Goal: Task Accomplishment & Management: Manage account settings

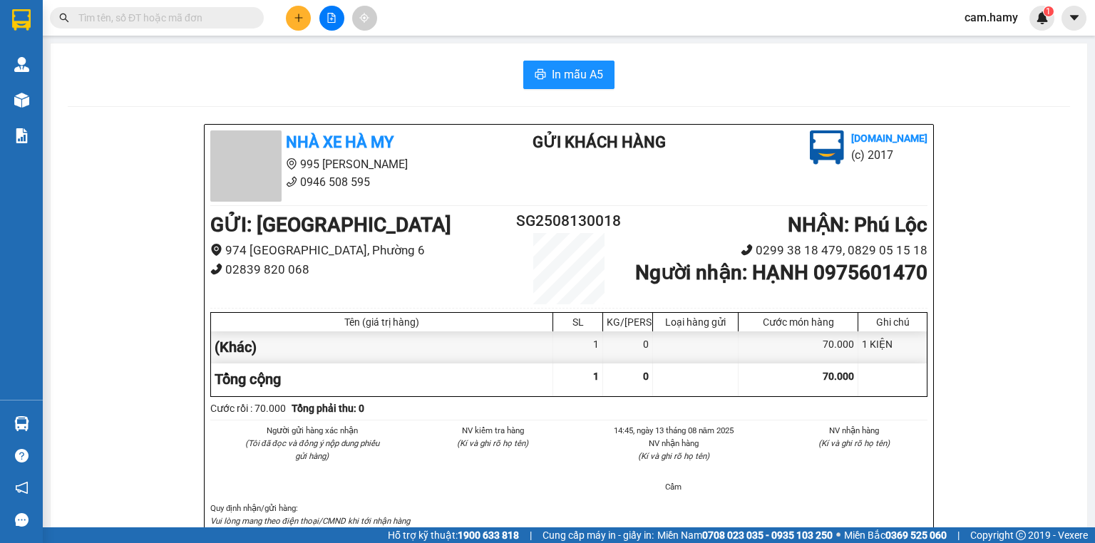
click at [296, 19] on icon "plus" at bounding box center [299, 18] width 10 height 10
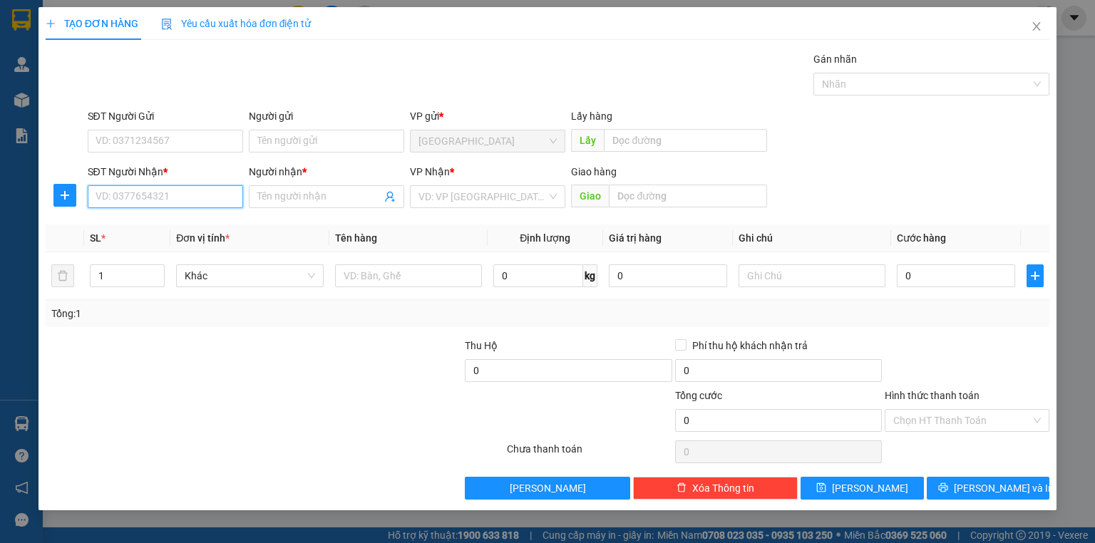
click at [234, 191] on input "SĐT Người Nhận *" at bounding box center [165, 196] width 155 height 23
type input "2"
type input "0941499652"
click at [213, 228] on div "0941499652 - TIỄN" at bounding box center [165, 225] width 138 height 16
type input "TIỄN"
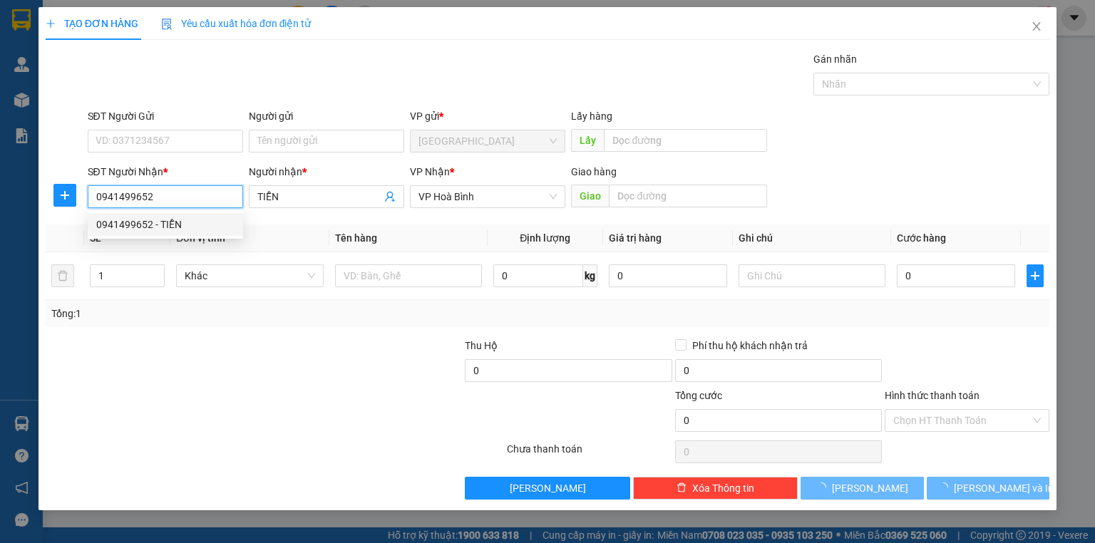
type input "50.000"
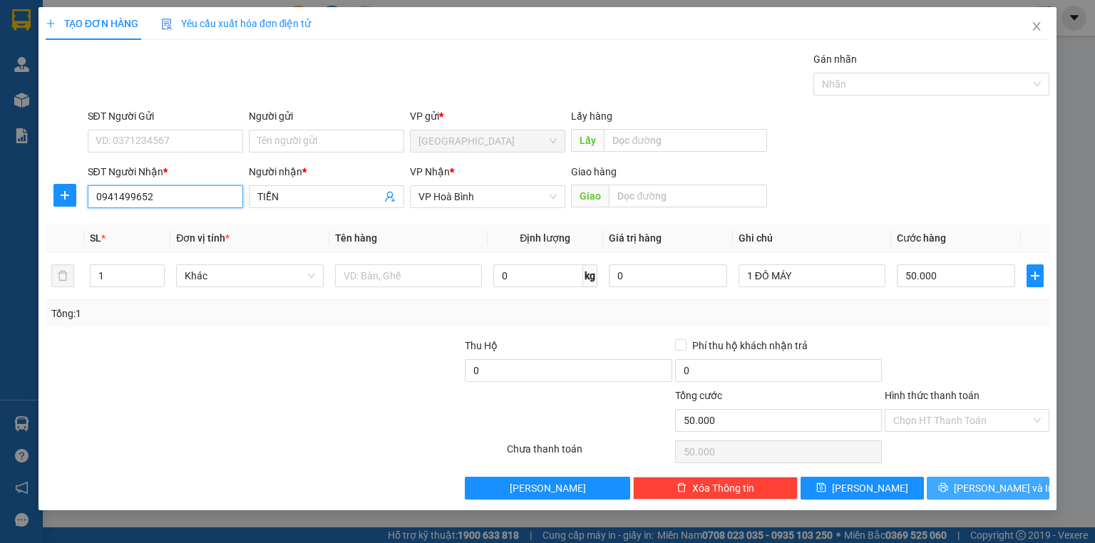
type input "0941499652"
click at [995, 478] on button "[PERSON_NAME] và In" at bounding box center [988, 488] width 123 height 23
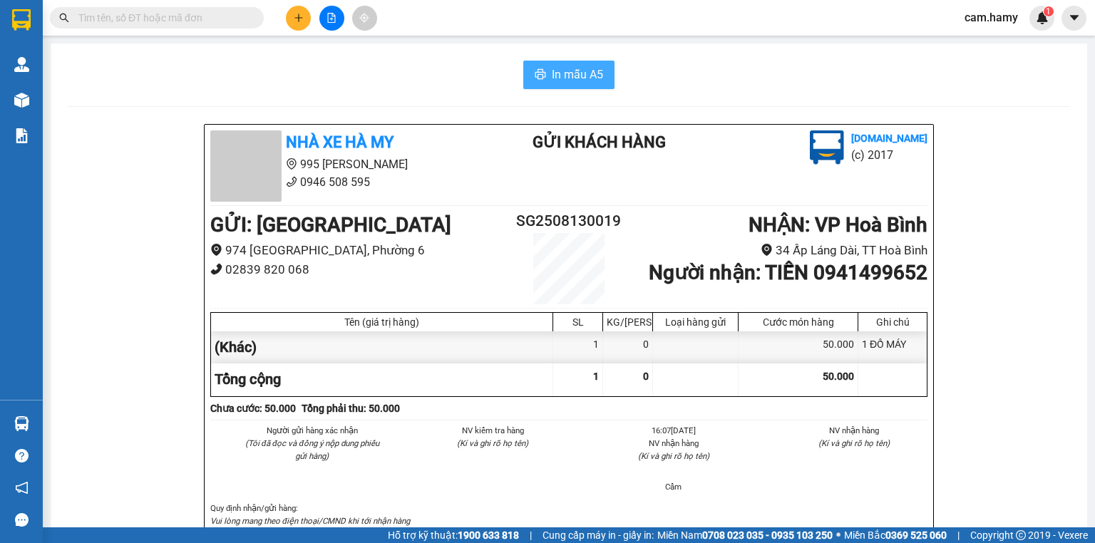
click at [552, 71] on span "In mẫu A5" at bounding box center [577, 75] width 51 height 18
click at [326, 23] on button at bounding box center [331, 18] width 25 height 25
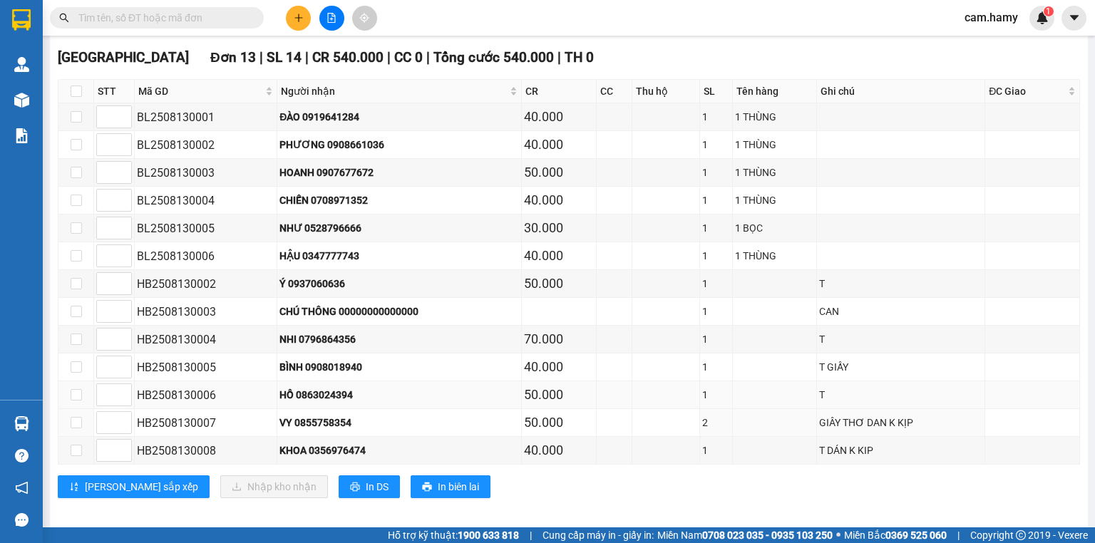
scroll to position [357, 0]
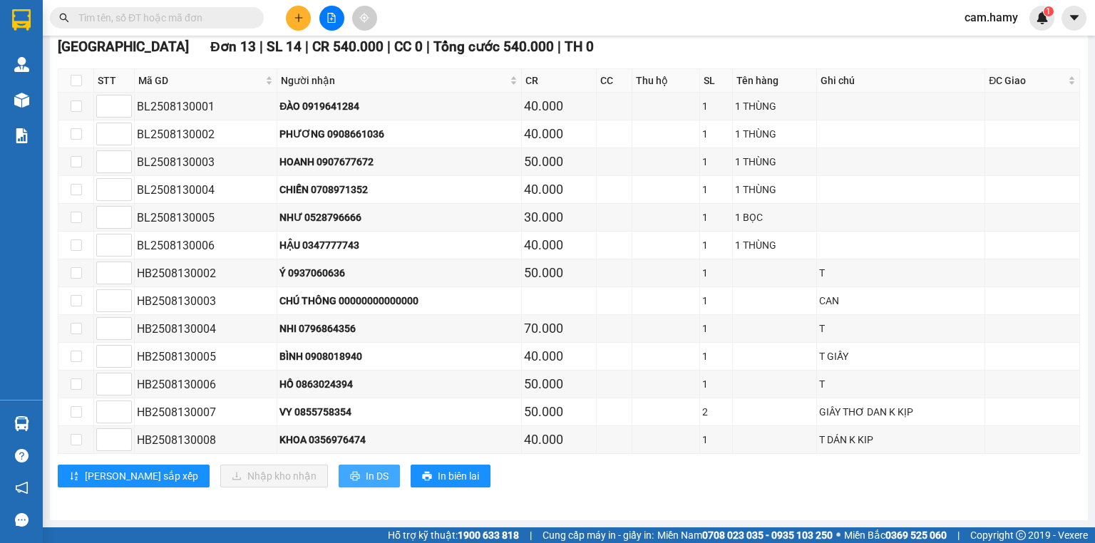
click at [366, 481] on span "In DS" at bounding box center [377, 476] width 23 height 16
click at [299, 15] on icon "plus" at bounding box center [299, 18] width 10 height 10
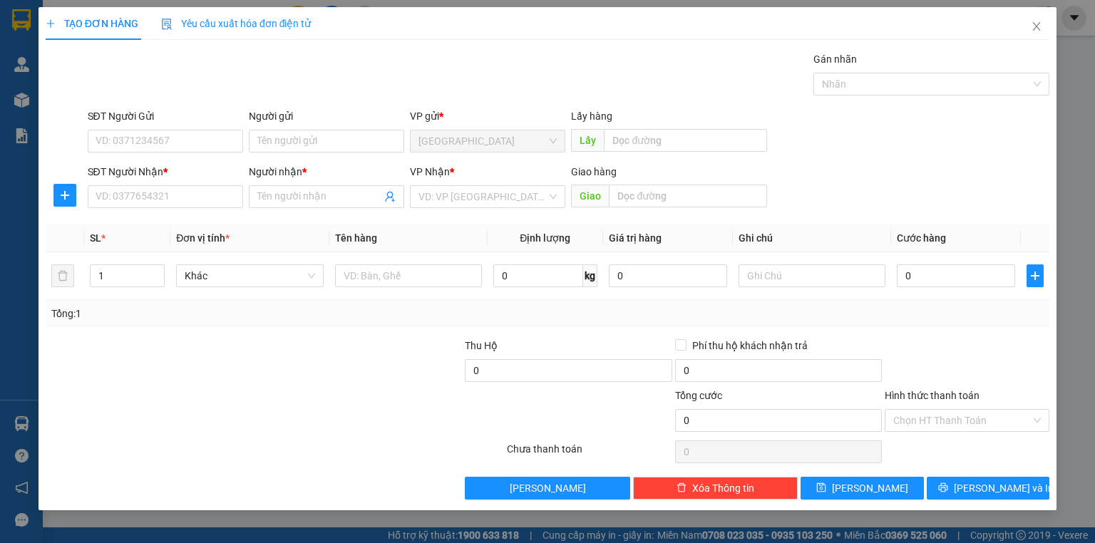
click at [210, 184] on div "SĐT Người Nhận *" at bounding box center [165, 174] width 155 height 21
click at [208, 193] on input "SĐT Người Nhận *" at bounding box center [165, 196] width 155 height 23
click at [206, 193] on input "SĐT Người Nhận *" at bounding box center [165, 196] width 155 height 23
click at [205, 193] on input "0915541020" at bounding box center [165, 196] width 155 height 23
type input "0915541020"
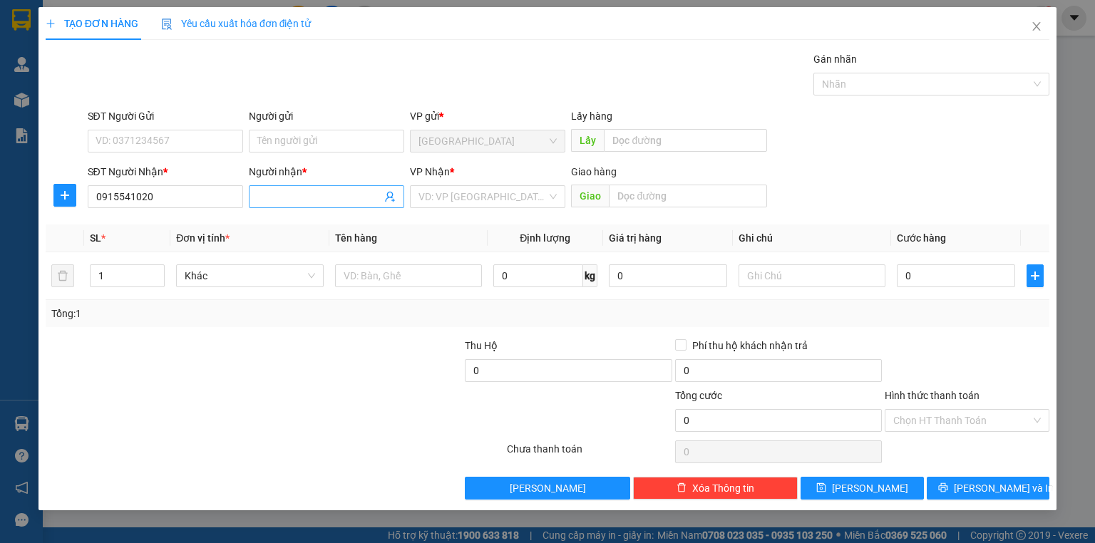
click at [265, 191] on input "Người nhận *" at bounding box center [319, 197] width 124 height 16
click at [282, 203] on input "Người nhận *" at bounding box center [319, 197] width 124 height 16
click at [285, 197] on input "Người nhận *" at bounding box center [319, 197] width 124 height 16
type input "KHÁNH"
click at [436, 200] on input "search" at bounding box center [483, 196] width 128 height 21
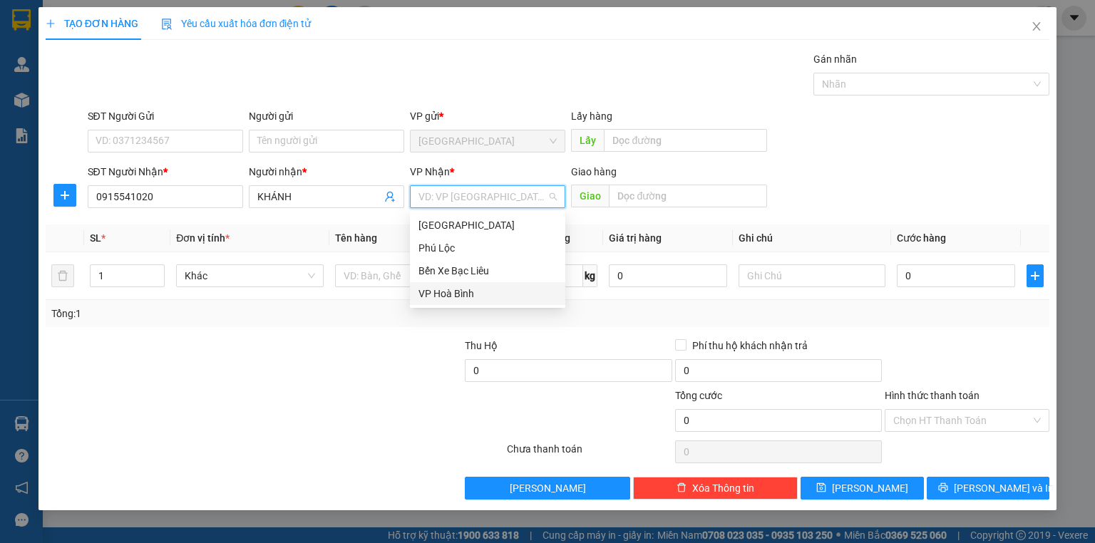
click at [476, 284] on div "VP Hoà Bình" at bounding box center [487, 293] width 155 height 23
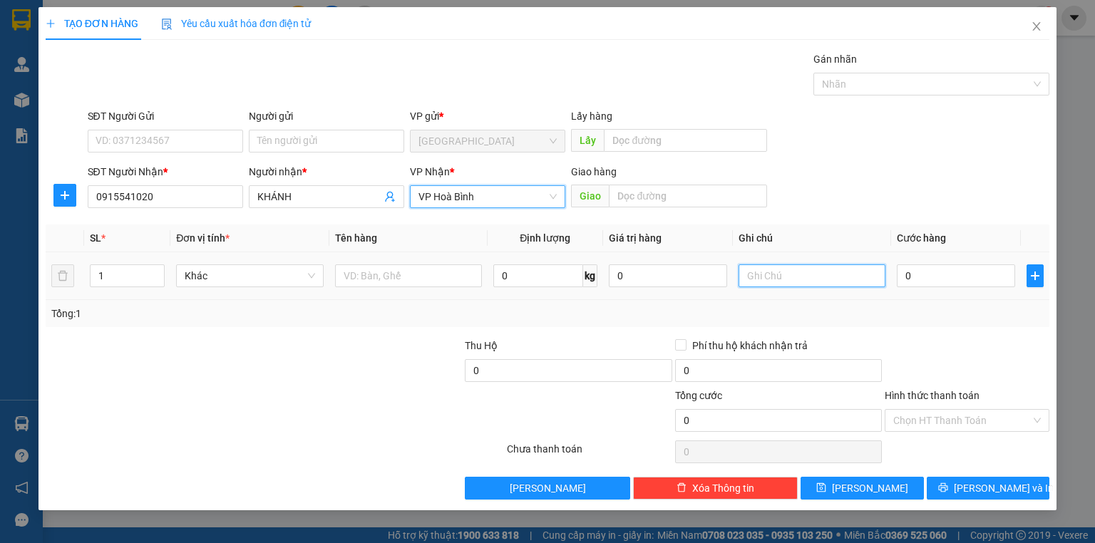
click at [836, 282] on input "text" at bounding box center [812, 276] width 147 height 23
type input "1 KIỆN"
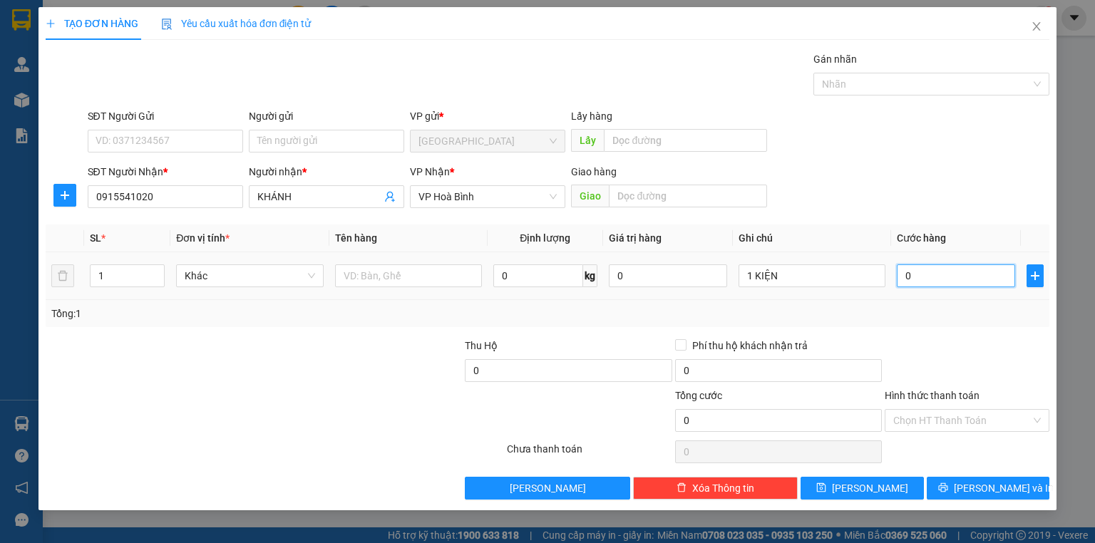
click at [944, 273] on input "0" at bounding box center [956, 276] width 118 height 23
type input "5"
type input "50"
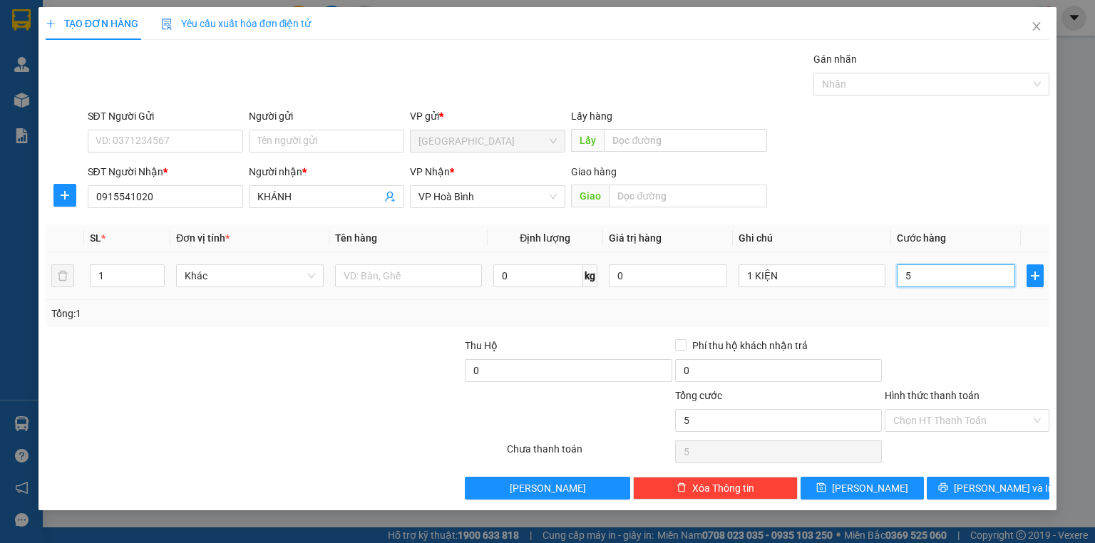
type input "50"
type input "50.000"
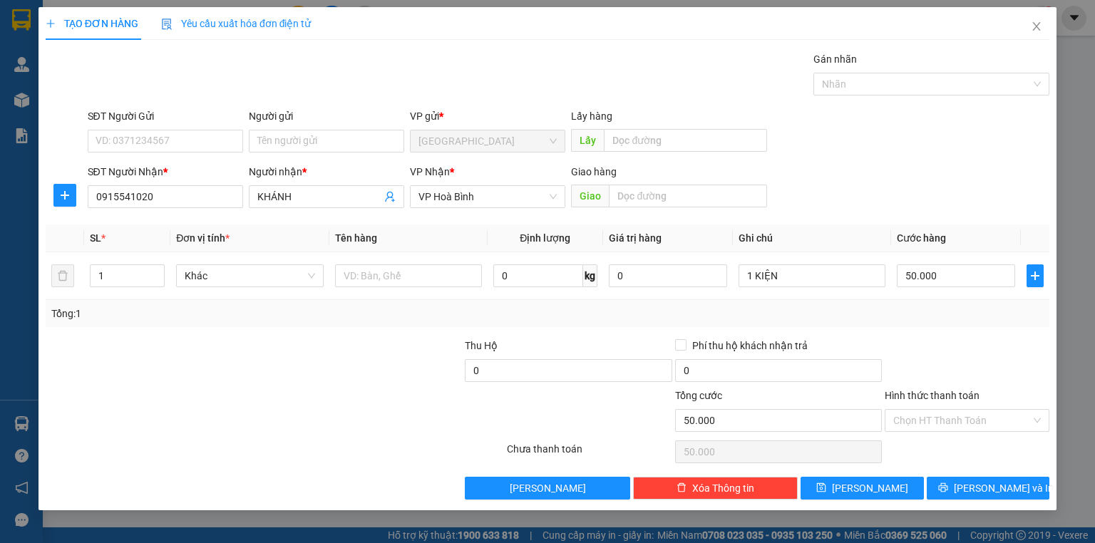
drag, startPoint x: 975, startPoint y: 337, endPoint x: 984, endPoint y: 459, distance: 123.0
click at [975, 338] on div at bounding box center [967, 363] width 168 height 50
click at [988, 496] on button "[PERSON_NAME] và In" at bounding box center [988, 488] width 123 height 23
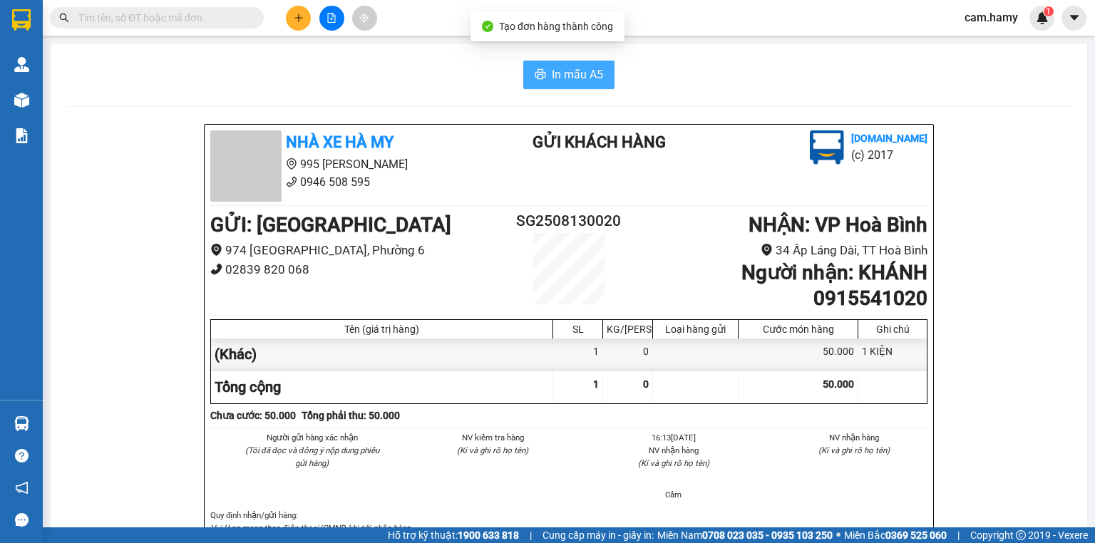
click at [552, 78] on span "In mẫu A5" at bounding box center [577, 75] width 51 height 18
click at [292, 6] on div at bounding box center [331, 18] width 107 height 25
click at [295, 17] on icon "plus" at bounding box center [299, 18] width 10 height 10
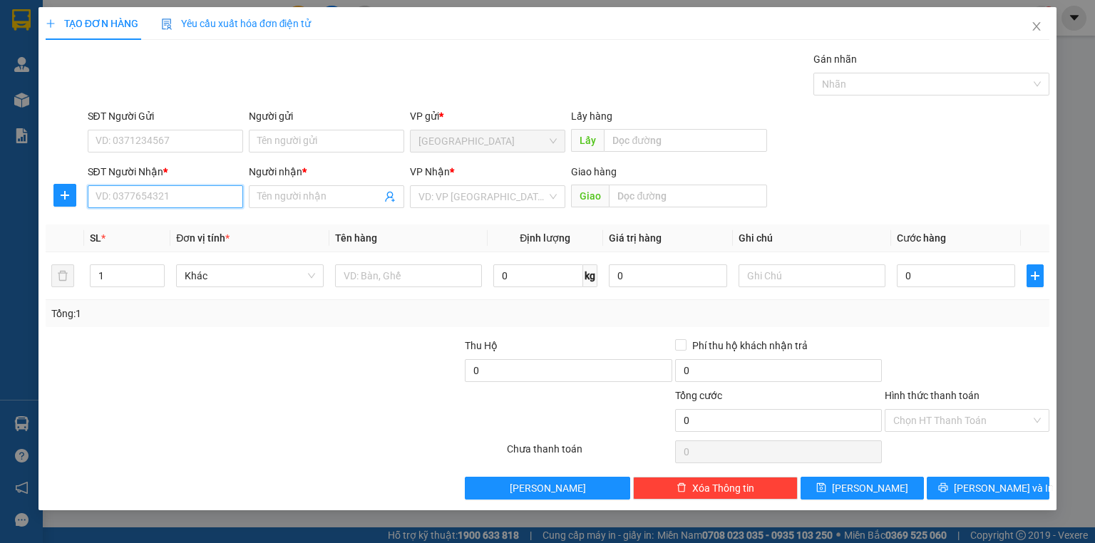
click at [188, 198] on input "SĐT Người Nhận *" at bounding box center [165, 196] width 155 height 23
click at [156, 227] on div "0943262621 - CHỊ NGỌC" at bounding box center [165, 225] width 138 height 16
type input "0943262621"
type input "CHỊ NGỌC"
type input "70.000"
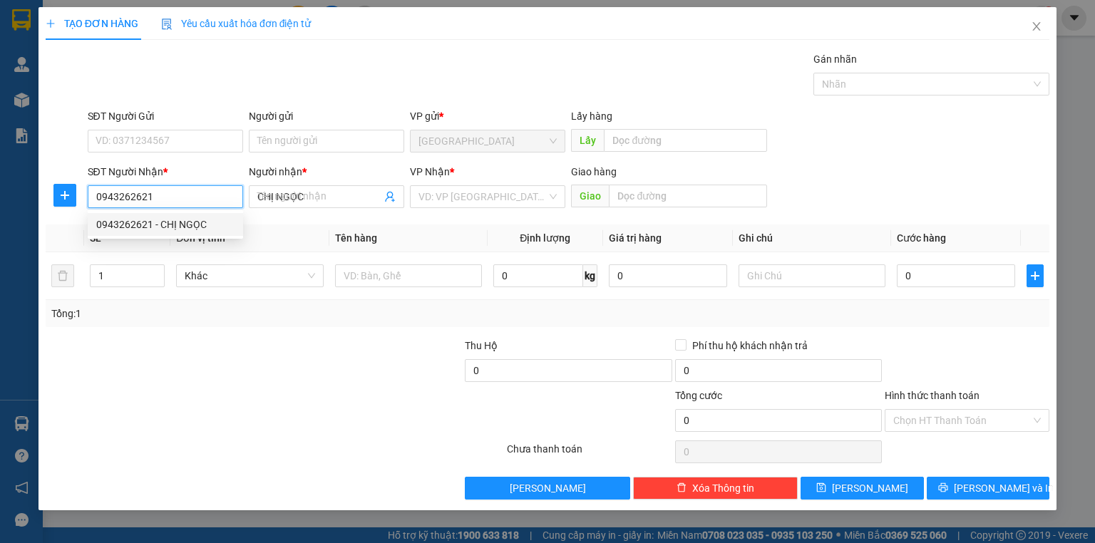
type input "70.000"
type input "0943262621"
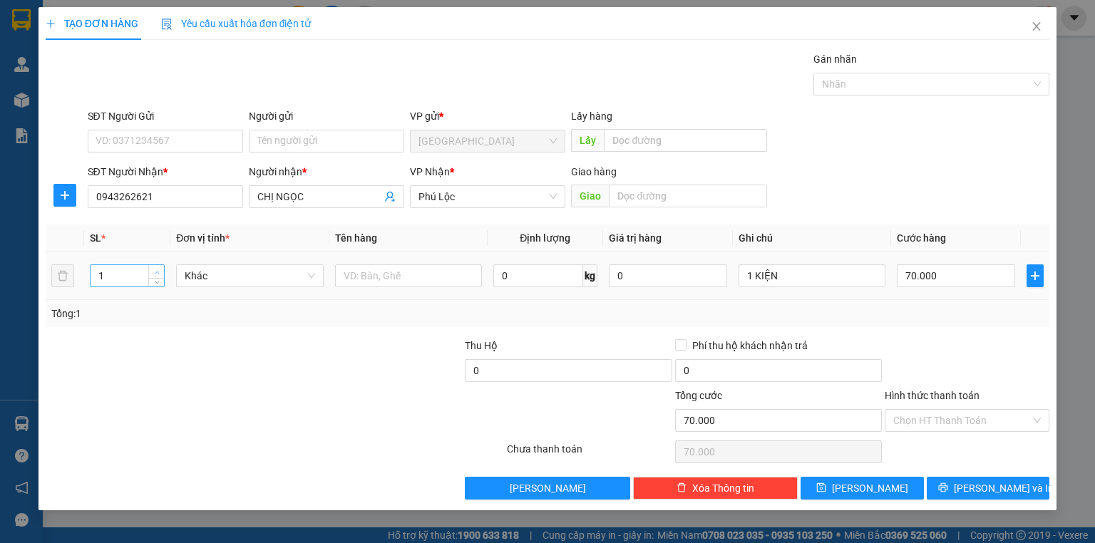
type input "2"
click at [160, 271] on span "up" at bounding box center [157, 272] width 9 height 9
click at [796, 286] on input "1 KIỆN" at bounding box center [812, 276] width 147 height 23
click at [799, 284] on input "1 KIỆN" at bounding box center [812, 276] width 147 height 23
type input "0"
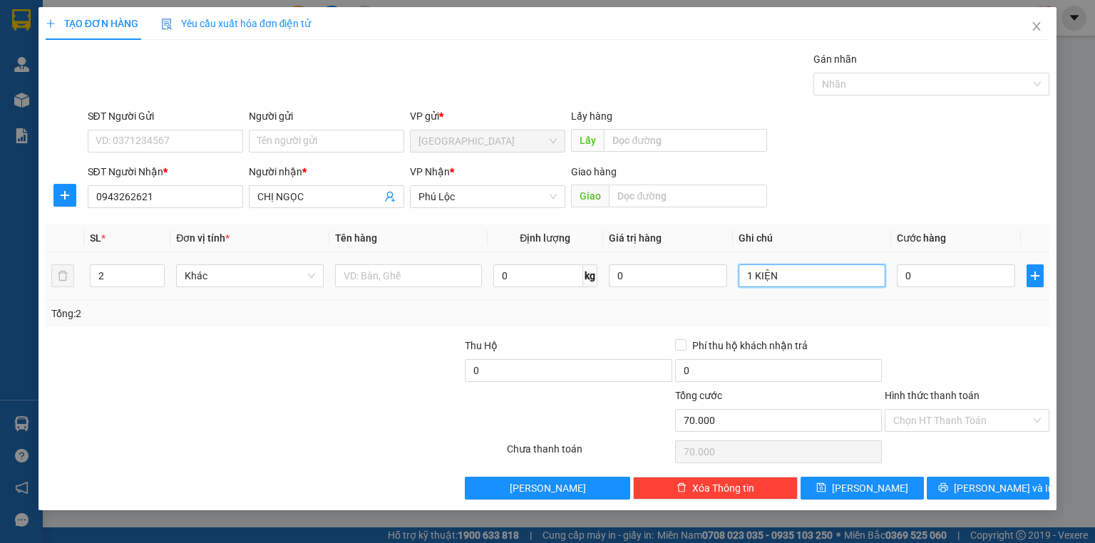
type input "0"
click at [799, 284] on input "1 KIỆN" at bounding box center [812, 276] width 147 height 23
type input "2 THÙNG"
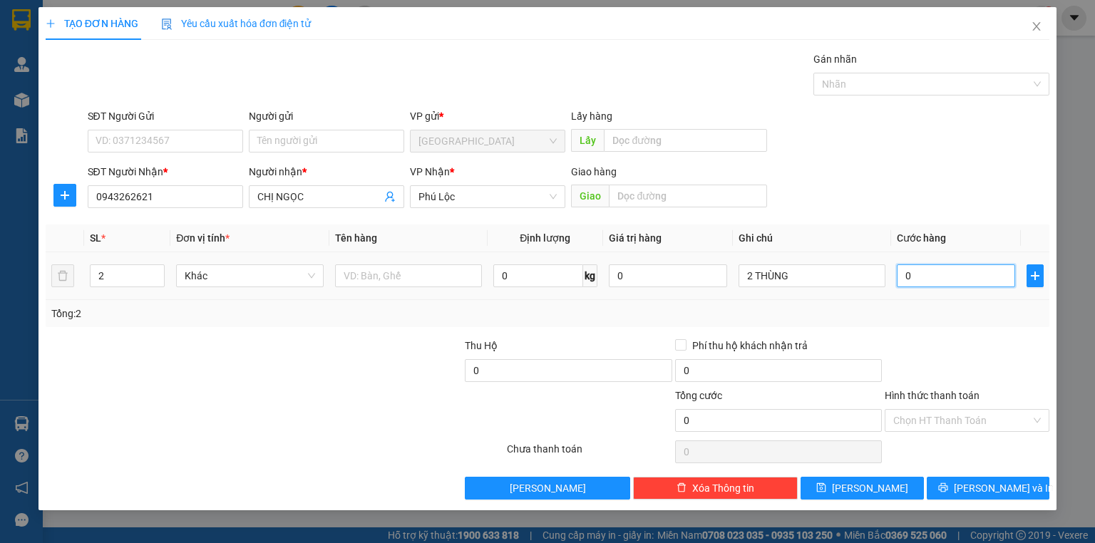
click at [924, 280] on input "0" at bounding box center [956, 276] width 118 height 23
type input "1"
type input "11"
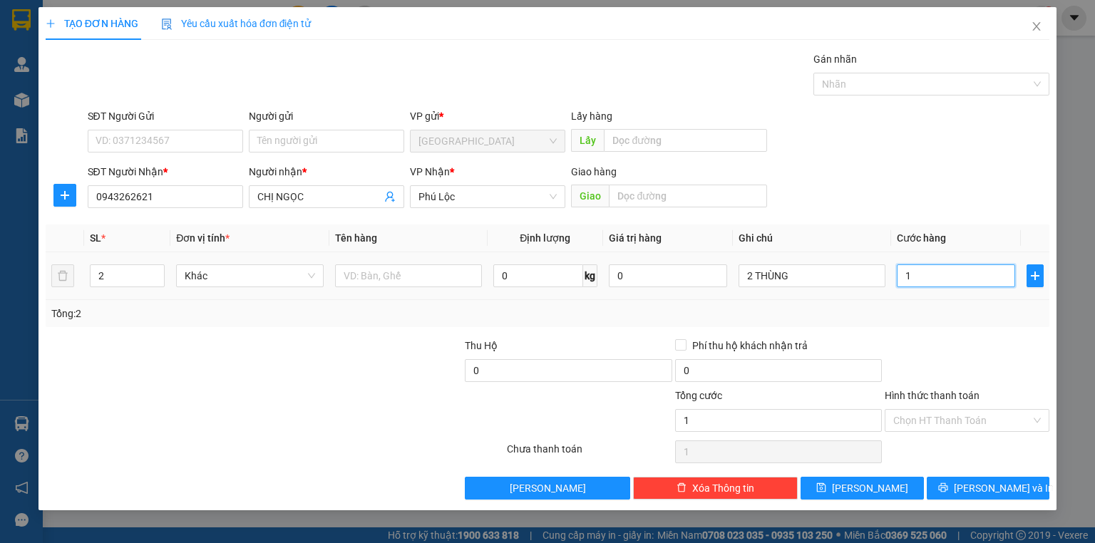
type input "11"
type input "110"
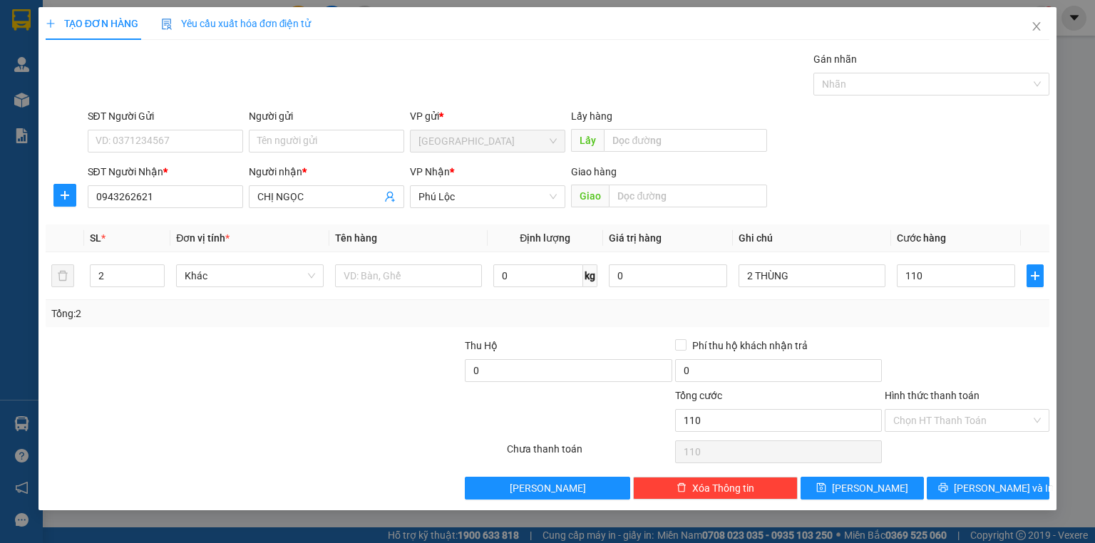
type input "110.000"
drag, startPoint x: 926, startPoint y: 311, endPoint x: 998, endPoint y: 485, distance: 188.6
click at [926, 313] on div "Tổng: 2" at bounding box center [547, 314] width 993 height 16
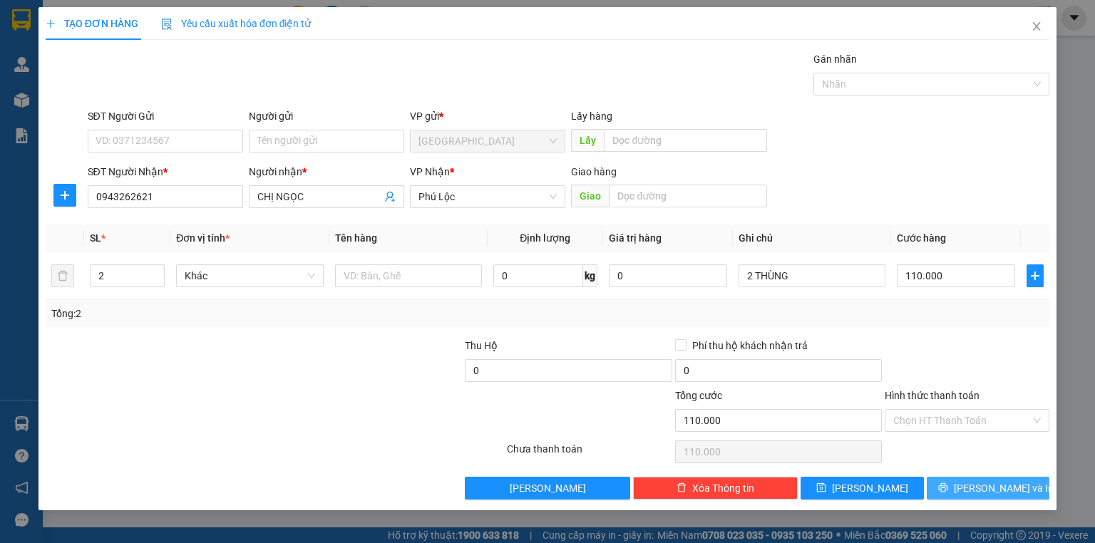
click at [1015, 502] on div "TẠO ĐƠN HÀNG Yêu cầu xuất hóa đơn điện tử Transit Pickup Surcharge Ids Transit …" at bounding box center [548, 258] width 1018 height 503
click at [1018, 488] on button "[PERSON_NAME] và In" at bounding box center [988, 488] width 123 height 23
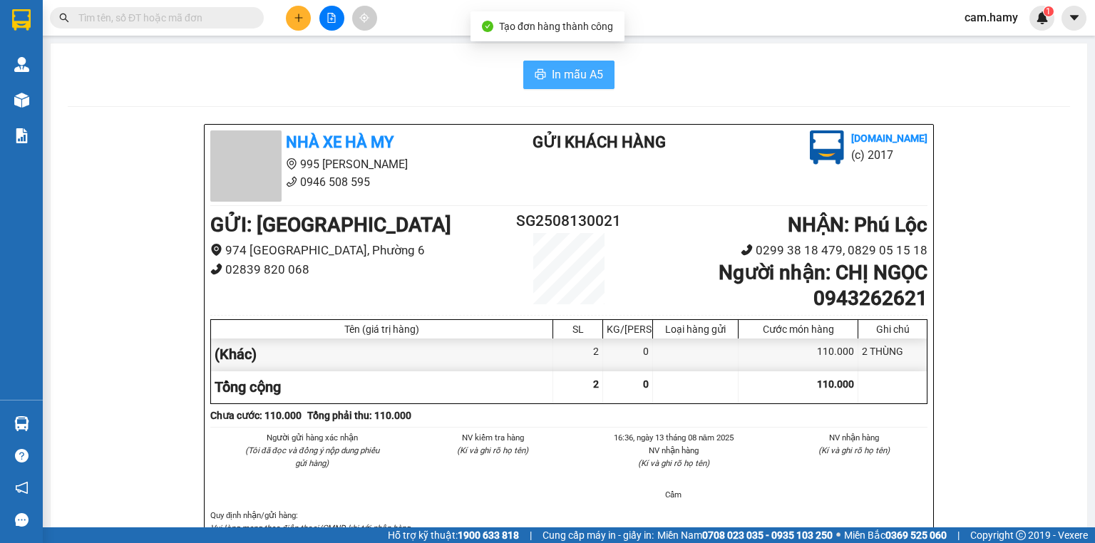
click at [578, 68] on span "In mẫu A5" at bounding box center [577, 75] width 51 height 18
click at [575, 66] on span "In mẫu A5" at bounding box center [577, 75] width 51 height 18
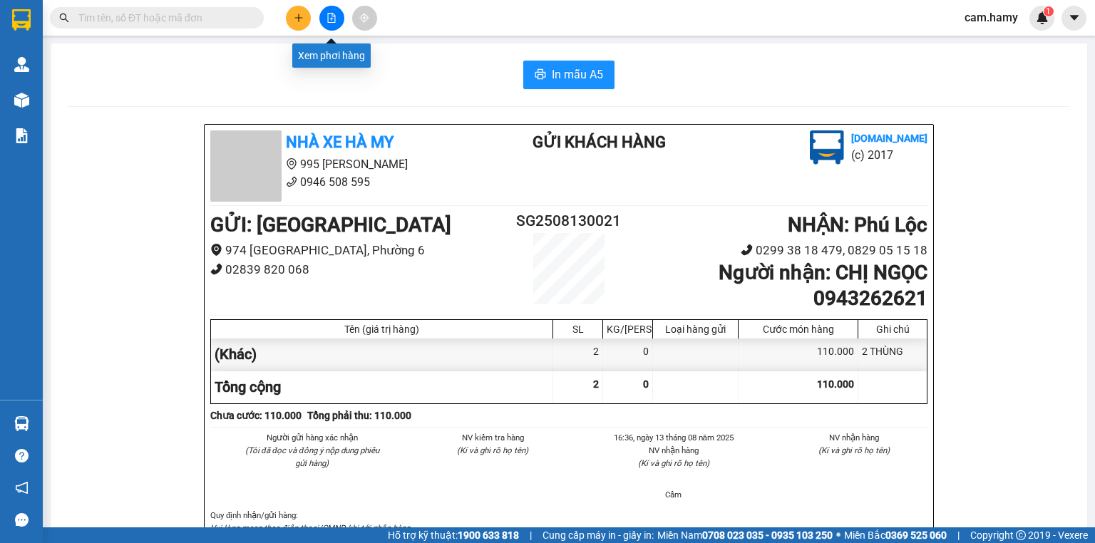
click at [288, 14] on button at bounding box center [298, 18] width 25 height 25
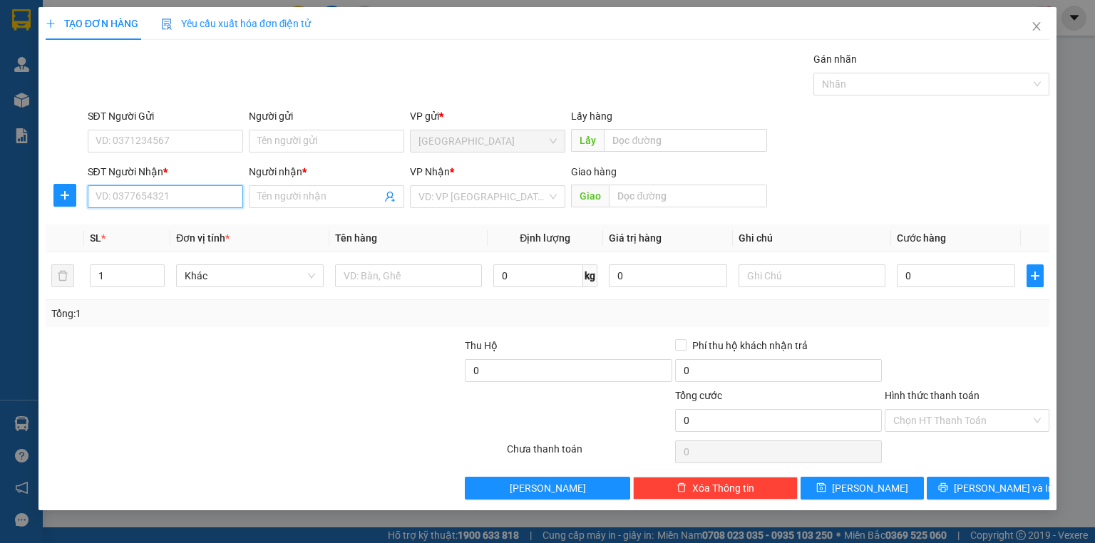
click at [150, 188] on input "SĐT Người Nhận *" at bounding box center [165, 196] width 155 height 23
click at [163, 180] on div "SĐT Người Nhận *" at bounding box center [165, 174] width 155 height 21
click at [163, 193] on input "SĐT Người Nhận *" at bounding box center [165, 196] width 155 height 23
click at [164, 220] on div "0822600724 - THẢO" at bounding box center [165, 225] width 138 height 16
type input "0822600724"
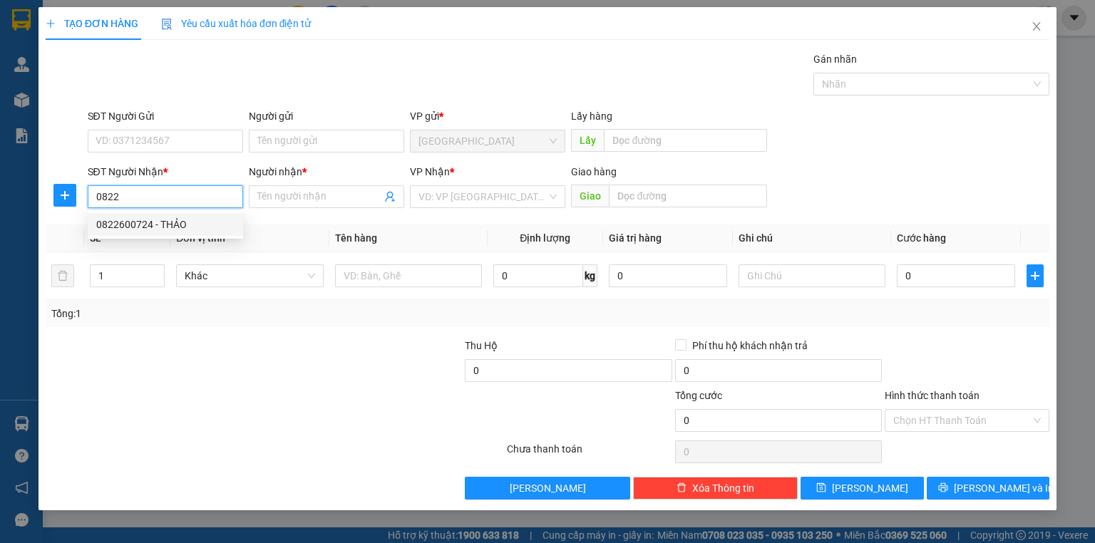
type input "THẢO"
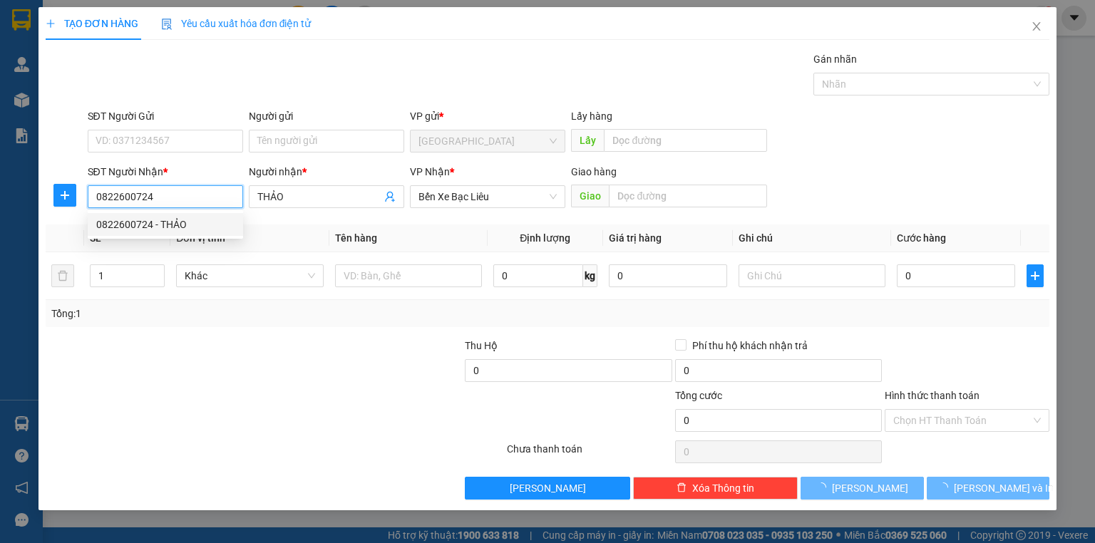
type input "40.000"
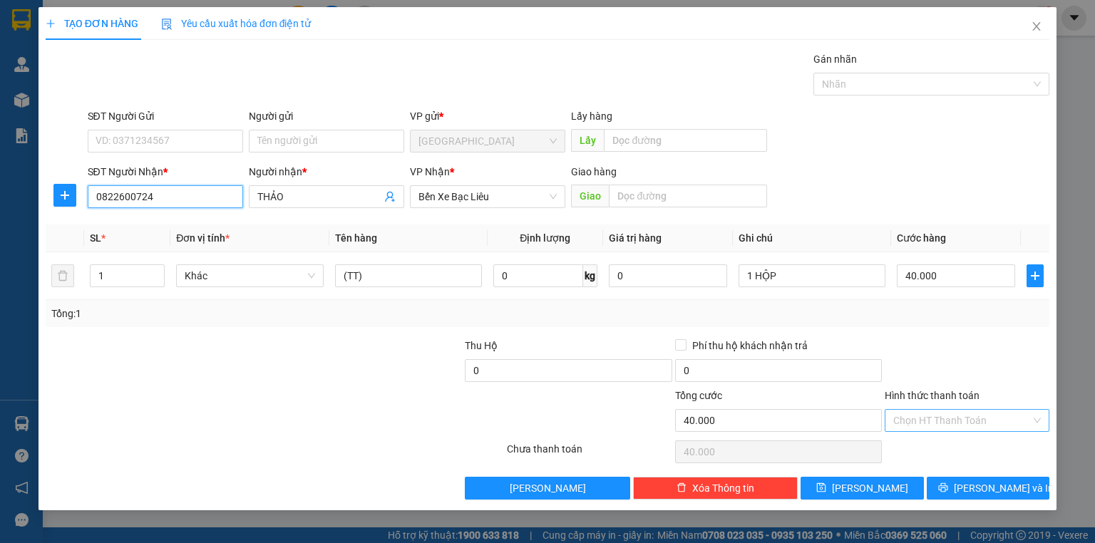
type input "0822600724"
click at [937, 421] on input "Hình thức thanh toán" at bounding box center [962, 420] width 138 height 21
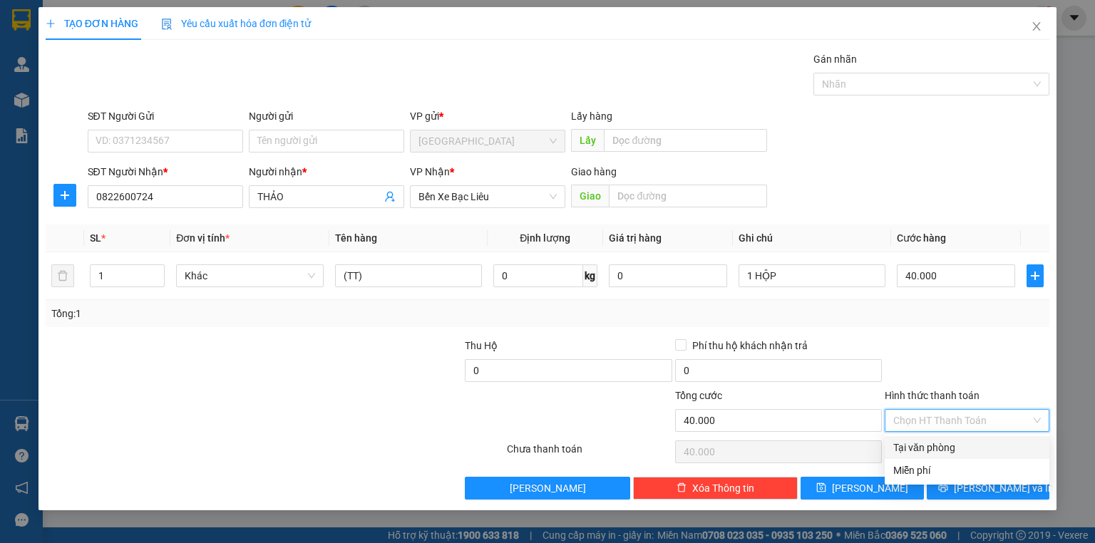
click at [948, 445] on div "Tại văn phòng" at bounding box center [967, 448] width 148 height 16
type input "0"
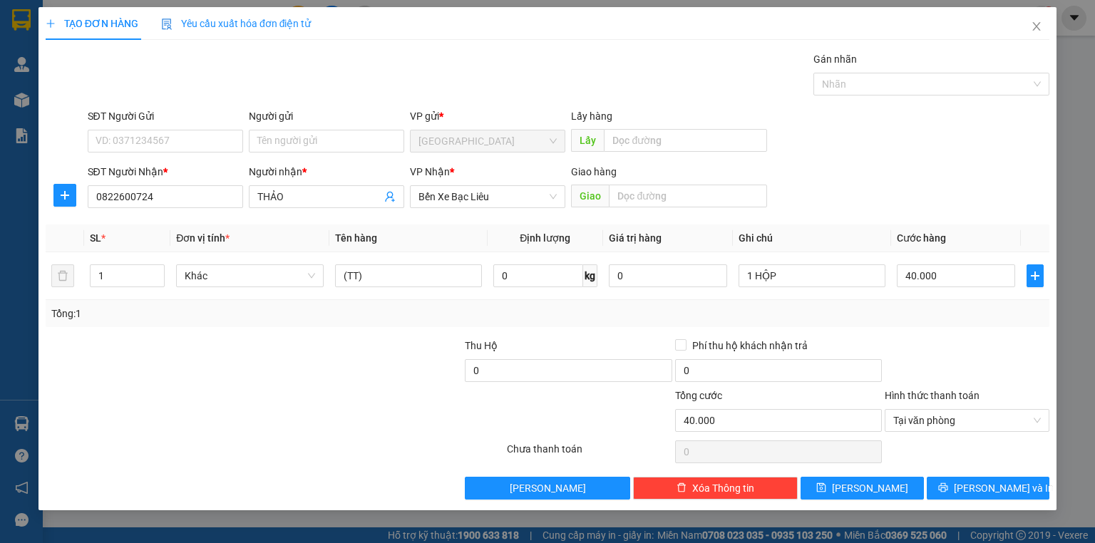
click at [988, 504] on div "TẠO ĐƠN HÀNG Yêu cầu xuất hóa đơn điện tử Transit Pickup Surcharge Ids Transit …" at bounding box center [548, 258] width 1018 height 503
click at [988, 493] on span "[PERSON_NAME] và In" at bounding box center [1004, 489] width 100 height 16
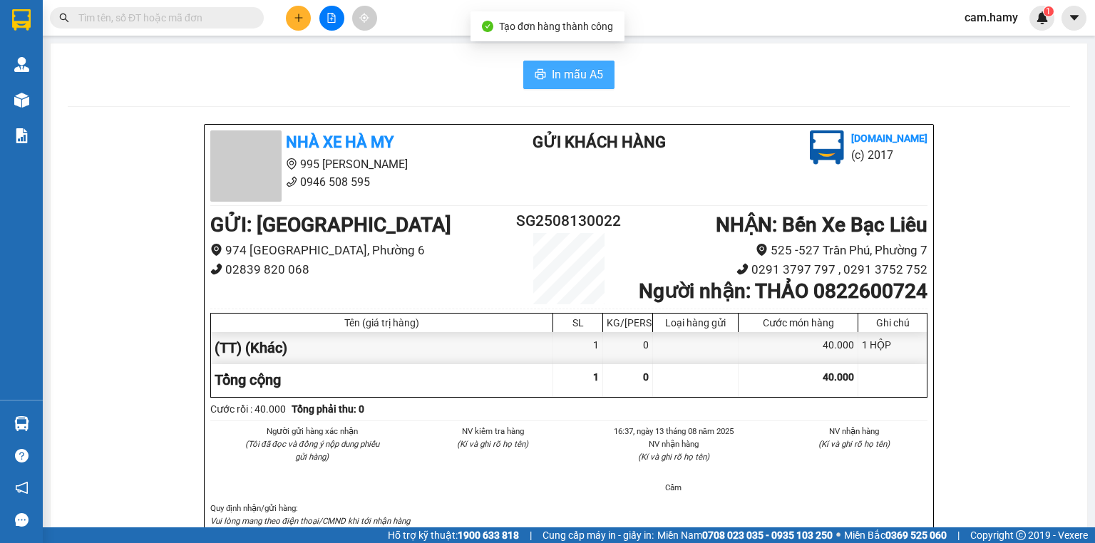
click at [541, 63] on button "In mẫu A5" at bounding box center [568, 75] width 91 height 29
click at [294, 24] on button at bounding box center [298, 18] width 25 height 25
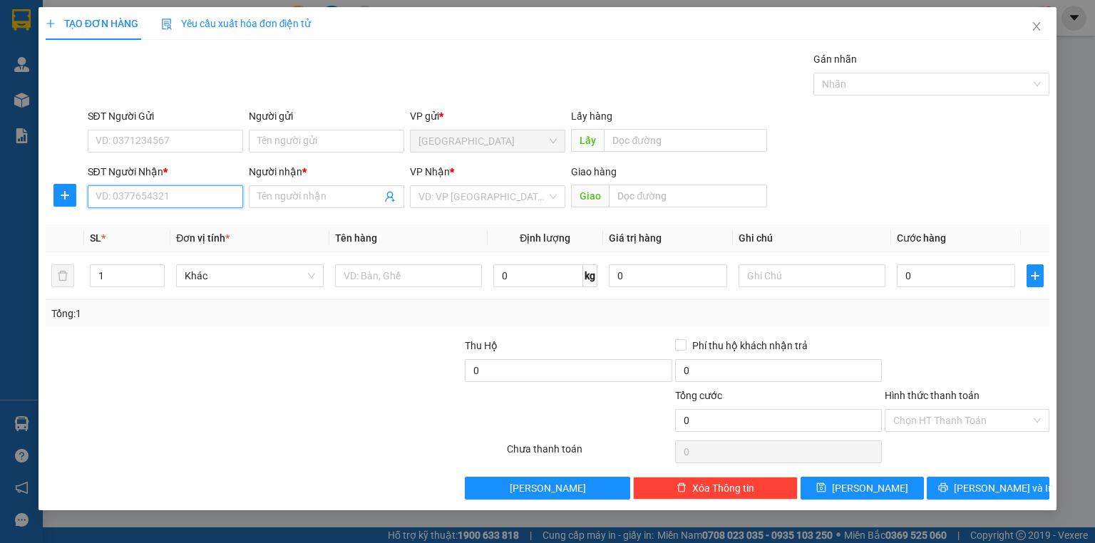
click at [211, 196] on input "SĐT Người Nhận *" at bounding box center [165, 196] width 155 height 23
click at [203, 204] on input "0399798100" at bounding box center [165, 196] width 155 height 23
click at [134, 201] on input "0399798100" at bounding box center [165, 196] width 155 height 23
type input "0399795100"
click at [178, 223] on div "0399795100 - MINH" at bounding box center [165, 225] width 138 height 16
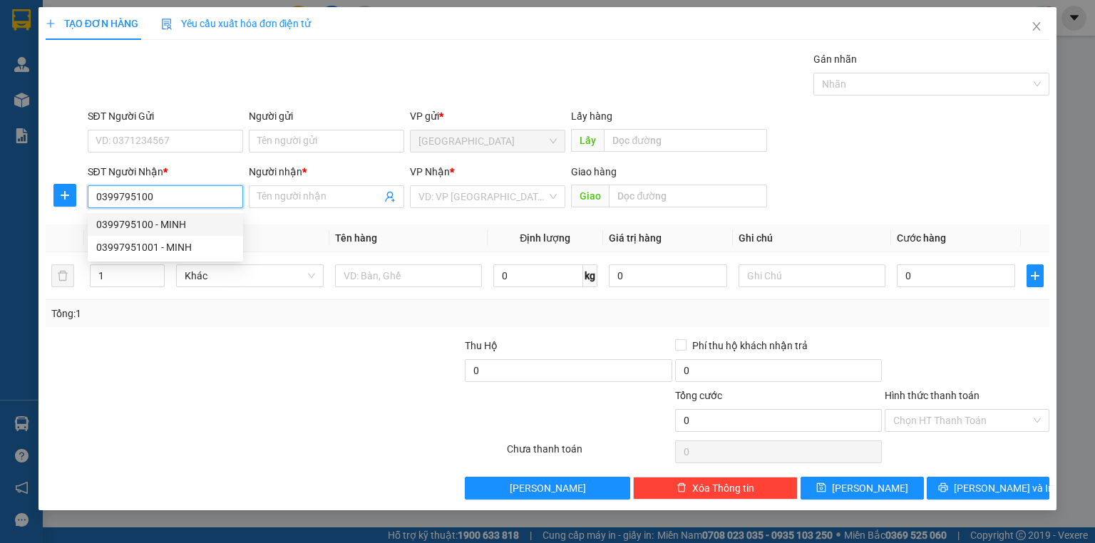
type input "MINH"
type input "30.000"
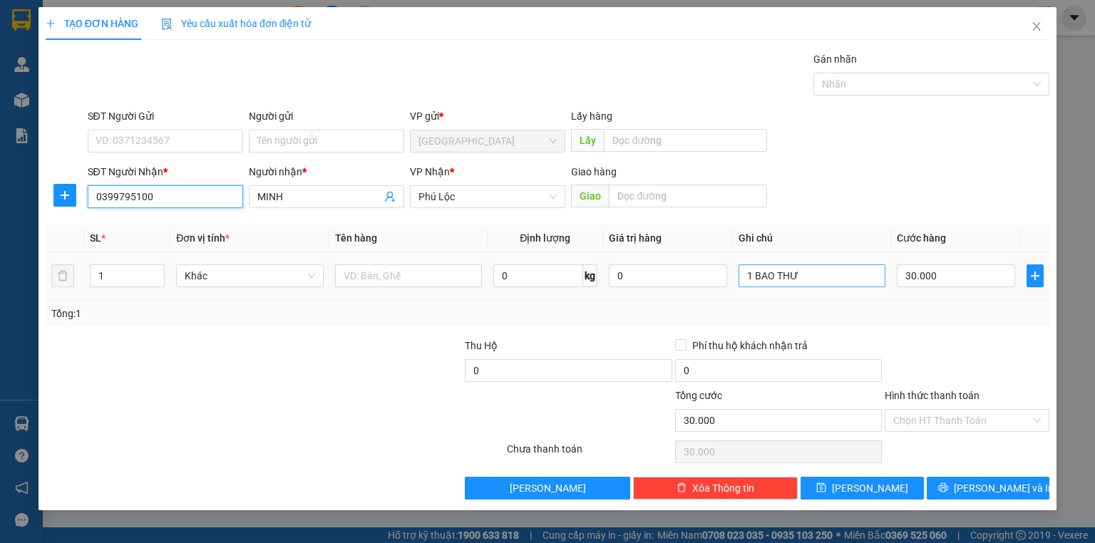
type input "0399795100"
click at [829, 272] on input "1 BAO THƯ" at bounding box center [812, 276] width 147 height 23
type input "1 KIỆN"
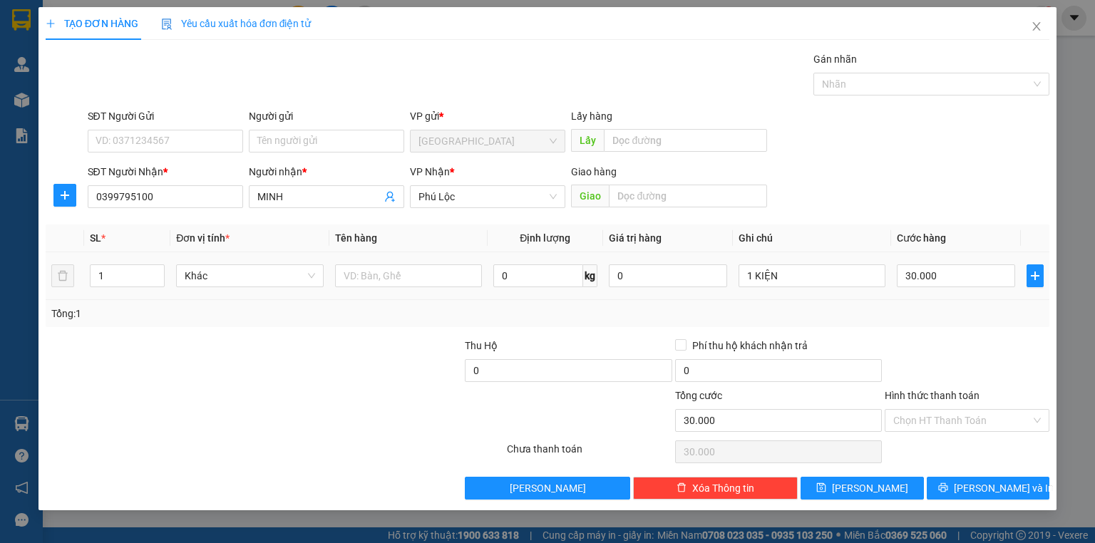
drag, startPoint x: 925, startPoint y: 258, endPoint x: 936, endPoint y: 263, distance: 12.5
click at [927, 260] on td "30.000" at bounding box center [956, 276] width 130 height 48
click at [938, 266] on div "30.000" at bounding box center [956, 276] width 118 height 29
click at [942, 270] on input "30.000" at bounding box center [956, 276] width 118 height 23
type input "6"
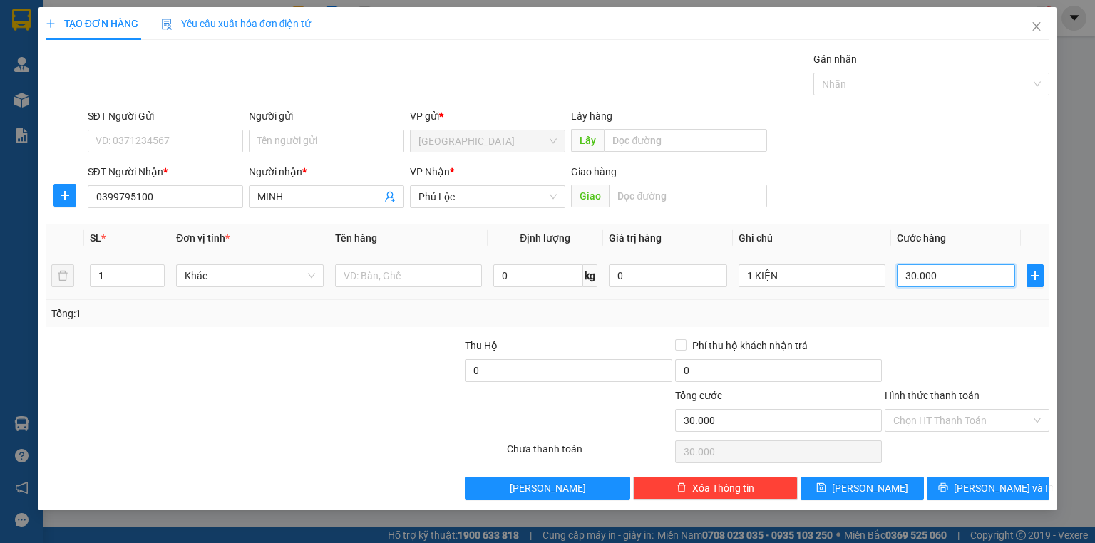
type input "6"
type input "60"
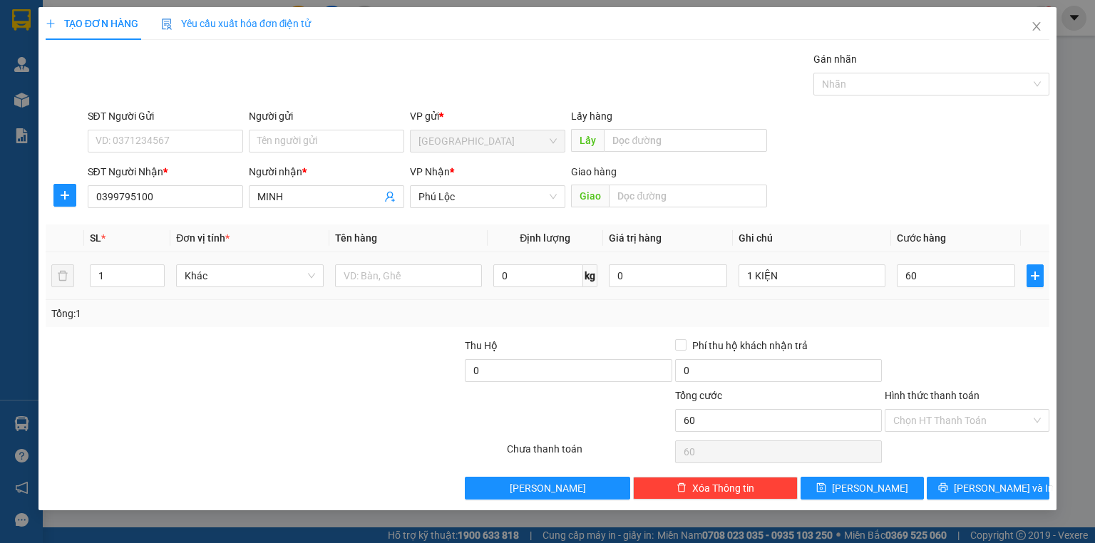
type input "60.000"
click at [918, 299] on td "60.000" at bounding box center [956, 276] width 130 height 48
click at [978, 416] on input "Hình thức thanh toán" at bounding box center [962, 420] width 138 height 21
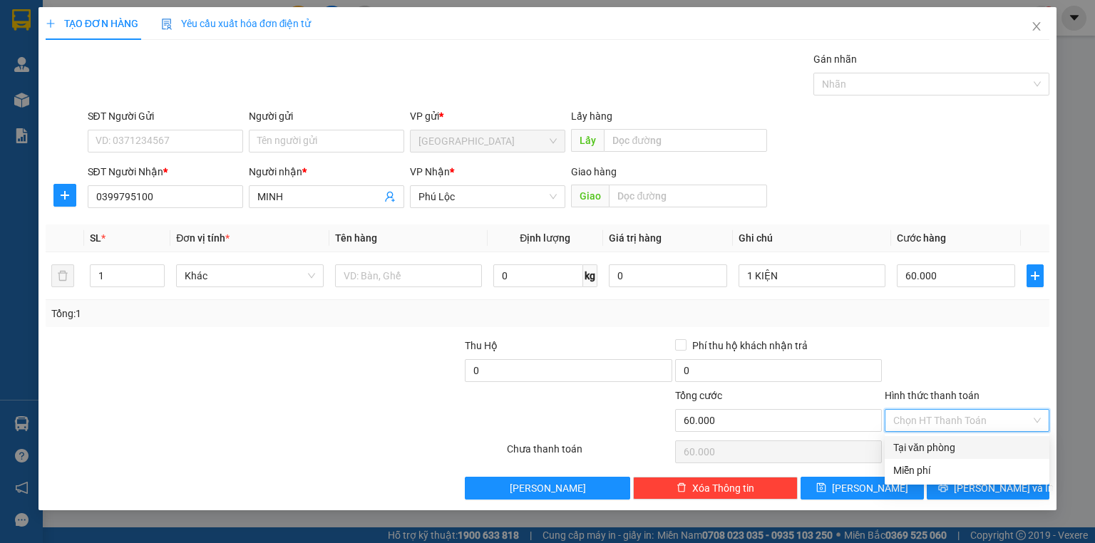
click at [975, 442] on div "Tại văn phòng" at bounding box center [967, 448] width 148 height 16
type input "0"
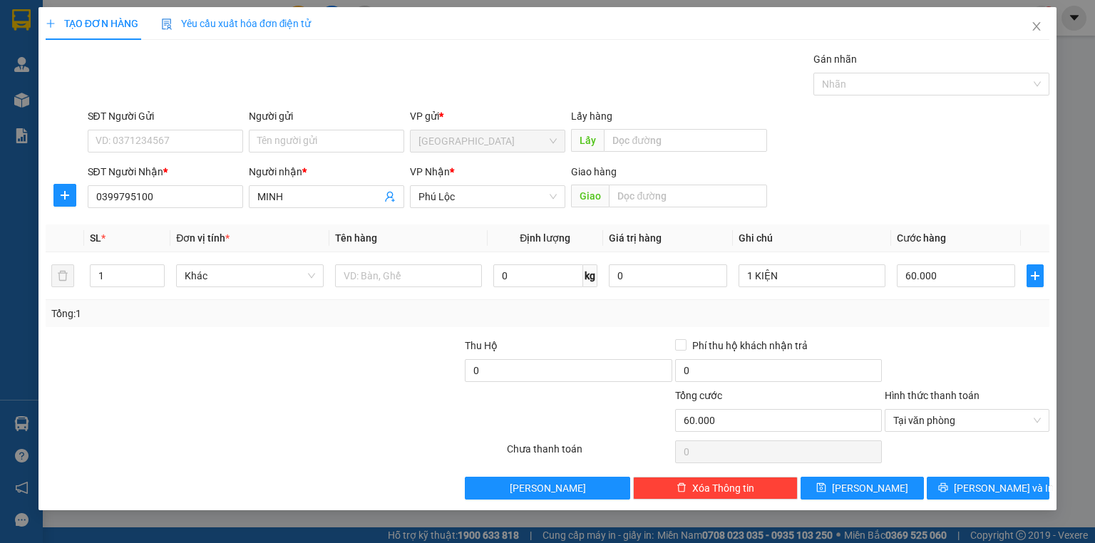
click at [999, 474] on div "Transit Pickup Surcharge Ids Transit Deliver Surcharge Ids Transit Deliver Surc…" at bounding box center [548, 275] width 1004 height 449
click at [998, 484] on span "[PERSON_NAME] và In" at bounding box center [1004, 489] width 100 height 16
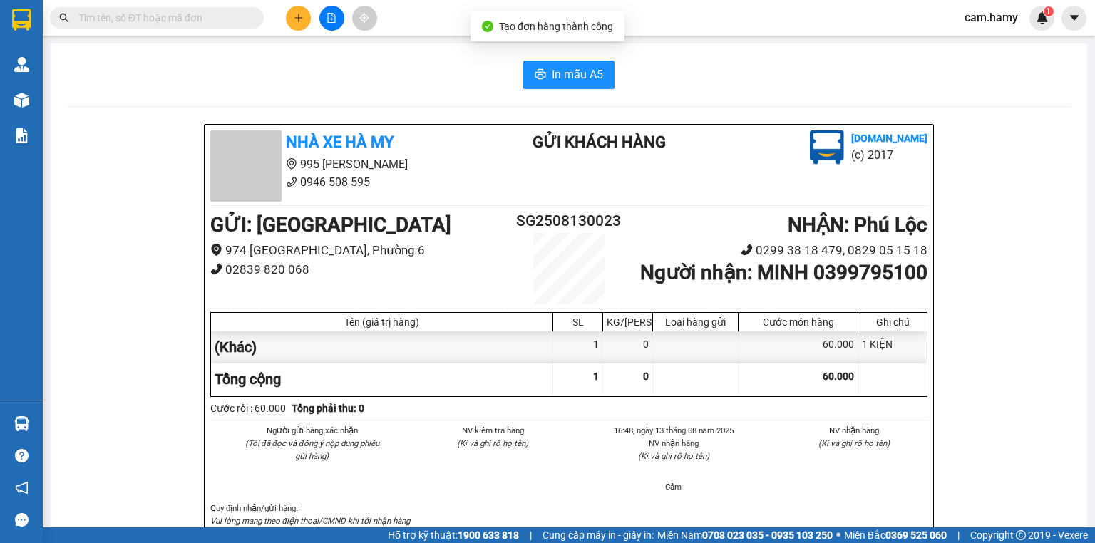
click at [613, 81] on div "In mẫu A5" at bounding box center [569, 75] width 1003 height 29
click at [585, 74] on span "In mẫu A5" at bounding box center [577, 75] width 51 height 18
click at [580, 71] on span "In mẫu A5" at bounding box center [577, 75] width 51 height 18
click at [299, 15] on icon "plus" at bounding box center [298, 18] width 1 height 8
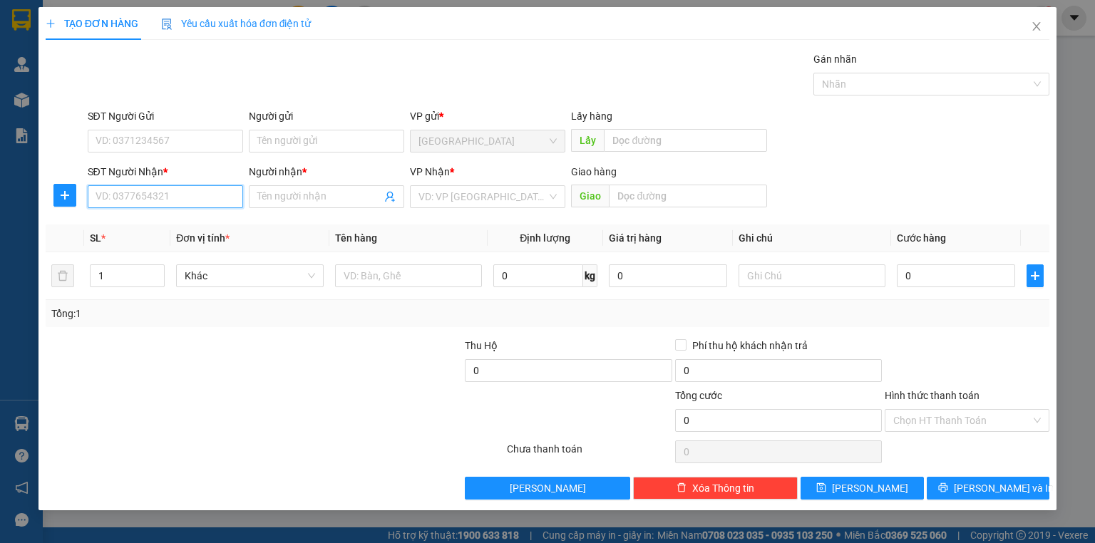
click at [178, 191] on input "SĐT Người Nhận *" at bounding box center [165, 196] width 155 height 23
type input "0819044935"
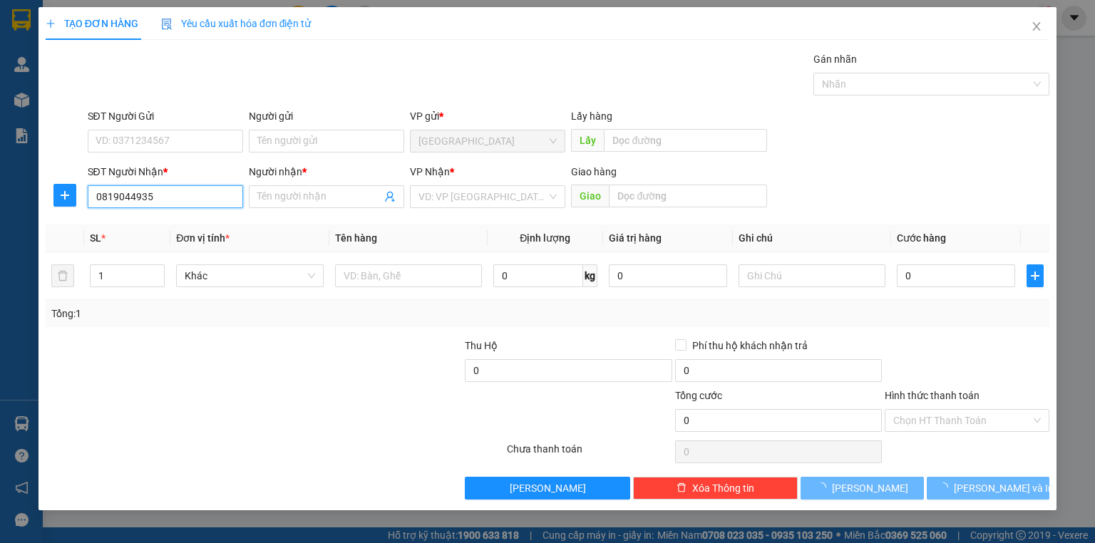
click at [185, 203] on input "0819044935" at bounding box center [165, 196] width 155 height 23
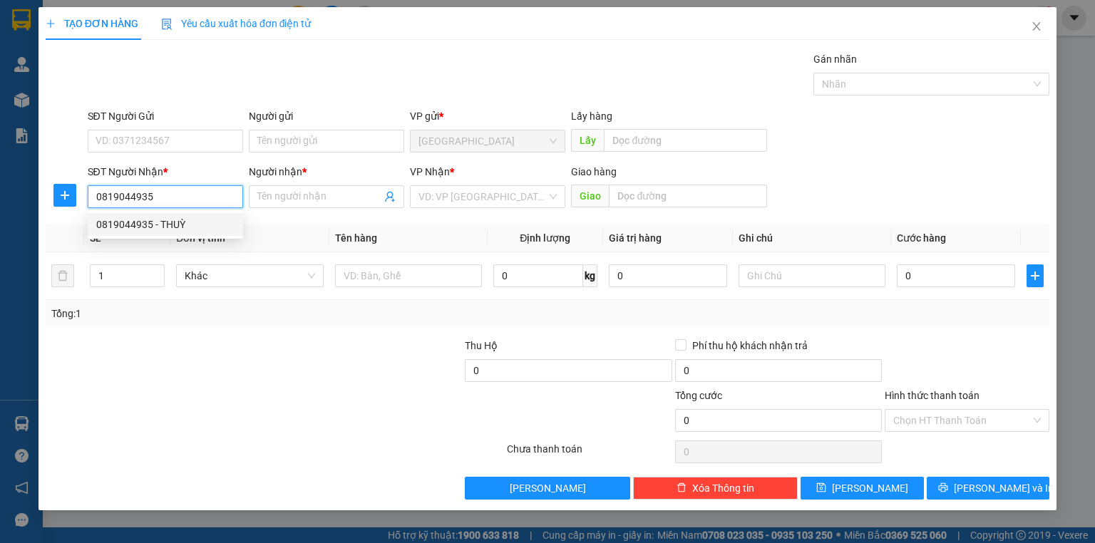
click at [174, 217] on div "0819044935 - THUỲ" at bounding box center [165, 225] width 138 height 16
type input "THUỲ"
type input "30.000"
type input "0819044935"
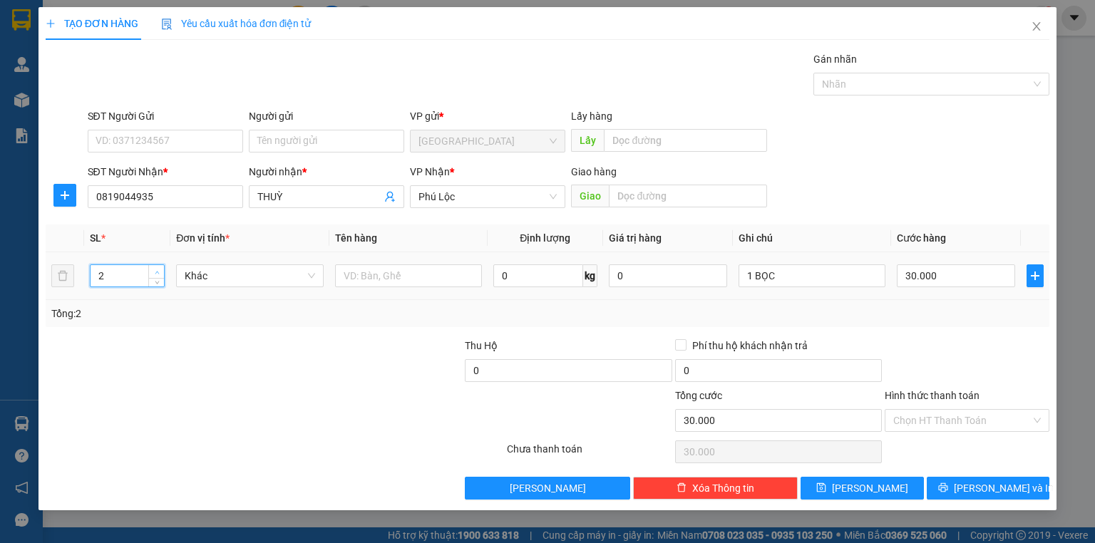
click at [154, 268] on span "up" at bounding box center [157, 272] width 9 height 9
type input "3"
click at [154, 268] on span "up" at bounding box center [157, 272] width 9 height 9
click at [816, 272] on input "1 BỌC" at bounding box center [812, 276] width 147 height 23
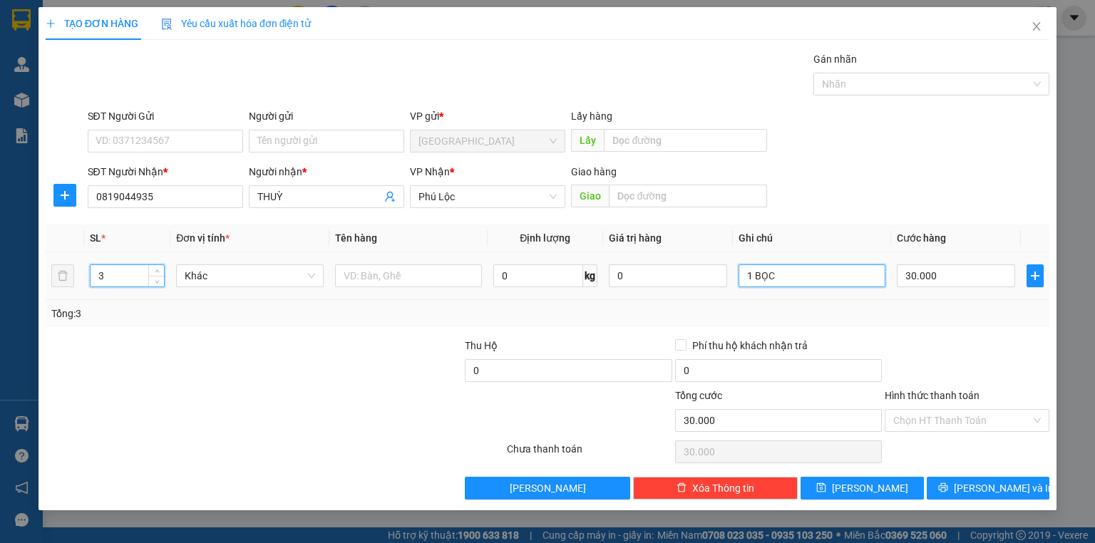
type input "0"
click at [816, 272] on input "1 BỌC" at bounding box center [812, 276] width 147 height 23
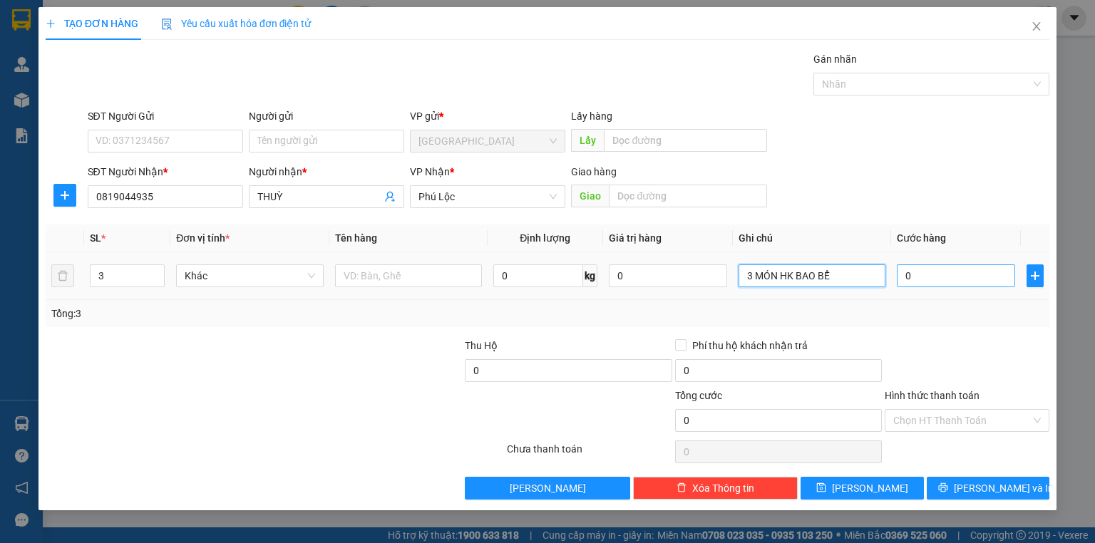
type input "3 MÓN HK BAO BỂ"
click at [963, 278] on input "0" at bounding box center [956, 276] width 118 height 23
type input "1"
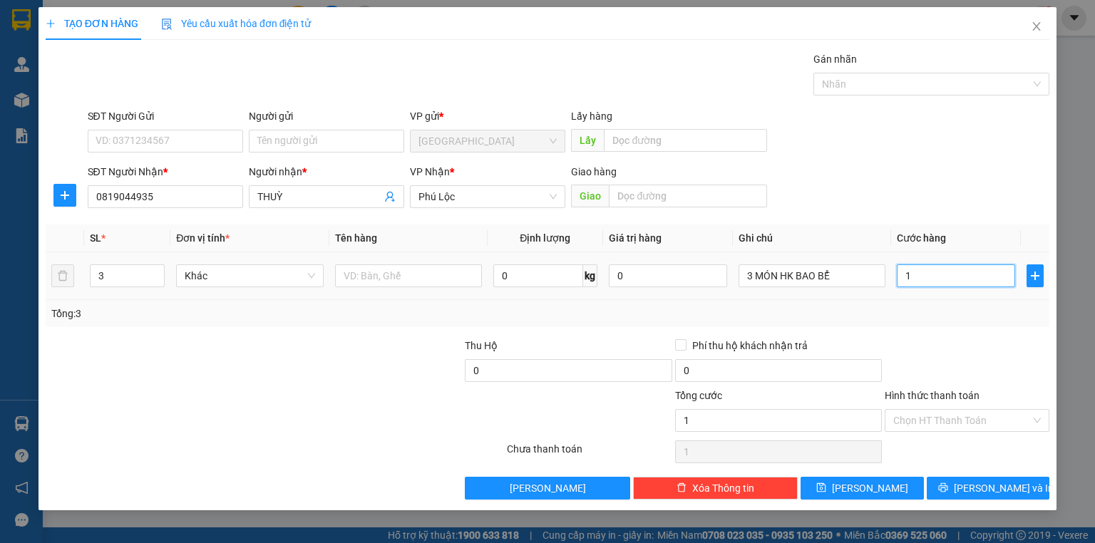
type input "15"
type input "150"
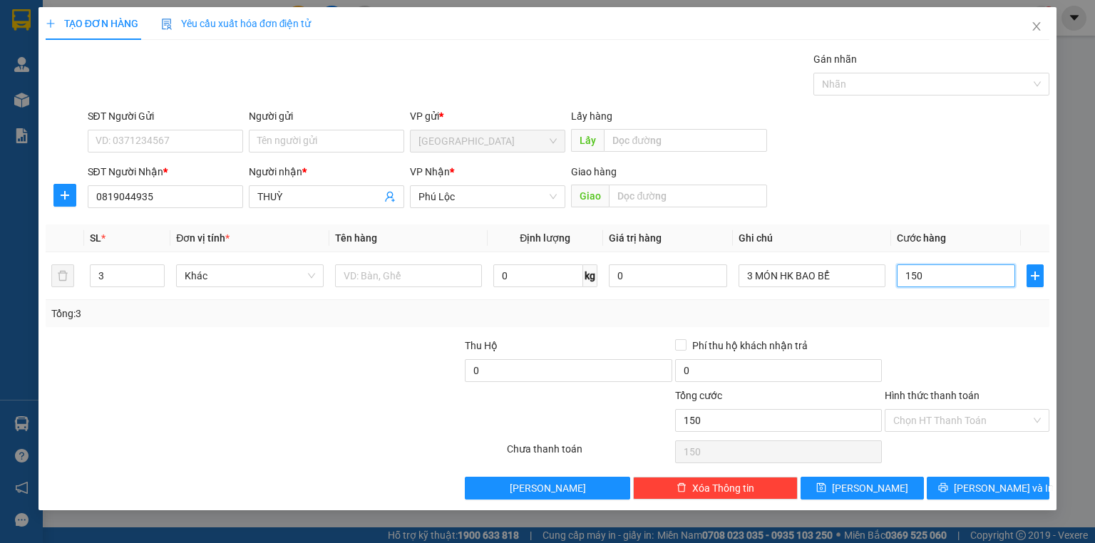
type input "150"
type input "150.000"
click at [933, 343] on div at bounding box center [967, 363] width 168 height 50
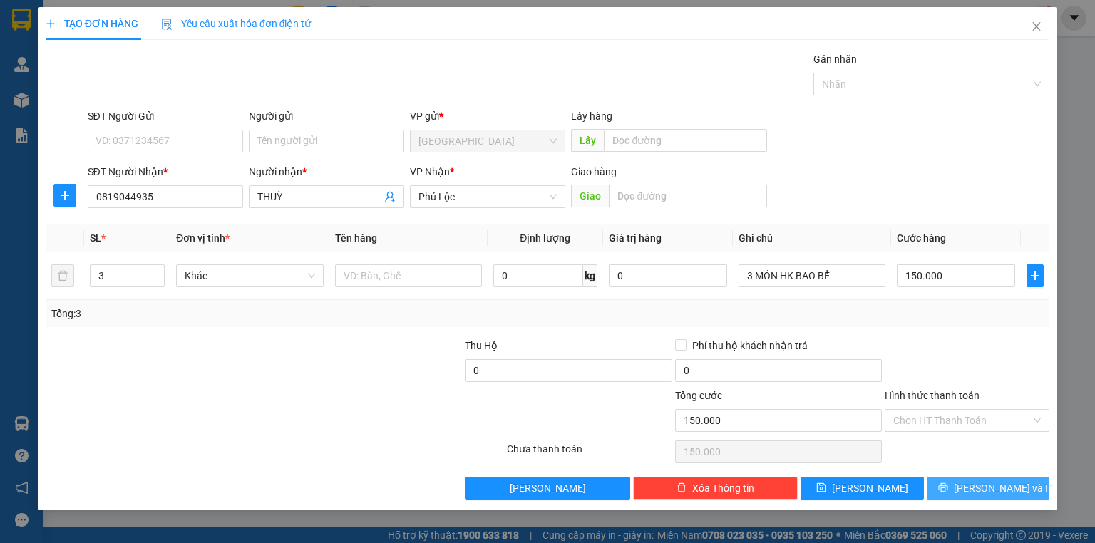
drag, startPoint x: 986, startPoint y: 483, endPoint x: 1051, endPoint y: 499, distance: 66.8
click at [987, 483] on span "[PERSON_NAME] và In" at bounding box center [1004, 489] width 100 height 16
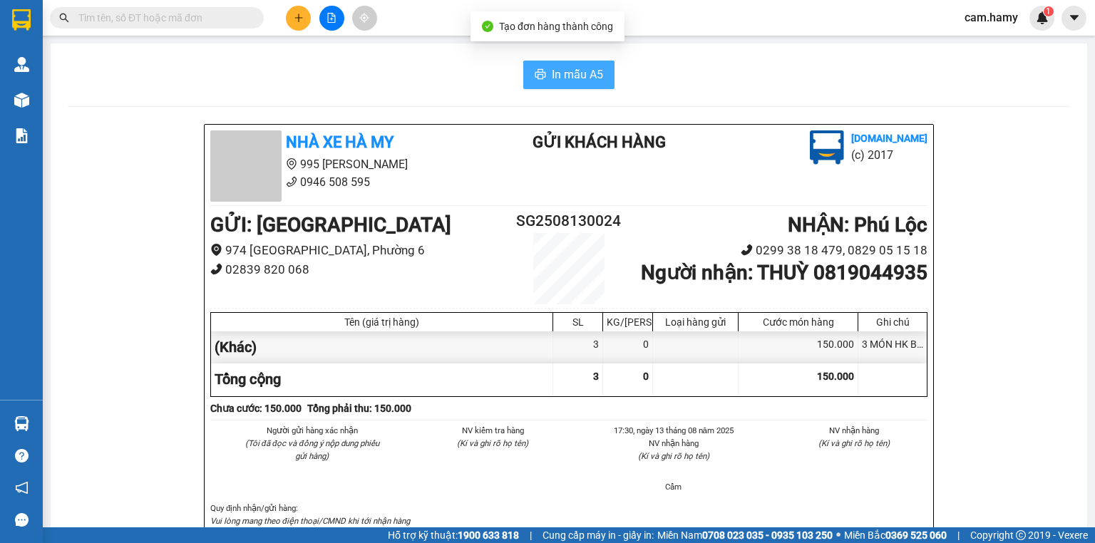
click at [580, 68] on span "In mẫu A5" at bounding box center [577, 75] width 51 height 18
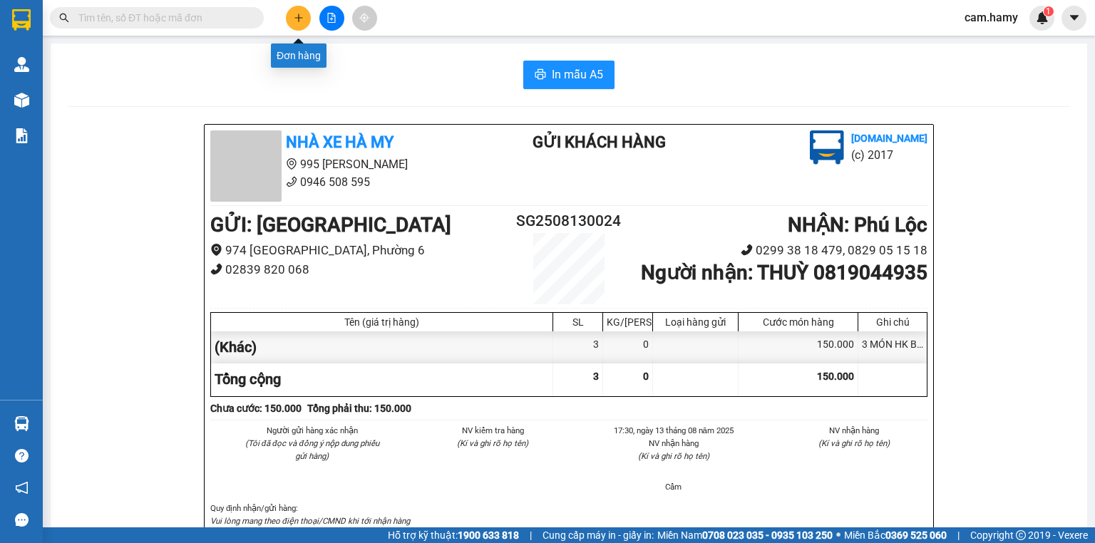
click at [297, 26] on button at bounding box center [298, 18] width 25 height 25
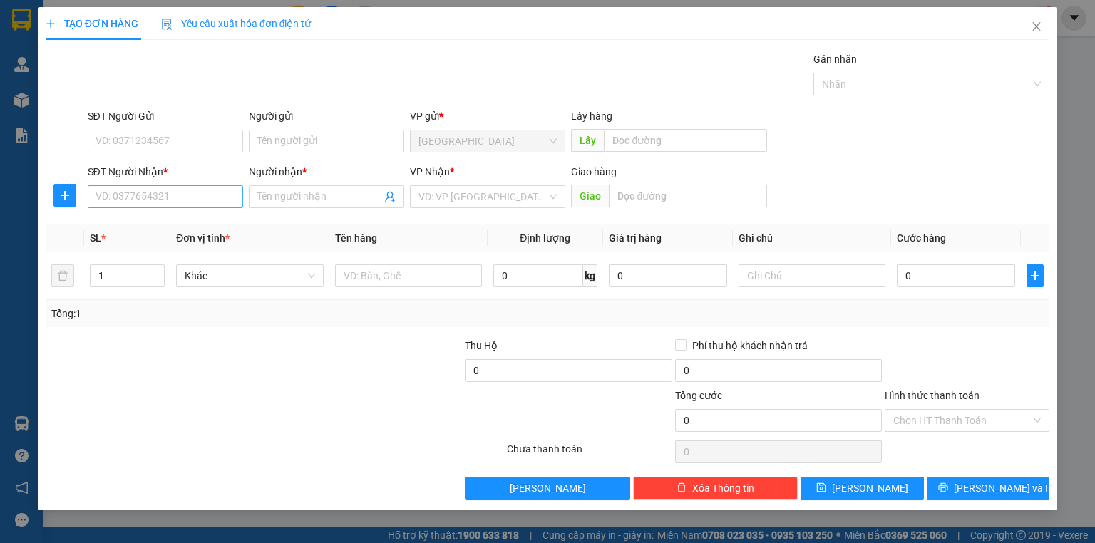
drag, startPoint x: 165, startPoint y: 180, endPoint x: 178, endPoint y: 191, distance: 17.2
click at [167, 181] on div "SĐT Người Nhận *" at bounding box center [165, 174] width 155 height 21
click at [178, 191] on input "SĐT Người Nhận *" at bounding box center [165, 196] width 155 height 23
click at [174, 228] on div "0944488113 - [PERSON_NAME]" at bounding box center [166, 225] width 140 height 16
type input "0944488113"
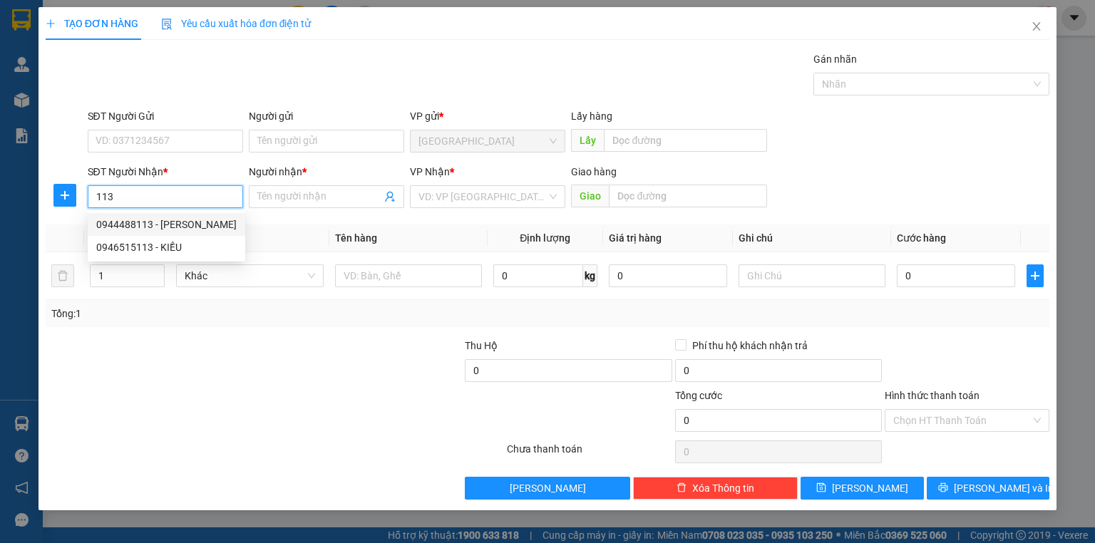
type input "[PERSON_NAME]"
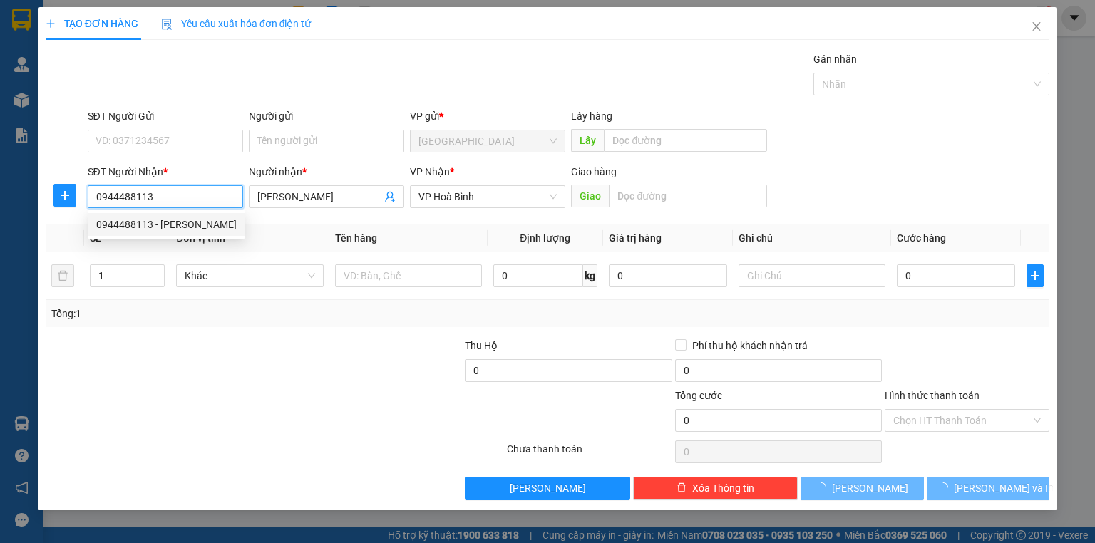
type input "70.000"
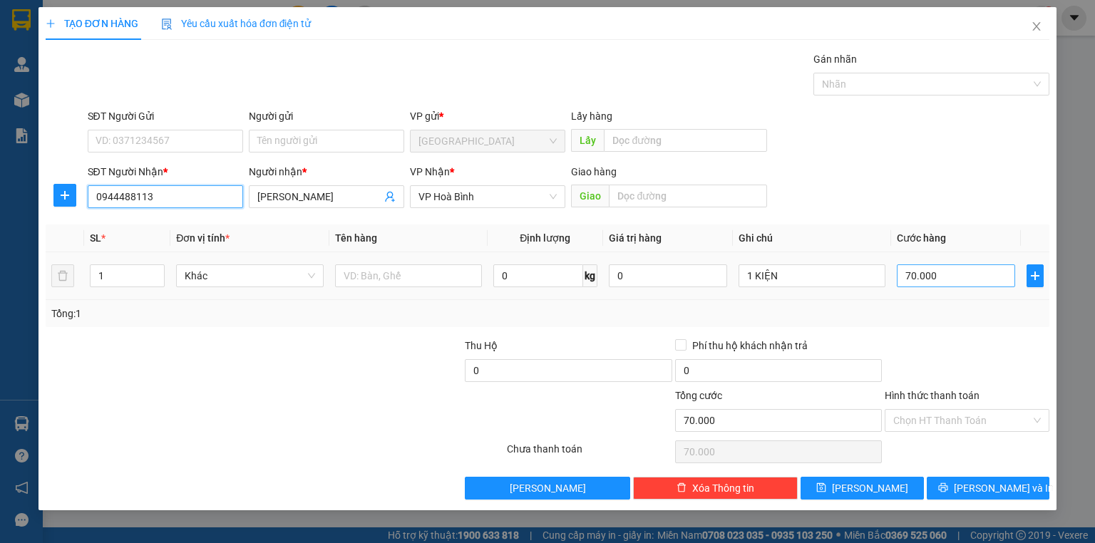
type input "0944488113"
click at [945, 283] on input "70.000" at bounding box center [956, 276] width 118 height 23
type input "6"
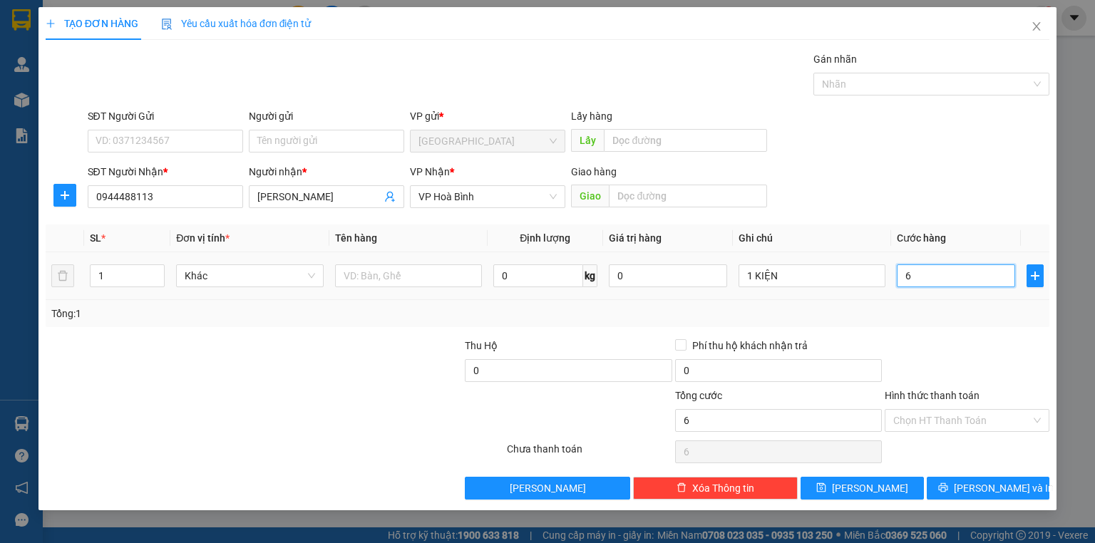
type input "60"
type input "60.000"
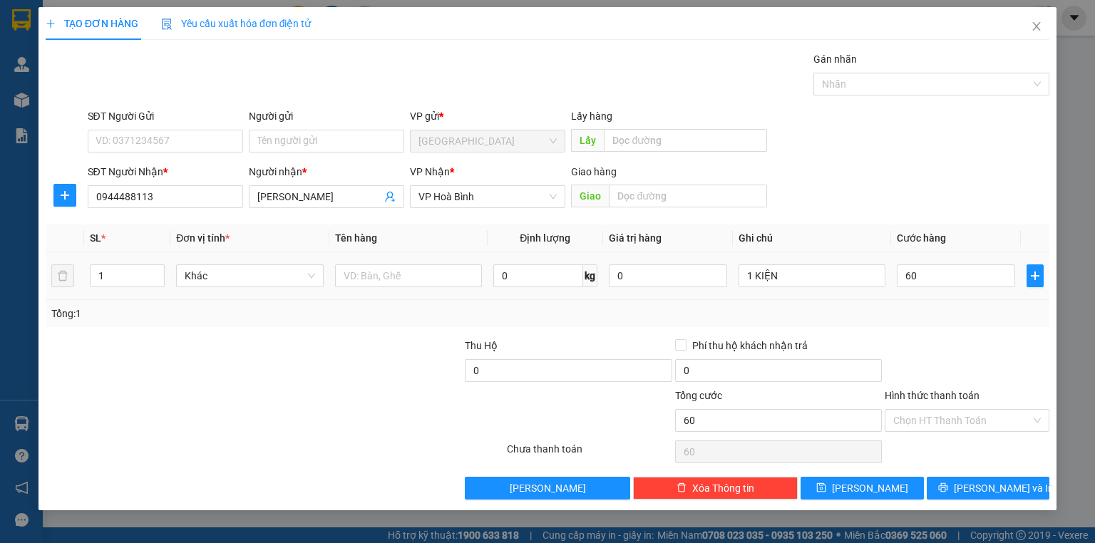
type input "60.000"
click at [952, 311] on div "Tổng: 1" at bounding box center [547, 314] width 993 height 16
click at [976, 481] on span "[PERSON_NAME] và In" at bounding box center [1004, 489] width 100 height 16
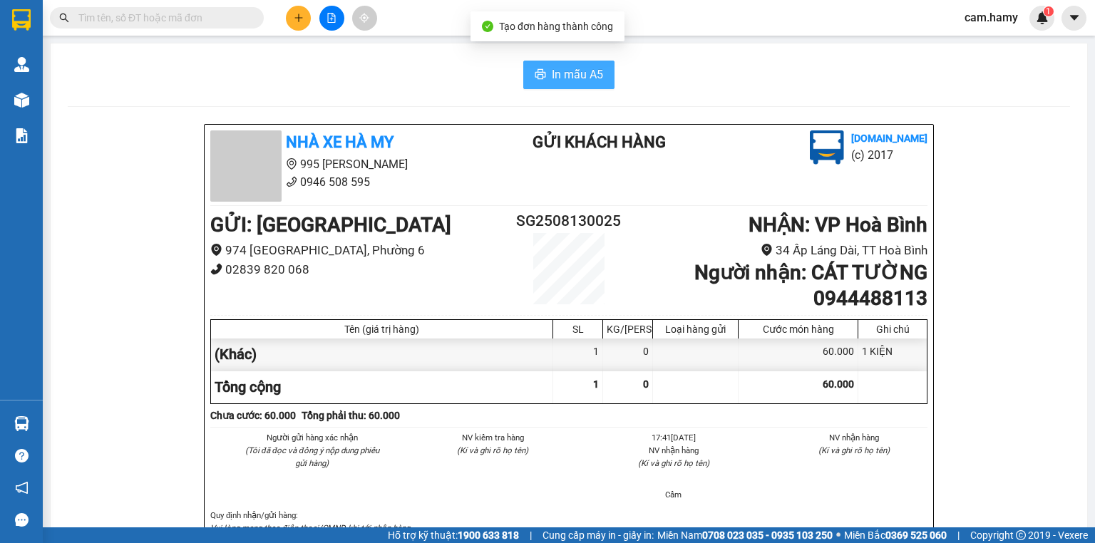
drag, startPoint x: 570, startPoint y: 80, endPoint x: 606, endPoint y: 67, distance: 38.6
click at [570, 80] on span "In mẫu A5" at bounding box center [577, 75] width 51 height 18
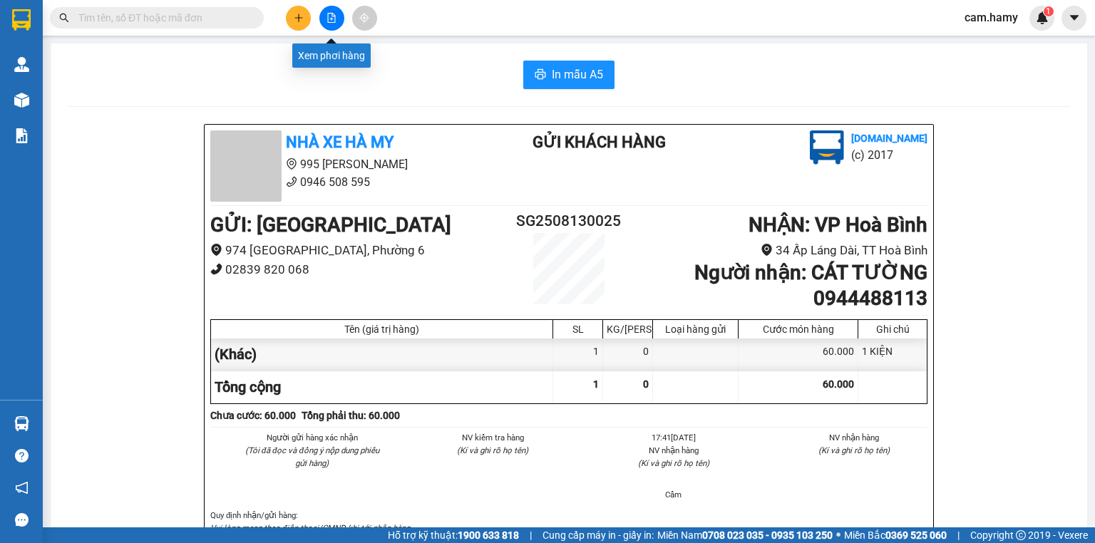
click at [333, 24] on button at bounding box center [331, 18] width 25 height 25
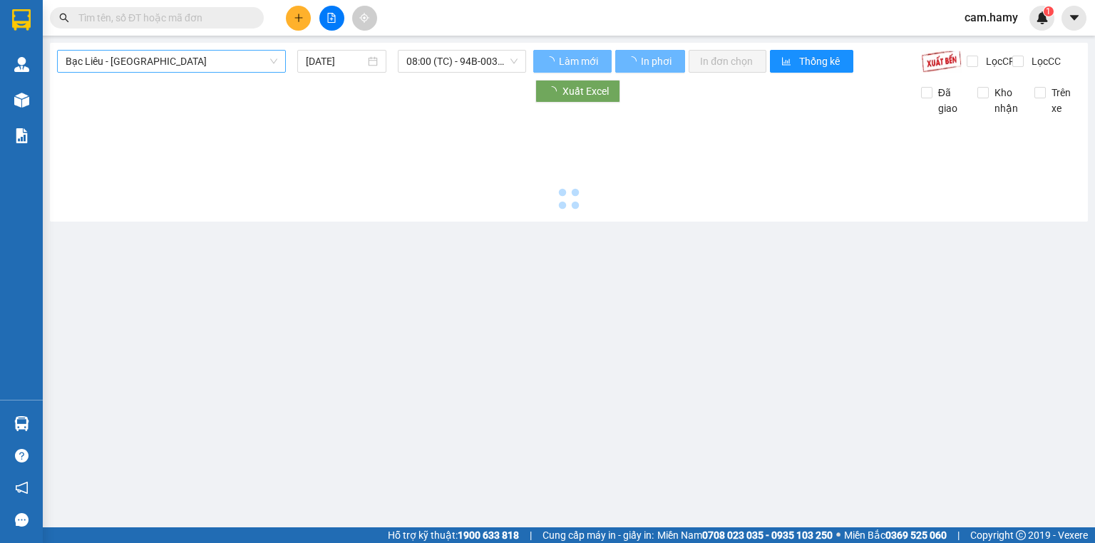
click at [172, 56] on span "Bạc Liêu - [GEOGRAPHIC_DATA]" at bounding box center [172, 61] width 212 height 21
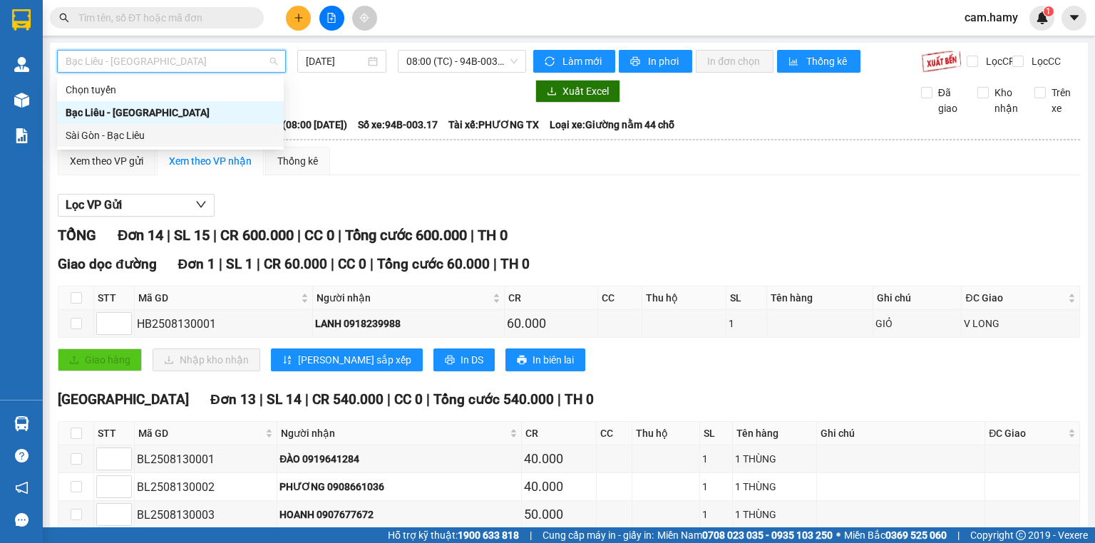
click at [133, 140] on div "Sài Gòn - Bạc Liêu" at bounding box center [171, 136] width 210 height 16
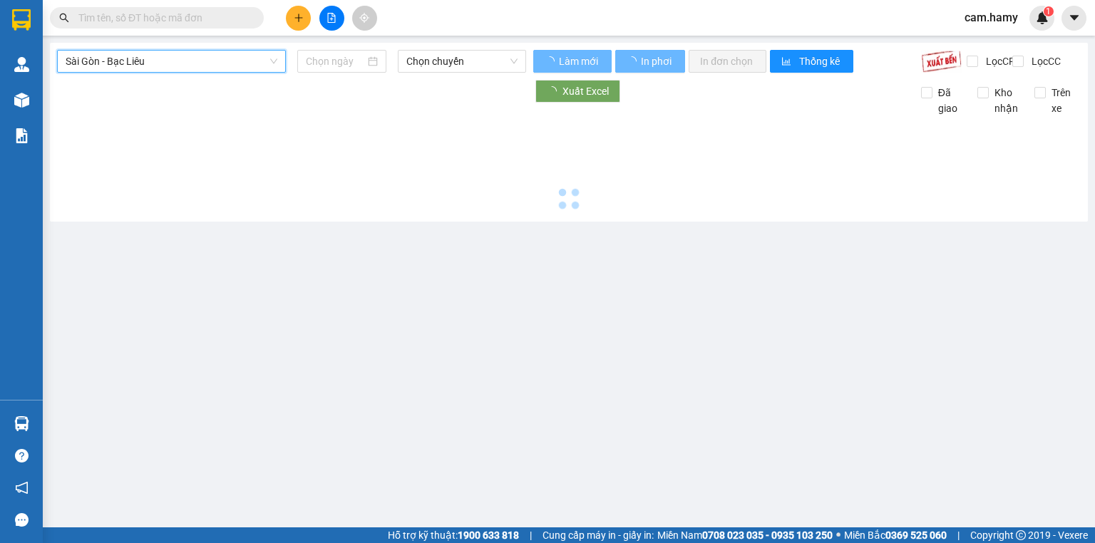
type input "[DATE]"
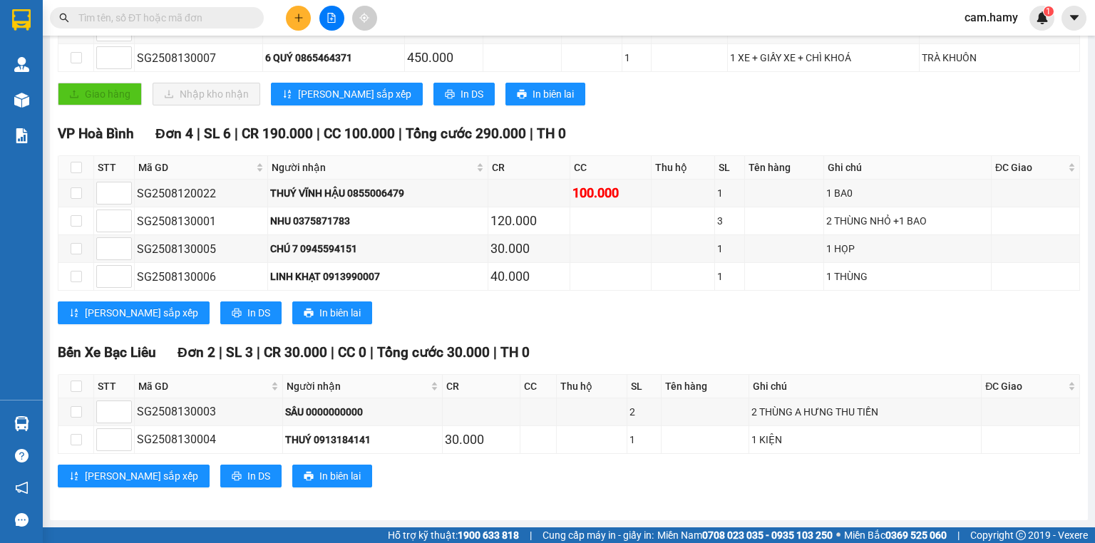
scroll to position [72, 0]
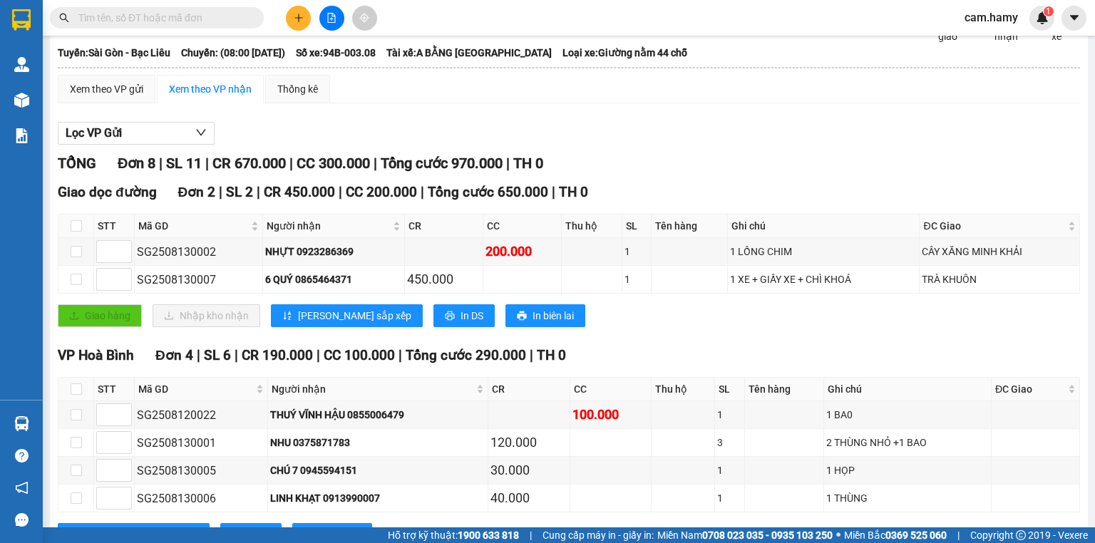
click at [680, 187] on div "TỔNG Đơn 8 | SL 11 | CR 670.000 | CC 300.000 | Tổng cước 970.000 | TH 0 Giao dọ…" at bounding box center [569, 440] width 1023 height 575
click at [188, 23] on input "text" at bounding box center [162, 18] width 168 height 16
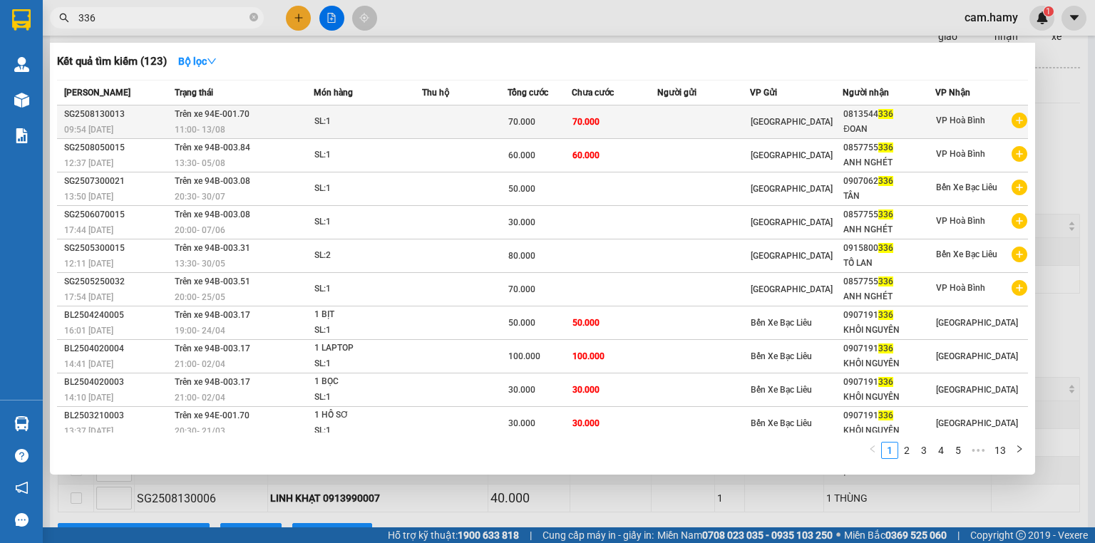
type input "336"
click at [431, 131] on td at bounding box center [465, 123] width 86 height 34
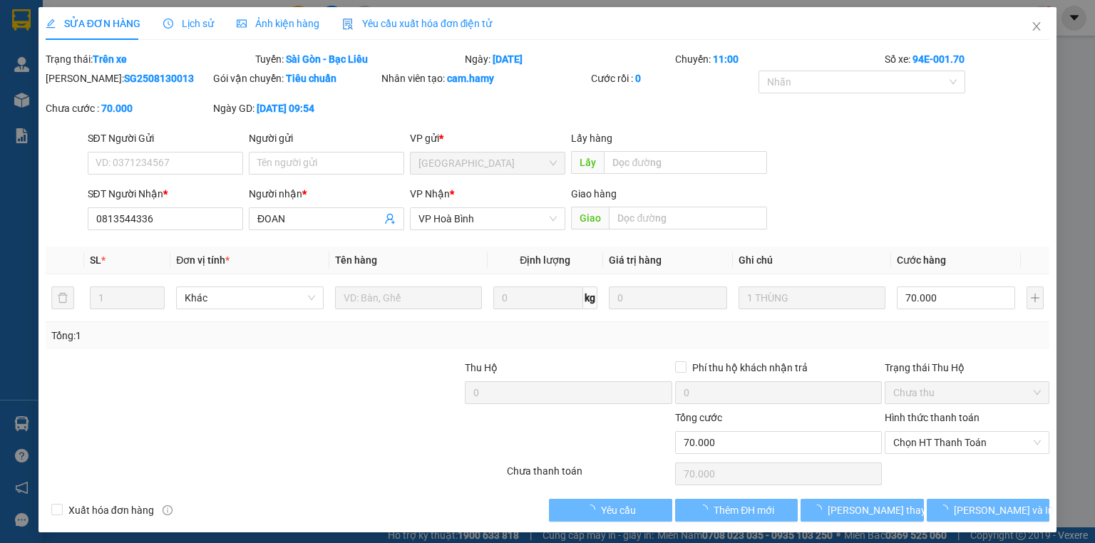
type input "0813544336"
type input "ĐOAN"
type input "70.000"
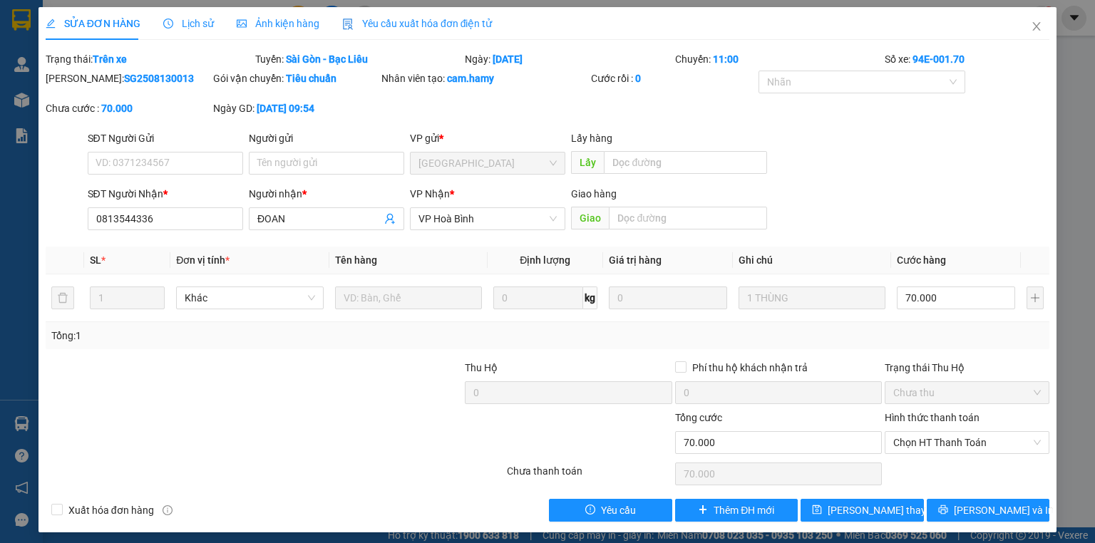
click at [873, 217] on div "SĐT Người Nhận * 0813544336 Người nhận * ĐOAN VP Nhận * VP Hoà Bình Giao hàng…" at bounding box center [569, 211] width 968 height 50
click at [560, 143] on div "VP gửi *" at bounding box center [487, 138] width 155 height 16
click at [1042, 25] on span "Close" at bounding box center [1037, 27] width 40 height 40
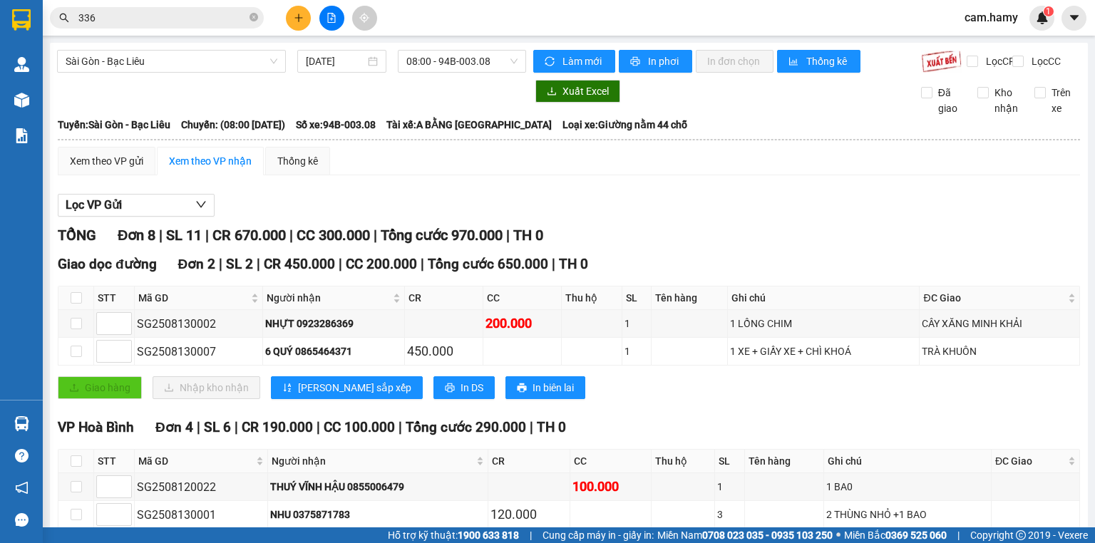
click at [216, 16] on input "336" at bounding box center [162, 18] width 168 height 16
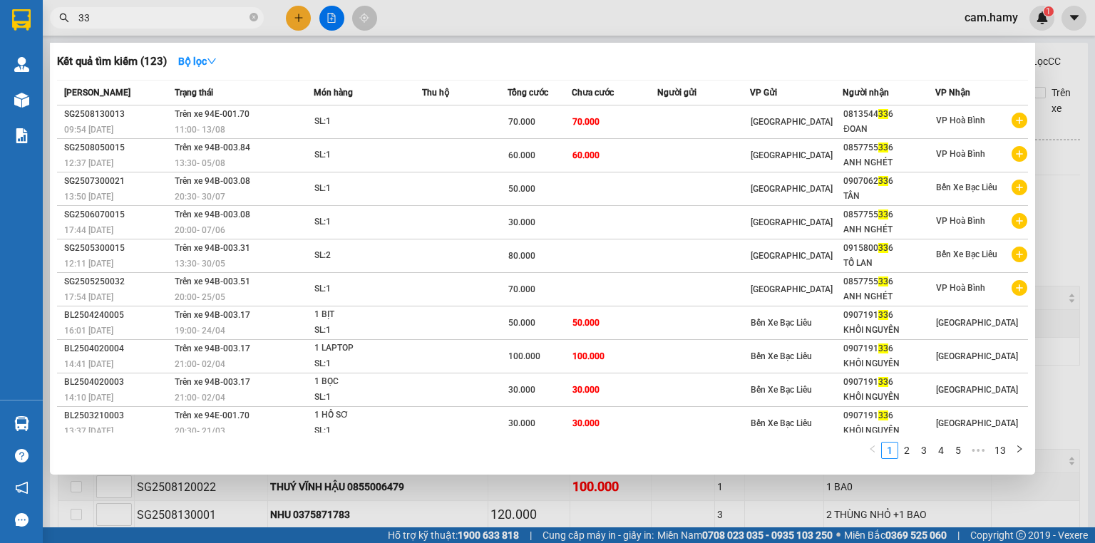
type input "3"
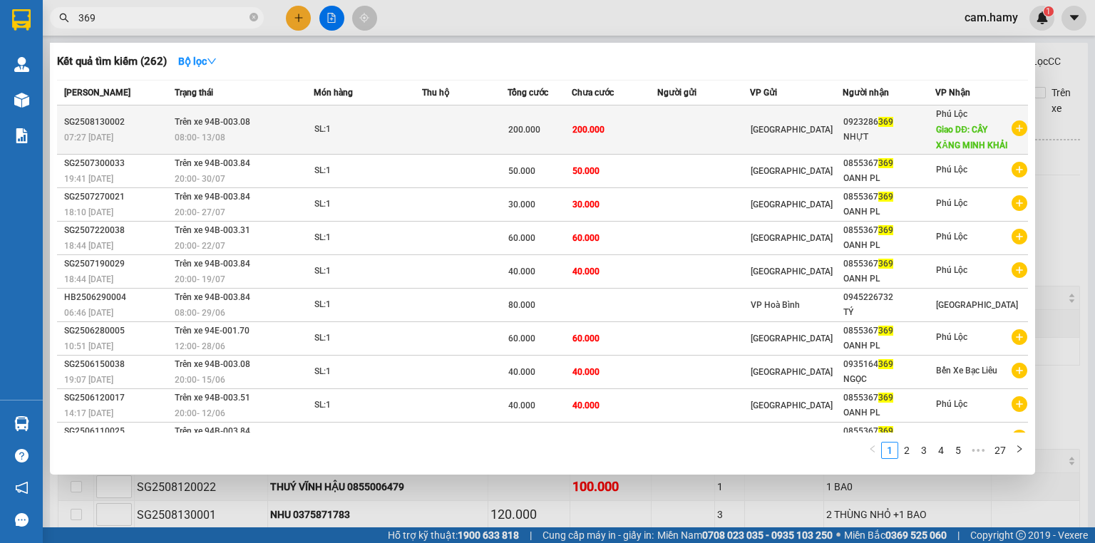
type input "369"
click at [573, 129] on span "200.000" at bounding box center [589, 130] width 32 height 10
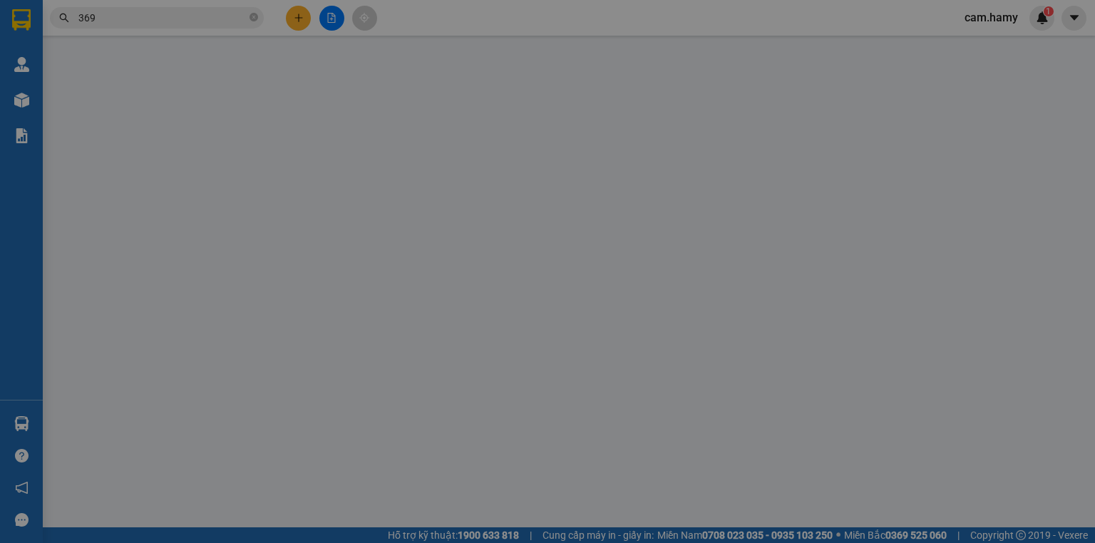
type input "0923286369"
type input "NHỰT"
type input "CÂY XĂNG MINH KHẢI"
type input "200.000"
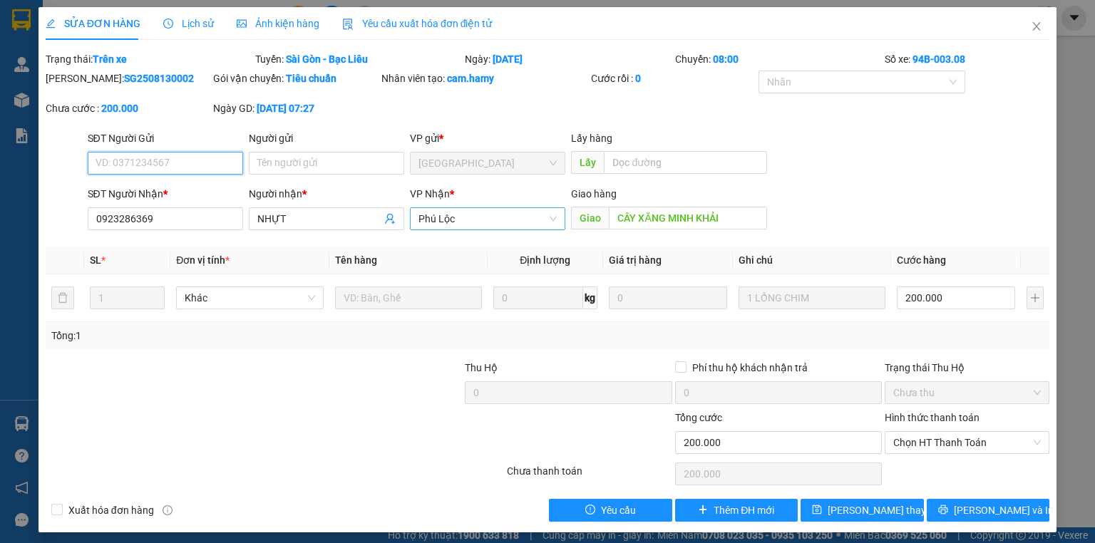
click at [495, 212] on span "Phú Lộc" at bounding box center [488, 218] width 138 height 21
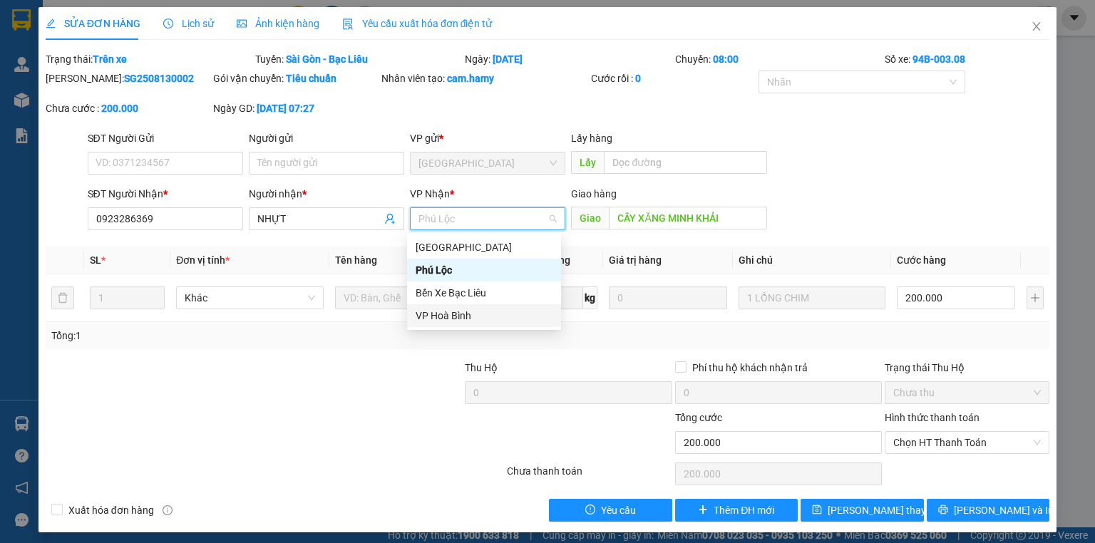
click at [469, 312] on div "VP Hoà Bình" at bounding box center [484, 316] width 137 height 16
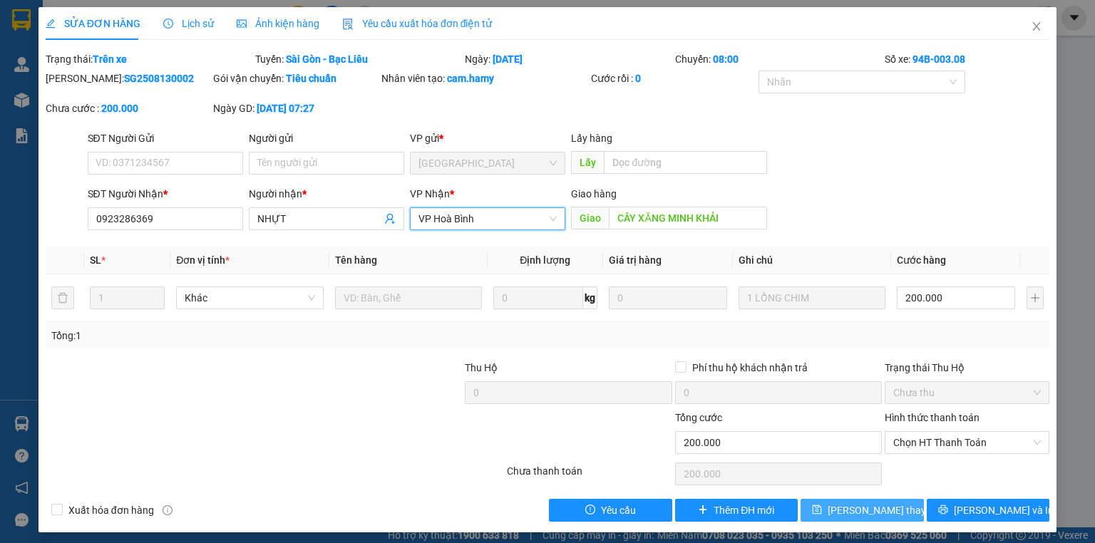
click at [839, 514] on span "[PERSON_NAME] thay đổi" at bounding box center [885, 511] width 114 height 16
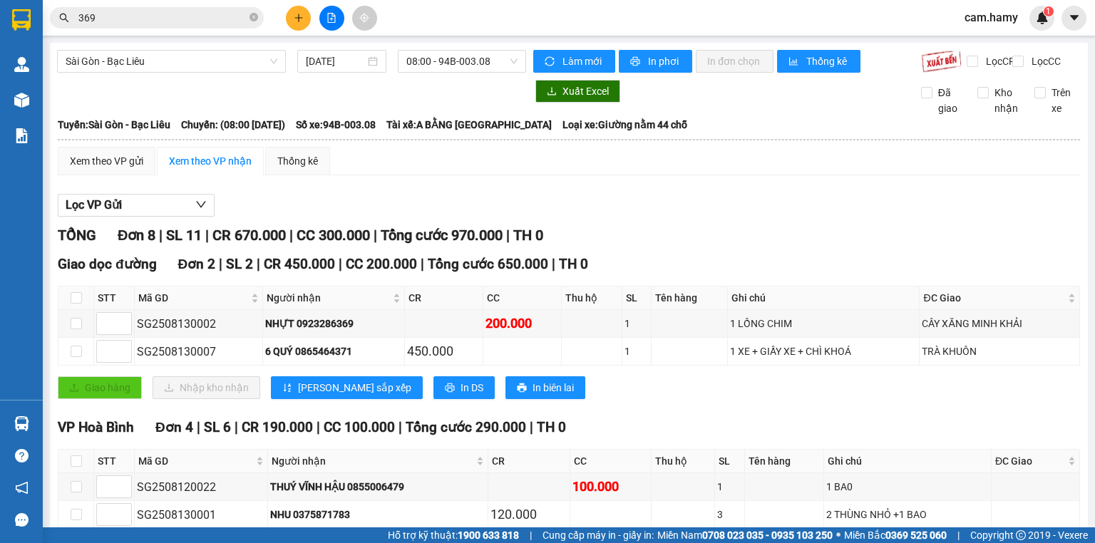
scroll to position [57, 0]
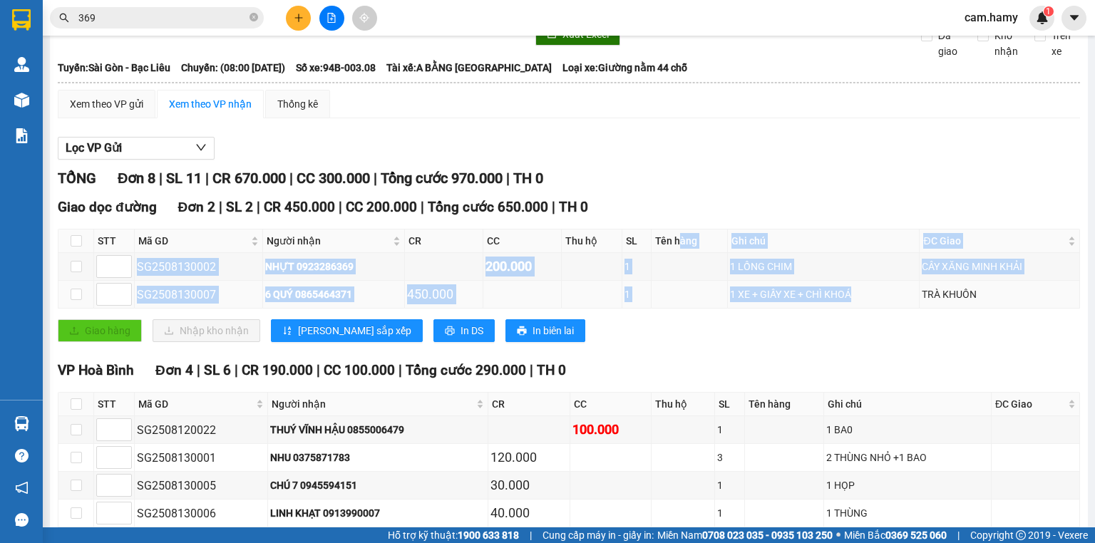
drag, startPoint x: 670, startPoint y: 262, endPoint x: 866, endPoint y: 297, distance: 198.3
click at [866, 297] on table "STT Mã GD Người nhận CR CC Thu hộ SL Tên hàng Ghi chú ĐC Giao Ký nhận SG2508130…" at bounding box center [569, 269] width 1022 height 80
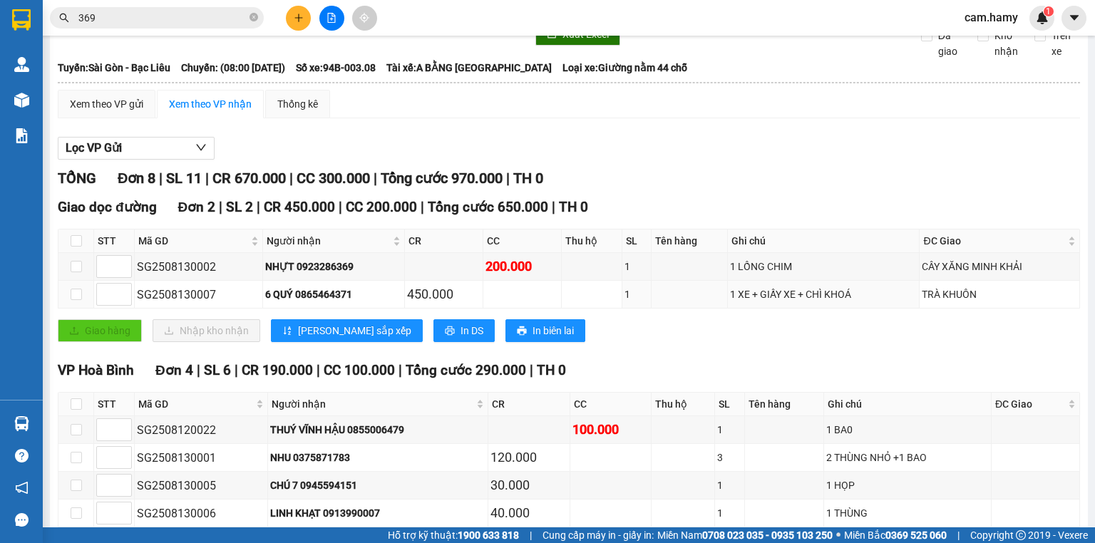
click at [824, 322] on div "Giao dọc đường Đơn 2 | SL 2 | CR 450.000 | CC 200.000 | Tổng cước 650.000 | TH …" at bounding box center [569, 275] width 1023 height 156
click at [779, 375] on div "VP Hoà Bình Đơn 4 | SL 6 | CR 190.000 | CC 100.000 | Tổng cước 290.000 | TH 0" at bounding box center [569, 370] width 1023 height 21
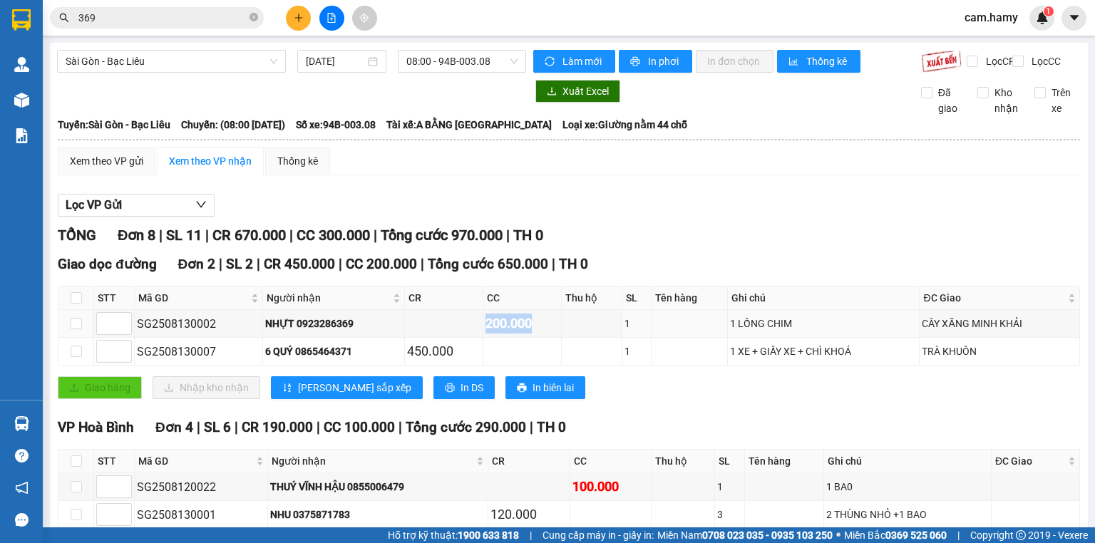
drag, startPoint x: 465, startPoint y: 339, endPoint x: 627, endPoint y: 384, distance: 168.2
click at [593, 338] on tr "SG2508130002 NHỰT 0923286369 200.000 1 1 LỒNG CHIM CÂY XĂNG MINH KHẢI" at bounding box center [569, 324] width 1022 height 28
click at [319, 60] on input "[DATE]" at bounding box center [335, 61] width 58 height 16
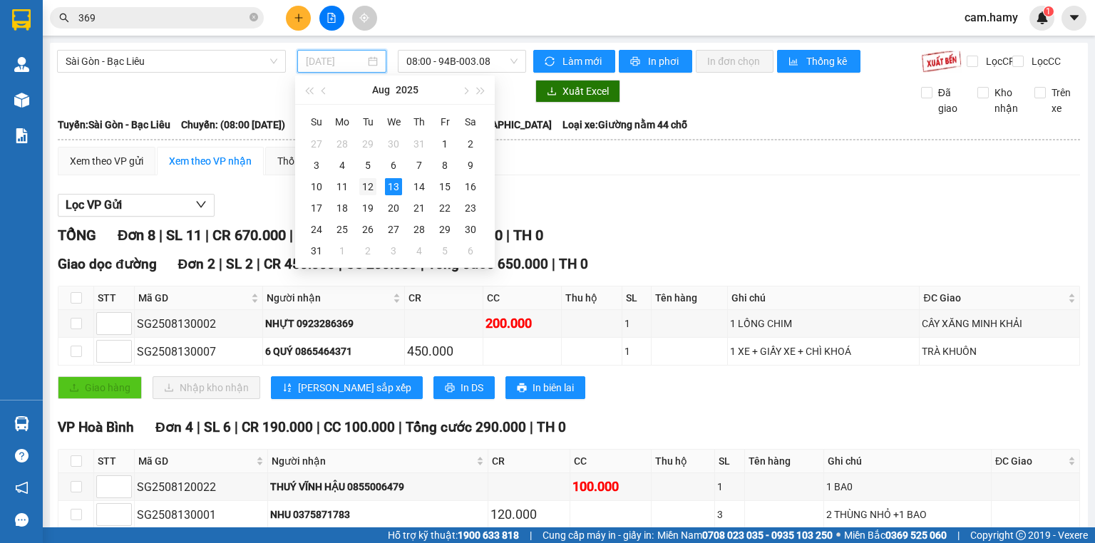
click at [370, 185] on div "12" at bounding box center [367, 186] width 17 height 17
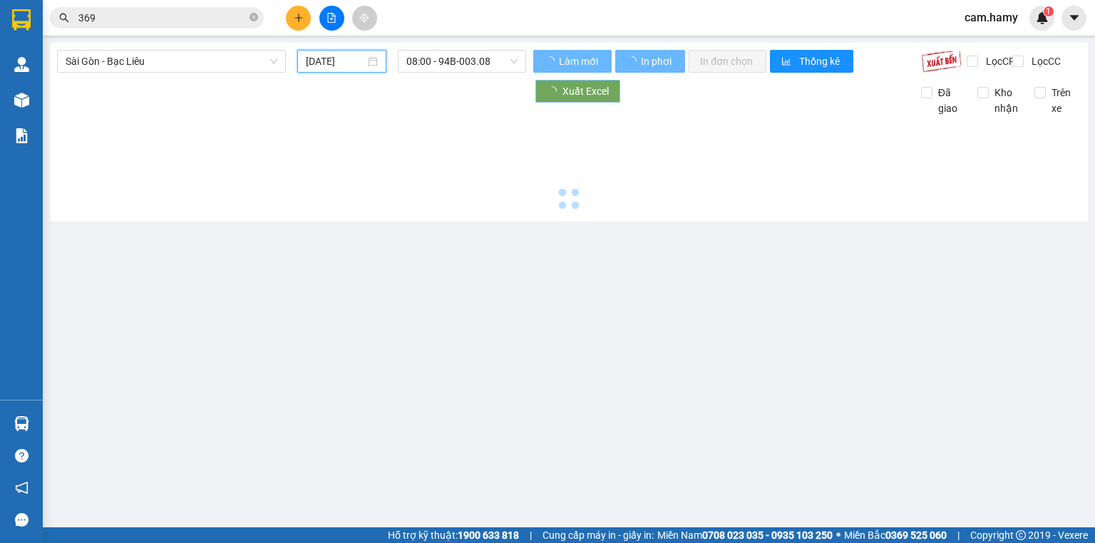
type input "[DATE]"
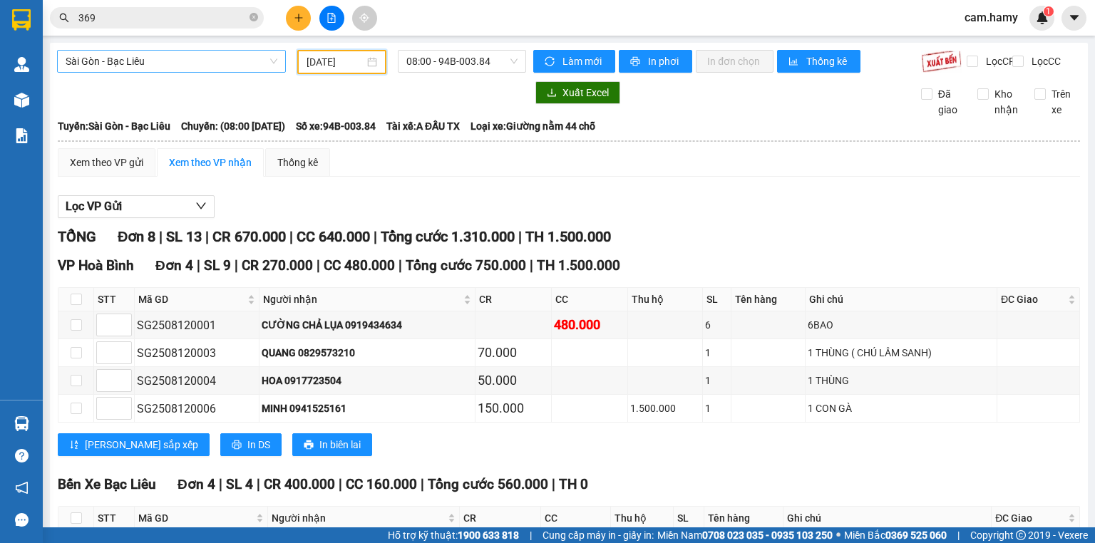
click at [131, 58] on span "Sài Gòn - Bạc Liêu" at bounding box center [172, 61] width 212 height 21
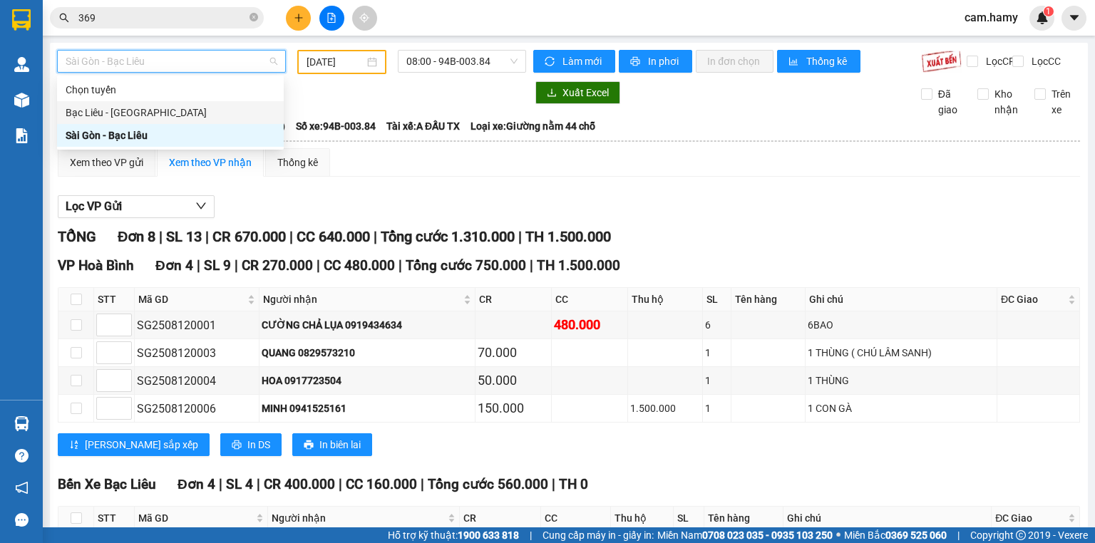
click at [94, 121] on div "Bạc Liêu - [GEOGRAPHIC_DATA]" at bounding box center [170, 112] width 227 height 23
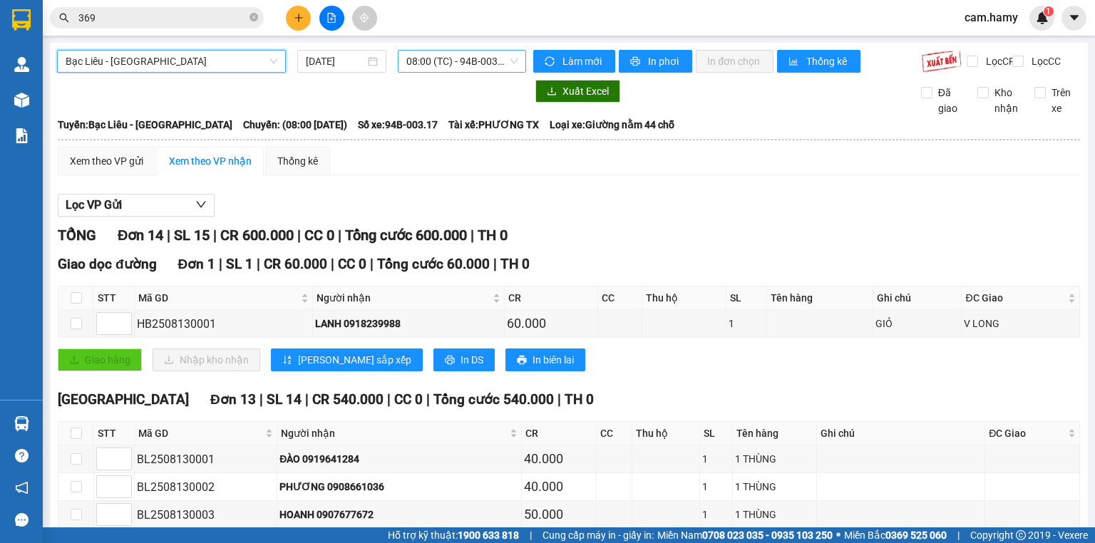
click at [458, 62] on span "08:00 (TC) - 94B-003.17" at bounding box center [462, 61] width 112 height 21
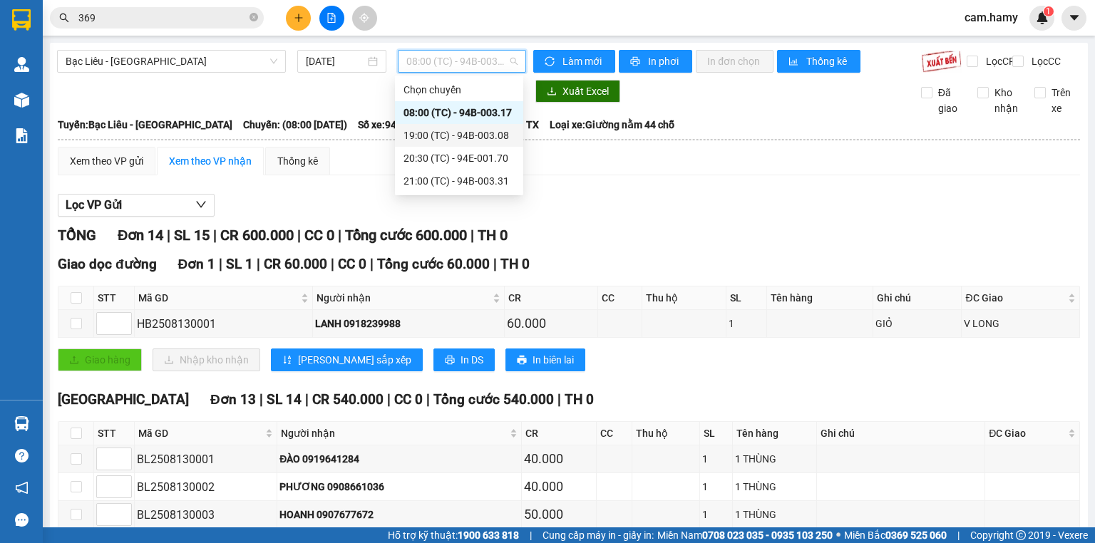
click at [459, 134] on div "19:00 (TC) - 94B-003.08" at bounding box center [459, 136] width 111 height 16
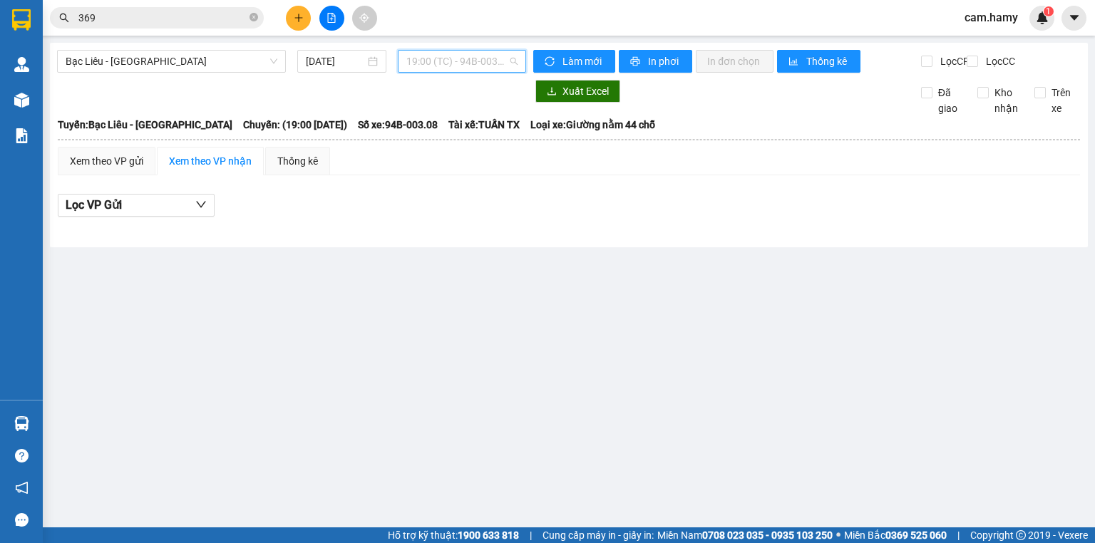
drag, startPoint x: 456, startPoint y: 50, endPoint x: 462, endPoint y: 63, distance: 14.0
click at [456, 51] on span "19:00 (TC) - 94B-003.08" at bounding box center [462, 61] width 112 height 21
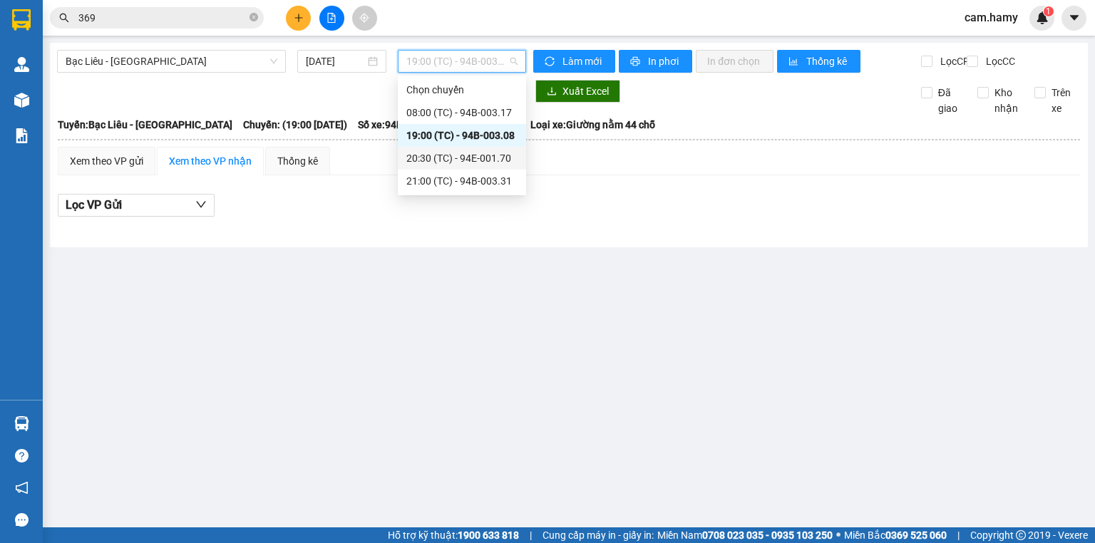
click at [468, 149] on div "20:30 (TC) - 94E-001.70" at bounding box center [462, 158] width 128 height 23
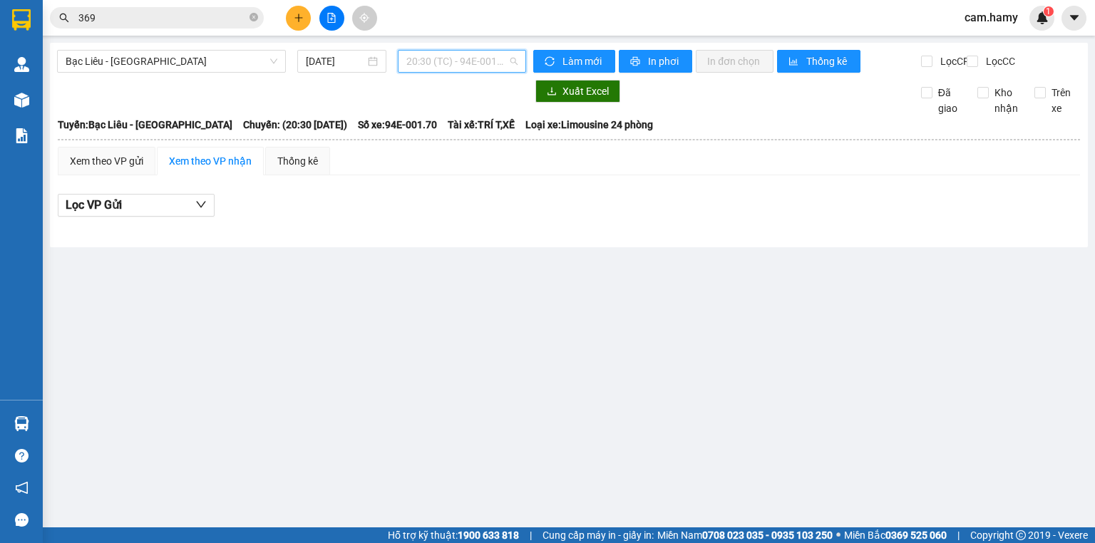
click at [443, 61] on span "20:30 (TC) - 94E-001.70" at bounding box center [462, 61] width 112 height 21
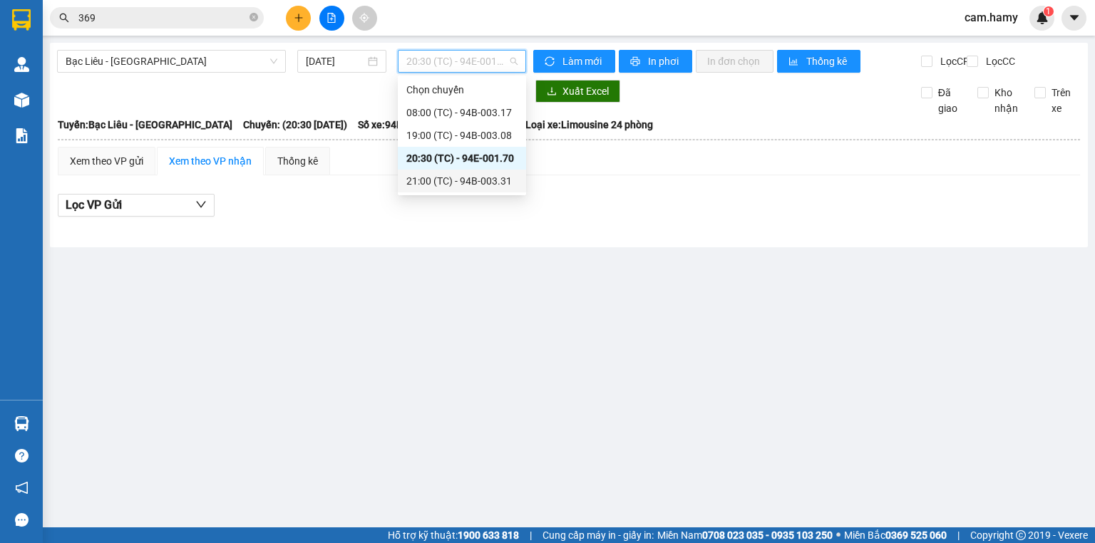
click at [475, 182] on div "21:00 (TC) - 94B-003.31" at bounding box center [461, 181] width 111 height 16
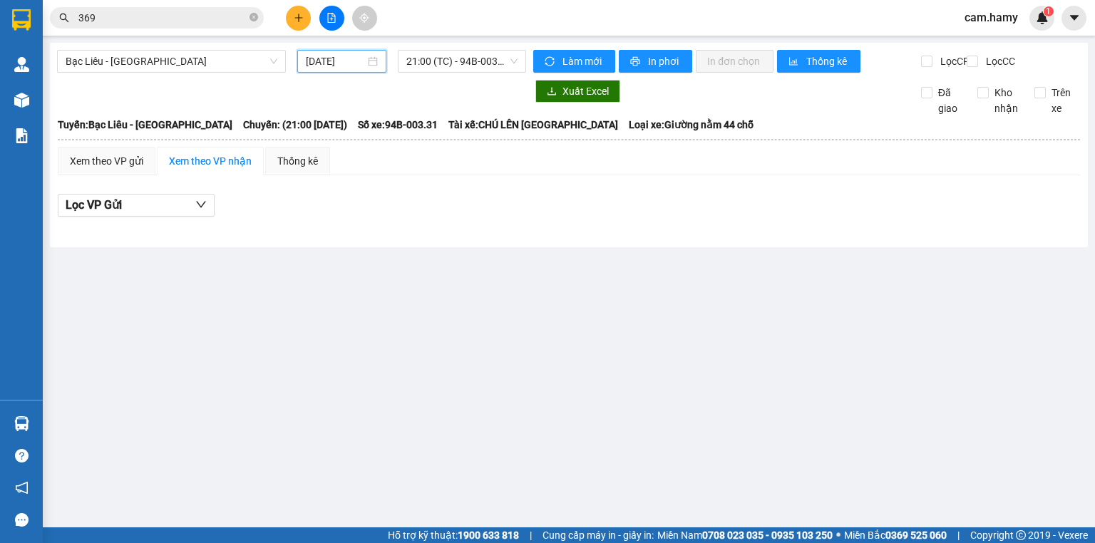
click at [324, 63] on input "[DATE]" at bounding box center [335, 61] width 58 height 16
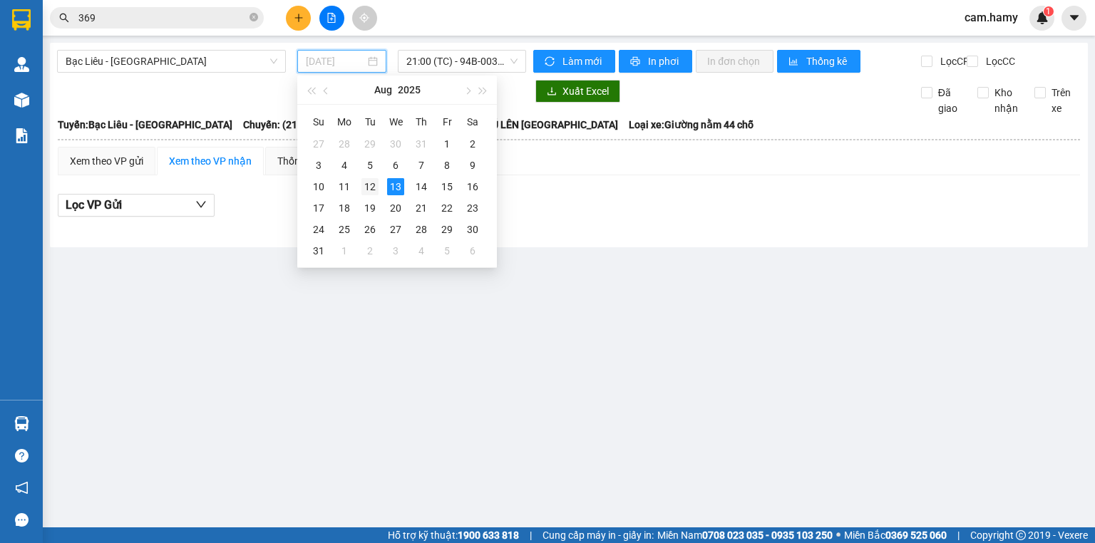
click at [376, 185] on div "12" at bounding box center [370, 186] width 17 height 17
type input "[DATE]"
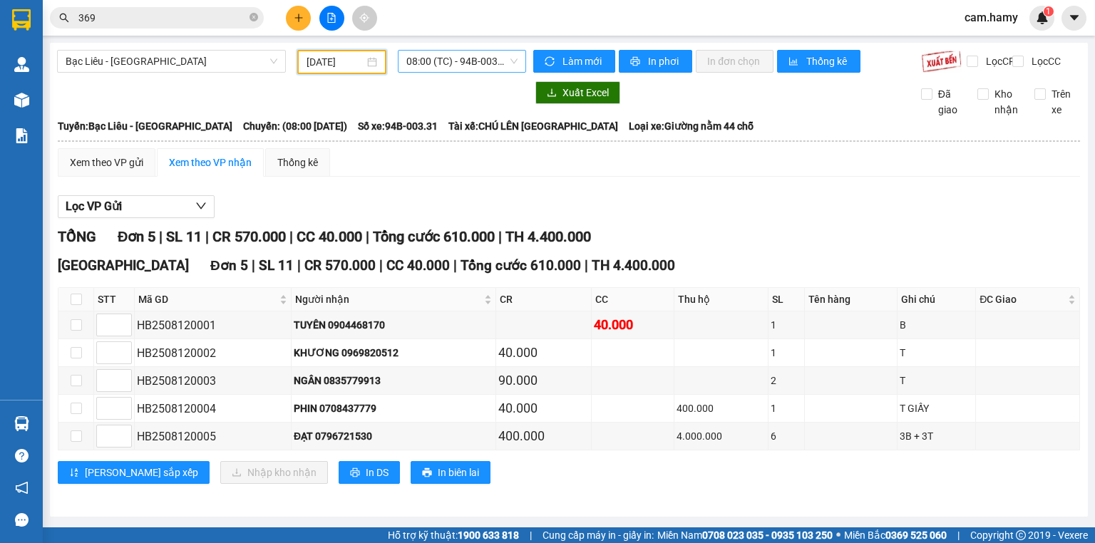
click at [446, 70] on span "08:00 (TC) - 94B-003.31" at bounding box center [462, 61] width 112 height 21
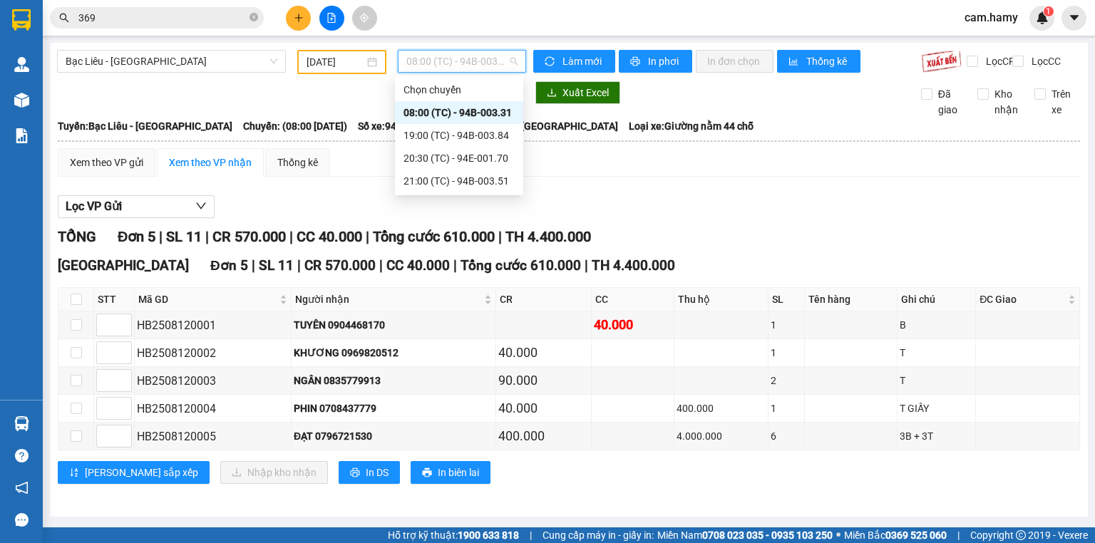
click at [456, 110] on div "08:00 (TC) - 94B-003.31" at bounding box center [459, 113] width 111 height 16
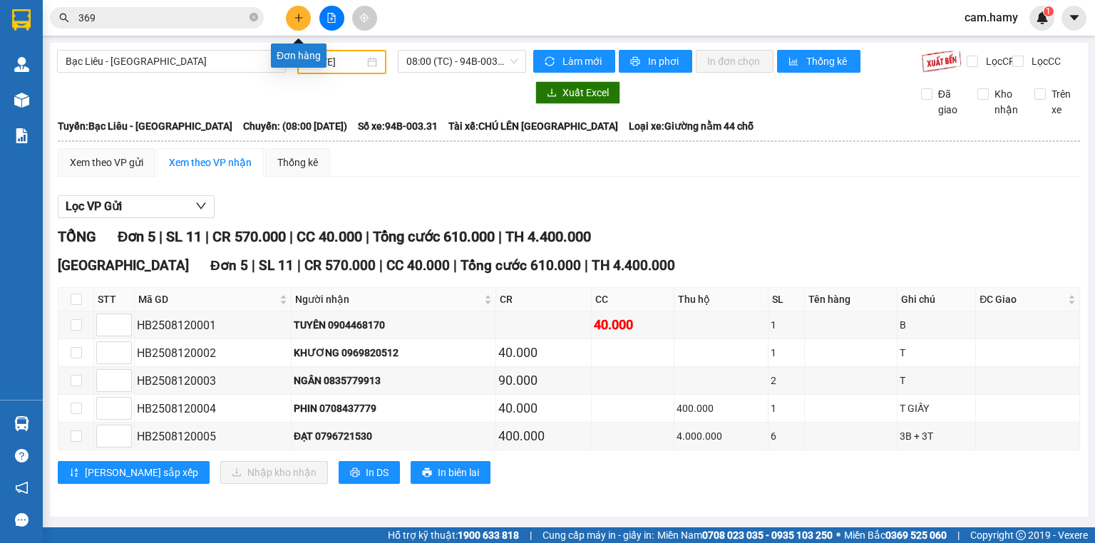
click at [287, 14] on button at bounding box center [298, 18] width 25 height 25
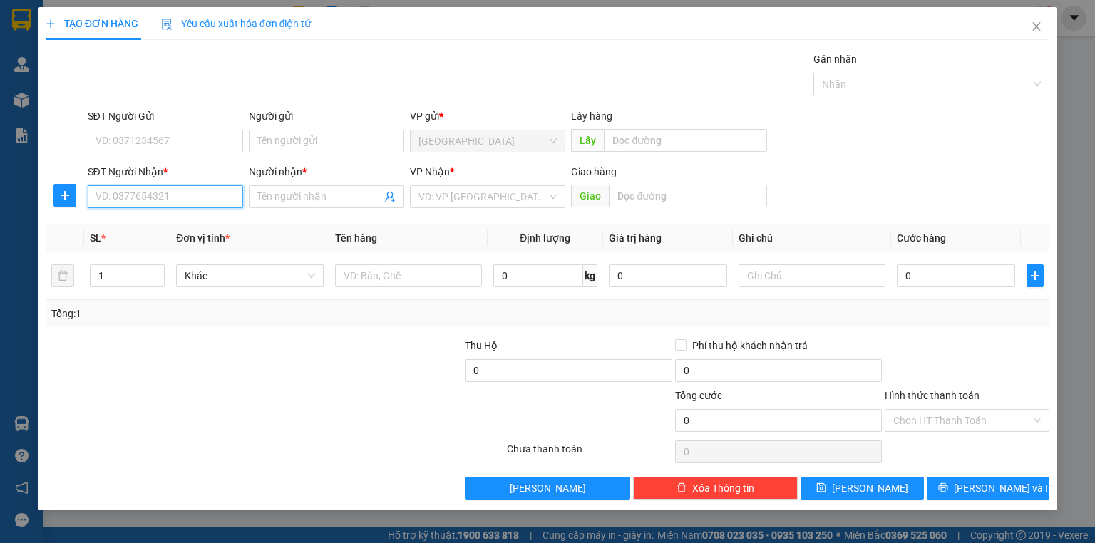
click at [185, 198] on input "SĐT Người Nhận *" at bounding box center [165, 196] width 155 height 23
type input "0976103211"
click at [493, 197] on input "search" at bounding box center [483, 196] width 128 height 21
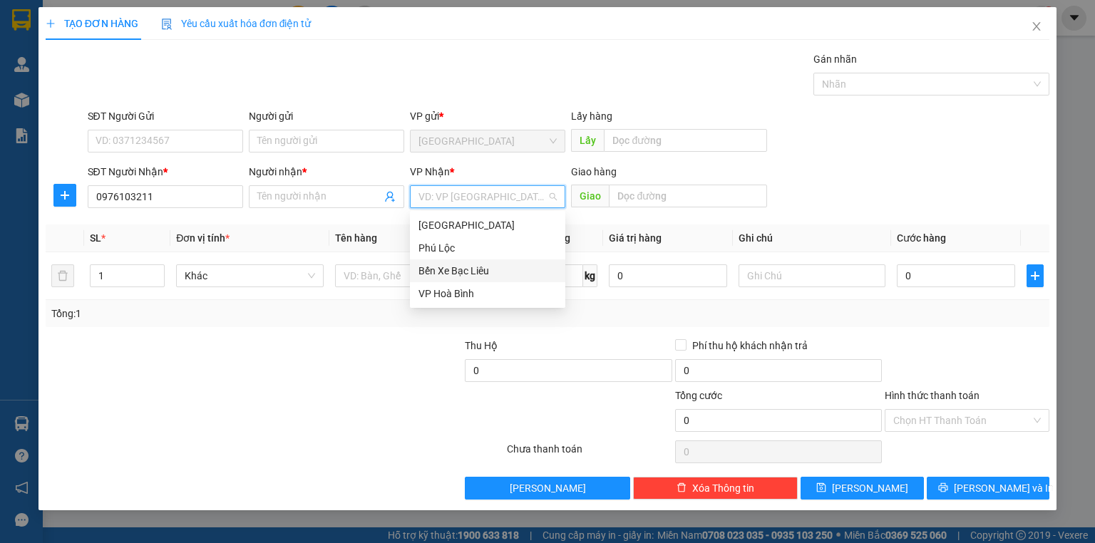
click at [470, 266] on div "Bến Xe Bạc Liêu" at bounding box center [488, 271] width 138 height 16
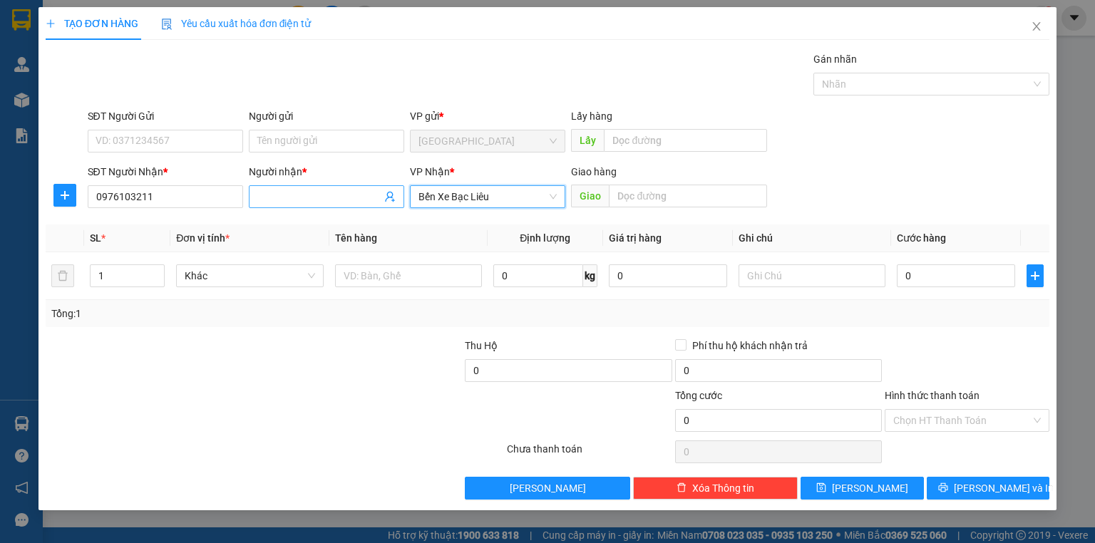
click at [336, 200] on input "Người nhận *" at bounding box center [319, 197] width 124 height 16
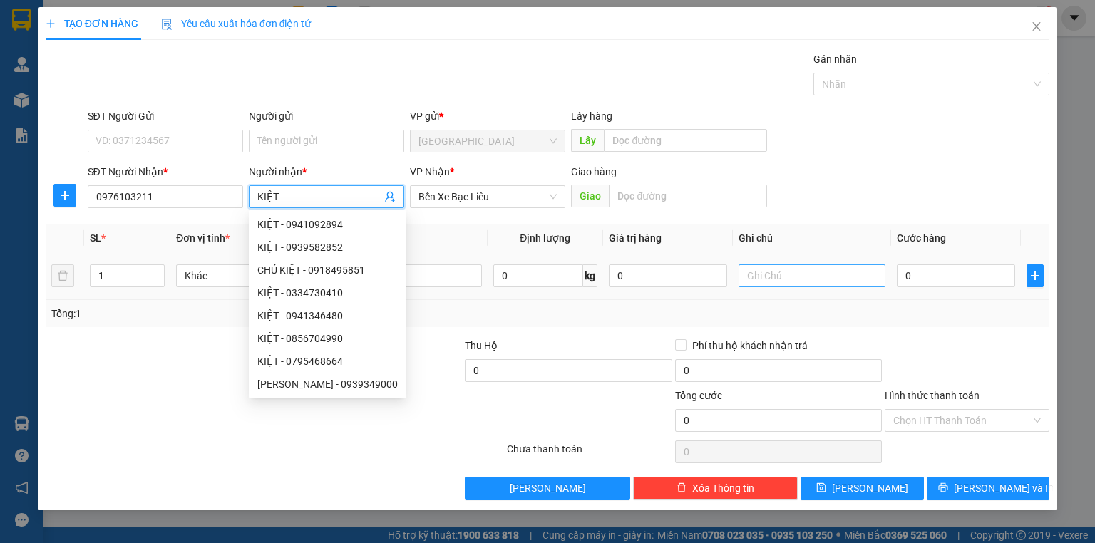
type input "KIỆT"
click at [786, 278] on input "text" at bounding box center [812, 276] width 147 height 23
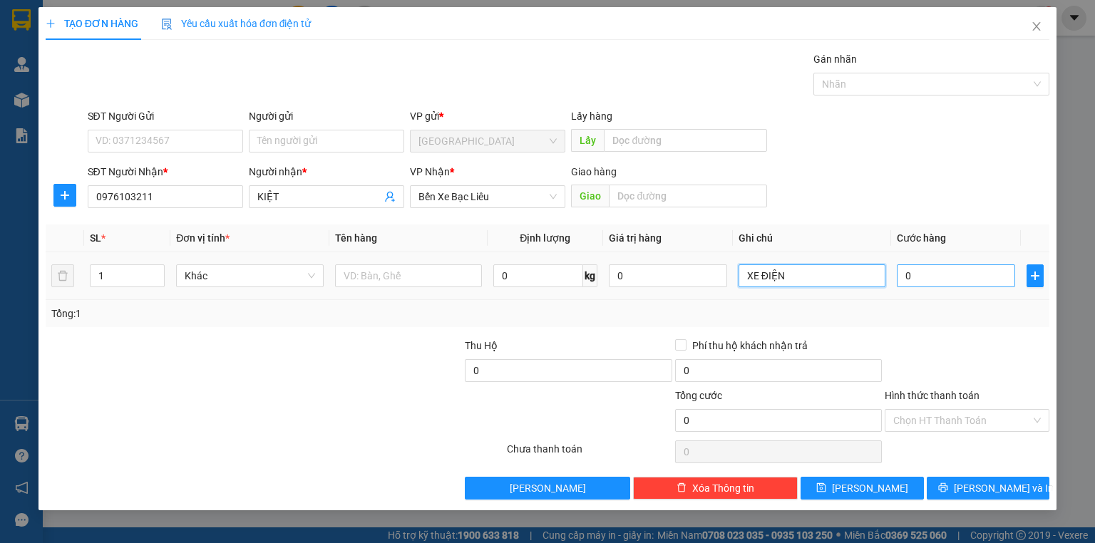
type input "XE ĐIỆN"
click at [937, 274] on input "0" at bounding box center [956, 276] width 118 height 23
type input "2"
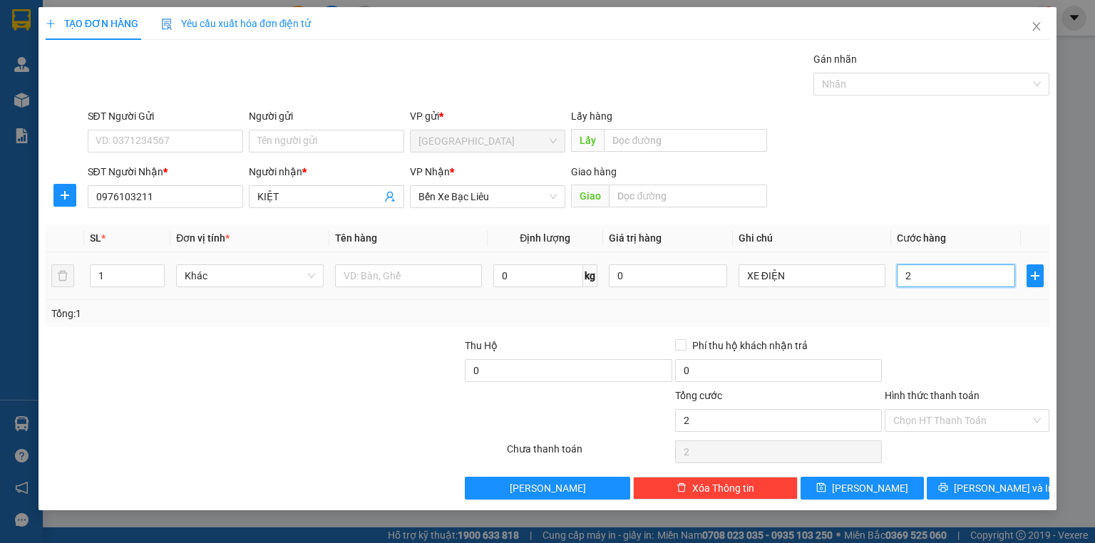
type input "25"
type input "250"
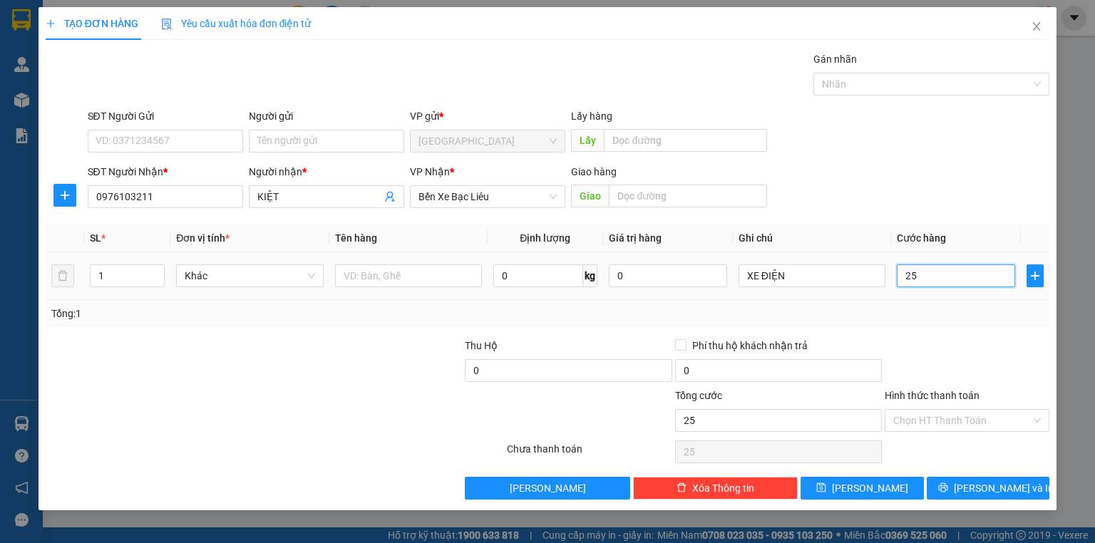
type input "250"
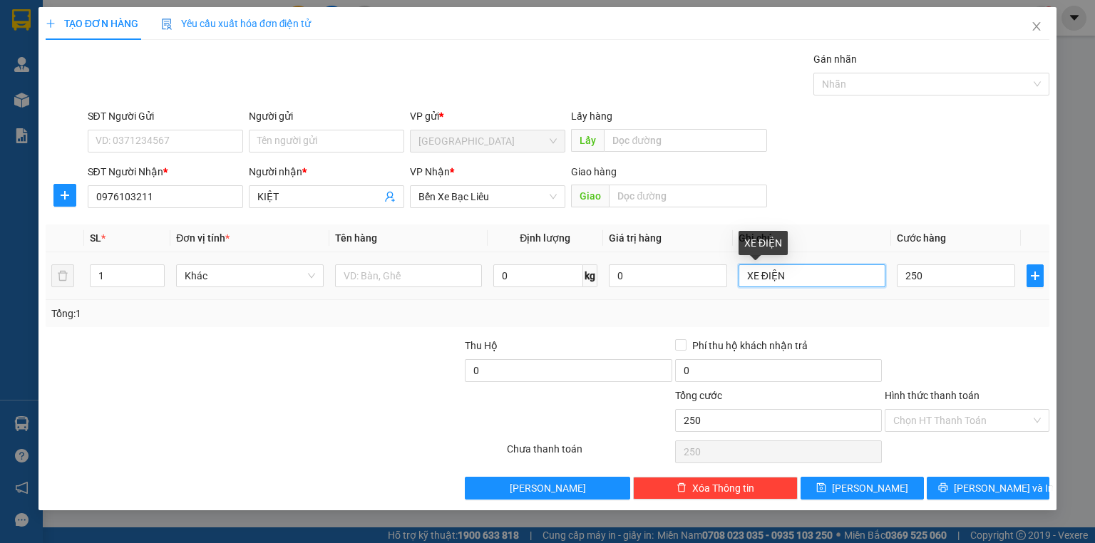
type input "250.000"
click at [811, 276] on input "XE ĐIỆN" at bounding box center [812, 276] width 147 height 23
type input "XE ĐIỆN HK CHÌA KHOÁ"
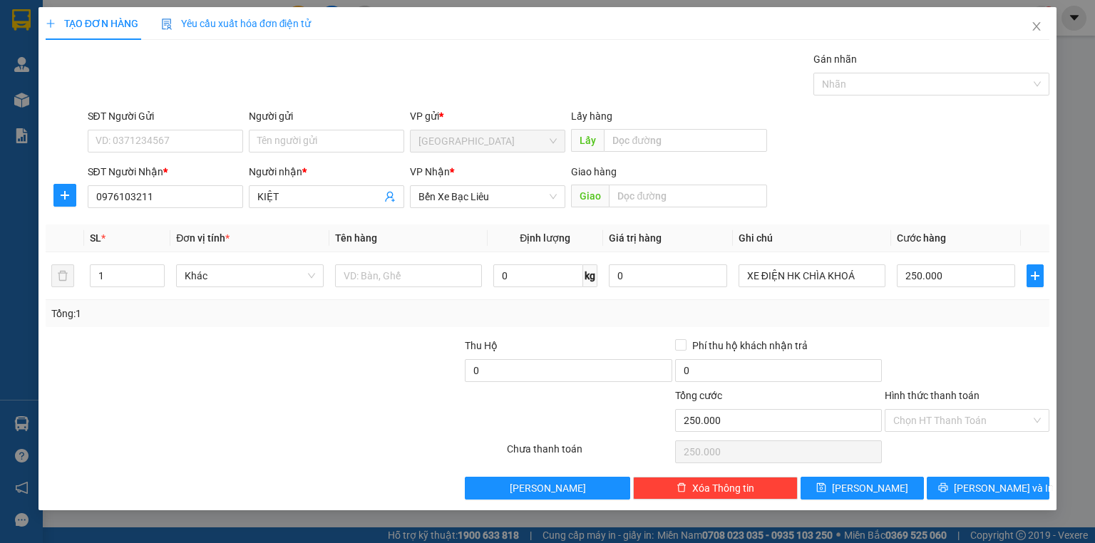
drag, startPoint x: 1012, startPoint y: 361, endPoint x: 1004, endPoint y: 379, distance: 20.1
click at [1008, 358] on div at bounding box center [967, 363] width 168 height 50
click at [995, 485] on span "[PERSON_NAME] và In" at bounding box center [1004, 489] width 100 height 16
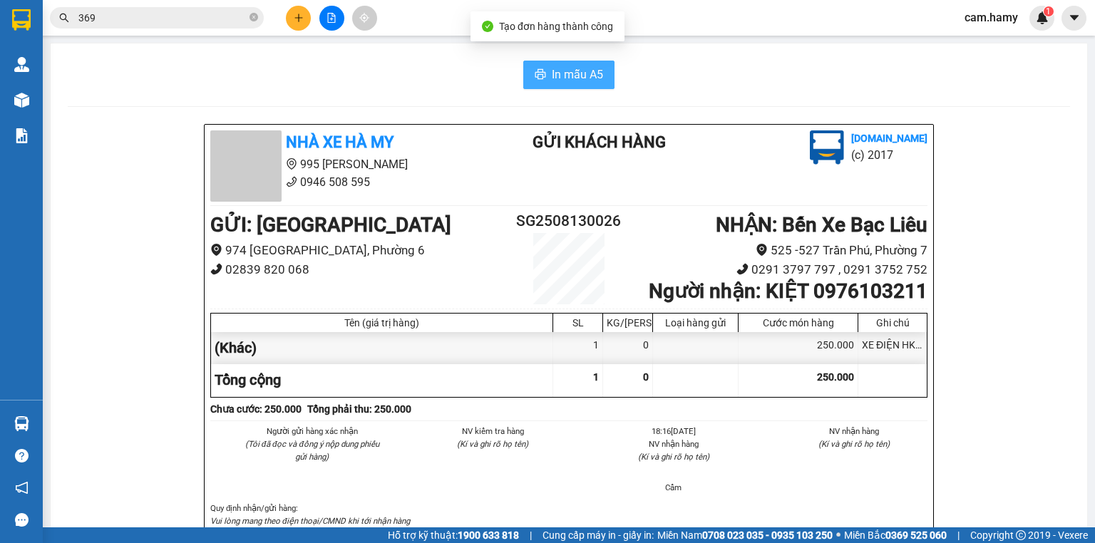
click at [540, 63] on button "In mẫu A5" at bounding box center [568, 75] width 91 height 29
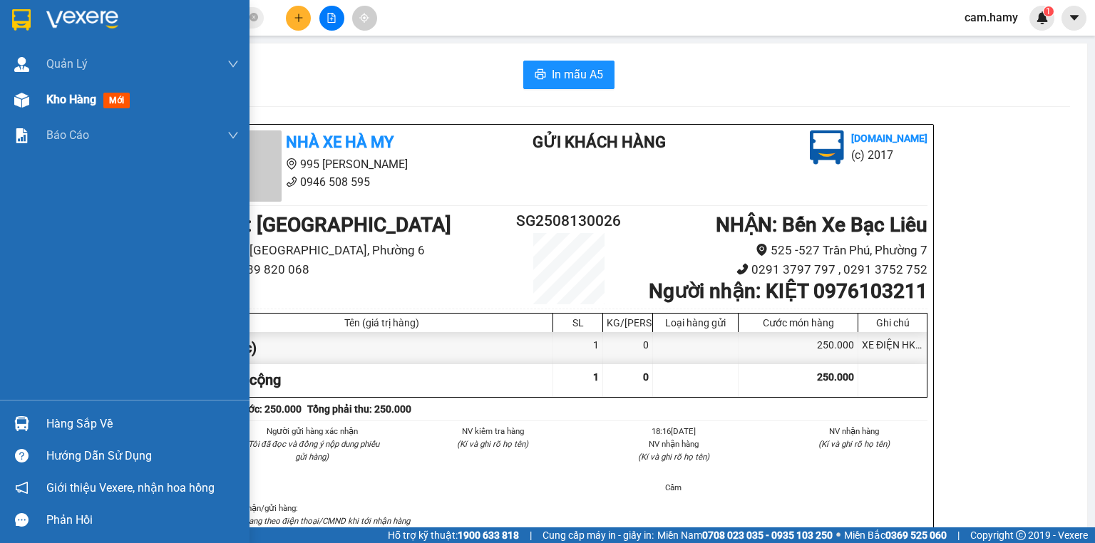
click at [37, 97] on div "Kho hàng mới" at bounding box center [125, 100] width 250 height 36
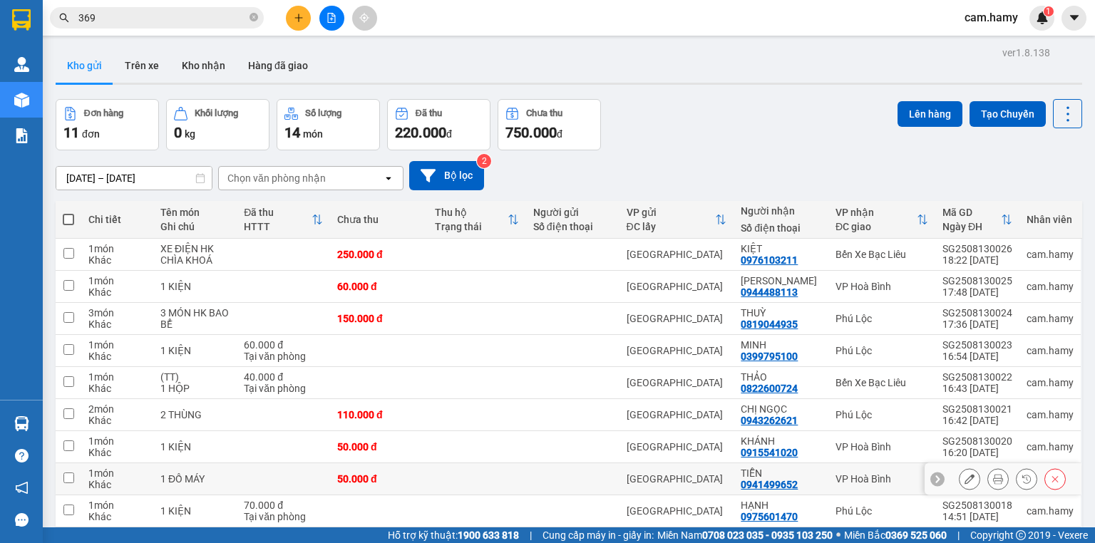
scroll to position [120, 0]
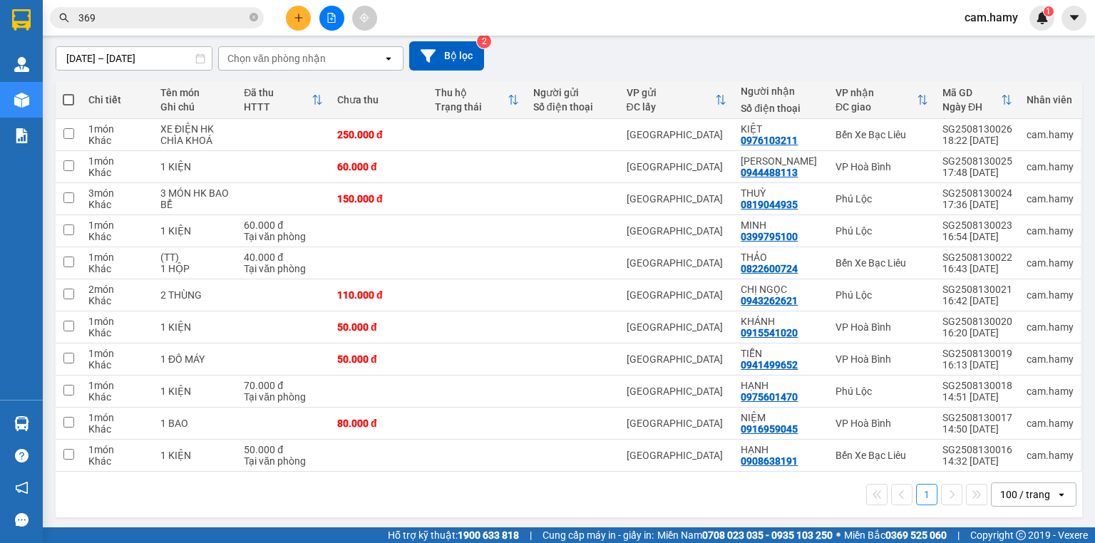
click at [291, 13] on button at bounding box center [298, 18] width 25 height 25
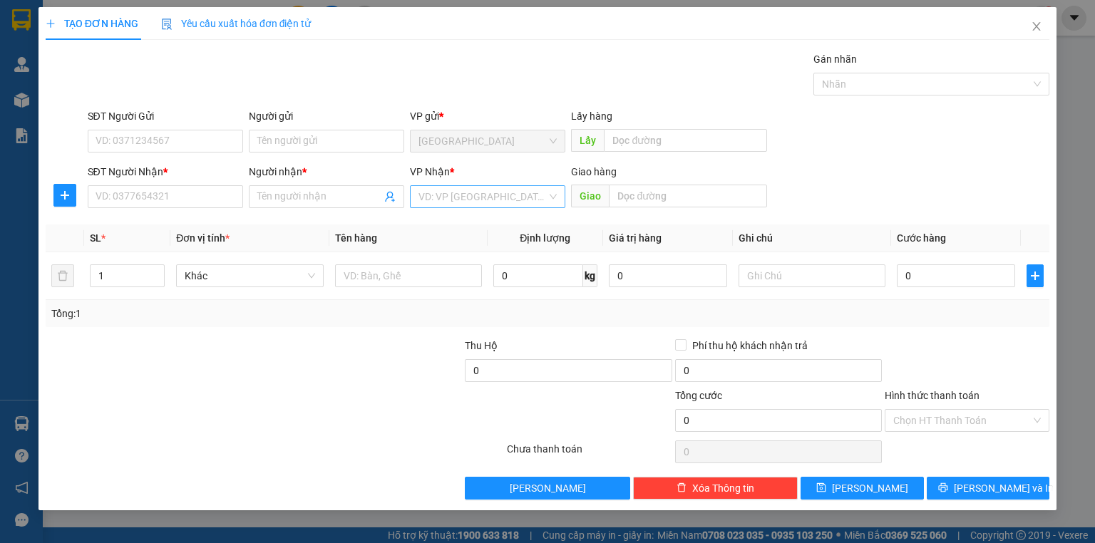
click at [468, 198] on input "search" at bounding box center [483, 196] width 128 height 21
click at [327, 204] on span at bounding box center [326, 196] width 155 height 23
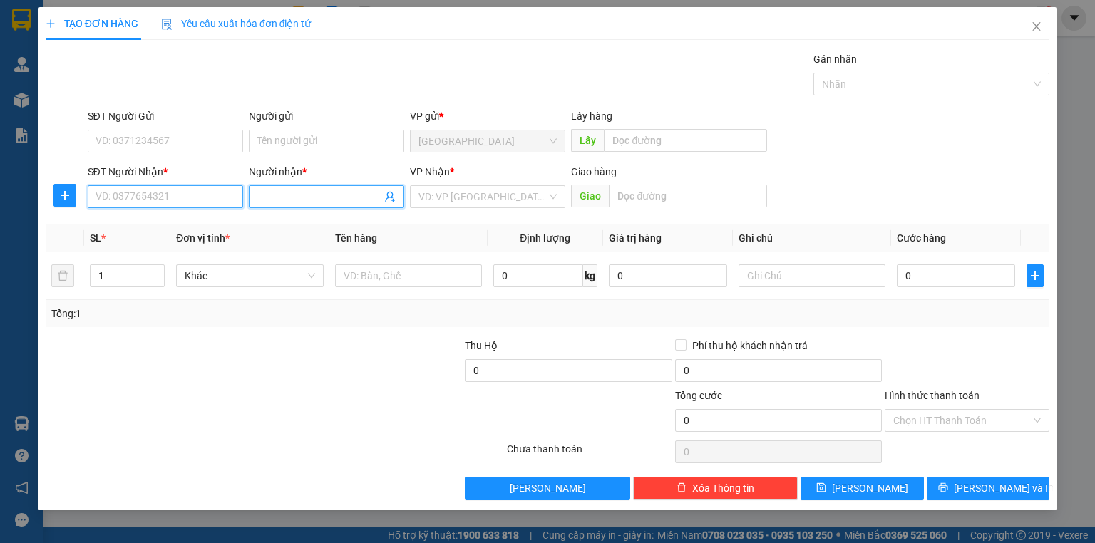
click at [222, 199] on input "SĐT Người Nhận *" at bounding box center [165, 196] width 155 height 23
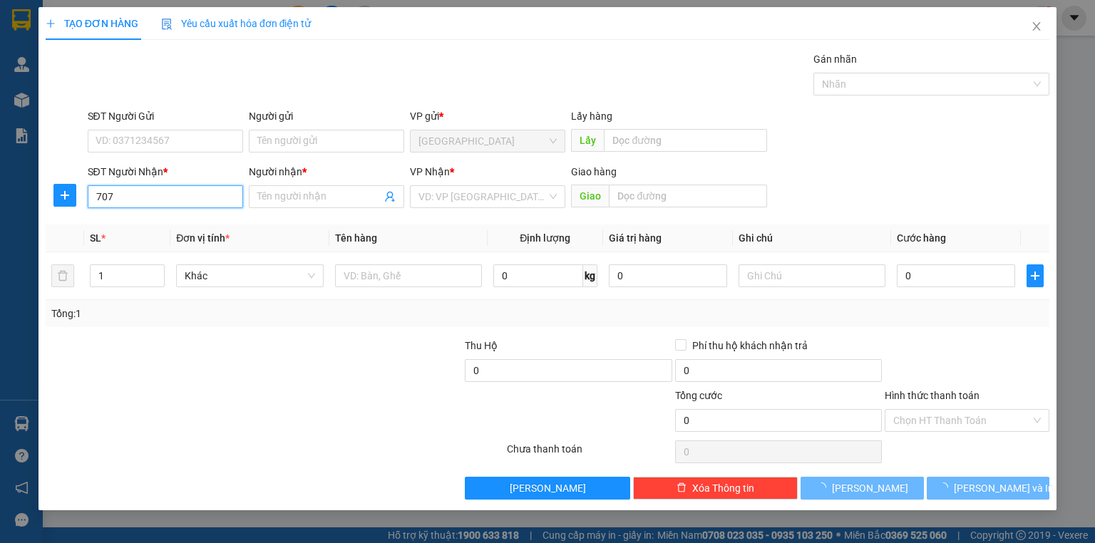
click at [222, 199] on input "707" at bounding box center [165, 196] width 155 height 23
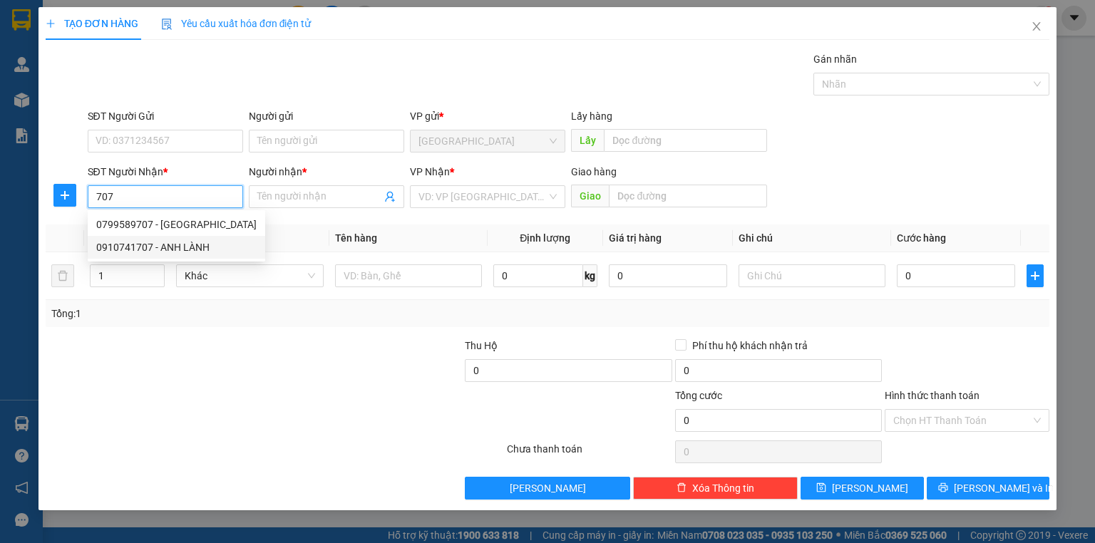
click at [173, 238] on div "0910741707 - ANH LÀNH" at bounding box center [177, 247] width 178 height 23
type input "0910741707"
type input "ANH LÀNH"
type input "60.000"
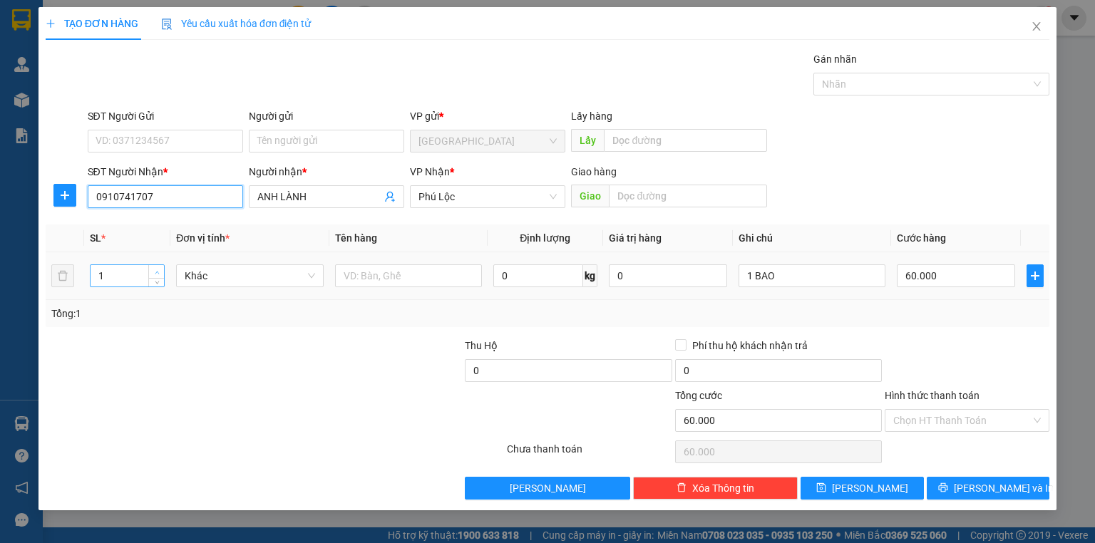
type input "0910741707"
type input "2"
click at [157, 266] on span "Increase Value" at bounding box center [156, 271] width 16 height 13
click at [777, 279] on input "1 BAO" at bounding box center [812, 276] width 147 height 23
type input "0"
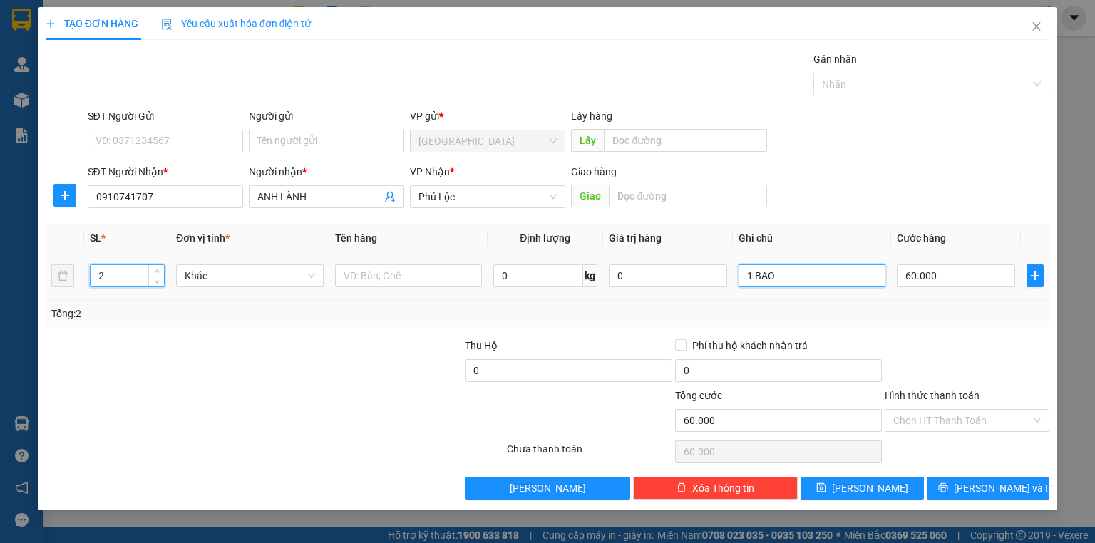
type input "0"
type input "1 BAO + THÙNG"
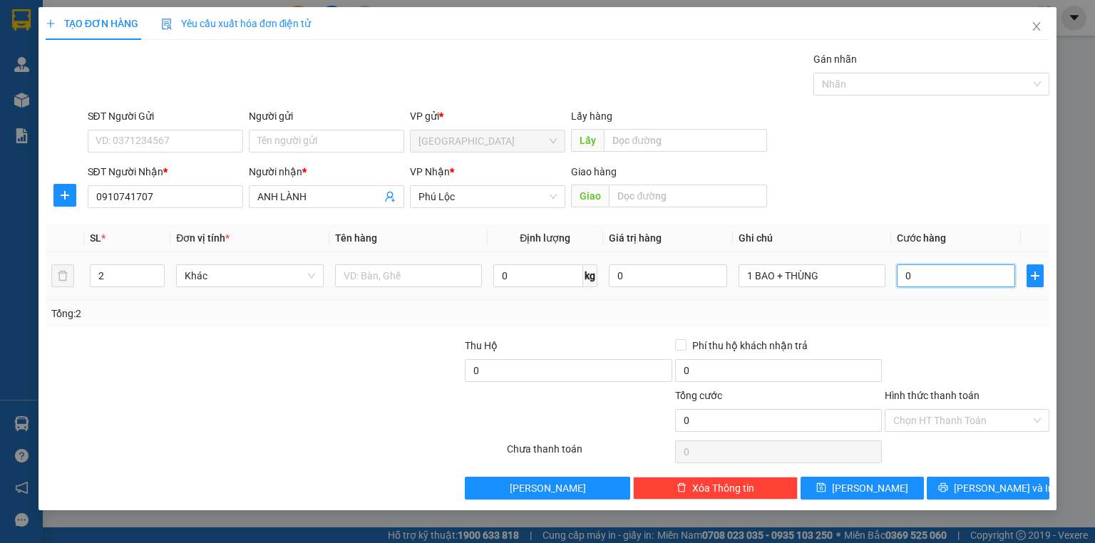
click at [936, 274] on input "0" at bounding box center [956, 276] width 118 height 23
type input "1"
type input "13"
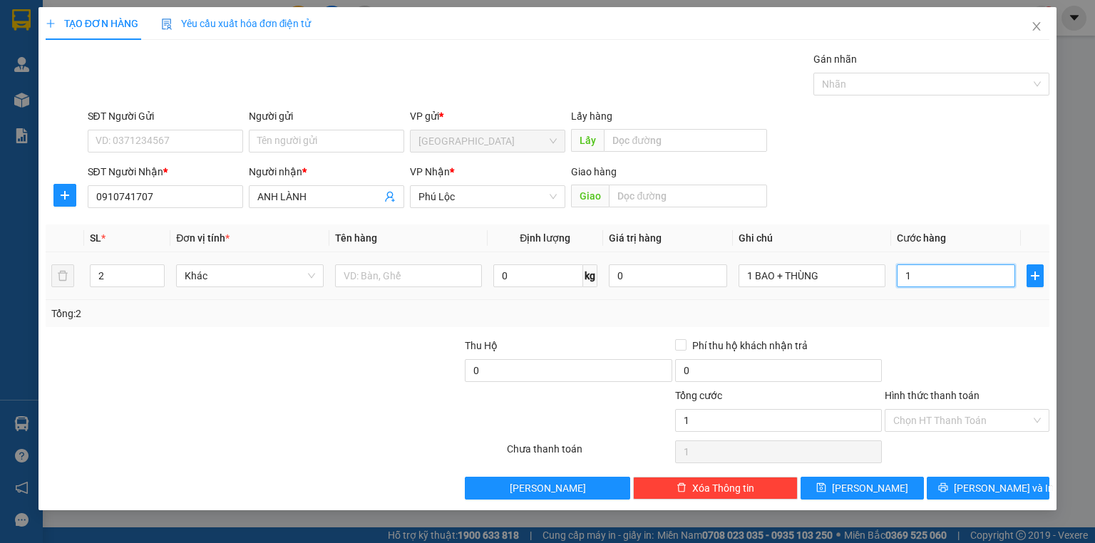
type input "13"
type input "130"
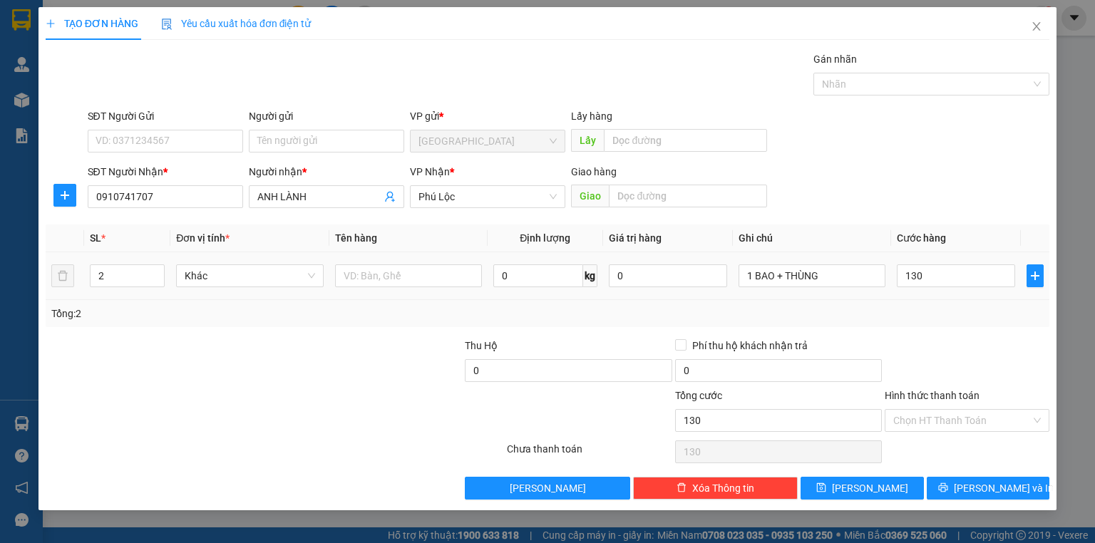
type input "130.000"
click at [938, 328] on div "Transit Pickup Surcharge Ids Transit Deliver Surcharge Ids Transit Deliver Surc…" at bounding box center [548, 275] width 1004 height 449
click at [960, 411] on input "Hình thức thanh toán" at bounding box center [962, 420] width 138 height 21
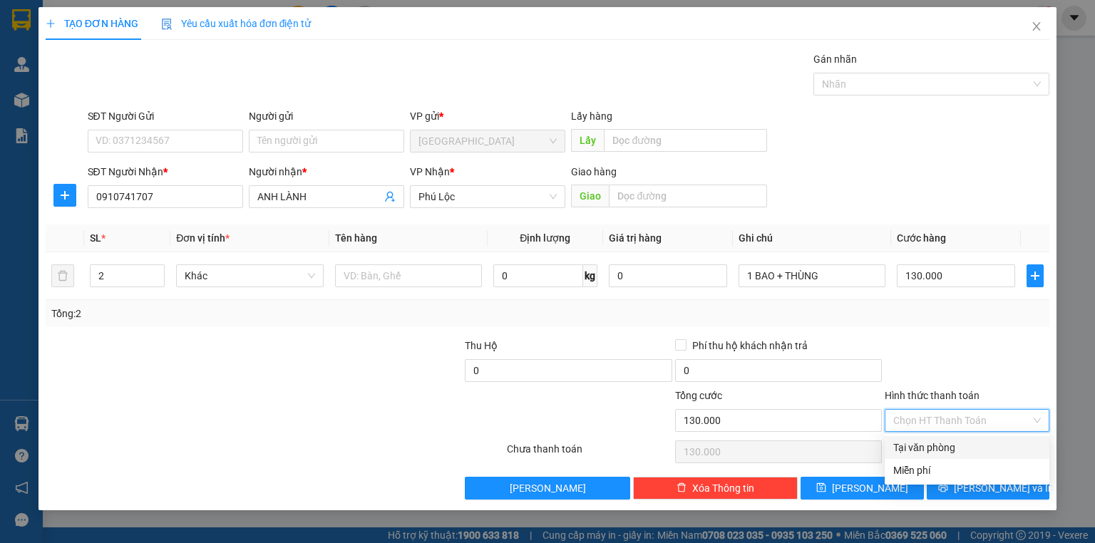
click at [952, 442] on div "Tại văn phòng" at bounding box center [967, 448] width 148 height 16
type input "0"
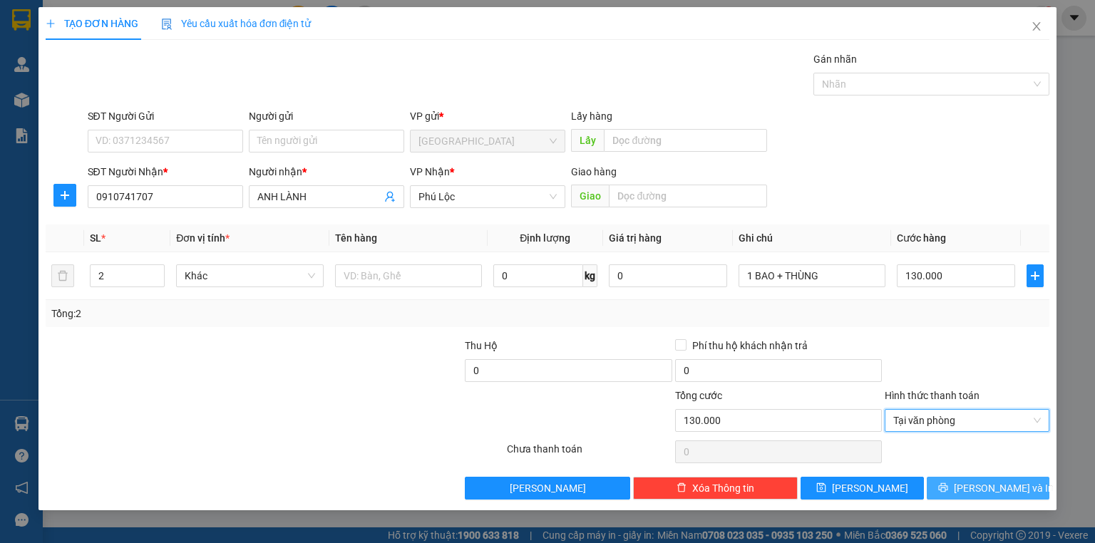
click at [975, 486] on span "[PERSON_NAME] và In" at bounding box center [1004, 489] width 100 height 16
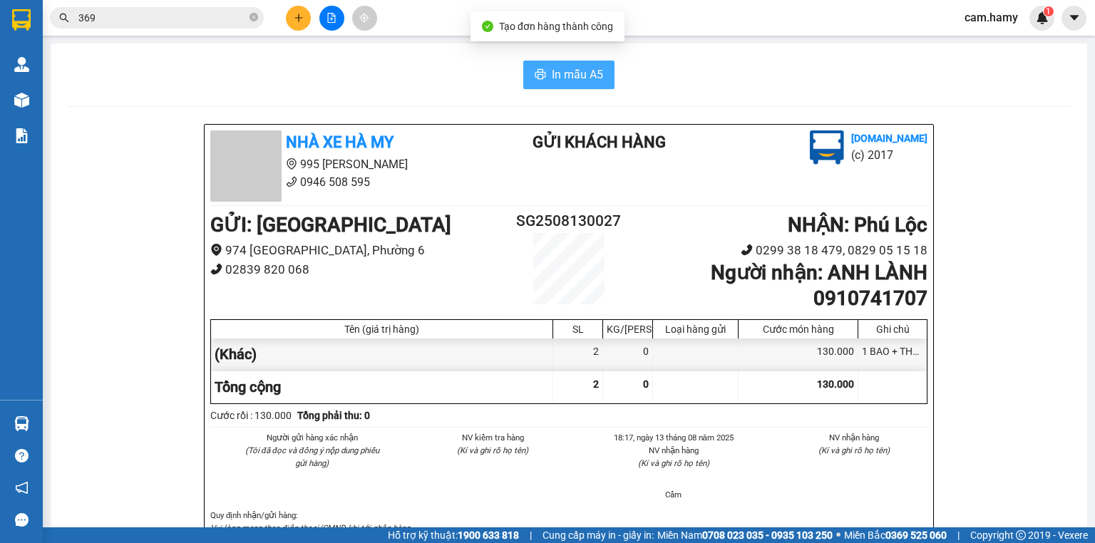
click at [552, 82] on span "In mẫu A5" at bounding box center [577, 75] width 51 height 18
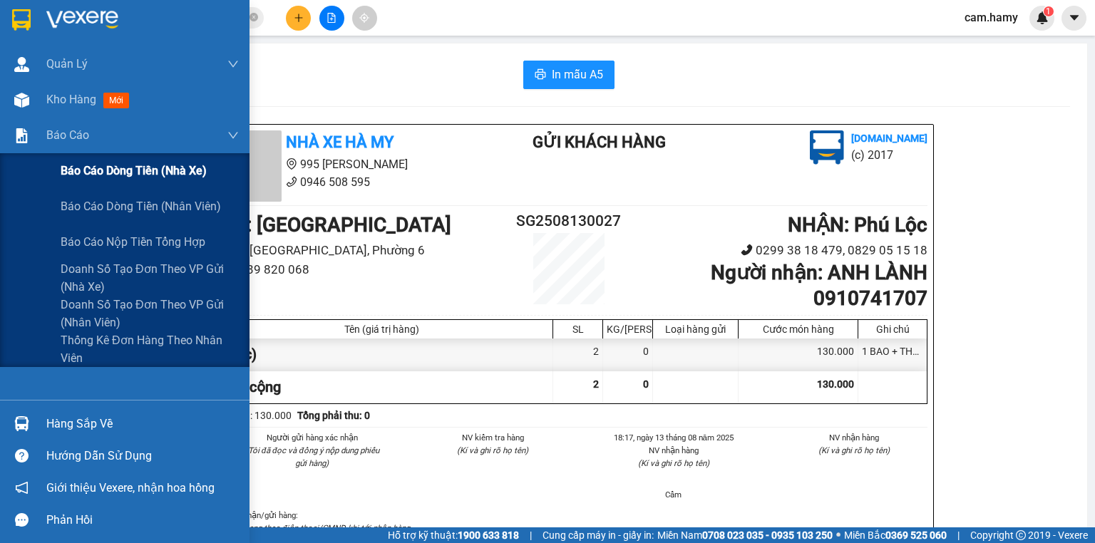
click at [91, 164] on span "Báo cáo dòng tiền (nhà xe)" at bounding box center [134, 171] width 146 height 18
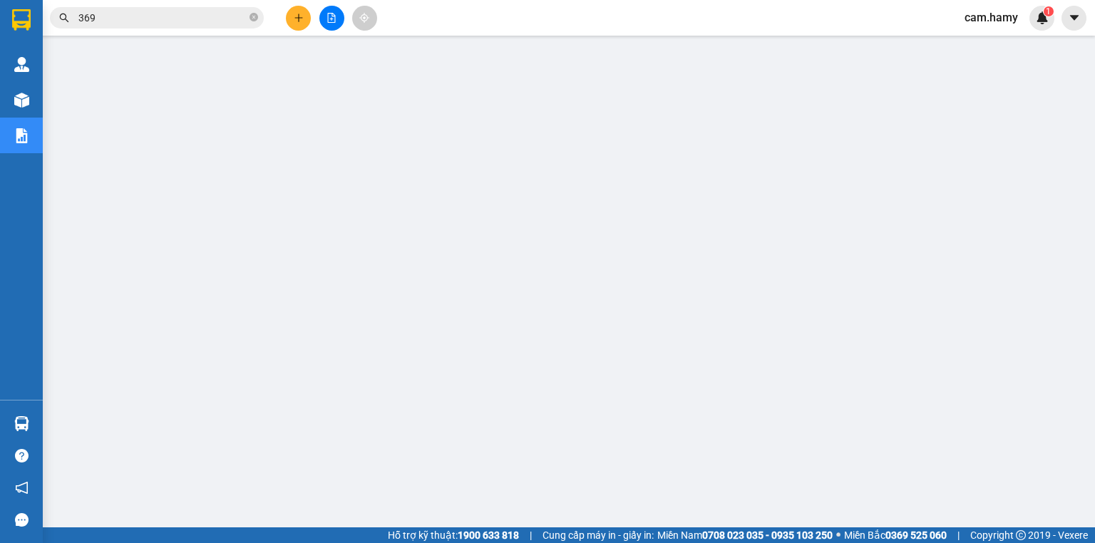
click at [301, 14] on icon "plus" at bounding box center [299, 18] width 10 height 10
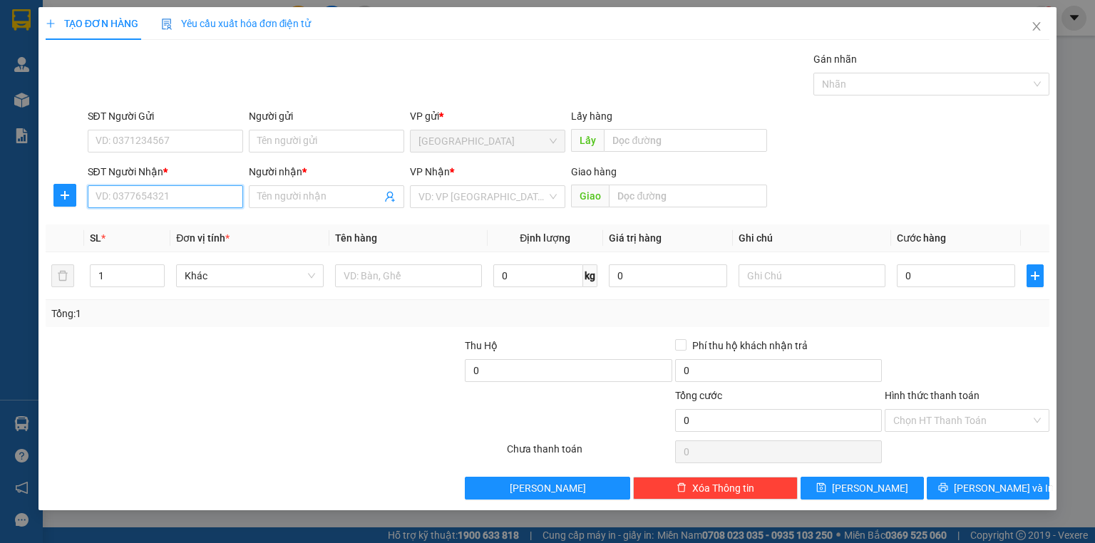
click at [175, 203] on input "SĐT Người Nhận *" at bounding box center [165, 196] width 155 height 23
type input "175"
click at [185, 218] on div "0347562175 - CÔNG HẬU" at bounding box center [165, 225] width 138 height 16
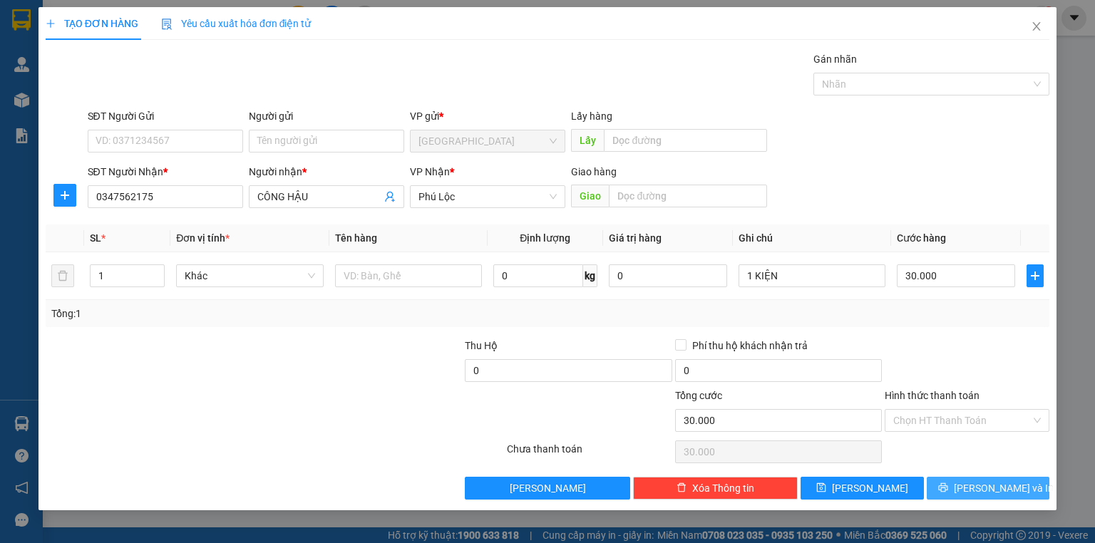
click at [995, 481] on span "[PERSON_NAME] và In" at bounding box center [1004, 489] width 100 height 16
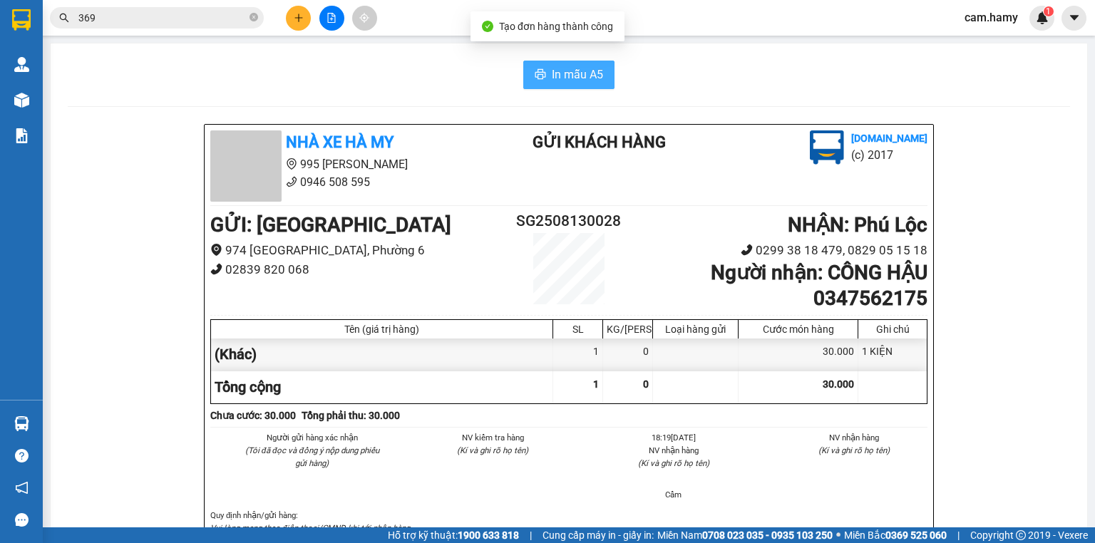
click at [588, 71] on span "In mẫu A5" at bounding box center [577, 75] width 51 height 18
click at [254, 23] on span at bounding box center [254, 18] width 9 height 14
click at [286, 17] on button at bounding box center [298, 18] width 25 height 25
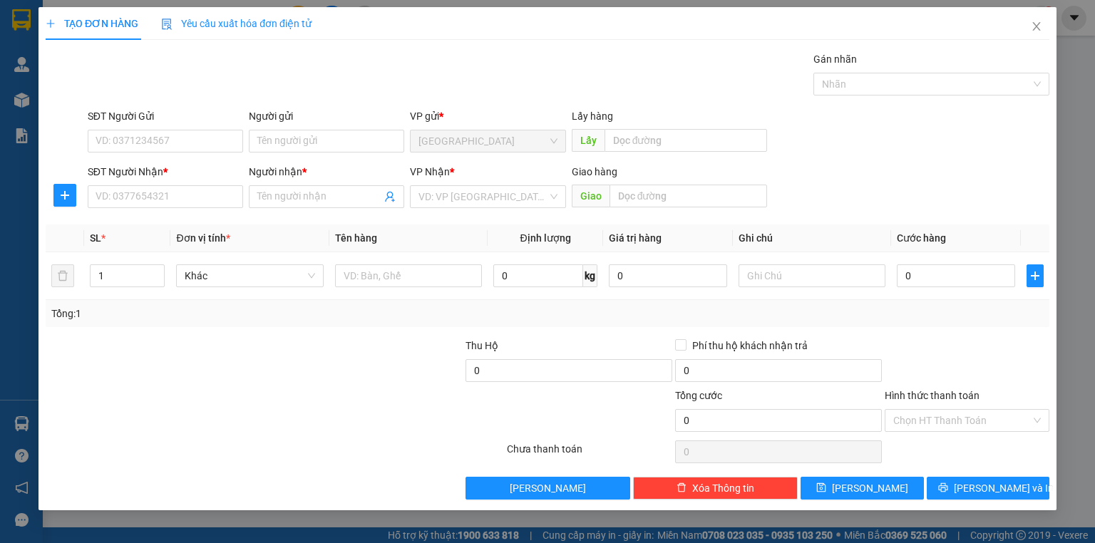
click at [294, 19] on span "Yêu cầu xuất hóa đơn điện tử" at bounding box center [236, 23] width 150 height 11
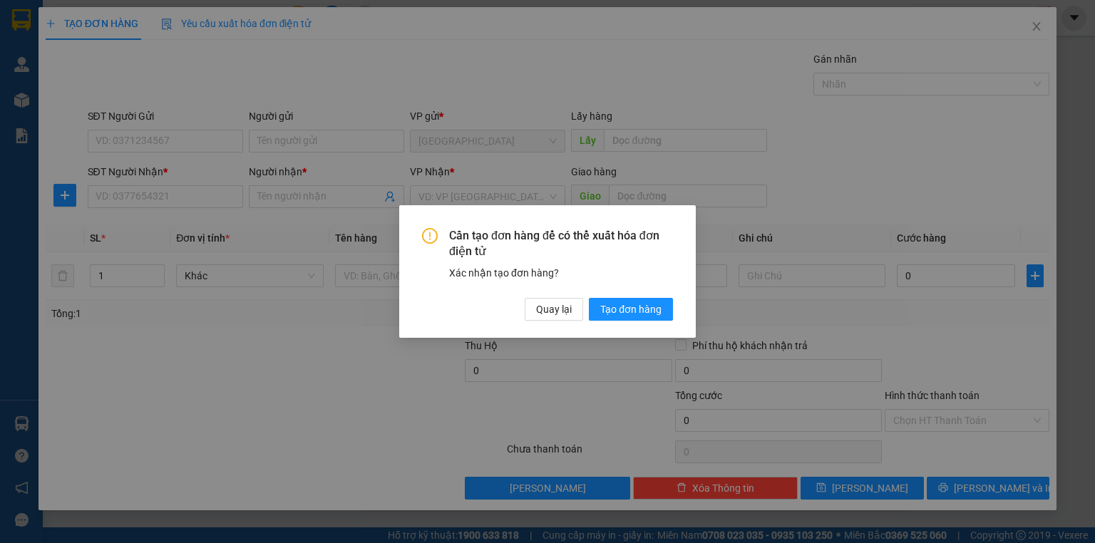
click at [411, 173] on div "Cần tạo đơn hàng để có thể xuất hóa đơn điện tử Xác nhận tạo đơn hàng? Quay lại…" at bounding box center [547, 271] width 1095 height 543
click at [533, 315] on button "Quay lại" at bounding box center [554, 309] width 58 height 23
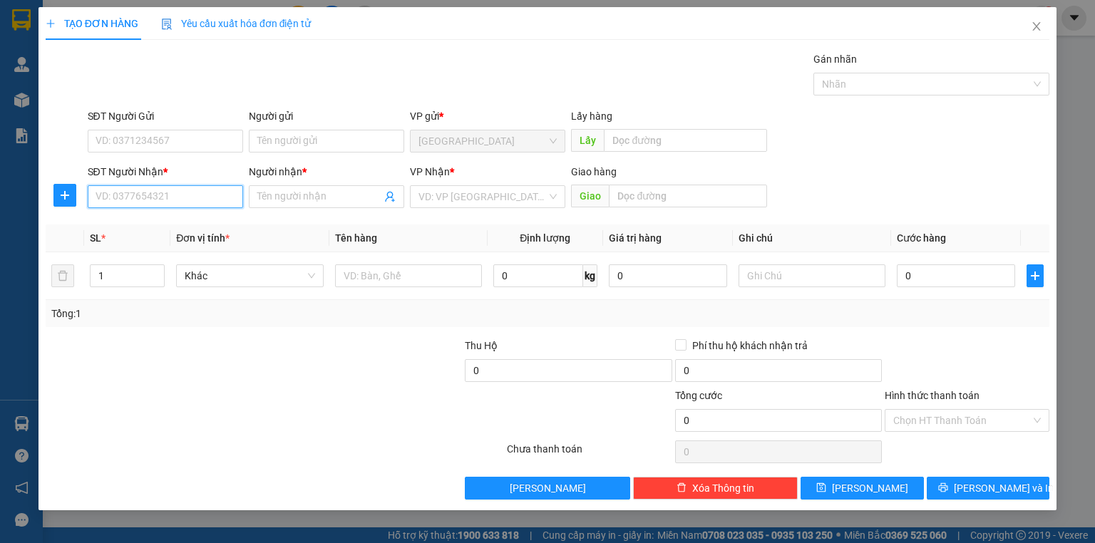
click at [129, 201] on input "SĐT Người Nhận *" at bounding box center [165, 196] width 155 height 23
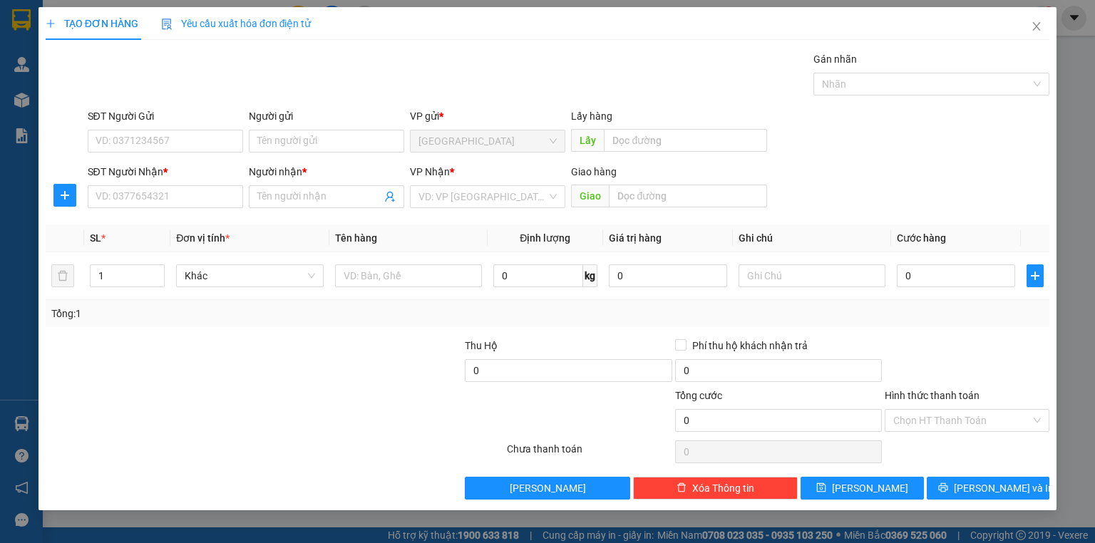
click at [151, 209] on div "SĐT Người Nhận * VD: 0377654321" at bounding box center [165, 189] width 155 height 50
click at [154, 208] on div "SĐT Người Nhận * VD: 0377654321" at bounding box center [165, 189] width 155 height 50
click at [144, 193] on input "SĐT Người Nhận *" at bounding box center [165, 196] width 155 height 23
click at [211, 194] on input "SĐT Người Nhận *" at bounding box center [165, 196] width 155 height 23
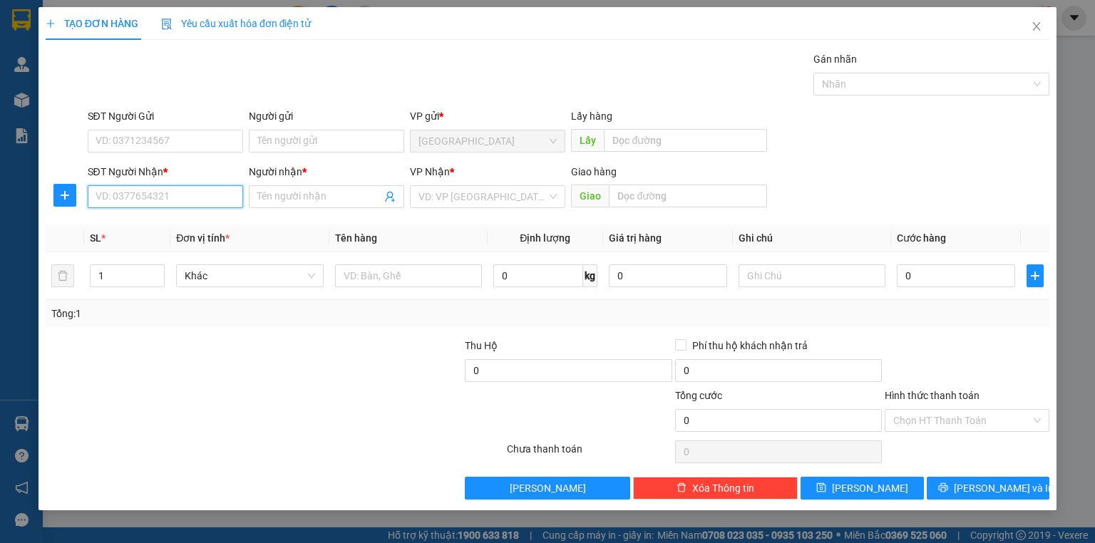
click at [183, 198] on input "SĐT Người Nhận *" at bounding box center [165, 196] width 155 height 23
click at [180, 220] on div "0945797434 - [PERSON_NAME]" at bounding box center [166, 225] width 140 height 16
type input "0945797434"
type input "CƯỜNG"
type input "100.000"
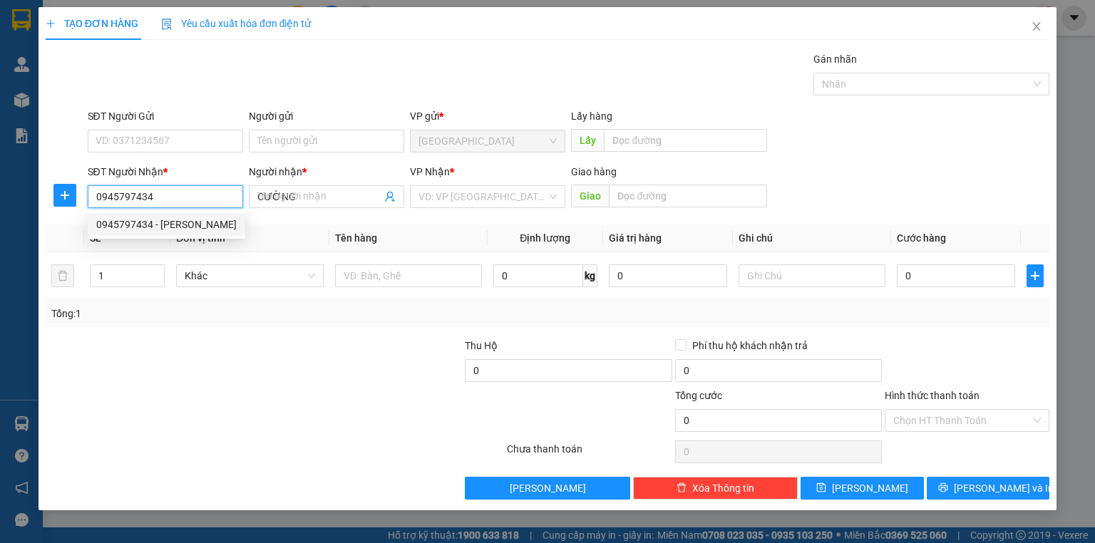
type input "100.000"
type input "0945797434"
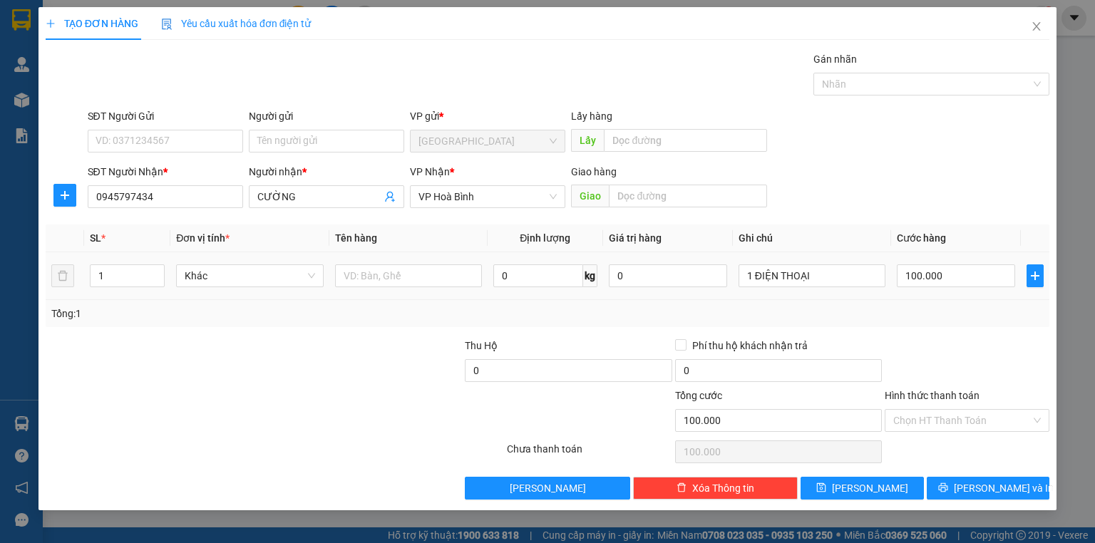
click at [806, 260] on div "Transit Pickup Surcharge Ids Transit Deliver Surcharge Ids Transit Deliver Surc…" at bounding box center [548, 275] width 1004 height 449
click at [837, 272] on input "1 ĐIỆN THOẠI" at bounding box center [812, 276] width 147 height 23
click at [838, 272] on input "1 ĐIỆN THOẠI" at bounding box center [812, 276] width 147 height 23
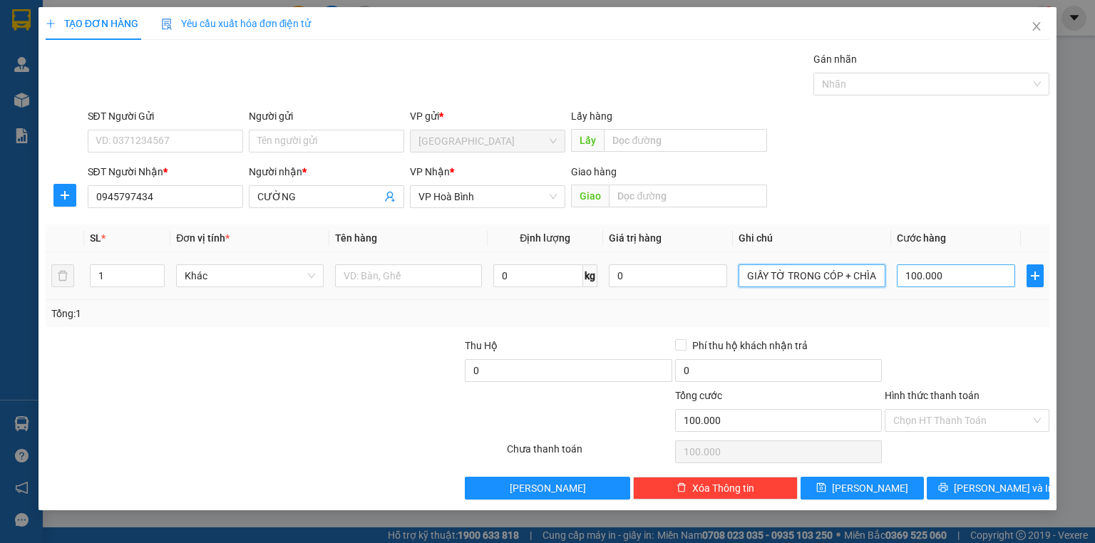
type input "GIẤY TỜ TRONG CÓP + CHÌA KHOÁ"
click at [920, 267] on input "100.000" at bounding box center [956, 276] width 118 height 23
type input "4"
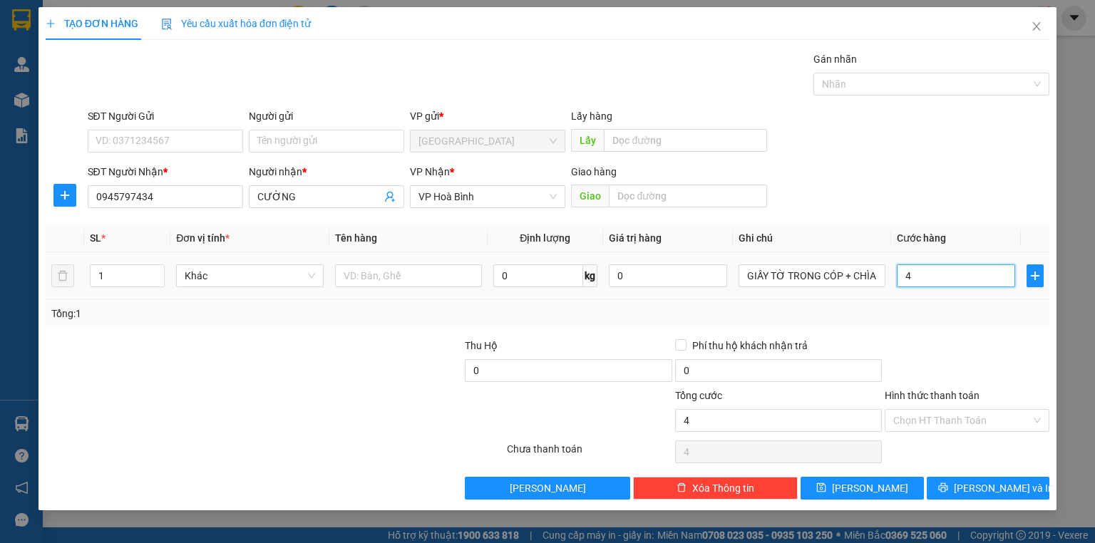
type input "40"
type input "400"
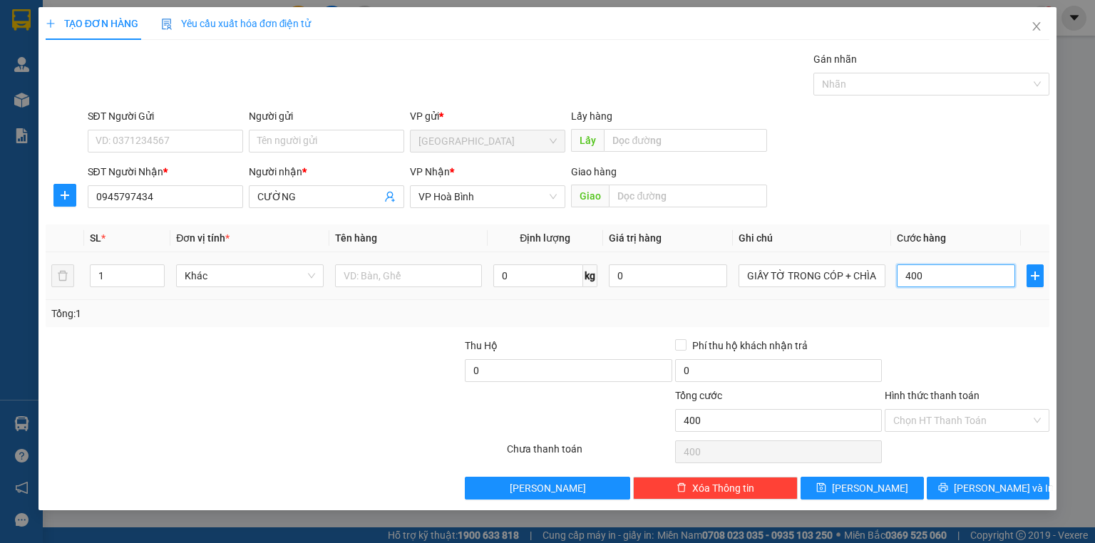
type input "400"
type input "400.000"
drag, startPoint x: 891, startPoint y: 319, endPoint x: 918, endPoint y: 348, distance: 39.3
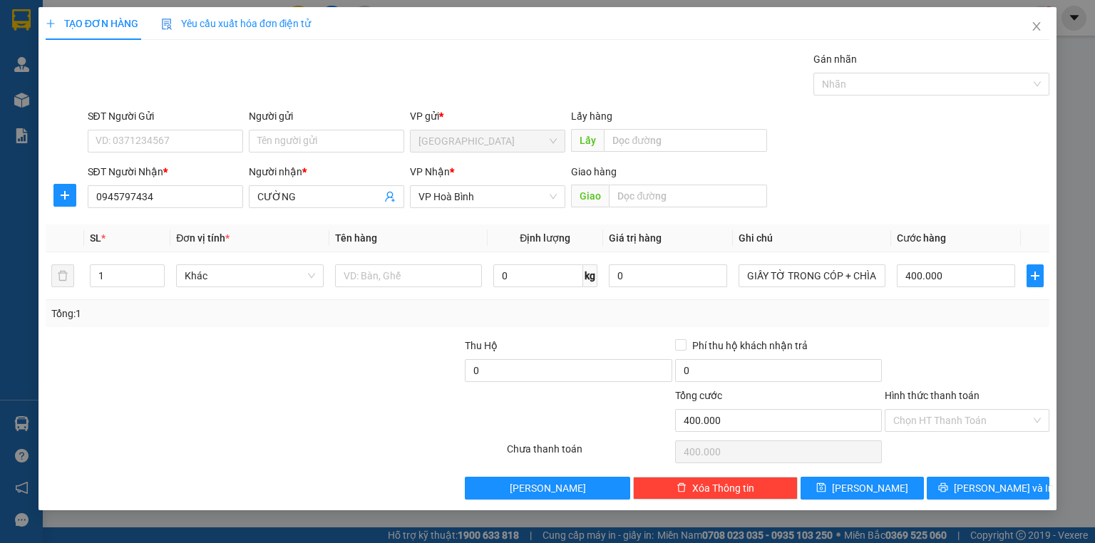
click at [893, 319] on div "Tổng: 1" at bounding box center [547, 314] width 993 height 16
click at [948, 418] on input "Hình thức thanh toán" at bounding box center [962, 420] width 138 height 21
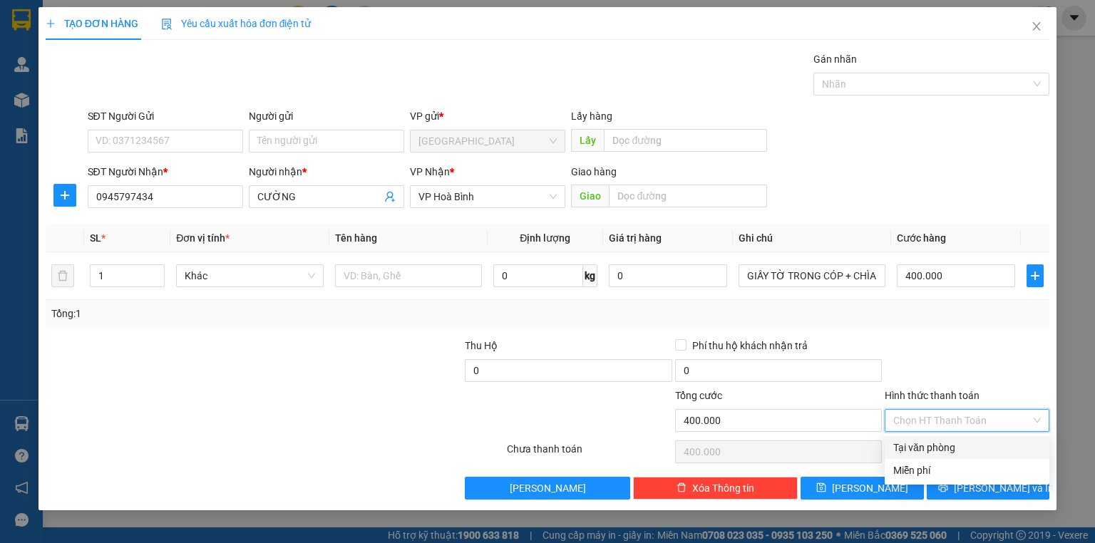
click at [947, 451] on div "Tại văn phòng" at bounding box center [967, 448] width 148 height 16
type input "0"
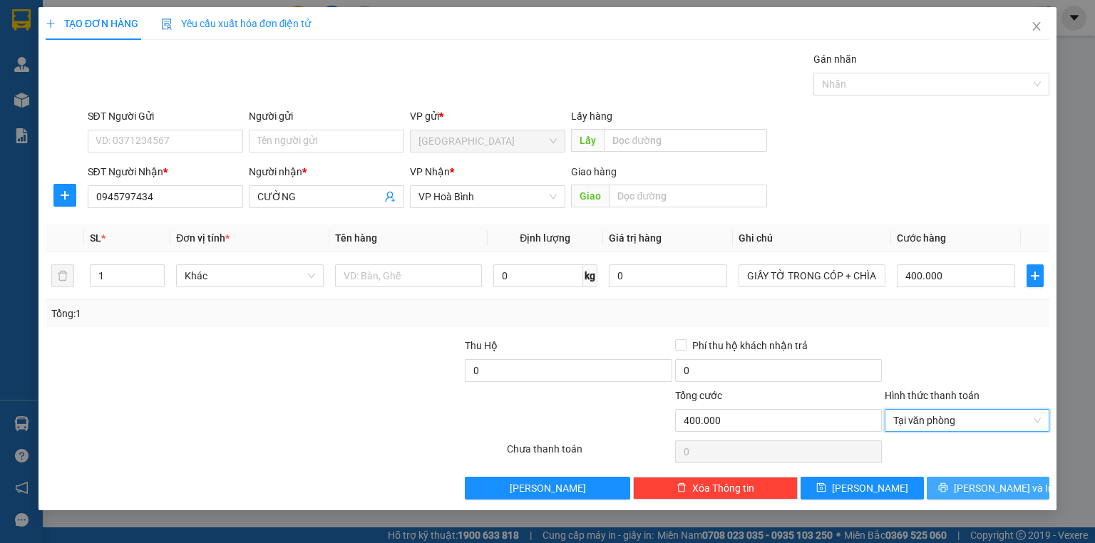
click at [984, 485] on span "[PERSON_NAME] và In" at bounding box center [1004, 489] width 100 height 16
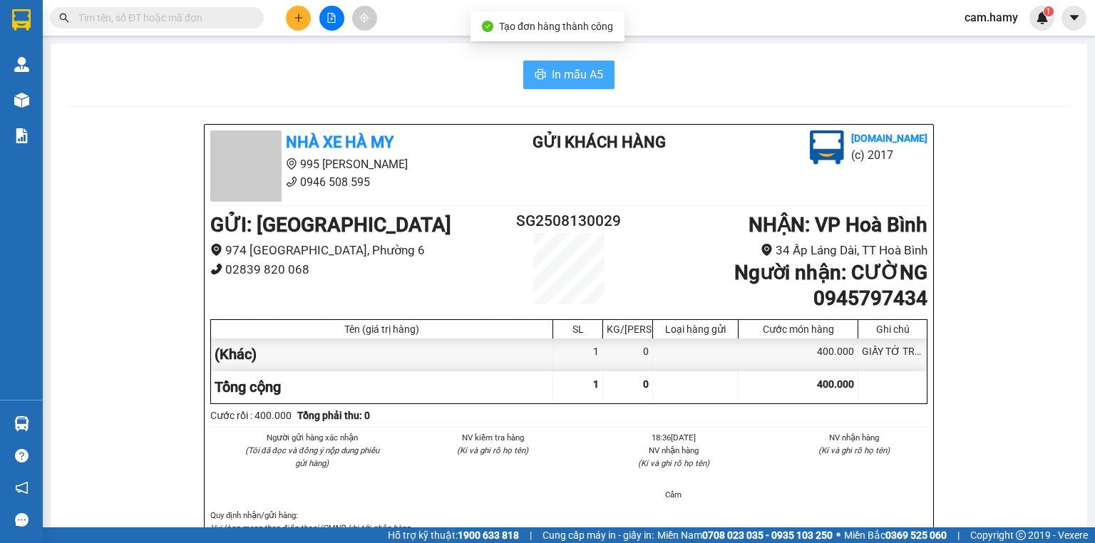
click at [566, 68] on span "In mẫu A5" at bounding box center [577, 75] width 51 height 18
click at [568, 70] on span "In mẫu A5" at bounding box center [577, 75] width 51 height 18
click at [292, 24] on button at bounding box center [298, 18] width 25 height 25
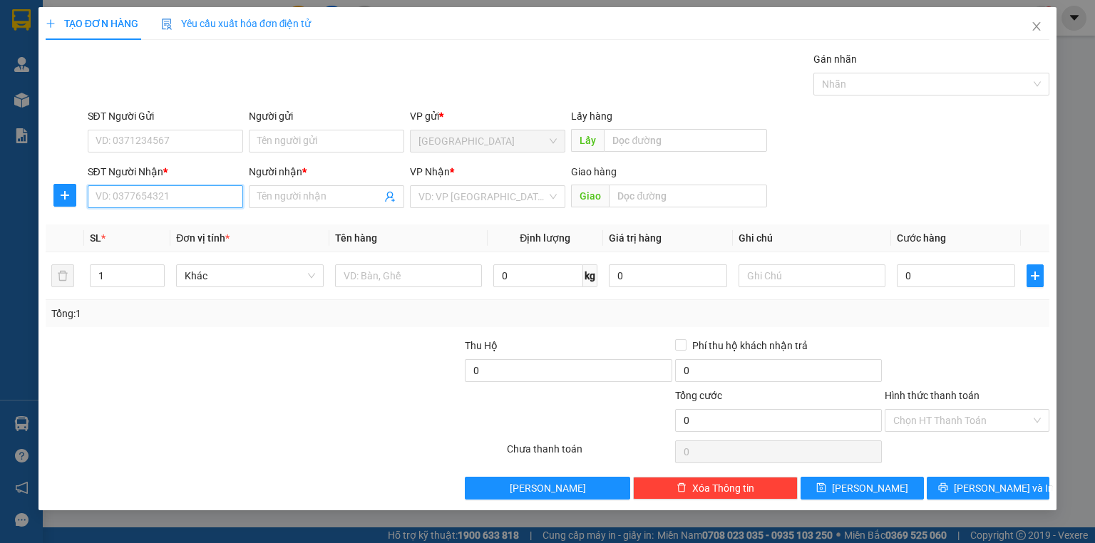
click at [191, 186] on input "SĐT Người Nhận *" at bounding box center [165, 196] width 155 height 23
type input "0939236349"
click at [188, 224] on div "0939236349 - ĐÔ" at bounding box center [165, 225] width 138 height 16
type input "ĐÔ"
type input "40.000"
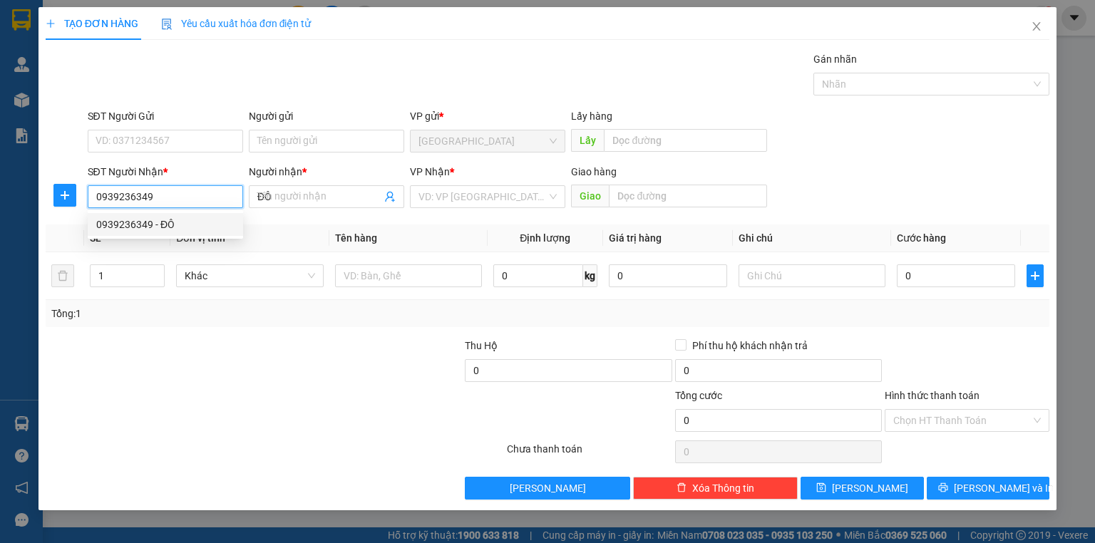
type input "40.000"
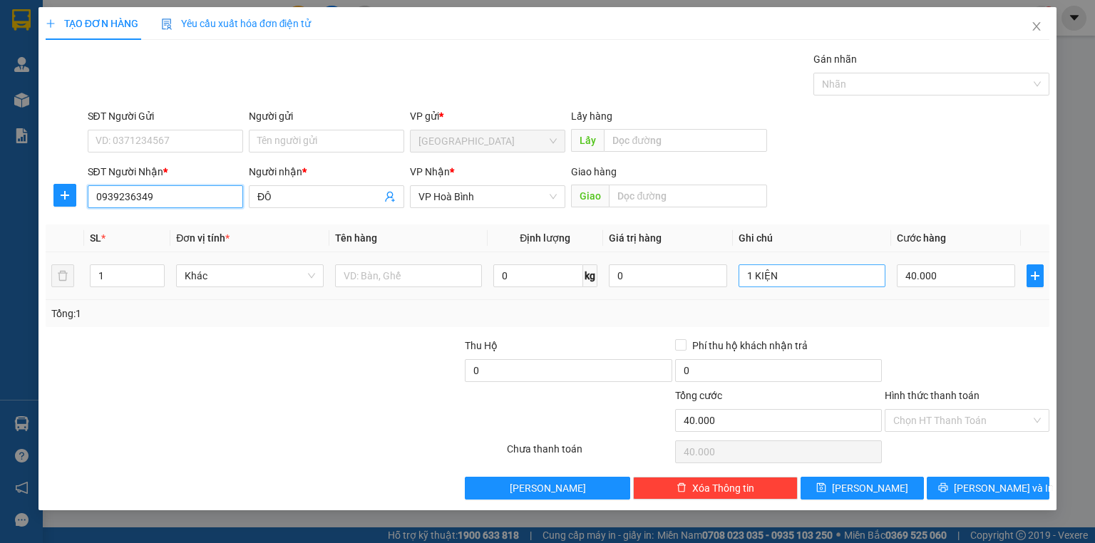
type input "0939236349"
click at [794, 270] on input "1 KIỆN" at bounding box center [812, 276] width 147 height 23
click at [799, 267] on input "1 KIỆN" at bounding box center [812, 276] width 147 height 23
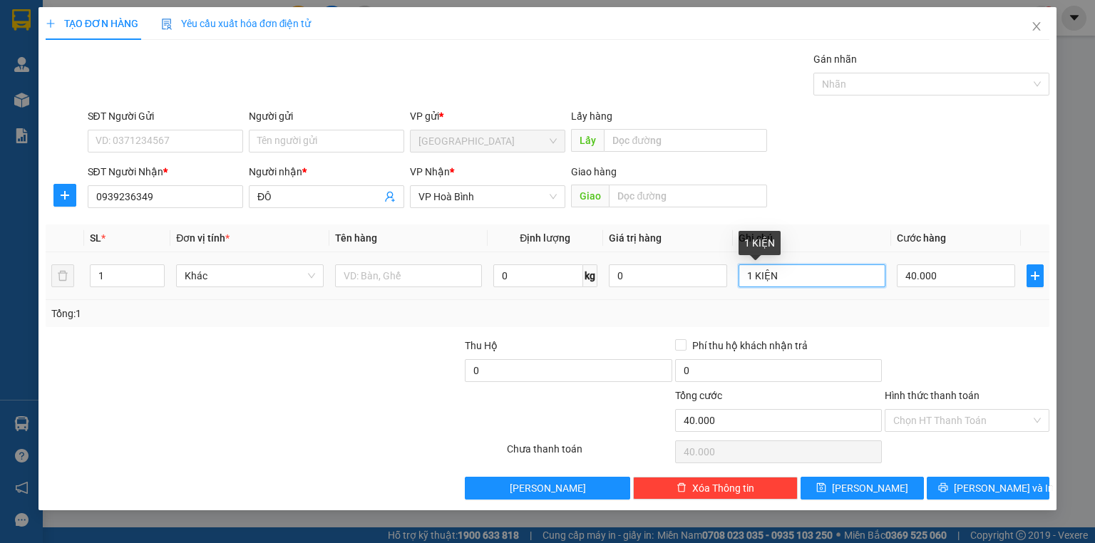
click at [799, 267] on input "1 KIỆN" at bounding box center [812, 276] width 147 height 23
drag, startPoint x: 926, startPoint y: 314, endPoint x: 927, endPoint y: 282, distance: 31.4
click at [927, 314] on div "Tổng: 1" at bounding box center [547, 314] width 993 height 16
click at [928, 277] on input "40.000" at bounding box center [956, 276] width 118 height 23
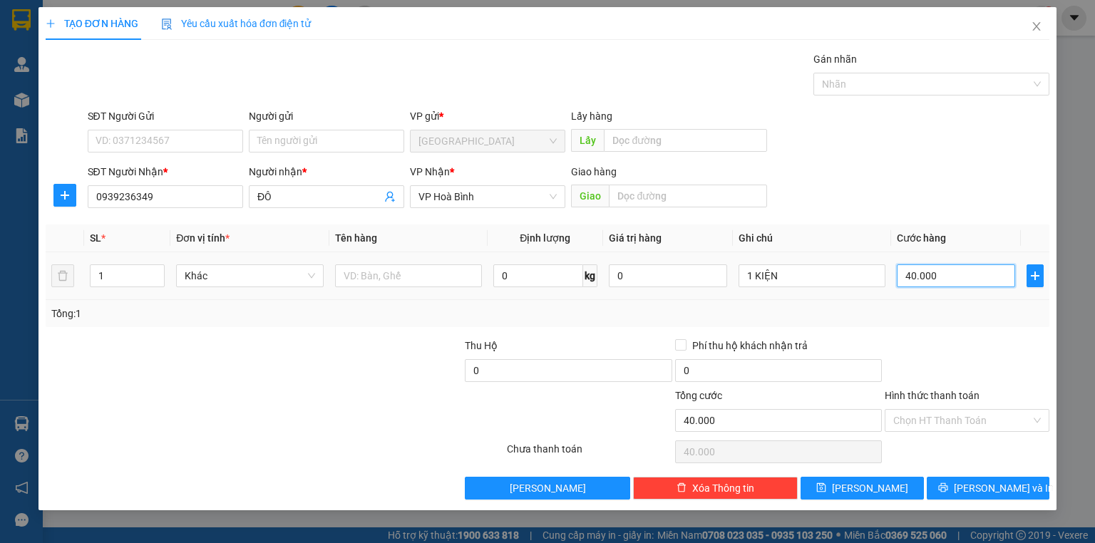
type input "5"
type input "50"
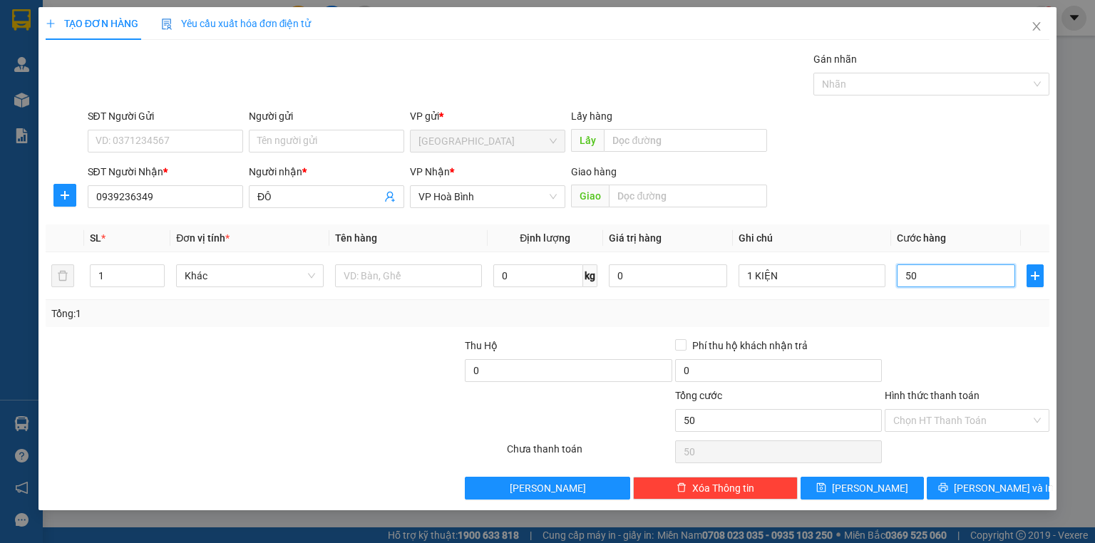
type input "50"
type input "50.000"
click at [950, 332] on div "Transit Pickup Surcharge Ids Transit Deliver Surcharge Ids Transit Deliver Surc…" at bounding box center [548, 275] width 1004 height 449
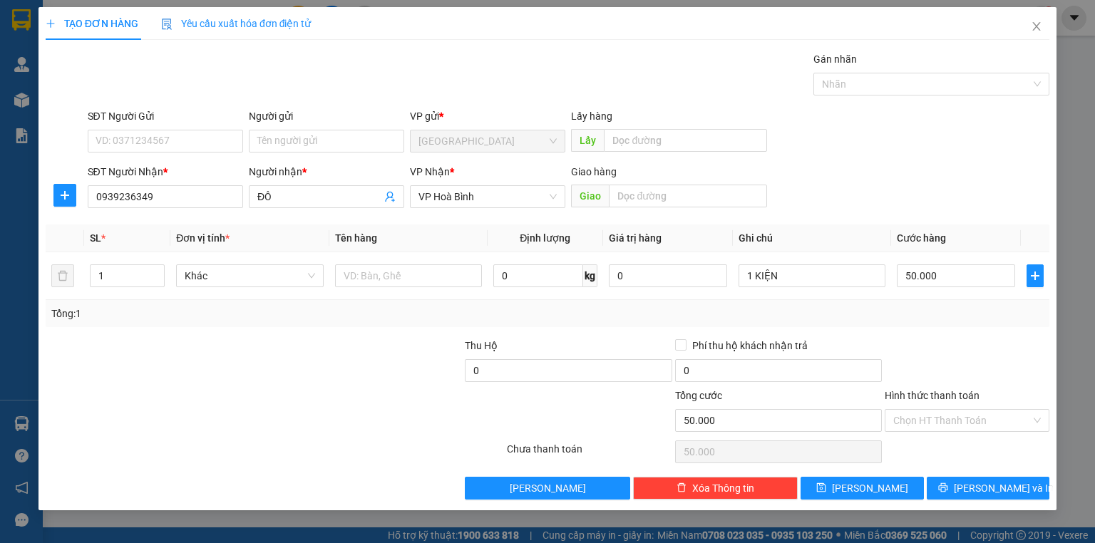
click at [936, 334] on div "Transit Pickup Surcharge Ids Transit Deliver Surcharge Ids Transit Deliver Surc…" at bounding box center [548, 275] width 1004 height 449
click at [970, 422] on input "Hình thức thanh toán" at bounding box center [962, 420] width 138 height 21
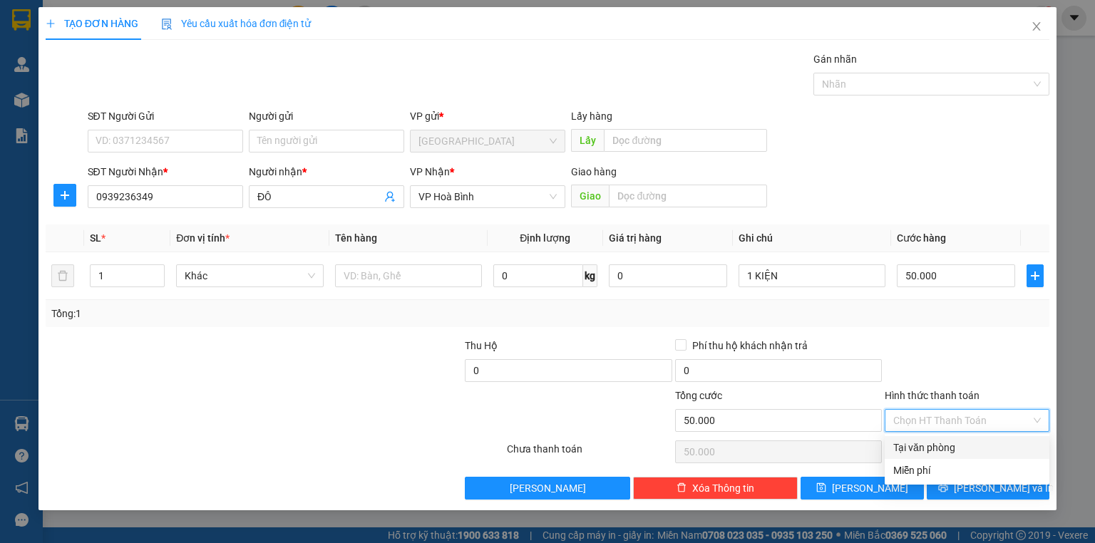
click at [944, 442] on div "Tại văn phòng" at bounding box center [967, 448] width 148 height 16
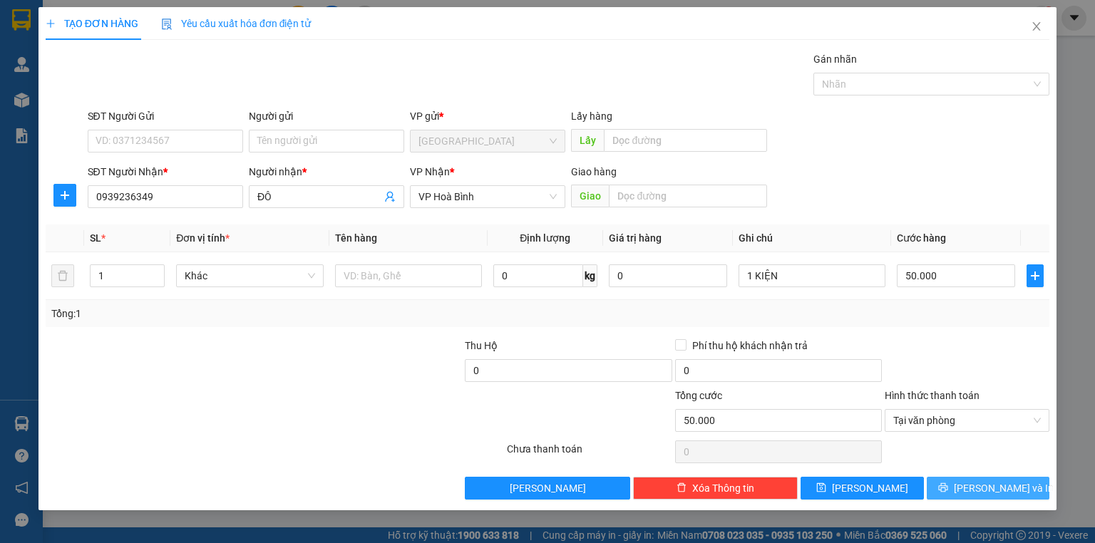
click at [969, 479] on button "[PERSON_NAME] và In" at bounding box center [988, 488] width 123 height 23
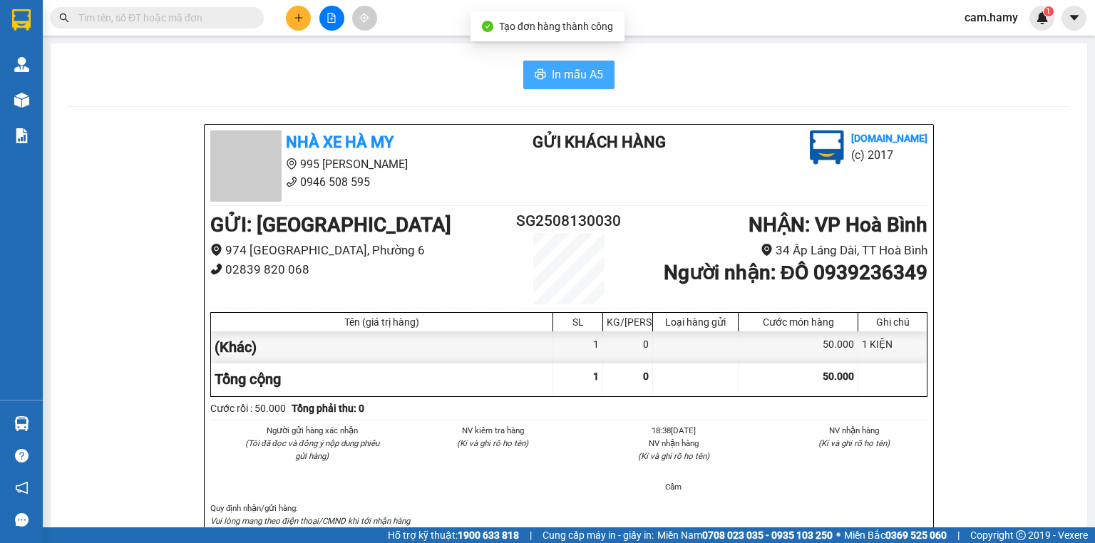
click at [578, 63] on button "In mẫu A5" at bounding box center [568, 75] width 91 height 29
click at [293, 24] on button at bounding box center [298, 18] width 25 height 25
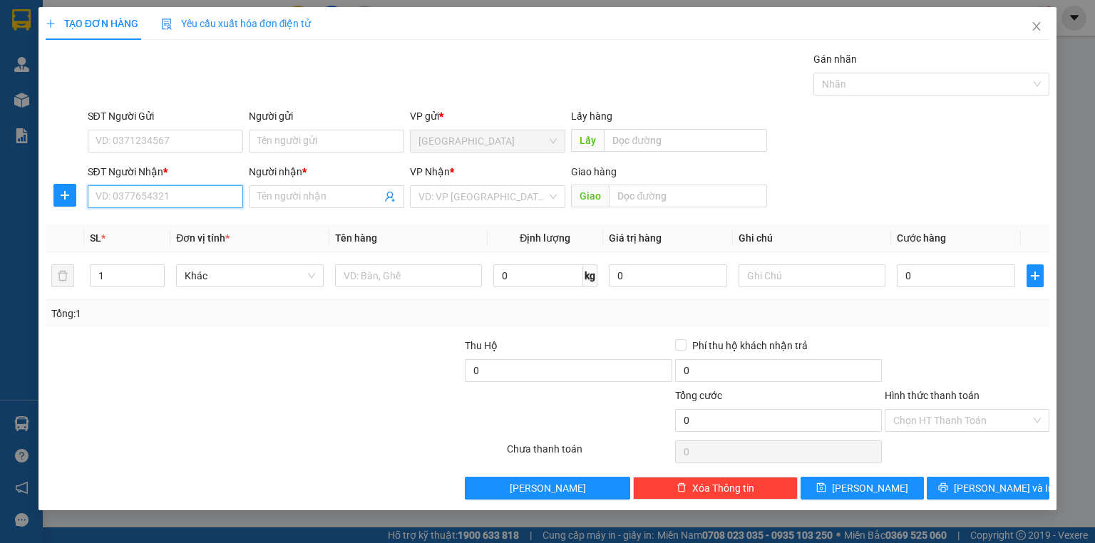
click at [199, 195] on input "SĐT Người Nhận *" at bounding box center [165, 196] width 155 height 23
click at [118, 198] on input "09873356630" at bounding box center [165, 196] width 155 height 23
click at [173, 199] on input "0983356630" at bounding box center [165, 196] width 155 height 23
click at [165, 198] on input "0983356630" at bounding box center [165, 196] width 155 height 23
click at [152, 200] on input "0983356630" at bounding box center [165, 196] width 155 height 23
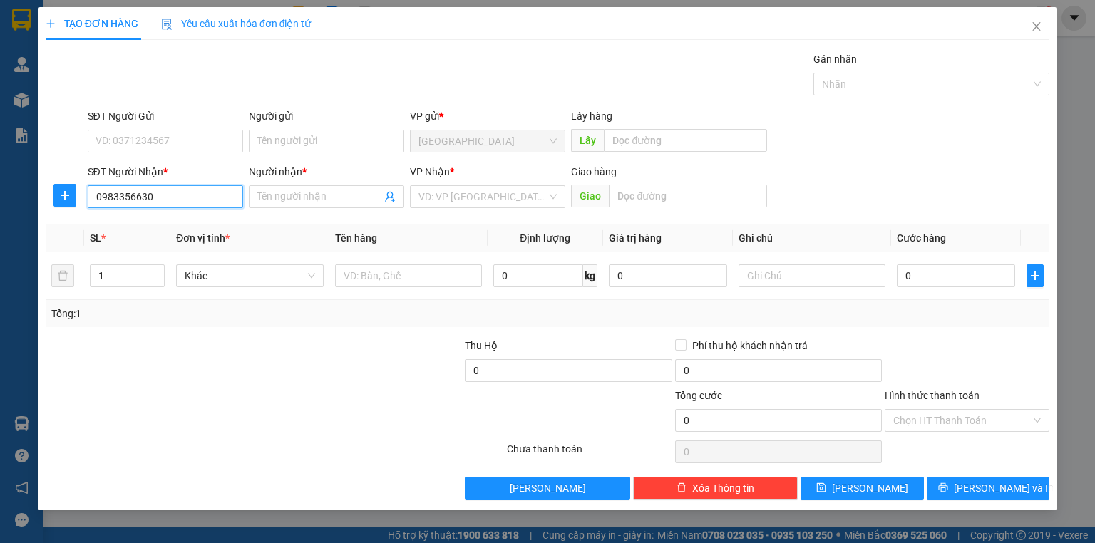
click at [154, 198] on input "0983356630" at bounding box center [165, 196] width 155 height 23
type input "0983356630"
click at [302, 195] on input "Người nhận *" at bounding box center [319, 197] width 124 height 16
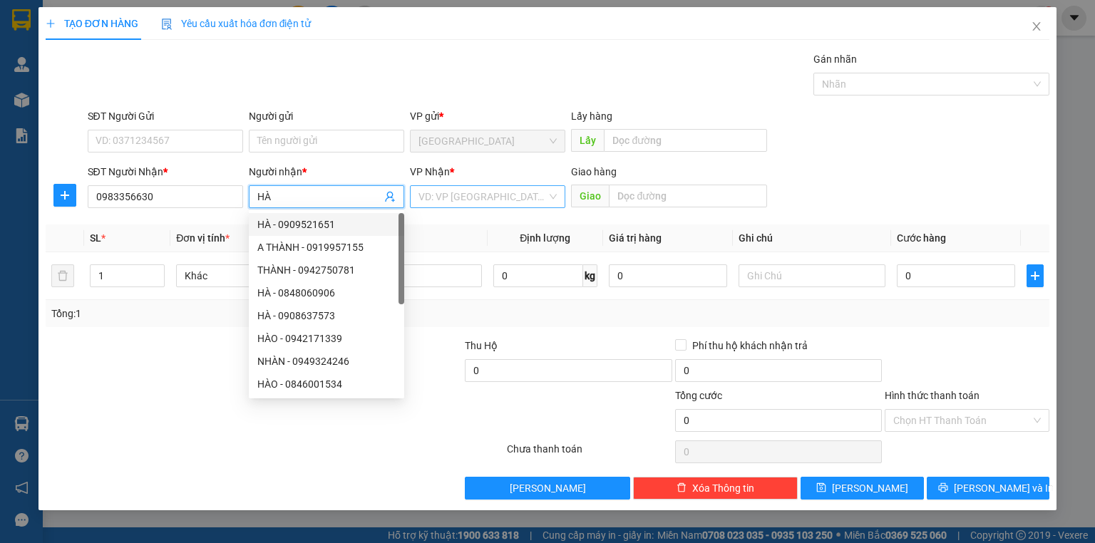
type input "HÀ"
click at [424, 203] on input "search" at bounding box center [483, 196] width 128 height 21
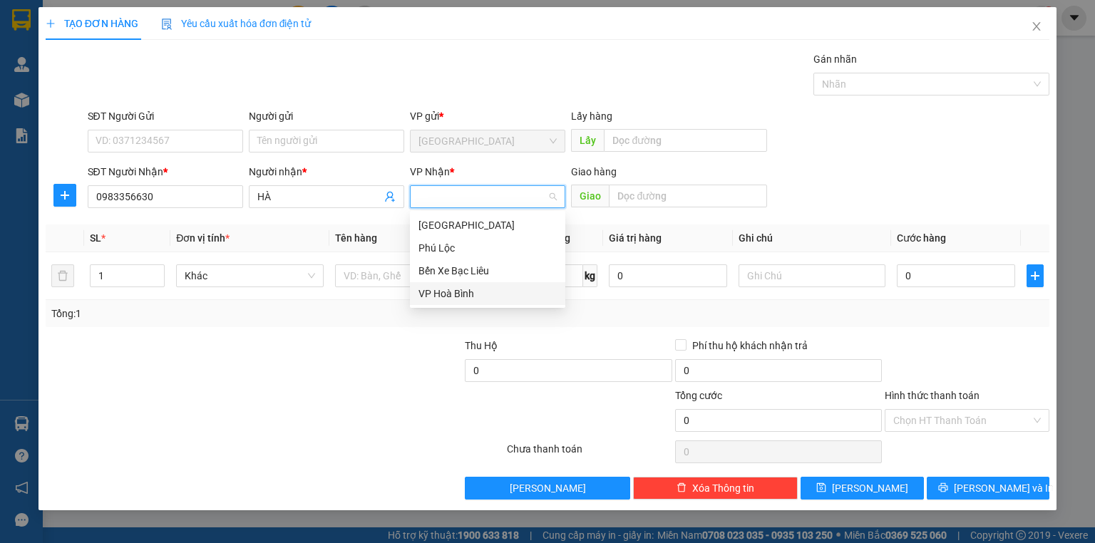
click at [473, 294] on div "VP Hoà Bình" at bounding box center [488, 294] width 138 height 16
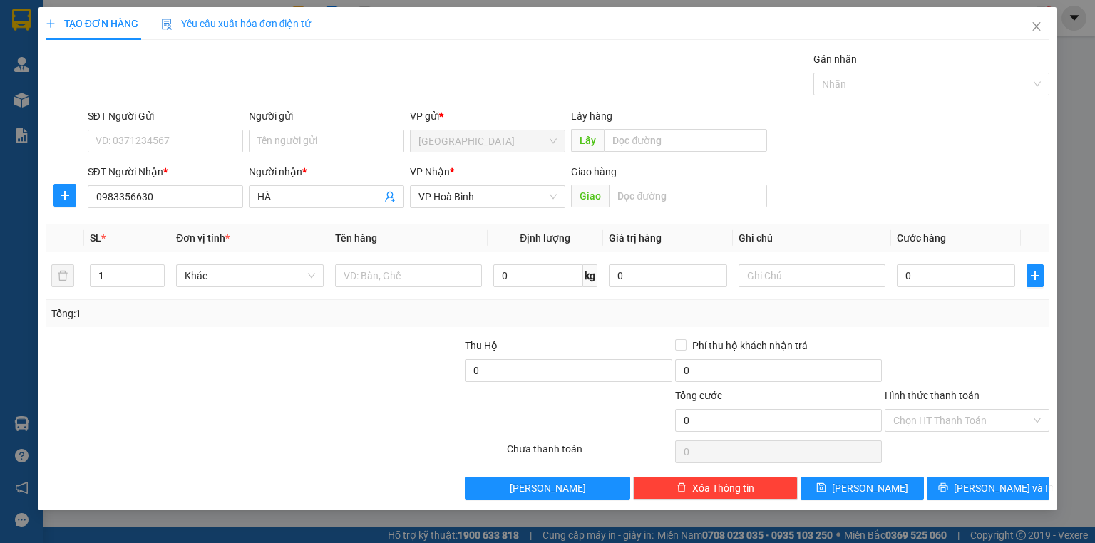
click at [911, 130] on div "SĐT Người Gửi VD: 0371234567 Người gửi Tên người gửi VP gửi * [GEOGRAPHIC_DATA]…" at bounding box center [569, 133] width 968 height 50
click at [923, 275] on input "0" at bounding box center [956, 276] width 118 height 23
type input "50"
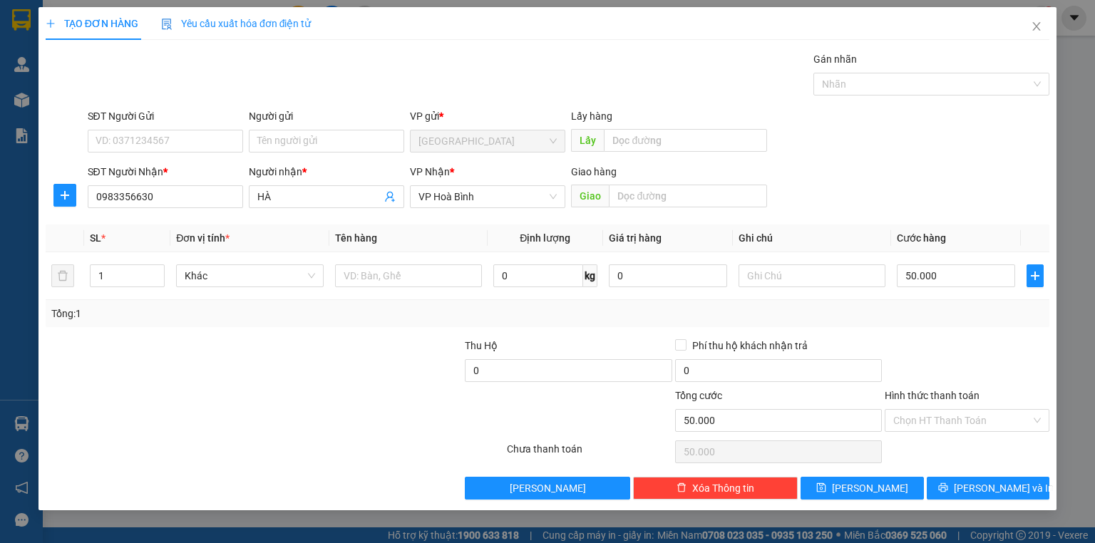
click at [922, 307] on div "Tổng: 1" at bounding box center [547, 314] width 993 height 16
click at [947, 413] on input "Hình thức thanh toán" at bounding box center [962, 420] width 138 height 21
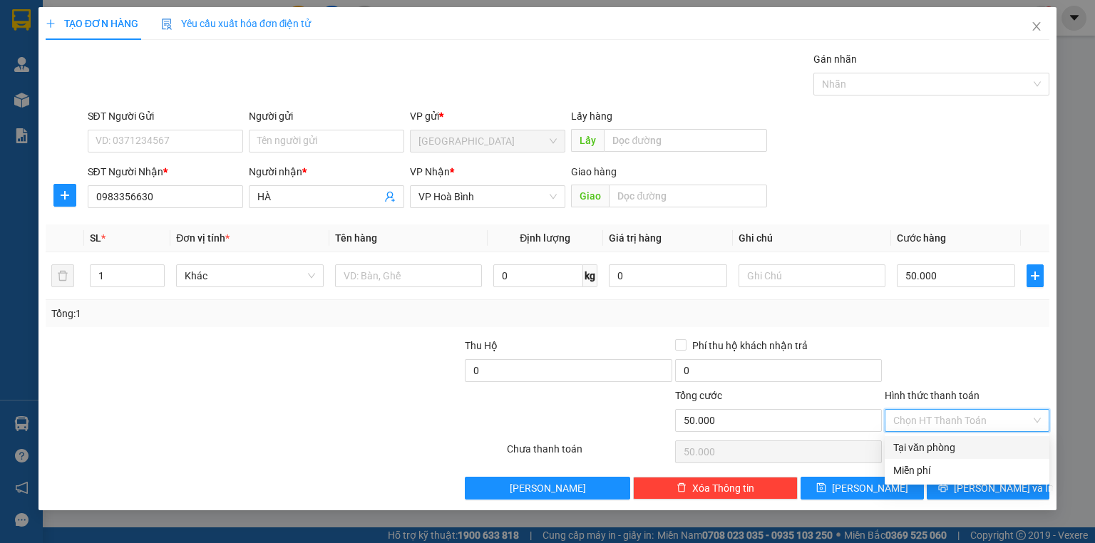
click at [955, 453] on div "Tại văn phòng" at bounding box center [967, 447] width 165 height 23
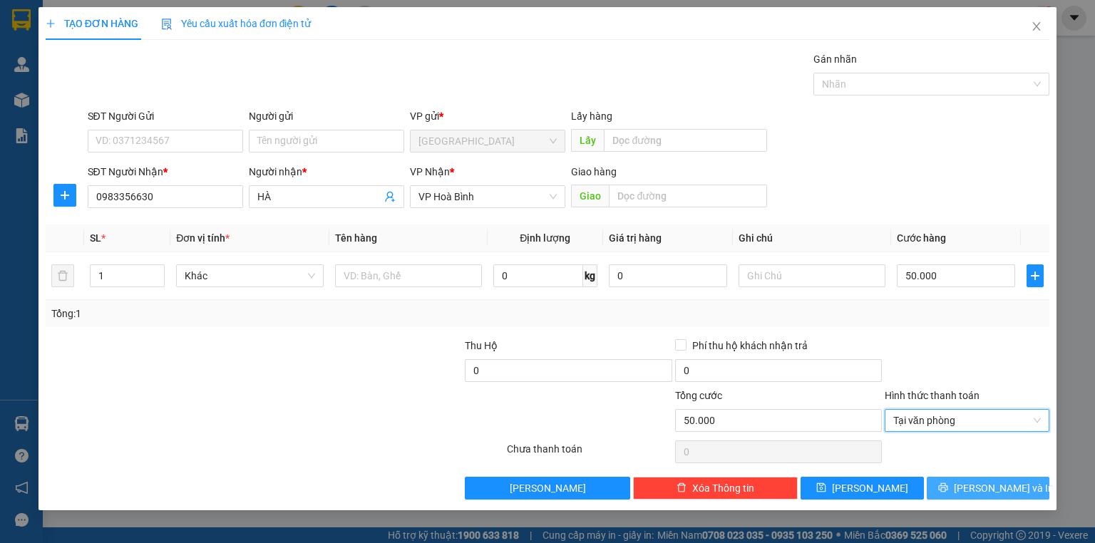
click at [973, 493] on button "[PERSON_NAME] và In" at bounding box center [988, 488] width 123 height 23
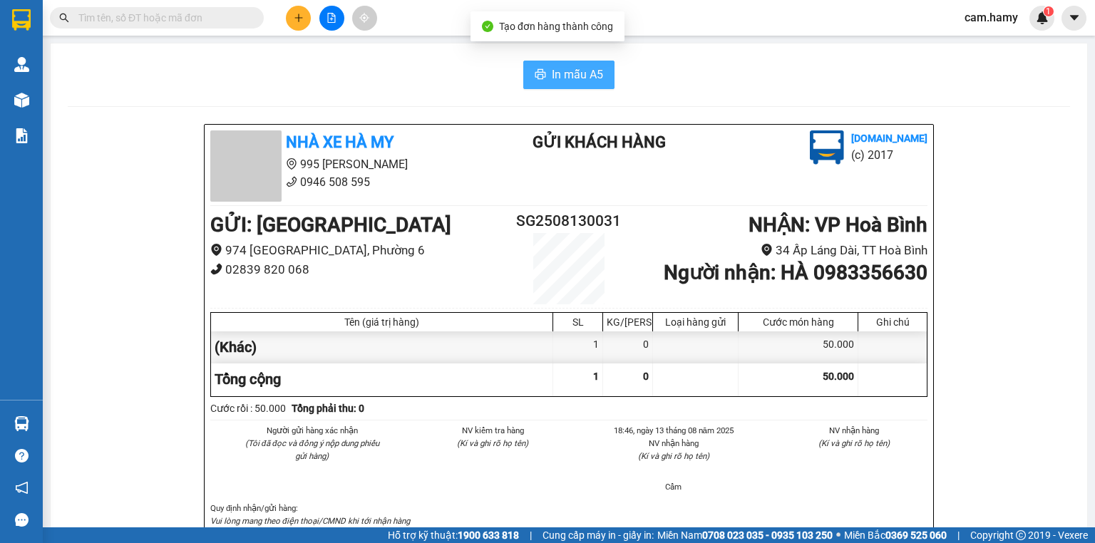
click at [583, 76] on span "In mẫu A5" at bounding box center [577, 75] width 51 height 18
click at [310, 11] on div at bounding box center [331, 18] width 107 height 25
click at [289, 27] on div at bounding box center [331, 18] width 107 height 25
click at [292, 24] on button at bounding box center [298, 18] width 25 height 25
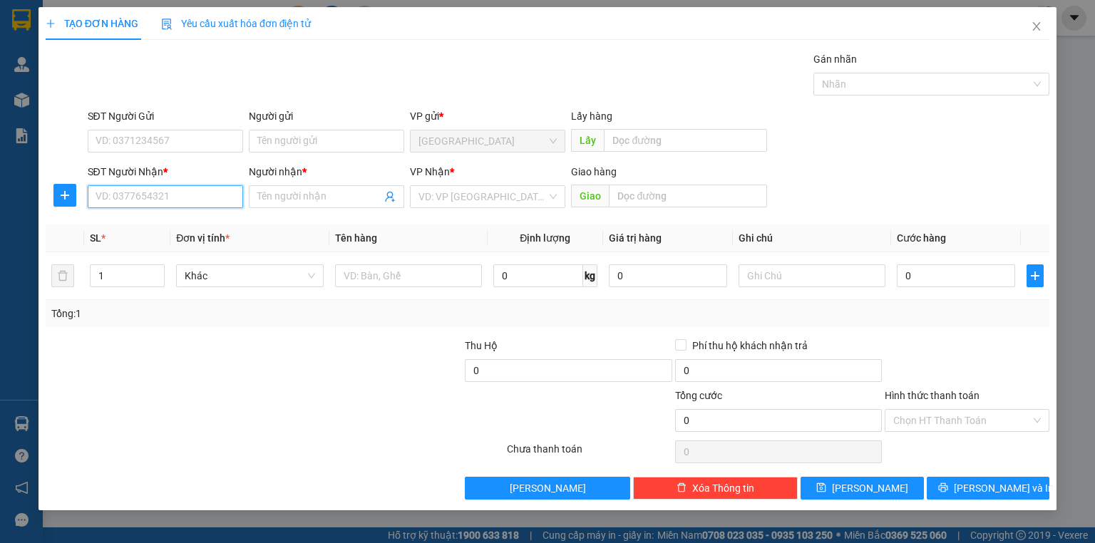
click at [185, 193] on input "SĐT Người Nhận *" at bounding box center [165, 196] width 155 height 23
type input "0941783178"
click at [175, 231] on div "0941783178 - THƯ" at bounding box center [165, 225] width 138 height 16
type input "THƯ"
type input "0941783178"
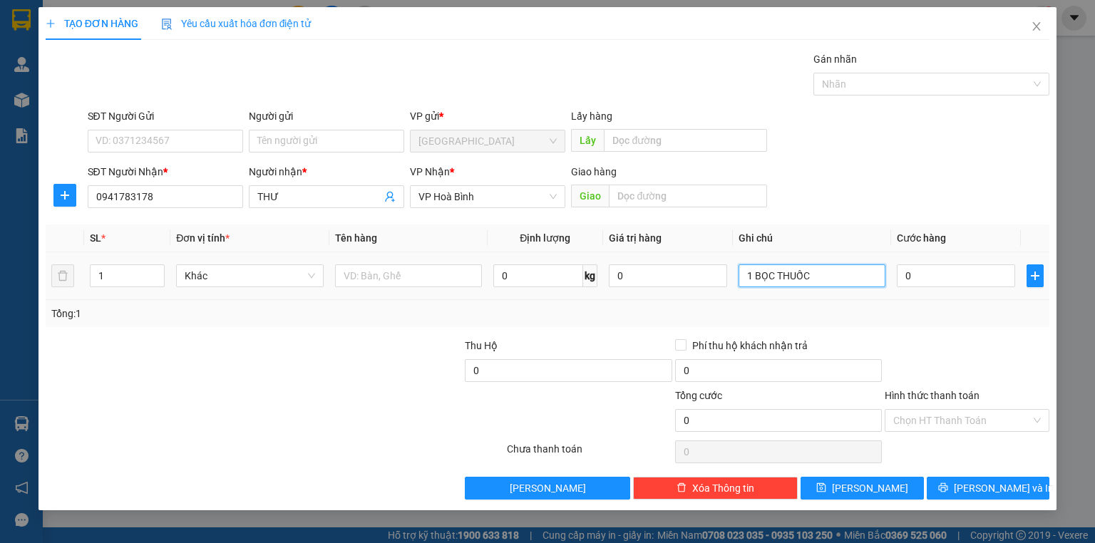
click at [823, 277] on input "1 BỌC THUỐC" at bounding box center [812, 276] width 147 height 23
click at [824, 277] on input "1 BỌC THUỐC" at bounding box center [812, 276] width 147 height 23
click at [840, 276] on input "1 BỌC THUỐC" at bounding box center [812, 276] width 147 height 23
click at [841, 276] on input "1 BỌC THUỐC" at bounding box center [812, 276] width 147 height 23
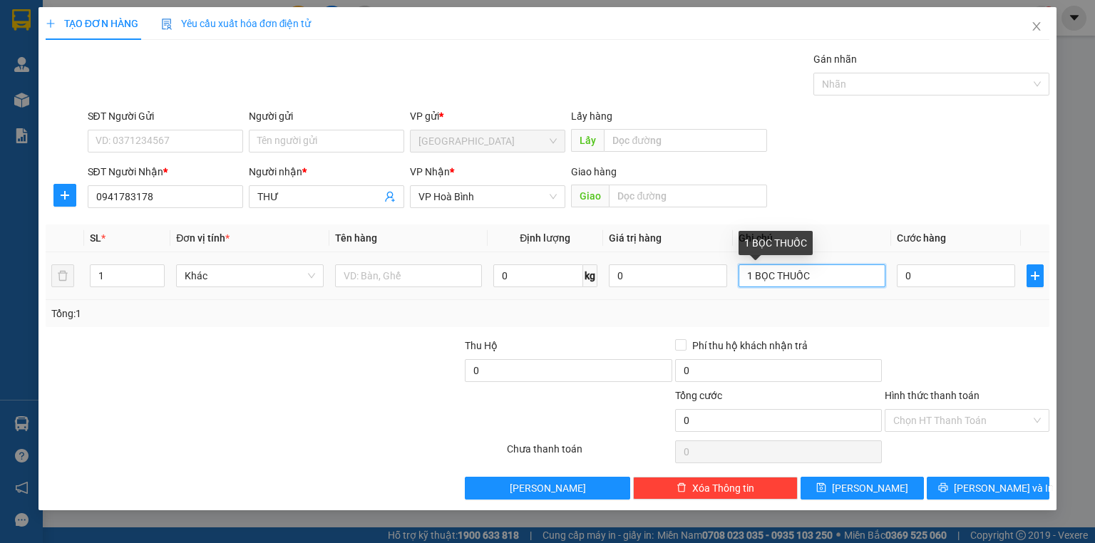
click at [841, 276] on input "1 BỌC THUỐC" at bounding box center [812, 276] width 147 height 23
type input "1 BỌC ĐI GIAO TÍNH RIÊNG"
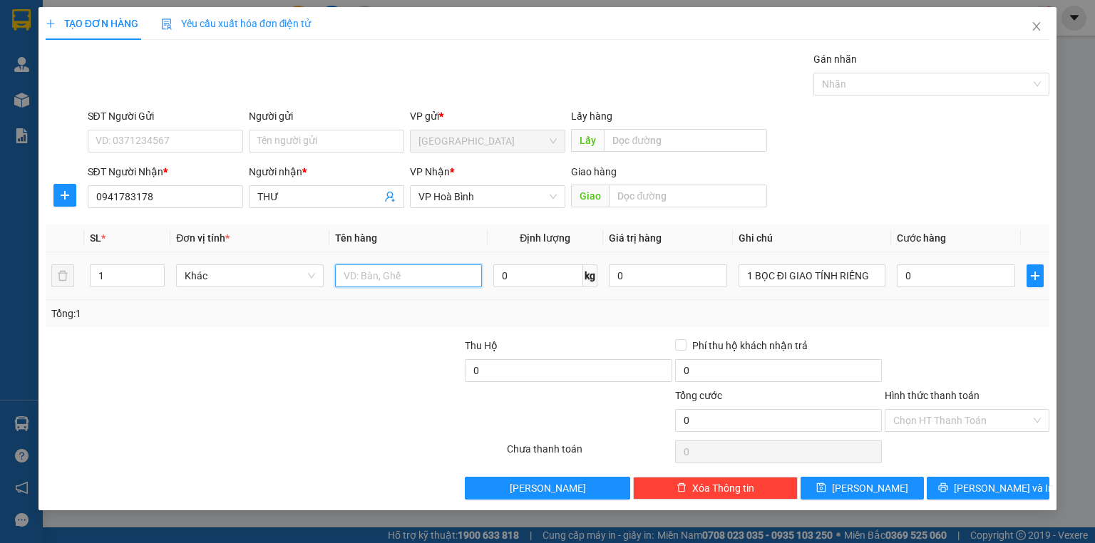
click at [427, 280] on input "text" at bounding box center [408, 276] width 147 height 23
type input "(TT)"
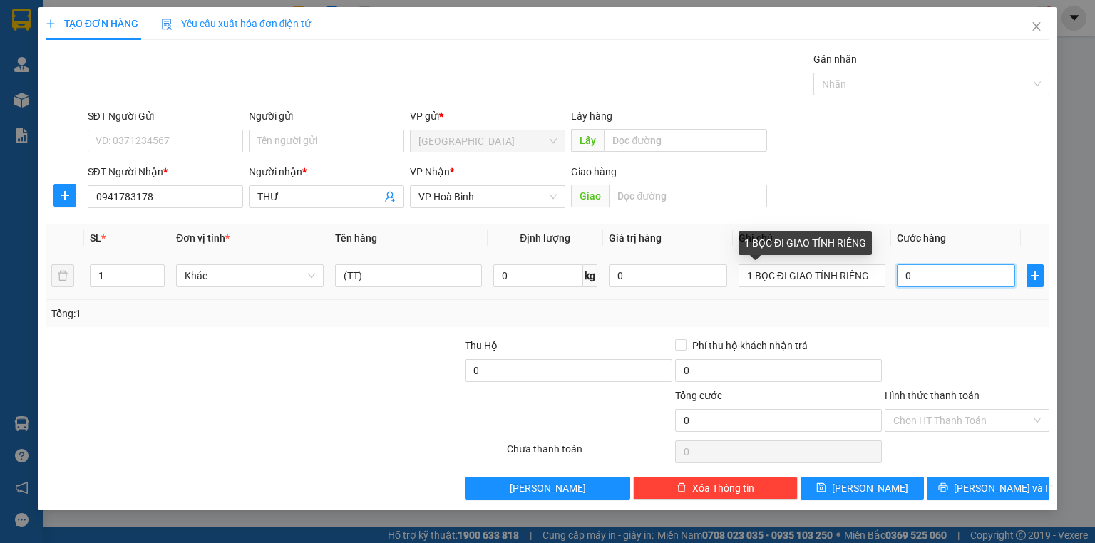
click at [930, 284] on input "0" at bounding box center [956, 276] width 118 height 23
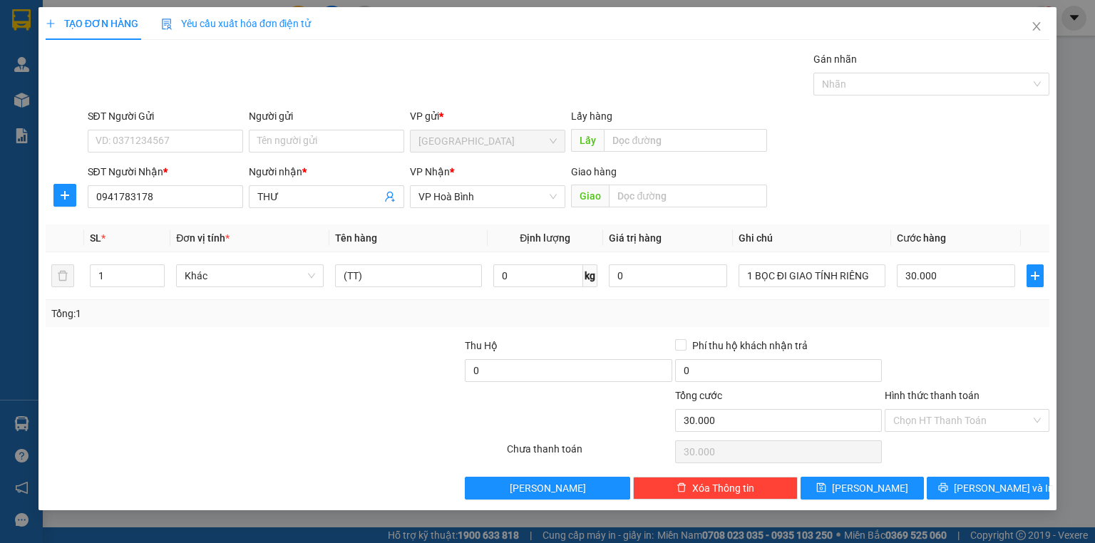
click at [928, 325] on div "Tổng: 1" at bounding box center [548, 313] width 1004 height 27
click at [970, 478] on button "[PERSON_NAME] và In" at bounding box center [988, 488] width 123 height 23
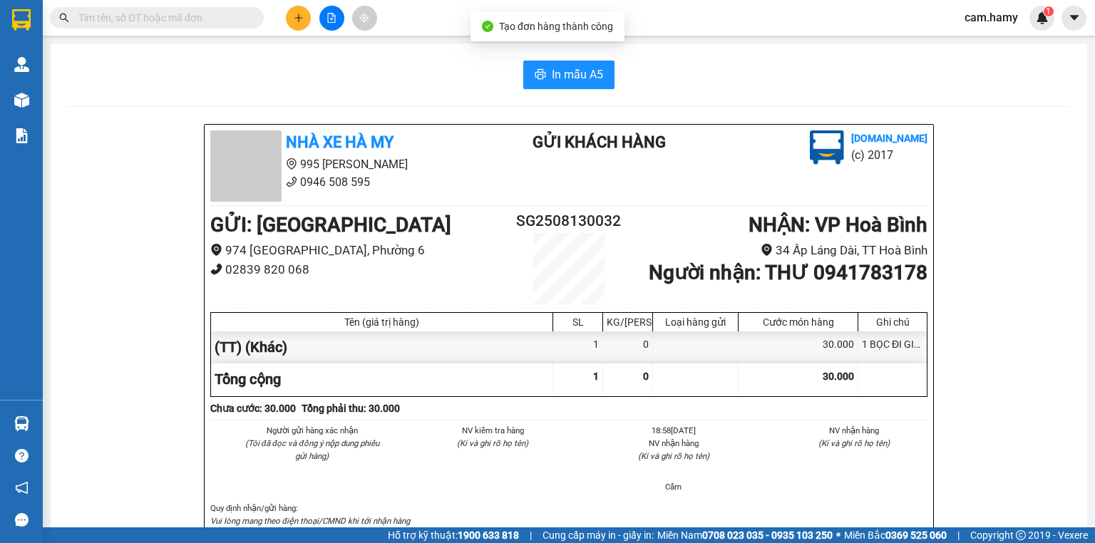
click at [595, 65] on button "In mẫu A5" at bounding box center [568, 75] width 91 height 29
click at [301, 23] on button at bounding box center [298, 18] width 25 height 25
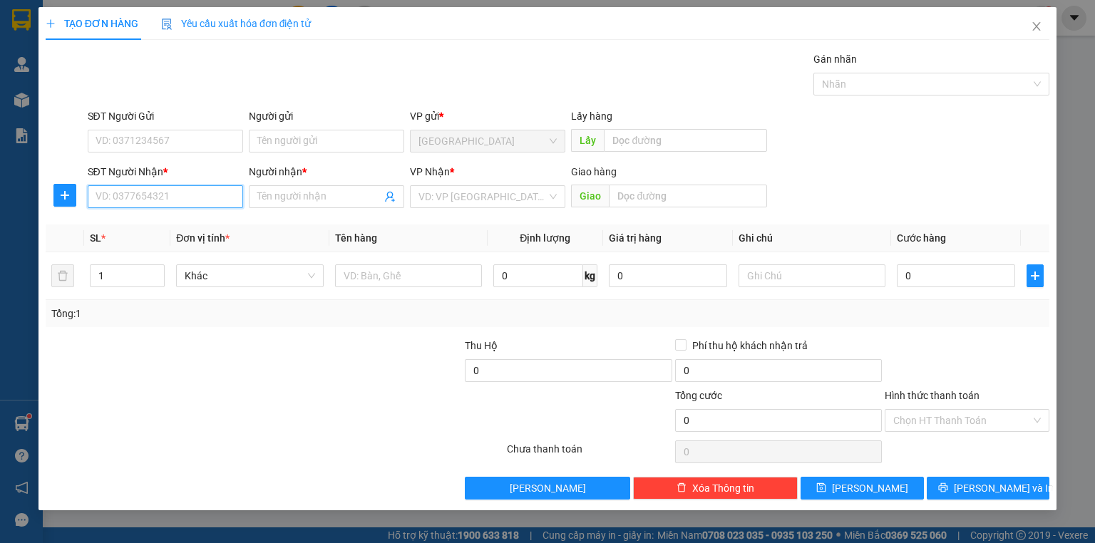
click at [210, 200] on input "SĐT Người Nhận *" at bounding box center [165, 196] width 155 height 23
type input "0839729397"
click at [291, 203] on input "Người nhận *" at bounding box center [319, 197] width 124 height 16
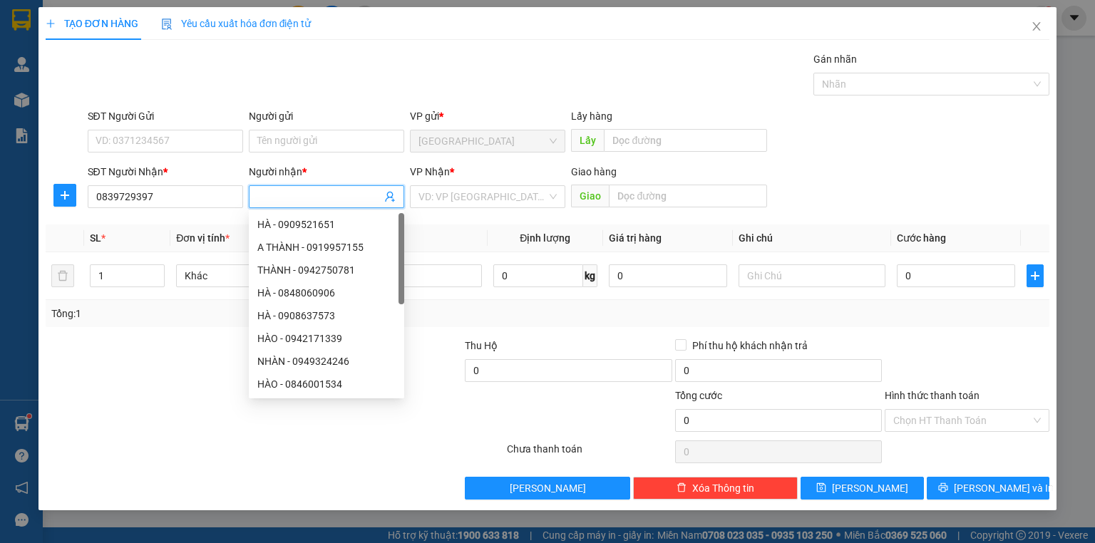
click at [291, 203] on input "Người nhận *" at bounding box center [319, 197] width 124 height 16
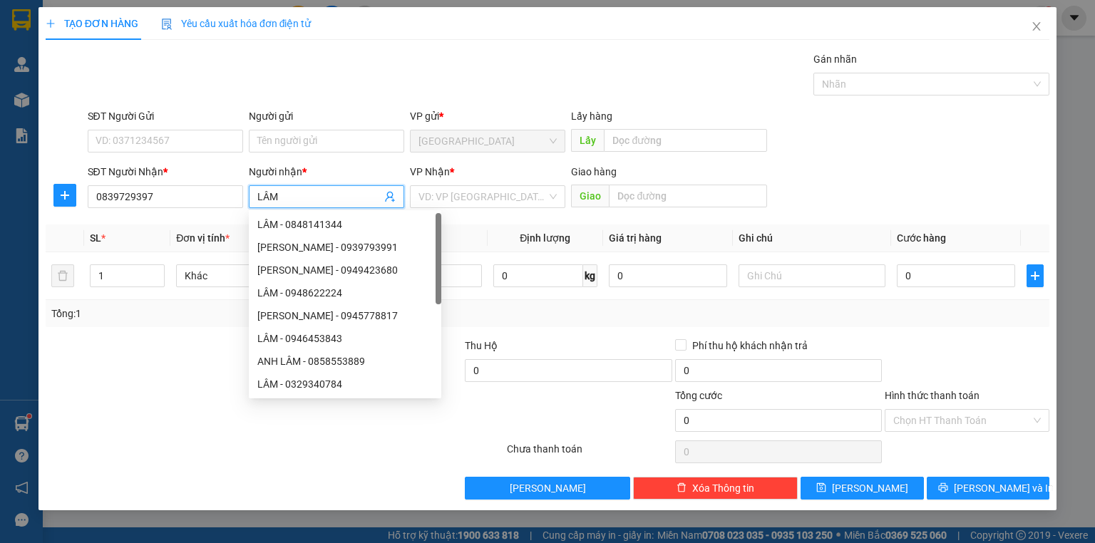
type input "LÂM"
click at [439, 184] on div "VP Nhận *" at bounding box center [487, 174] width 155 height 21
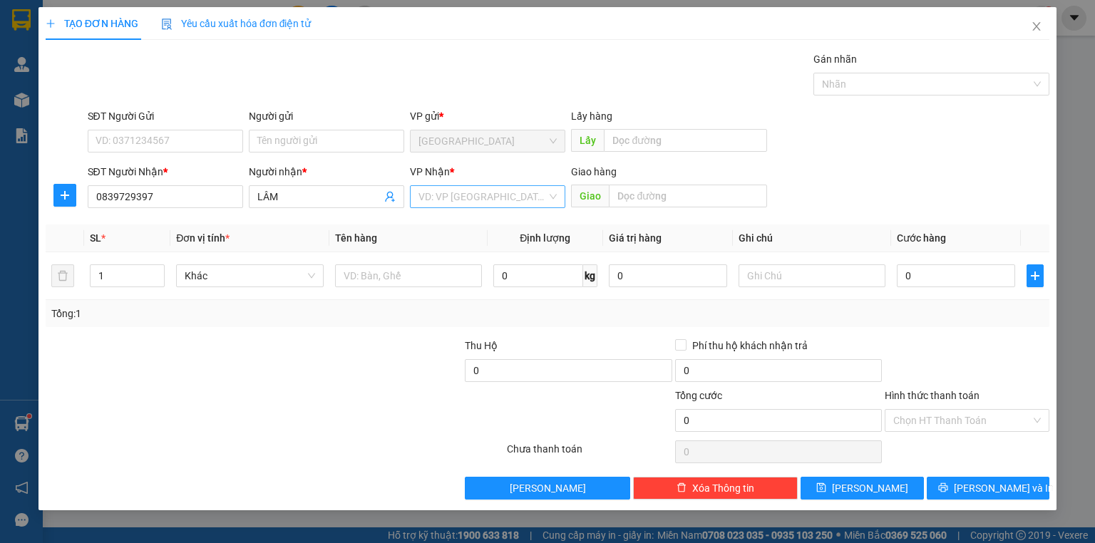
click at [451, 195] on input "search" at bounding box center [483, 196] width 128 height 21
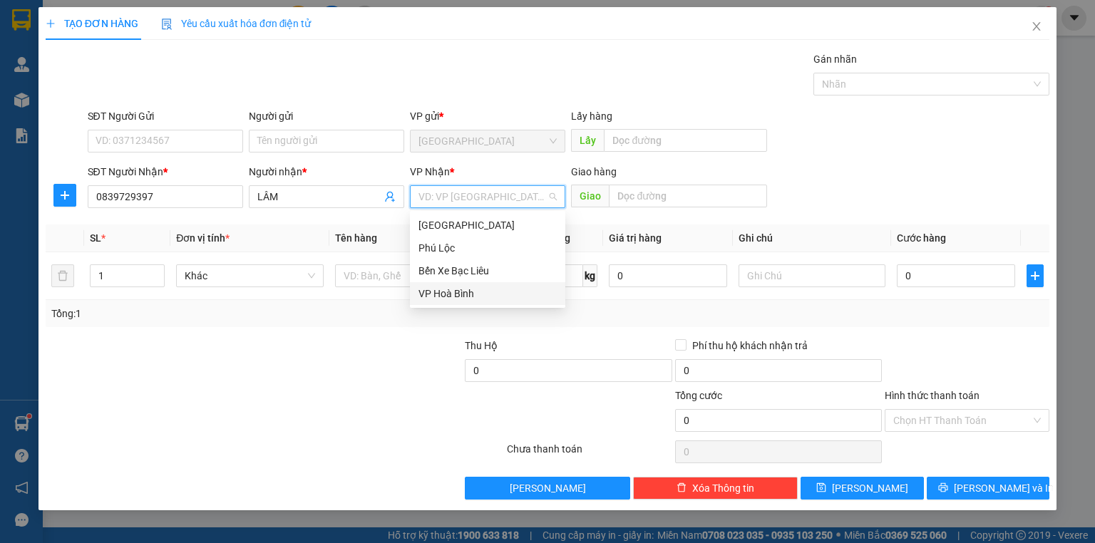
click at [466, 287] on div "VP Hoà Bình" at bounding box center [488, 294] width 138 height 16
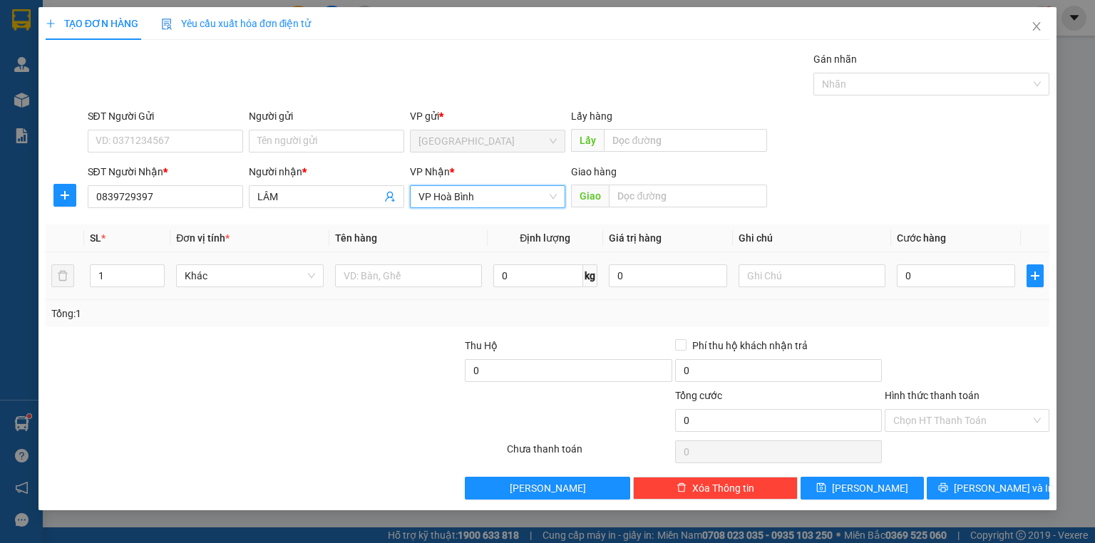
click at [859, 257] on td at bounding box center [812, 276] width 158 height 48
click at [853, 262] on div at bounding box center [812, 276] width 147 height 29
click at [848, 280] on input "text" at bounding box center [812, 276] width 147 height 23
click at [928, 279] on input "0" at bounding box center [956, 276] width 118 height 23
click at [928, 314] on div "Tổng: 1" at bounding box center [547, 314] width 993 height 16
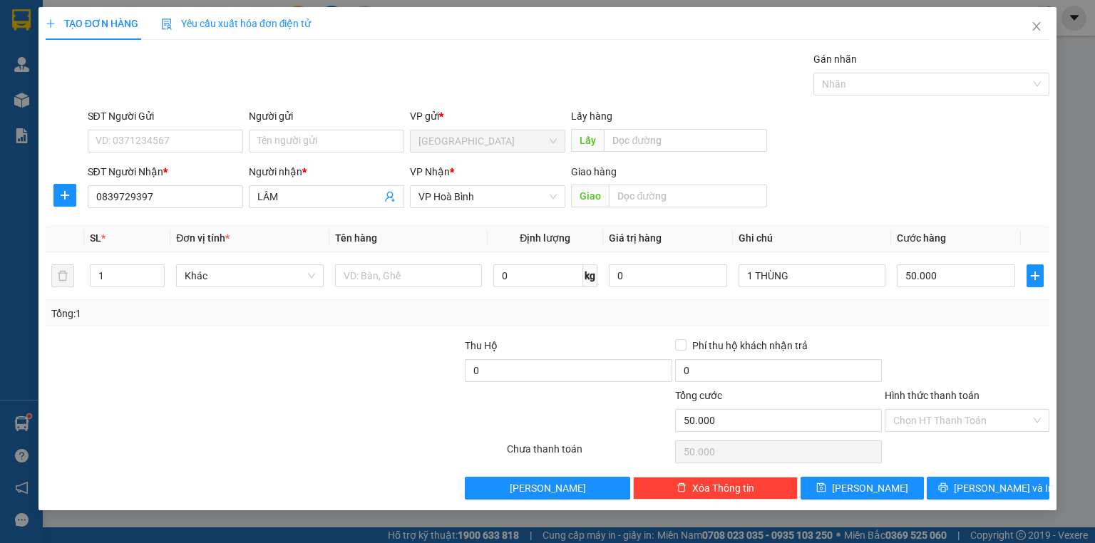
click at [1000, 502] on div "TẠO ĐƠN HÀNG Yêu cầu xuất hóa đơn điện tử Transit Pickup Surcharge Ids Transit …" at bounding box center [548, 258] width 1018 height 503
click at [1003, 493] on span "[PERSON_NAME] và In" at bounding box center [1004, 489] width 100 height 16
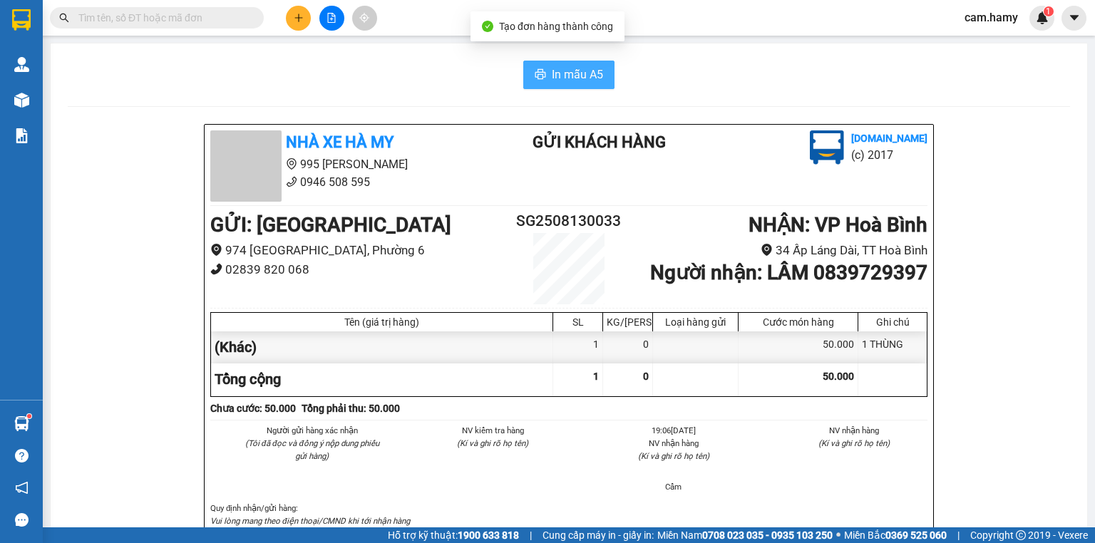
click at [564, 71] on span "In mẫu A5" at bounding box center [577, 75] width 51 height 18
click at [297, 24] on button at bounding box center [298, 18] width 25 height 25
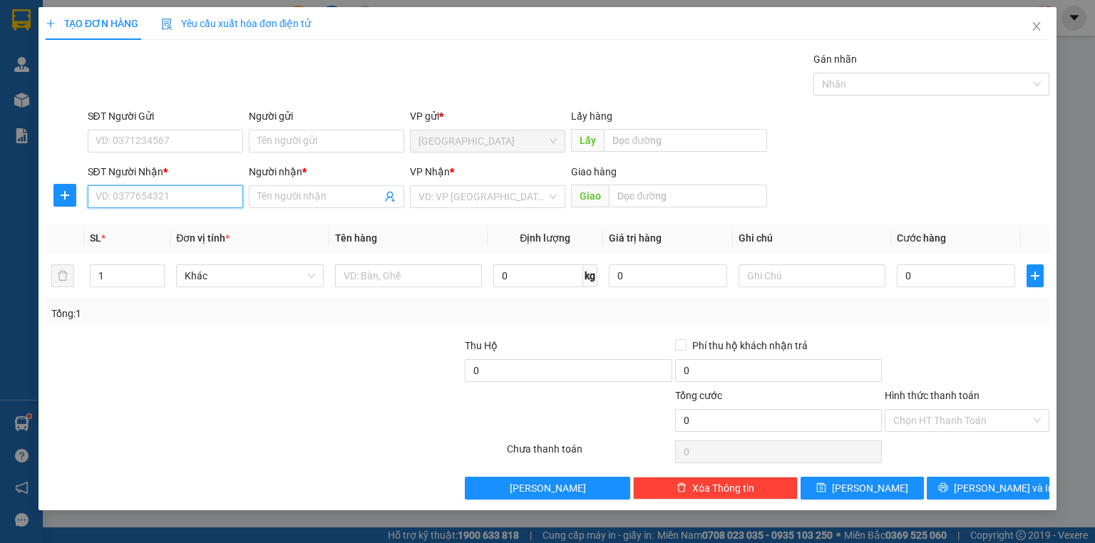
click at [179, 201] on input "SĐT Người Nhận *" at bounding box center [165, 196] width 155 height 23
click at [194, 194] on input "0918862229" at bounding box center [165, 196] width 155 height 23
click at [188, 219] on div "0918862229 - ÁNH" at bounding box center [165, 225] width 138 height 16
click at [850, 263] on div "1 THÙNG" at bounding box center [812, 276] width 147 height 29
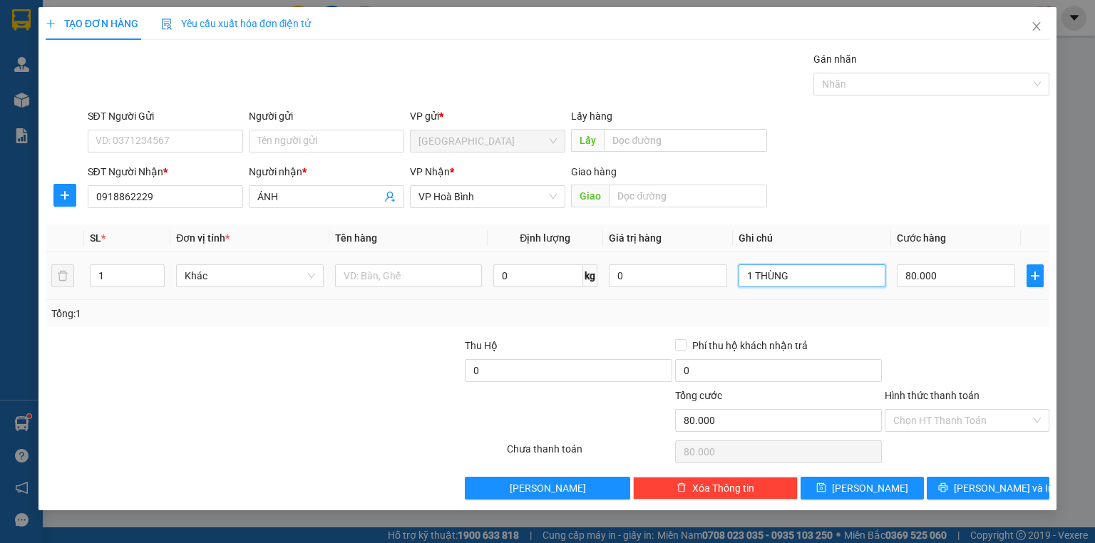
click at [849, 271] on input "1 THÙNG" at bounding box center [812, 276] width 147 height 23
click at [848, 272] on input "1 THÙNG" at bounding box center [812, 276] width 147 height 23
click at [981, 291] on td "80.000" at bounding box center [956, 276] width 130 height 48
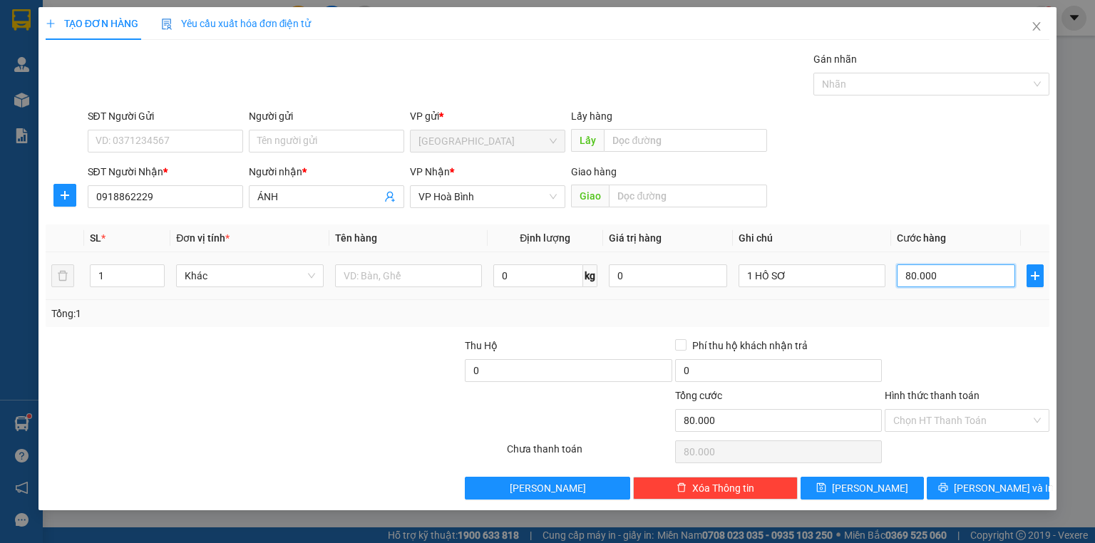
click at [978, 275] on input "80.000" at bounding box center [956, 276] width 118 height 23
click at [398, 275] on input "text" at bounding box center [408, 276] width 147 height 23
drag, startPoint x: 893, startPoint y: 288, endPoint x: 926, endPoint y: 305, distance: 37.0
click at [907, 297] on tr "1 Khác (TT) 0 kg 0 1 HỒ SƠ 30.000" at bounding box center [548, 276] width 1004 height 48
drag, startPoint x: 945, startPoint y: 338, endPoint x: 961, endPoint y: 389, distance: 53.7
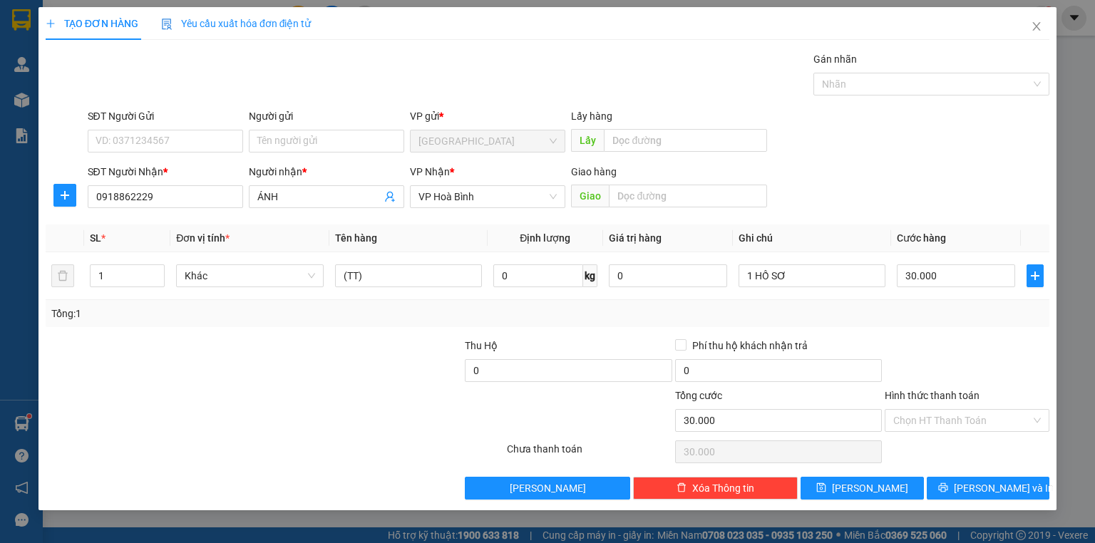
click at [945, 339] on div at bounding box center [967, 363] width 168 height 50
click at [960, 406] on div "Hình thức thanh toán" at bounding box center [967, 398] width 165 height 21
click at [950, 419] on input "Hình thức thanh toán" at bounding box center [962, 420] width 138 height 21
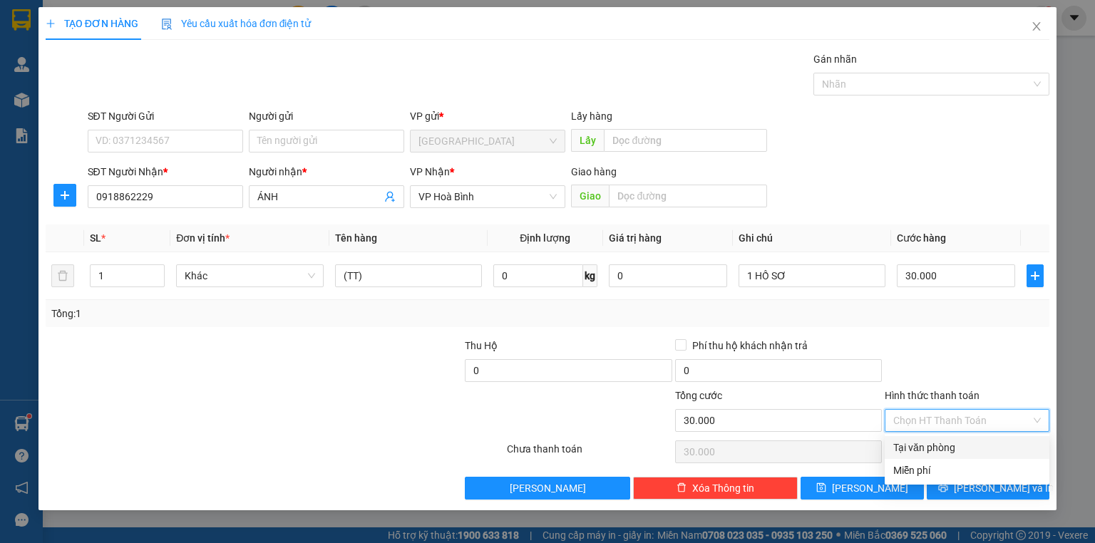
click at [944, 440] on div "Tại văn phòng" at bounding box center [967, 448] width 148 height 16
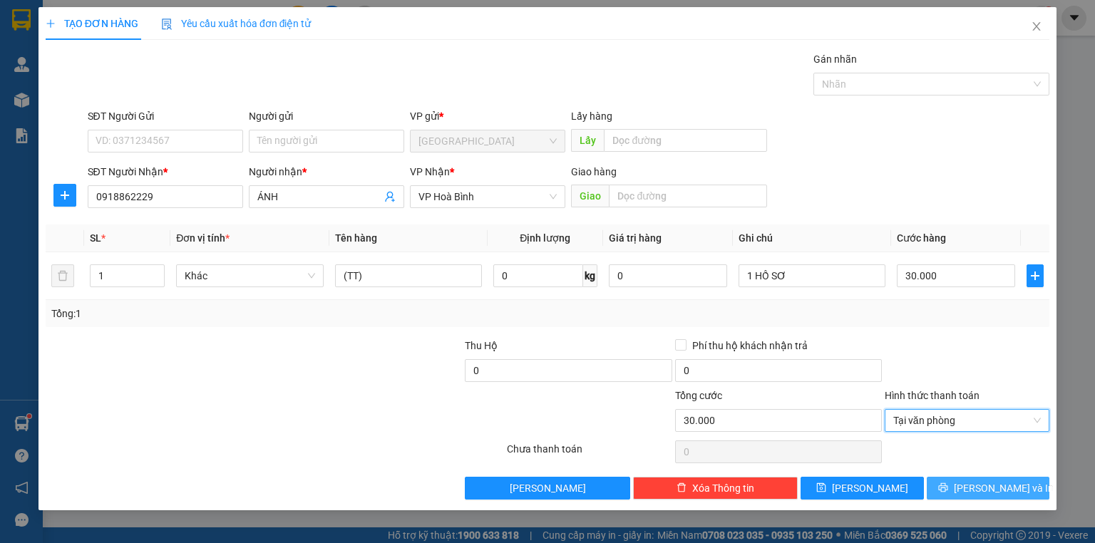
click at [973, 485] on button "[PERSON_NAME] và In" at bounding box center [988, 488] width 123 height 23
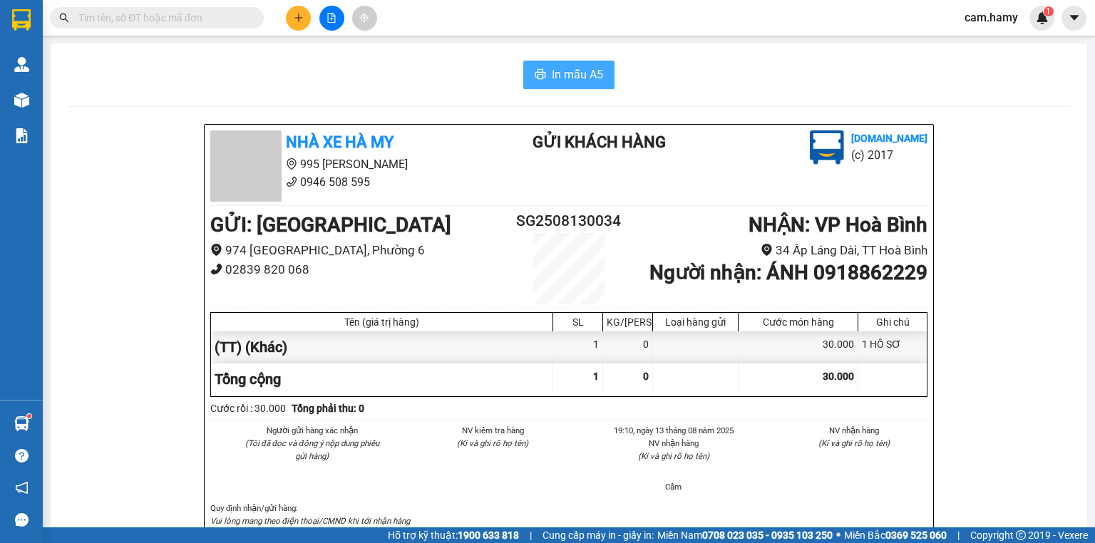
click at [571, 74] on span "In mẫu A5" at bounding box center [577, 75] width 51 height 18
drag, startPoint x: 748, startPoint y: 449, endPoint x: 150, endPoint y: 294, distance: 617.2
click at [306, 11] on button at bounding box center [298, 18] width 25 height 25
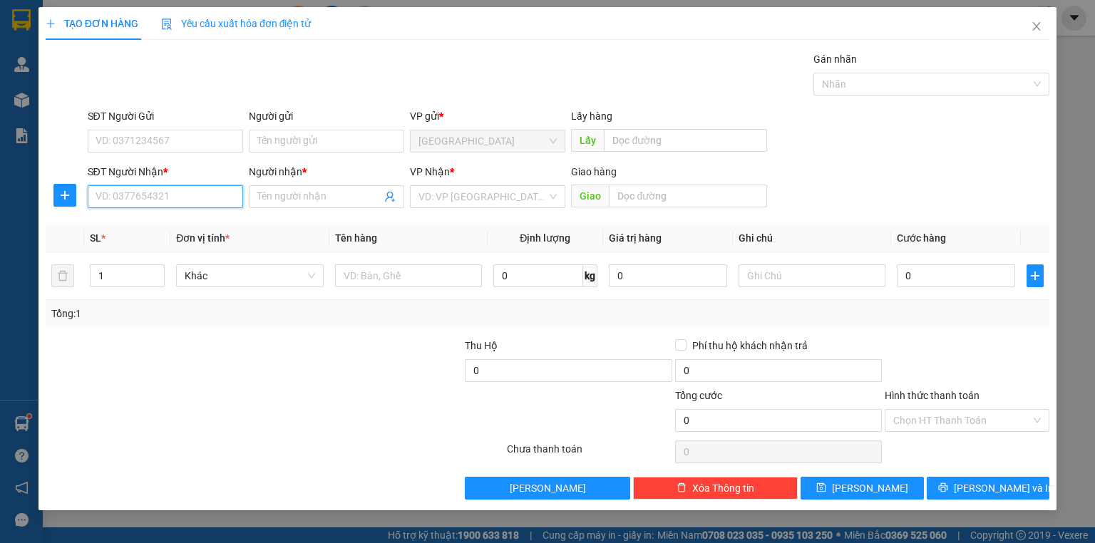
click at [151, 193] on input "SĐT Người Nhận *" at bounding box center [165, 196] width 155 height 23
drag, startPoint x: 177, startPoint y: 220, endPoint x: 206, endPoint y: 209, distance: 31.4
click at [177, 220] on div "0948395131 - NGUYỆT" at bounding box center [165, 225] width 138 height 16
click at [930, 327] on div "Transit Pickup Surcharge Ids Transit Deliver Surcharge Ids Transit Deliver Surc…" at bounding box center [548, 275] width 1004 height 449
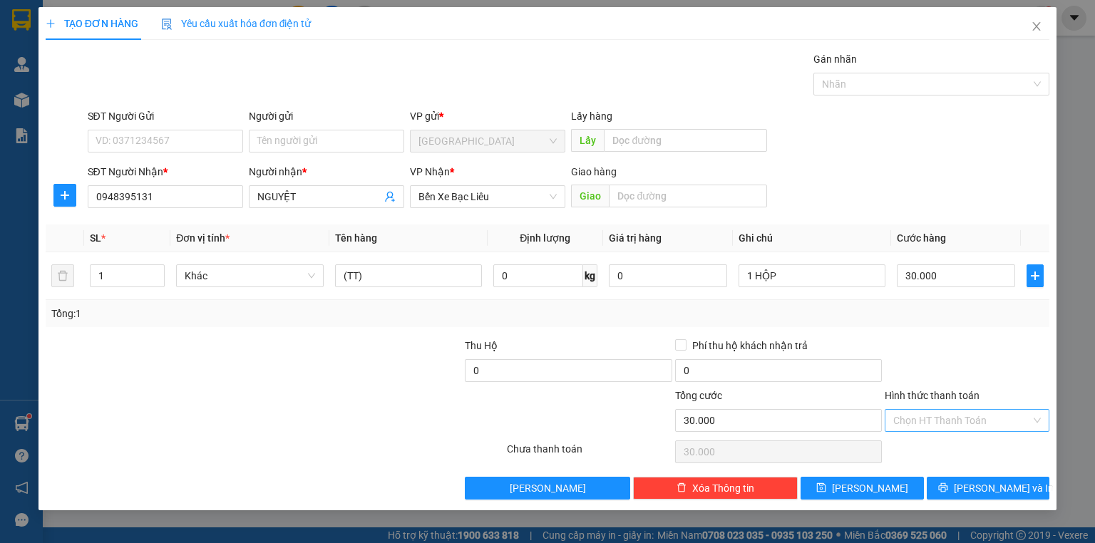
click at [945, 419] on input "Hình thức thanh toán" at bounding box center [962, 420] width 138 height 21
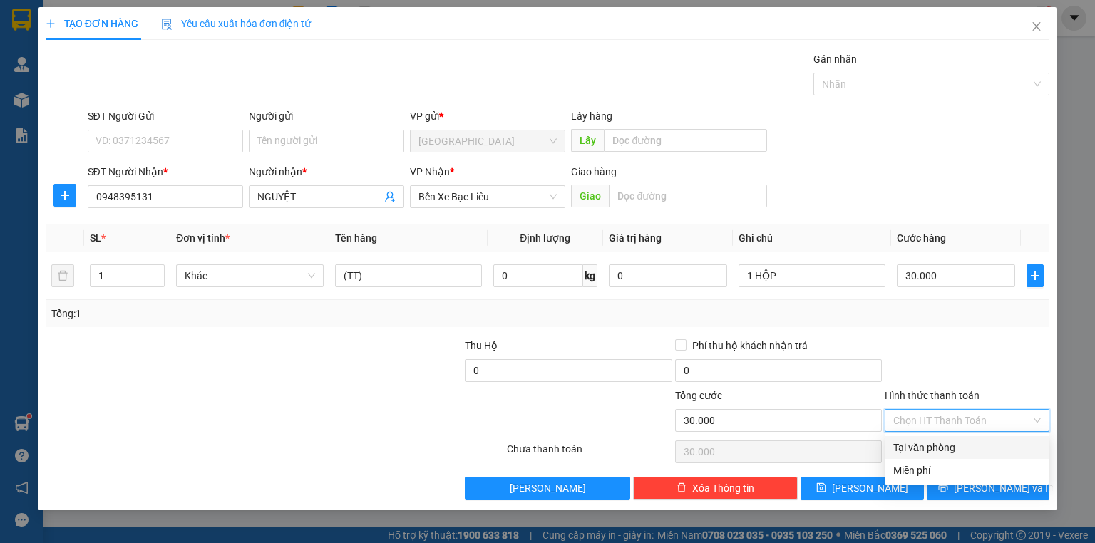
click at [936, 444] on div "Tại văn phòng" at bounding box center [967, 448] width 148 height 16
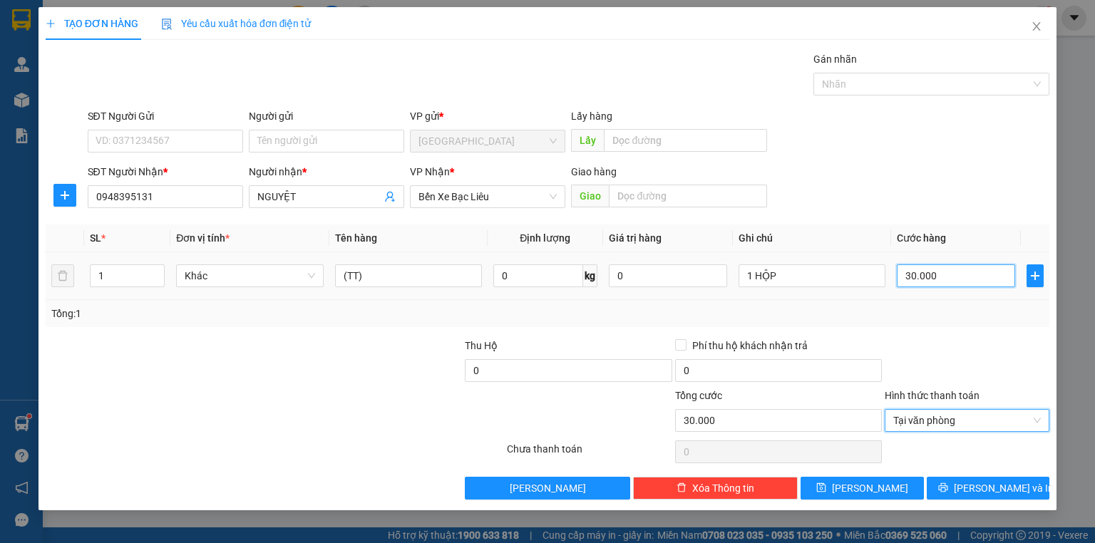
click at [966, 273] on input "30.000" at bounding box center [956, 276] width 118 height 23
drag, startPoint x: 981, startPoint y: 282, endPoint x: 972, endPoint y: 367, distance: 85.4
click at [981, 285] on input "40" at bounding box center [956, 276] width 118 height 23
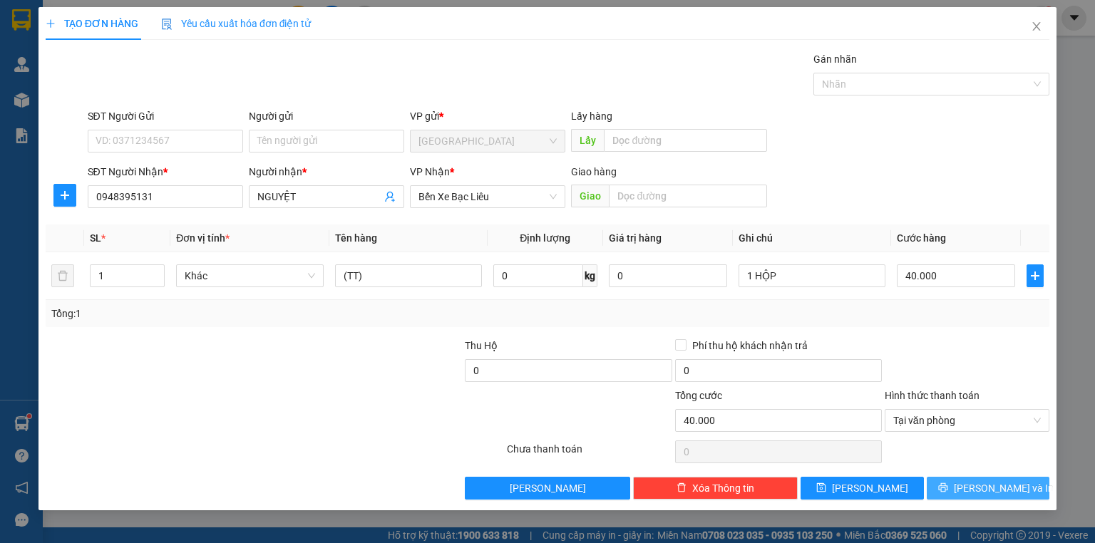
click at [978, 482] on span "[PERSON_NAME] và In" at bounding box center [1004, 489] width 100 height 16
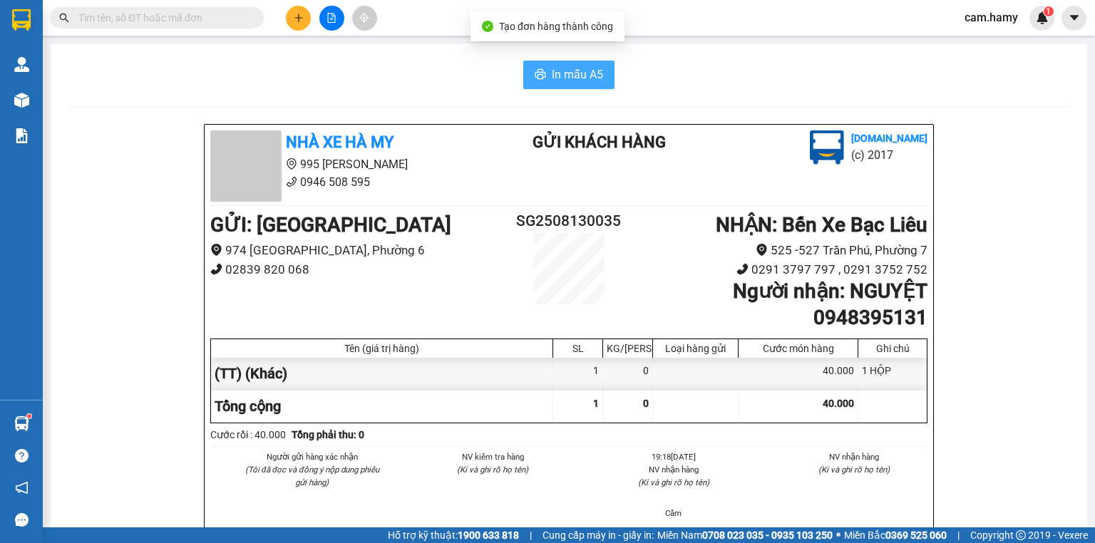
click at [542, 82] on button "In mẫu A5" at bounding box center [568, 75] width 91 height 29
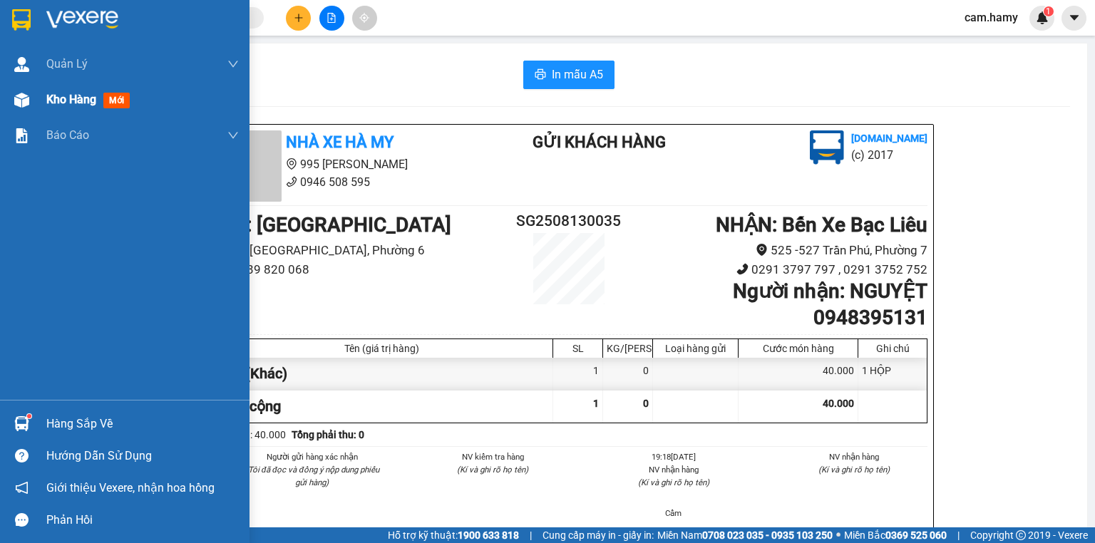
click at [92, 99] on span "Kho hàng" at bounding box center [71, 100] width 50 height 14
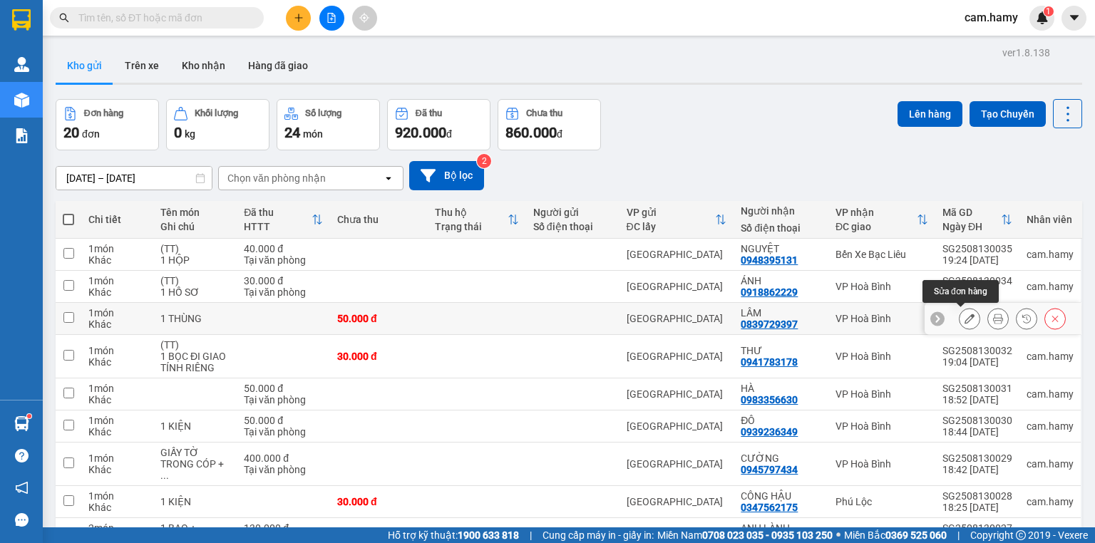
click at [968, 320] on button at bounding box center [970, 319] width 20 height 25
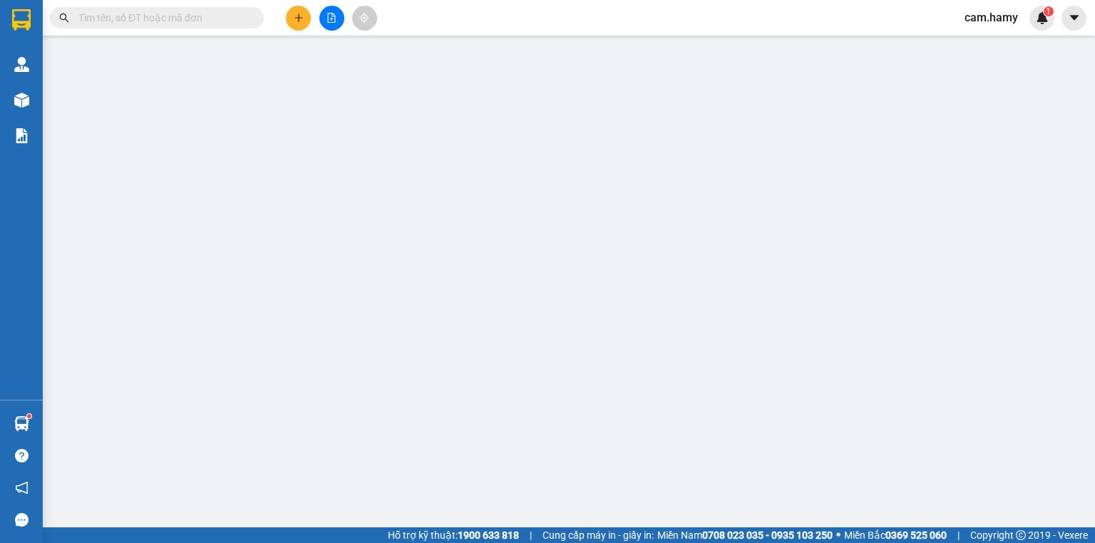
click at [967, 320] on div "Tổng: 1" at bounding box center [547, 317] width 993 height 16
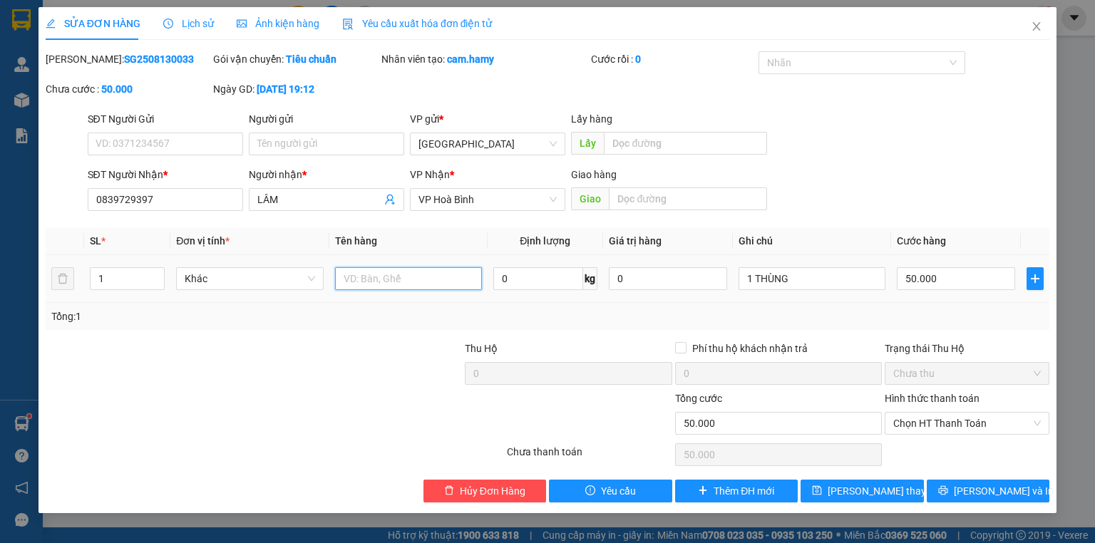
click at [344, 284] on input "text" at bounding box center [408, 278] width 147 height 23
click at [902, 487] on button "[PERSON_NAME] thay đổi" at bounding box center [862, 491] width 123 height 23
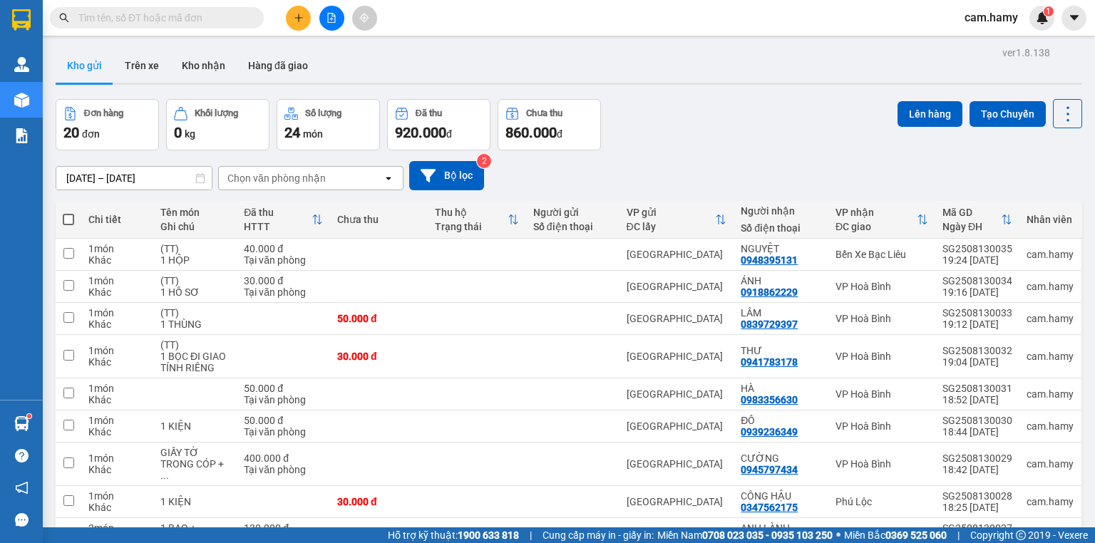
click at [61, 219] on th at bounding box center [69, 220] width 26 height 38
click at [63, 217] on span at bounding box center [68, 219] width 11 height 11
click at [68, 212] on input "checkbox" at bounding box center [68, 212] width 0 height 0
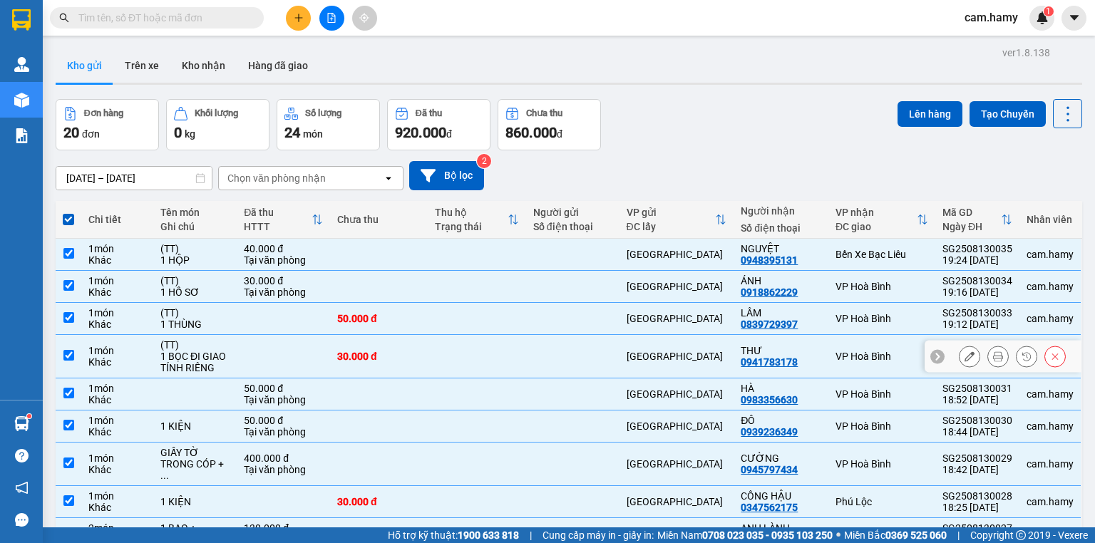
click at [237, 335] on td "(TT) 1 BỌC ĐI GIAO TÍNH RIÊNG" at bounding box center [194, 356] width 83 height 43
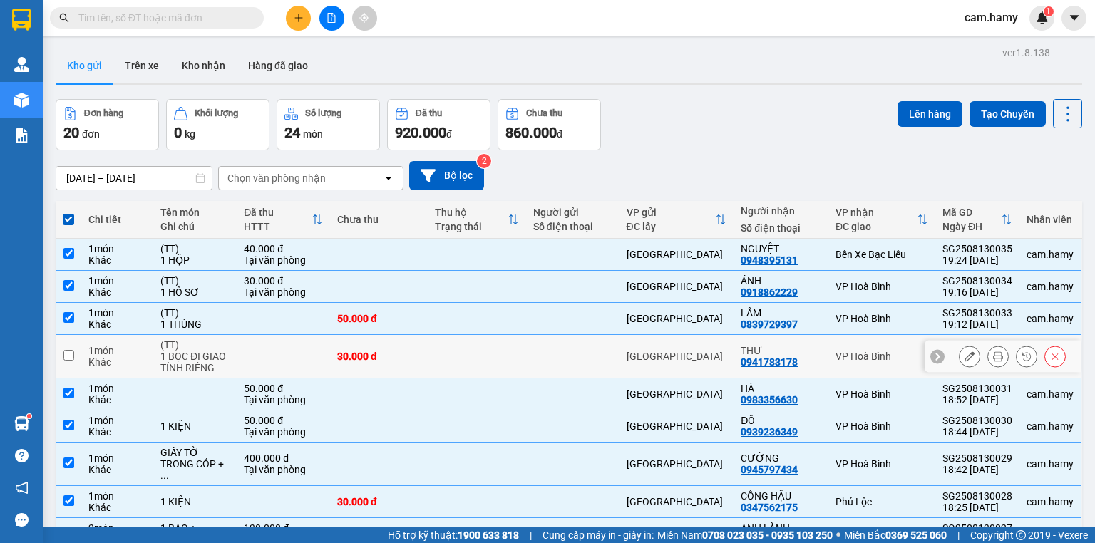
click at [237, 303] on td "(TT) 1 THÙNG" at bounding box center [194, 319] width 83 height 32
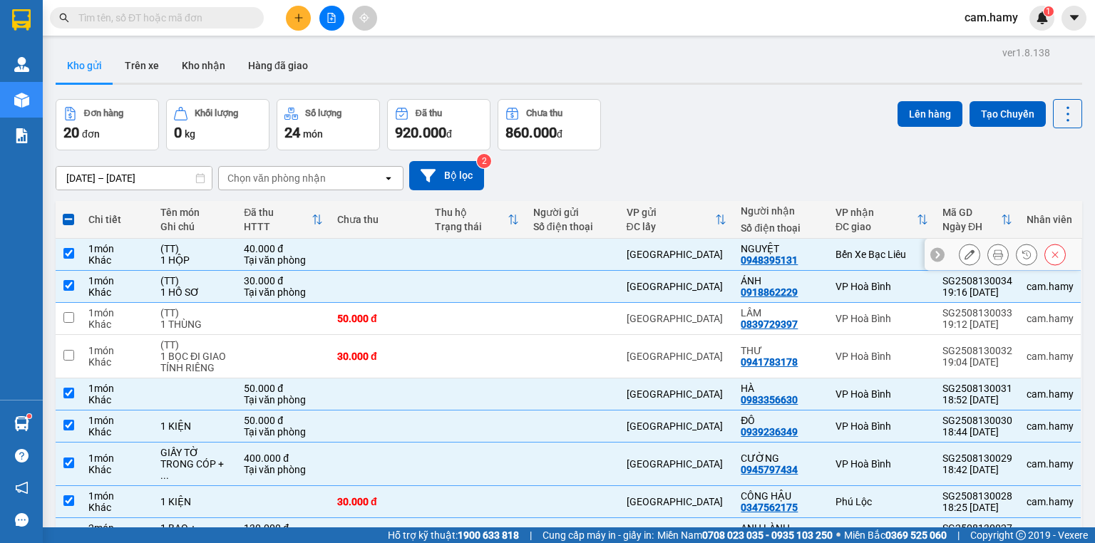
click at [248, 255] on div "Tại văn phòng" at bounding box center [283, 260] width 79 height 11
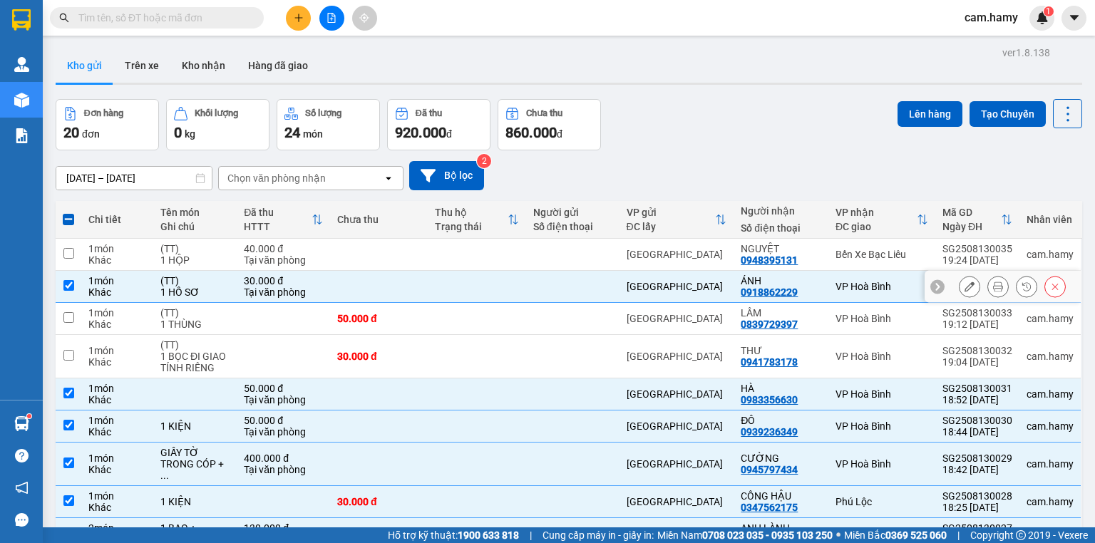
drag, startPoint x: 244, startPoint y: 114, endPoint x: 271, endPoint y: 126, distance: 29.7
click at [242, 271] on td "30.000 đ Tại văn phòng" at bounding box center [283, 287] width 93 height 32
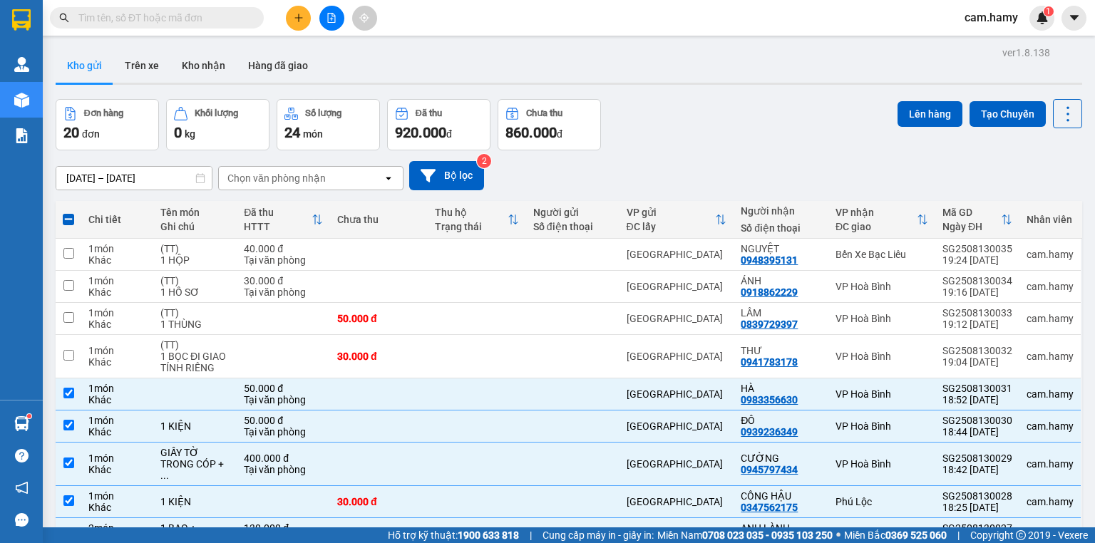
click at [911, 106] on button "Lên hàng" at bounding box center [930, 114] width 65 height 26
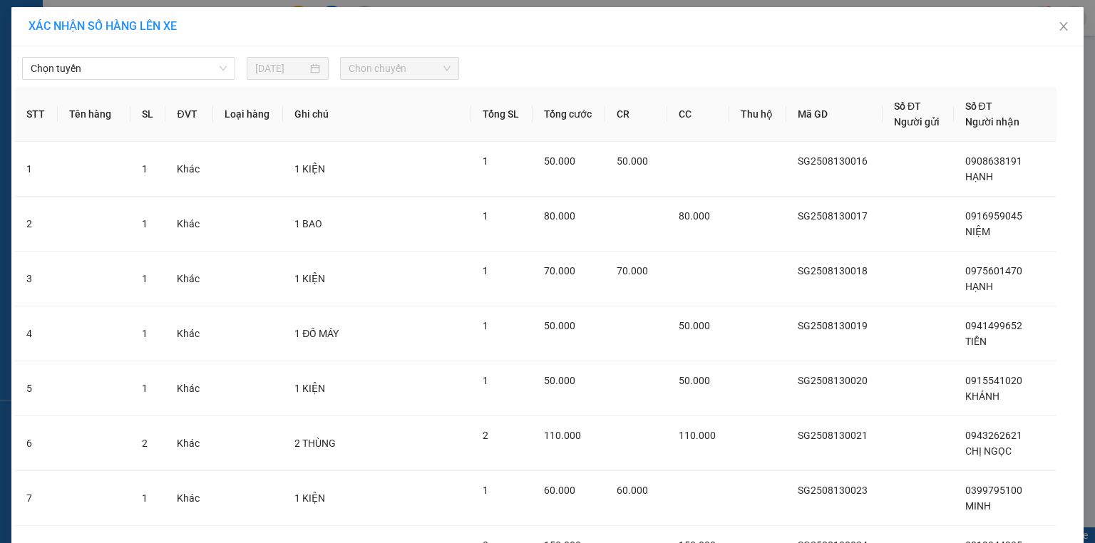
click at [31, 81] on div "Chọn tuyến [DATE] Chọn chuyến STT Tên hàng SL ĐVT Loại hàng Ghi chú Tổng SL Tổn…" at bounding box center [547, 521] width 1072 height 951
click at [38, 68] on span "Chọn tuyến" at bounding box center [129, 68] width 196 height 21
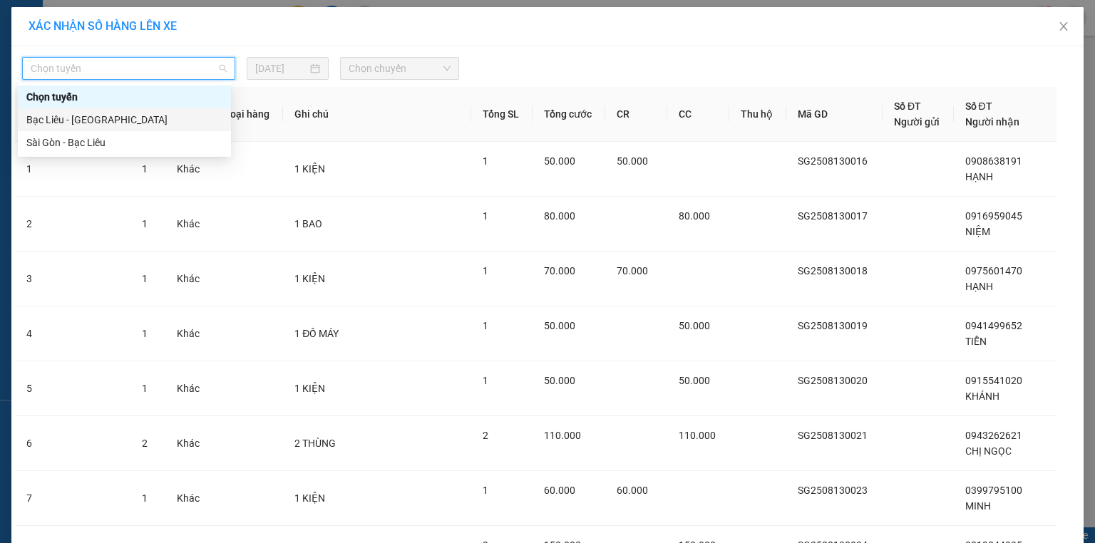
click at [76, 129] on div "Bạc Liêu - [GEOGRAPHIC_DATA]" at bounding box center [124, 119] width 213 height 23
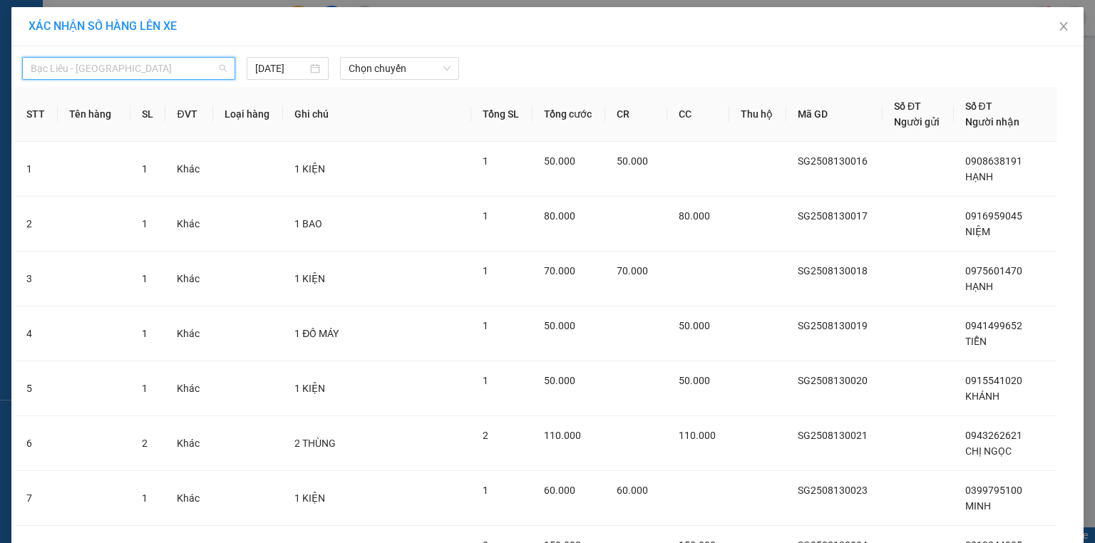
click at [61, 74] on span "Bạc Liêu - [GEOGRAPHIC_DATA]" at bounding box center [129, 68] width 196 height 21
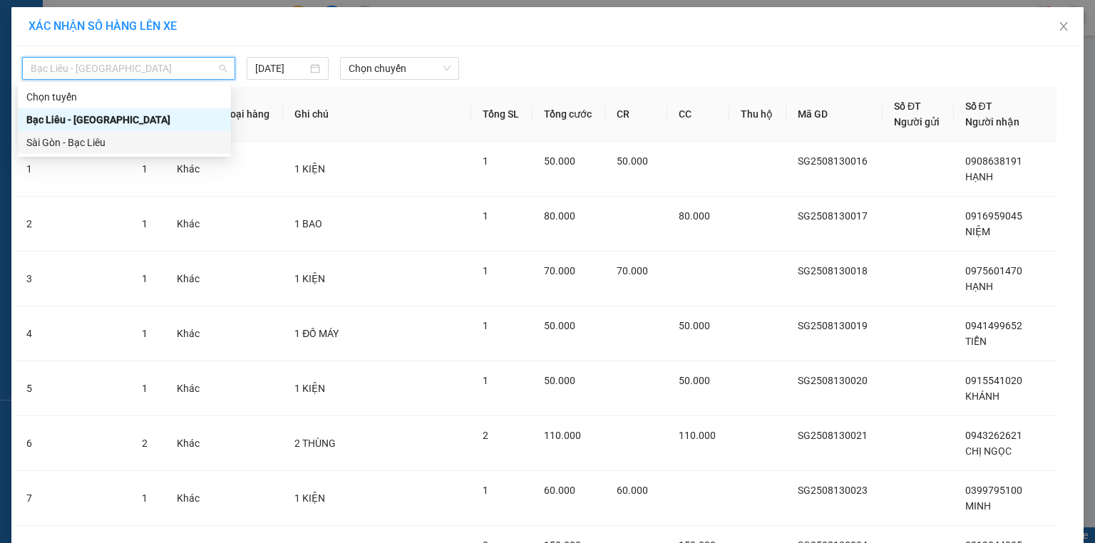
click at [76, 140] on div "Sài Gòn - Bạc Liêu" at bounding box center [124, 143] width 196 height 16
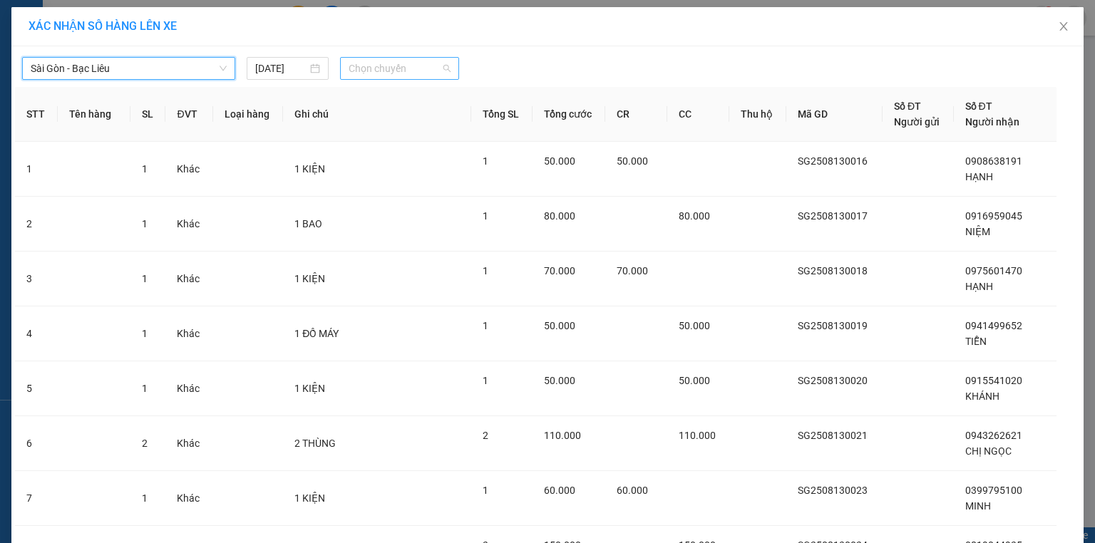
click at [353, 71] on span "Chọn chuyến" at bounding box center [400, 68] width 103 height 21
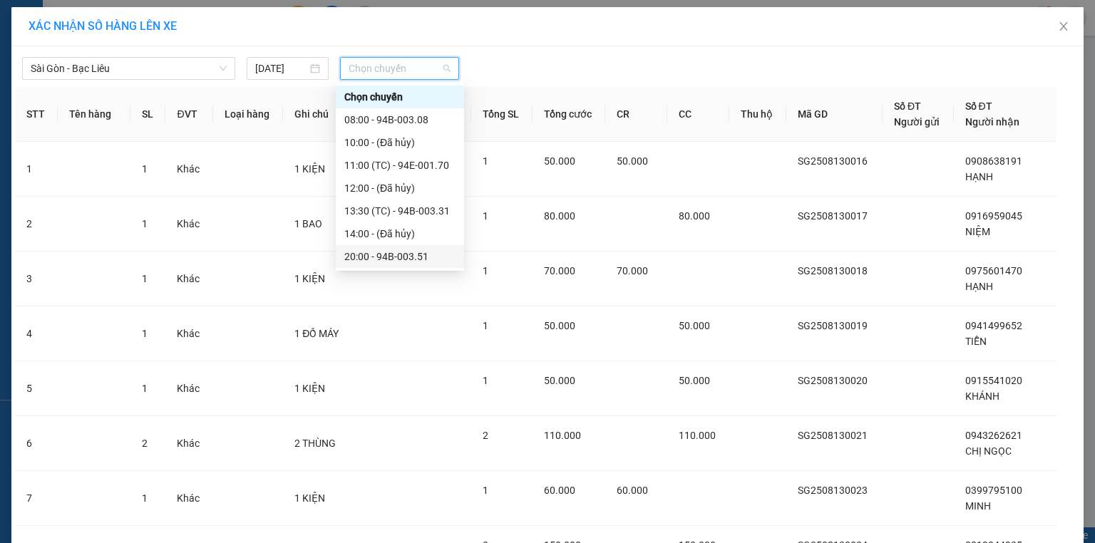
click at [417, 249] on div "20:00 - 94B-003.51" at bounding box center [399, 257] width 111 height 16
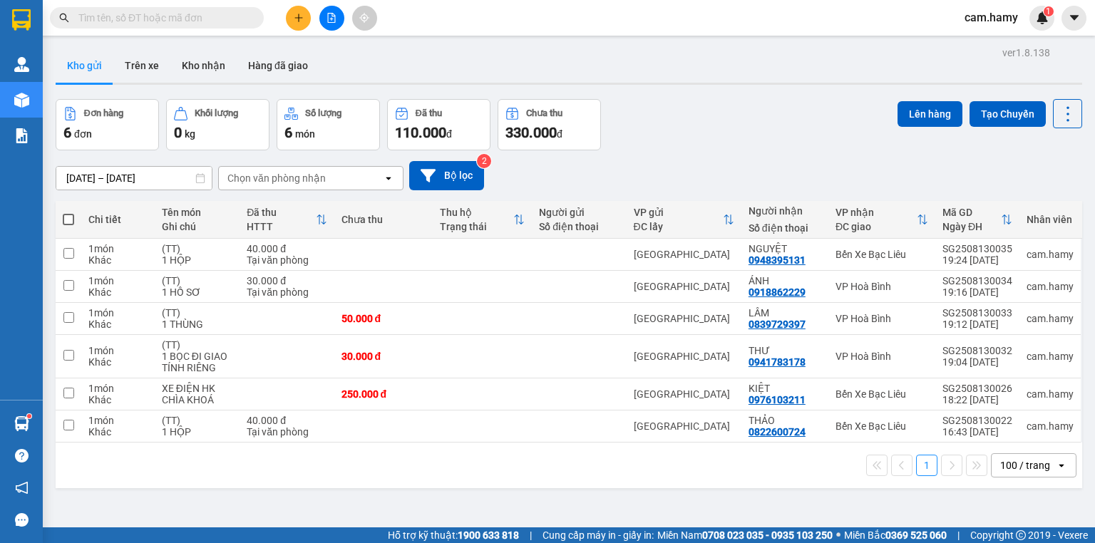
click at [337, 20] on button at bounding box center [331, 18] width 25 height 25
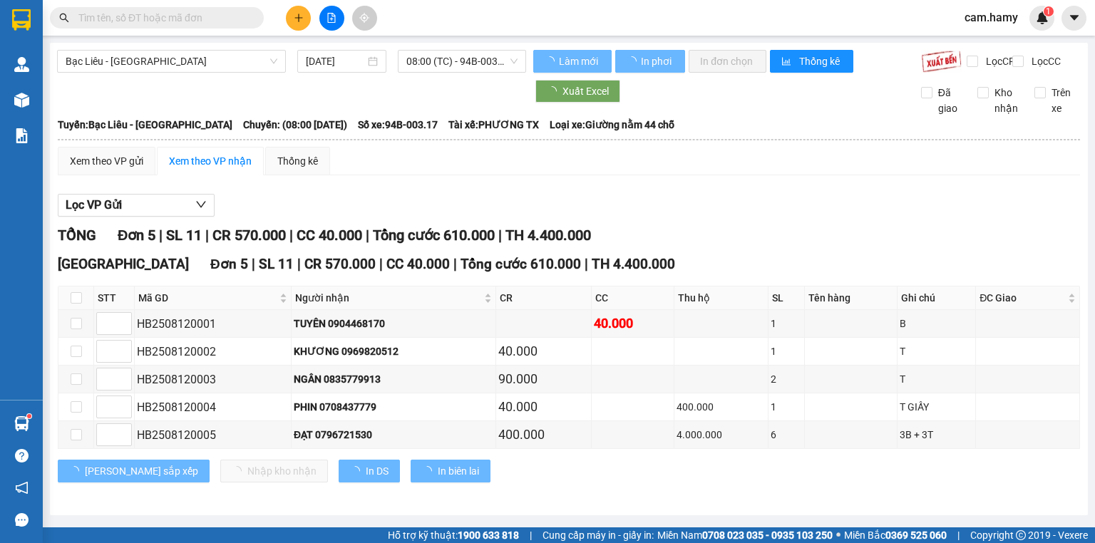
click at [110, 56] on span "Bạc Liêu - [GEOGRAPHIC_DATA]" at bounding box center [172, 61] width 212 height 21
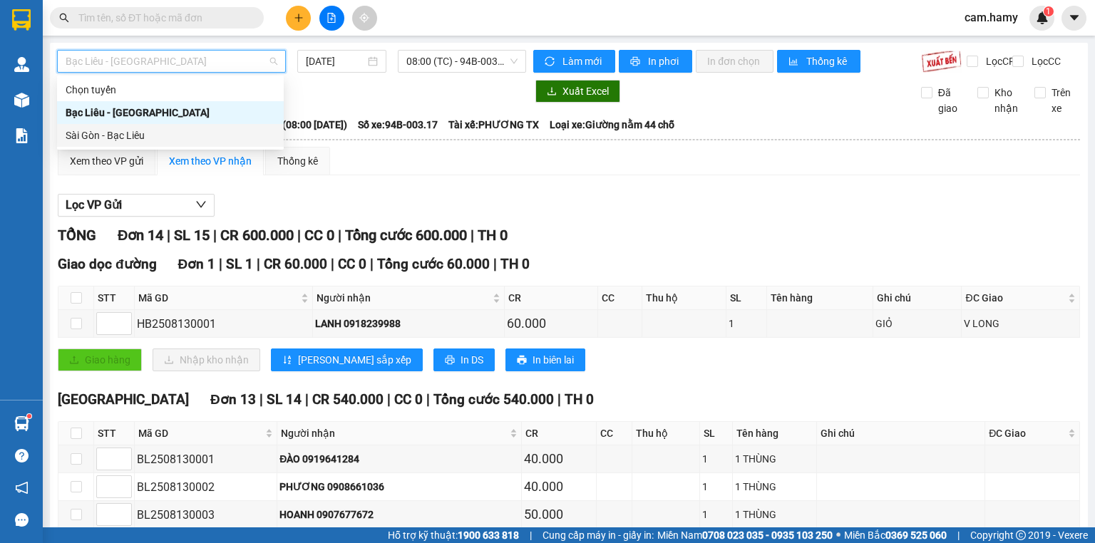
click at [125, 137] on div "Sài Gòn - Bạc Liêu" at bounding box center [171, 136] width 210 height 16
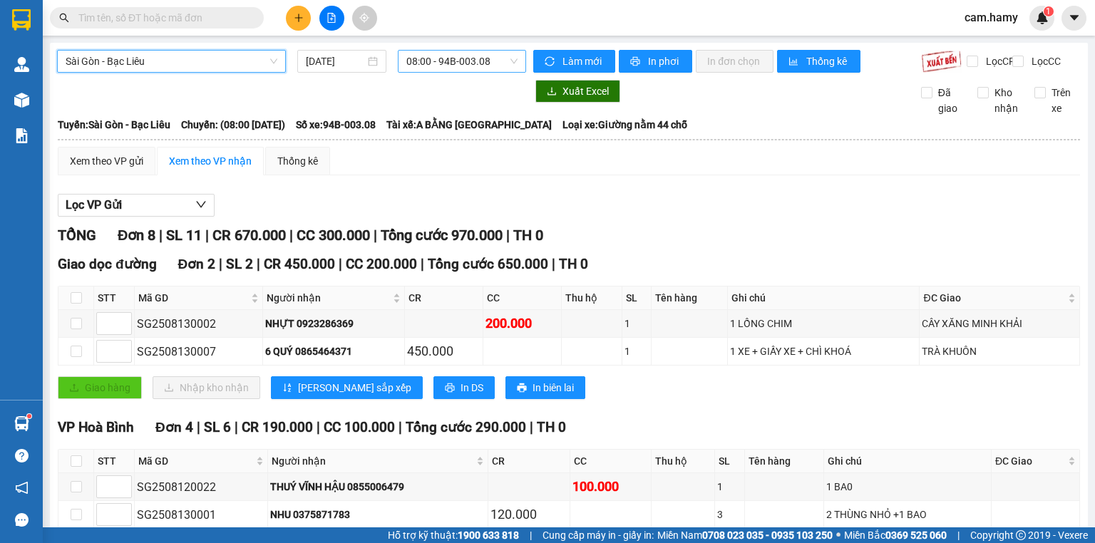
click at [434, 62] on span "08:00 - 94B-003.08" at bounding box center [462, 61] width 112 height 21
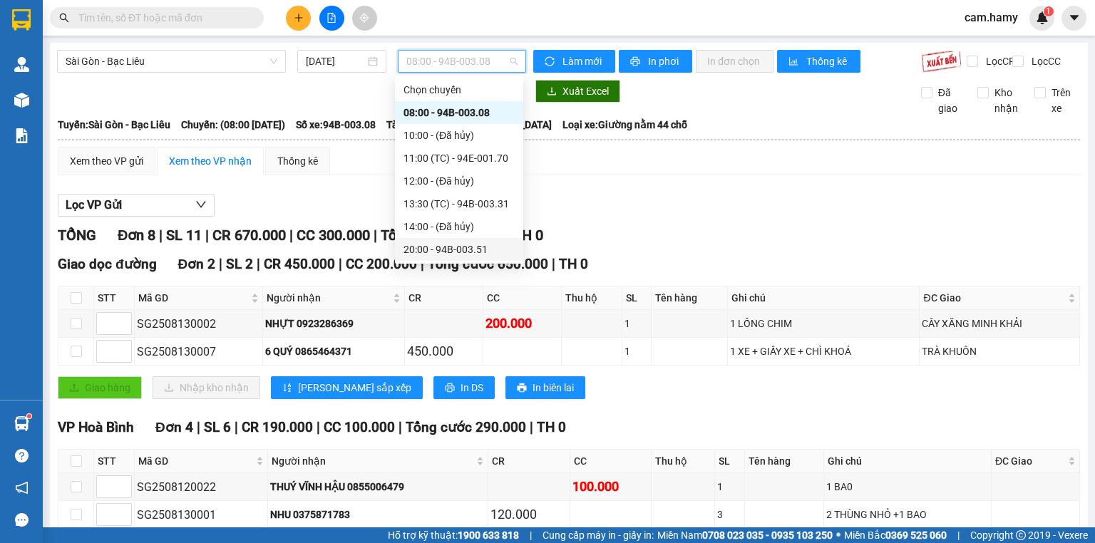
click at [473, 242] on div "20:00 - 94B-003.51" at bounding box center [459, 250] width 111 height 16
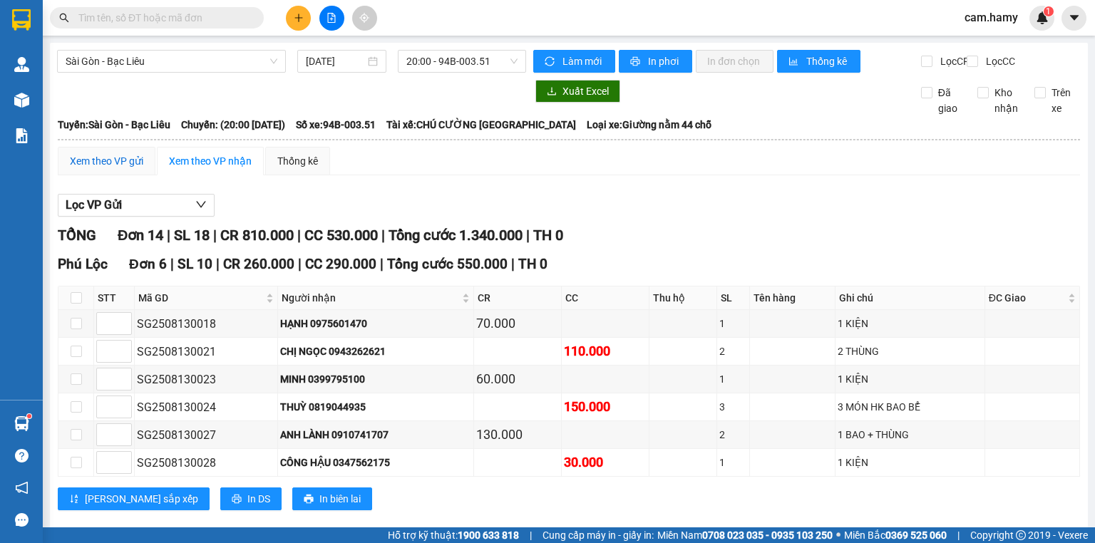
click at [128, 169] on div "Xem theo VP gửi" at bounding box center [106, 161] width 73 height 16
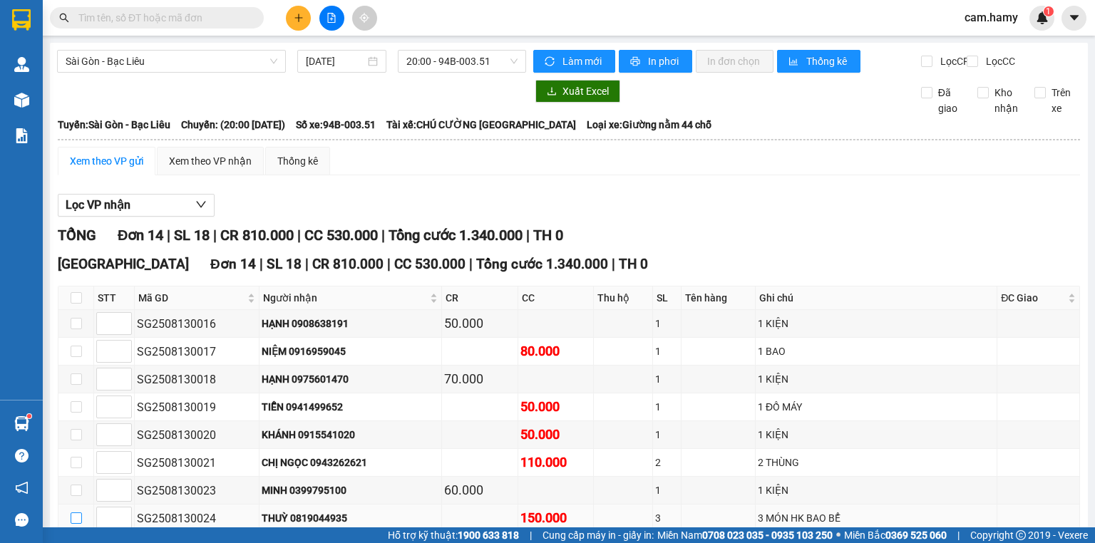
click at [81, 505] on td at bounding box center [76, 519] width 36 height 28
click at [76, 513] on input "checkbox" at bounding box center [76, 518] width 11 height 11
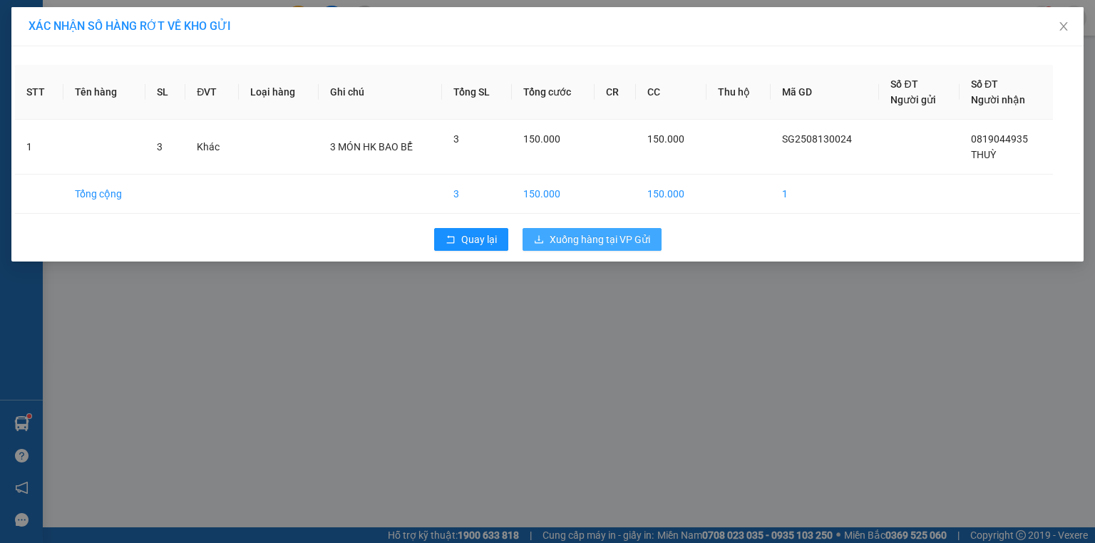
click at [590, 237] on span "Xuống hàng tại VP Gửi" at bounding box center [600, 240] width 101 height 16
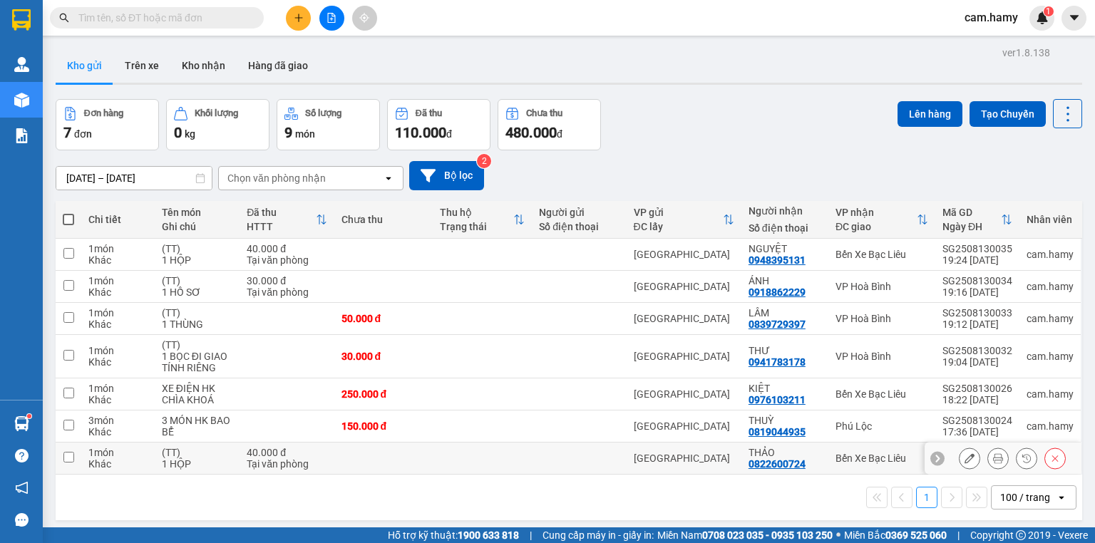
click at [208, 458] on div "1 HỘP" at bounding box center [197, 463] width 71 height 11
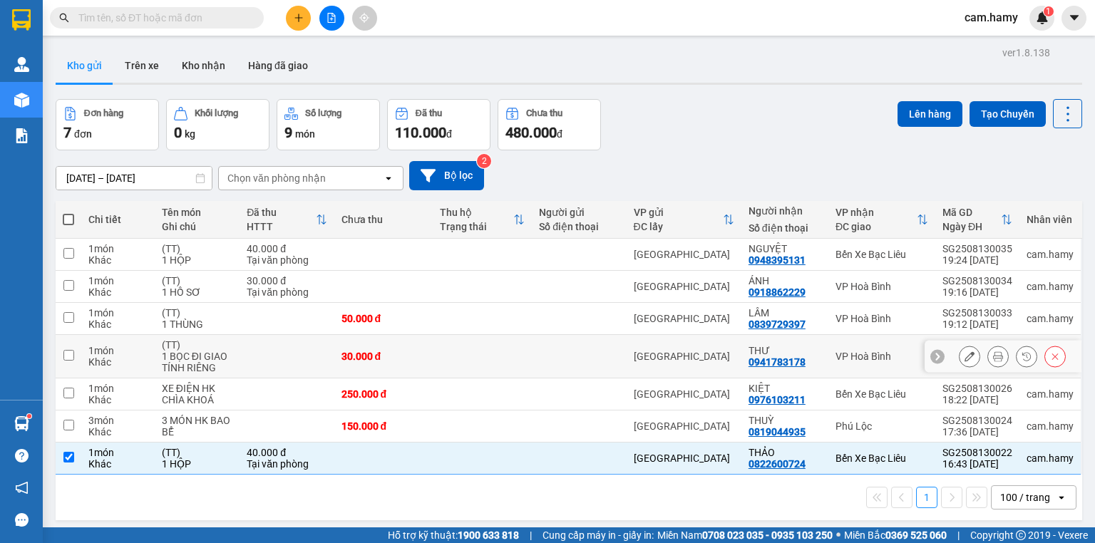
click at [202, 351] on div "1 BỌC ĐI GIAO TÍNH RIÊNG" at bounding box center [197, 362] width 71 height 23
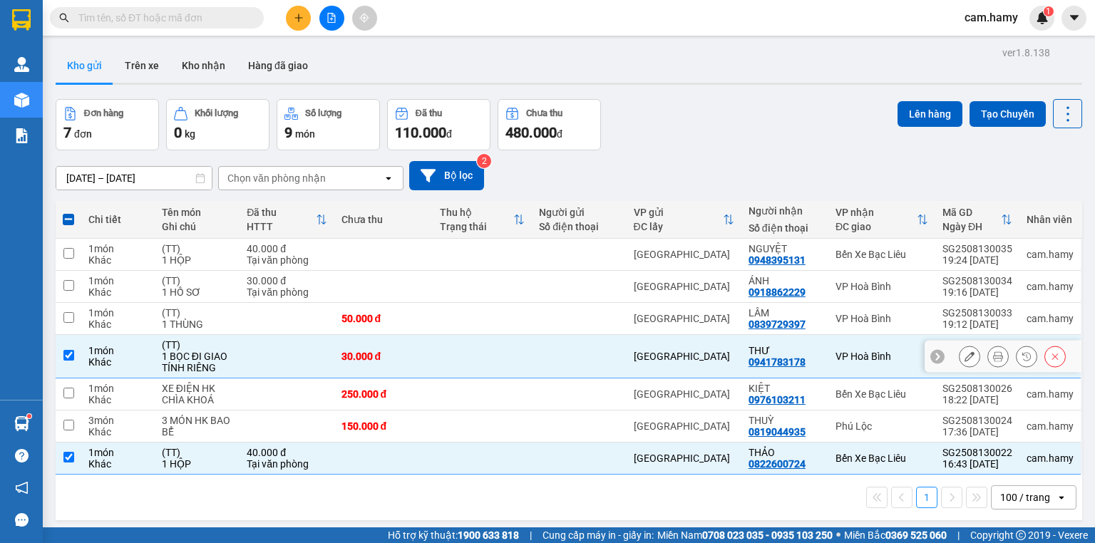
click at [203, 351] on div "1 BỌC ĐI GIAO TÍNH RIÊNG" at bounding box center [197, 362] width 71 height 23
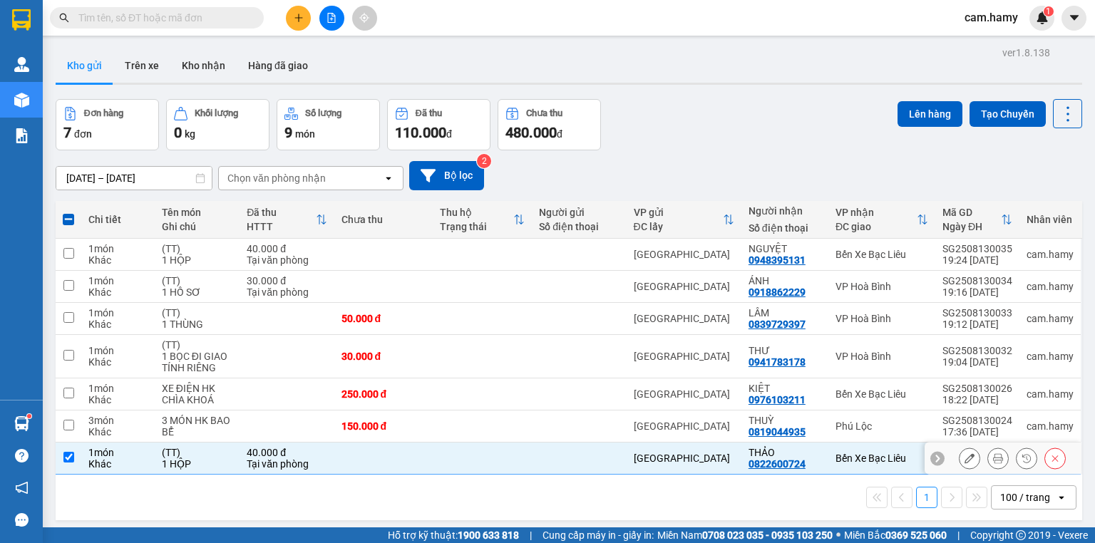
click at [217, 458] on div "1 HỘP" at bounding box center [197, 463] width 71 height 11
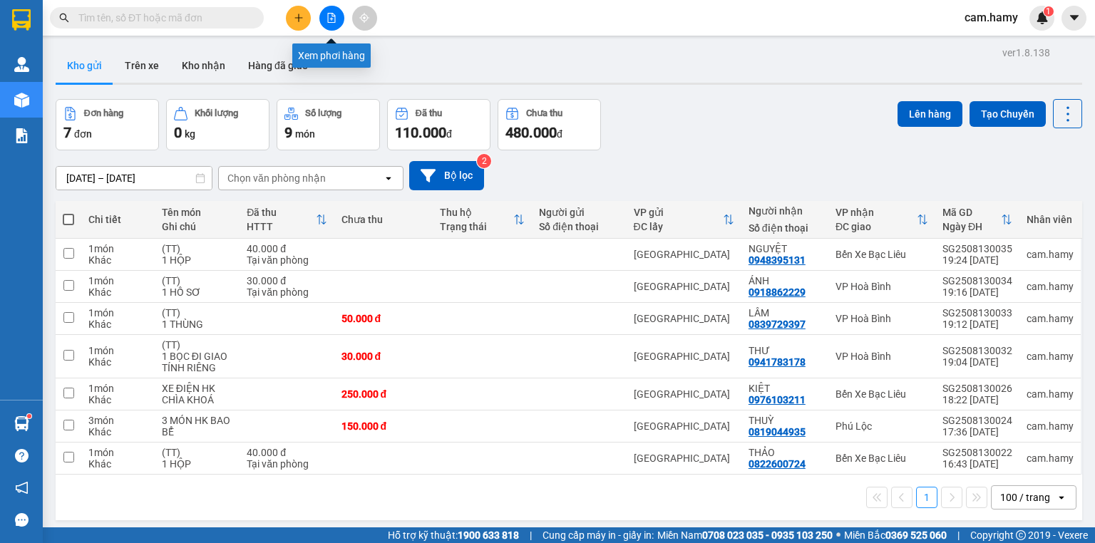
click at [321, 11] on button at bounding box center [331, 18] width 25 height 25
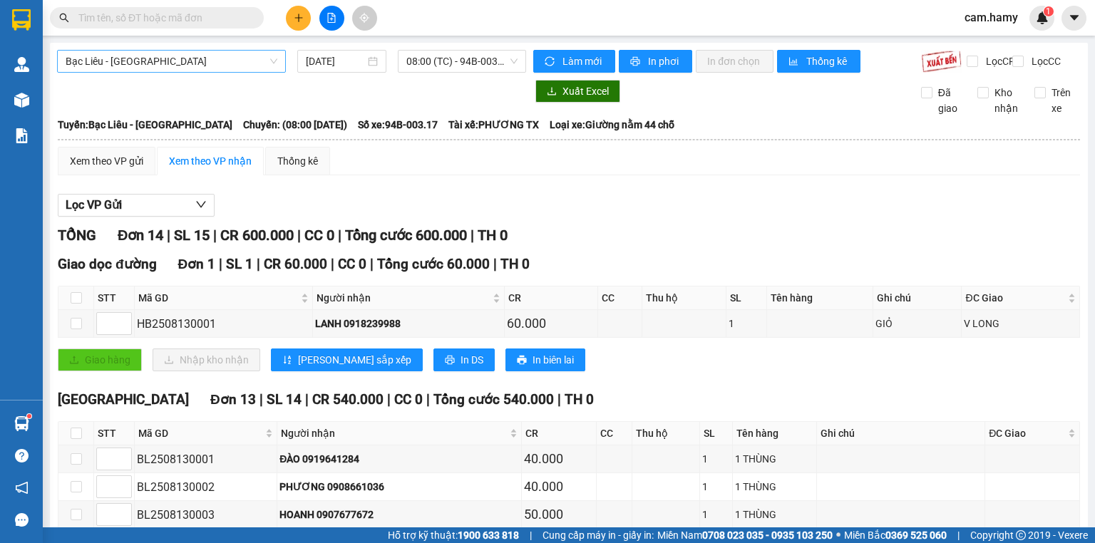
click at [170, 54] on span "Bạc Liêu - [GEOGRAPHIC_DATA]" at bounding box center [172, 61] width 212 height 21
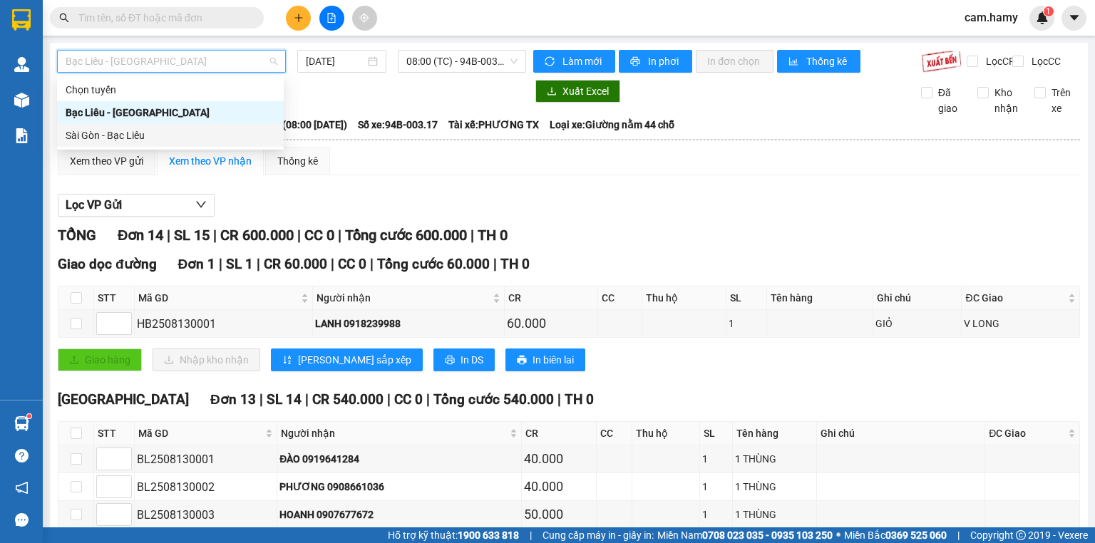
click at [143, 128] on div "Sài Gòn - Bạc Liêu" at bounding box center [171, 136] width 210 height 16
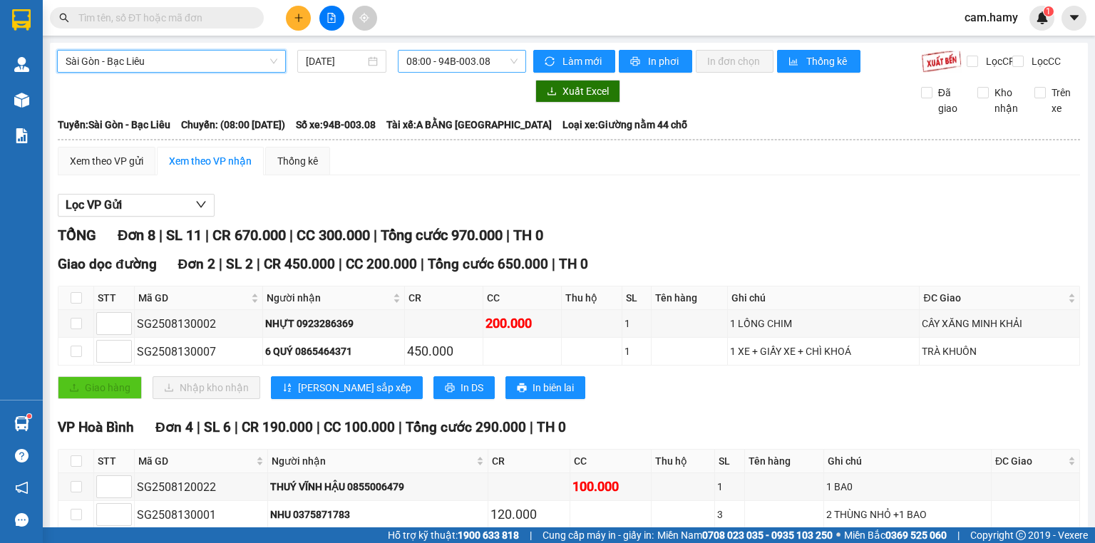
click at [435, 58] on span "08:00 - 94B-003.08" at bounding box center [462, 61] width 112 height 21
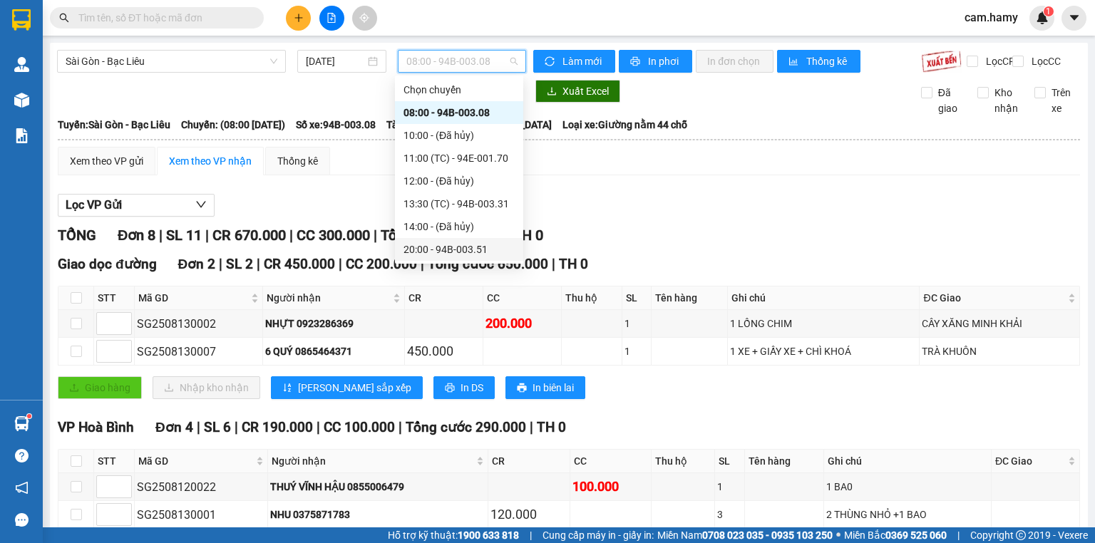
click at [476, 242] on div "20:00 - 94B-003.51" at bounding box center [459, 250] width 111 height 16
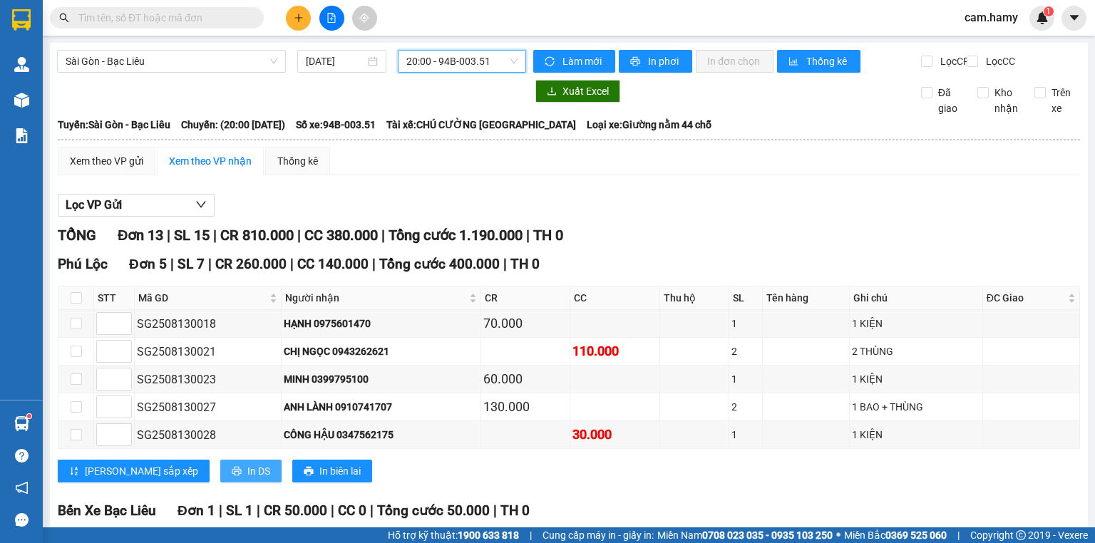
drag, startPoint x: 202, startPoint y: 220, endPoint x: 139, endPoint y: 231, distance: 63.7
click at [247, 463] on span "In DS" at bounding box center [258, 471] width 23 height 16
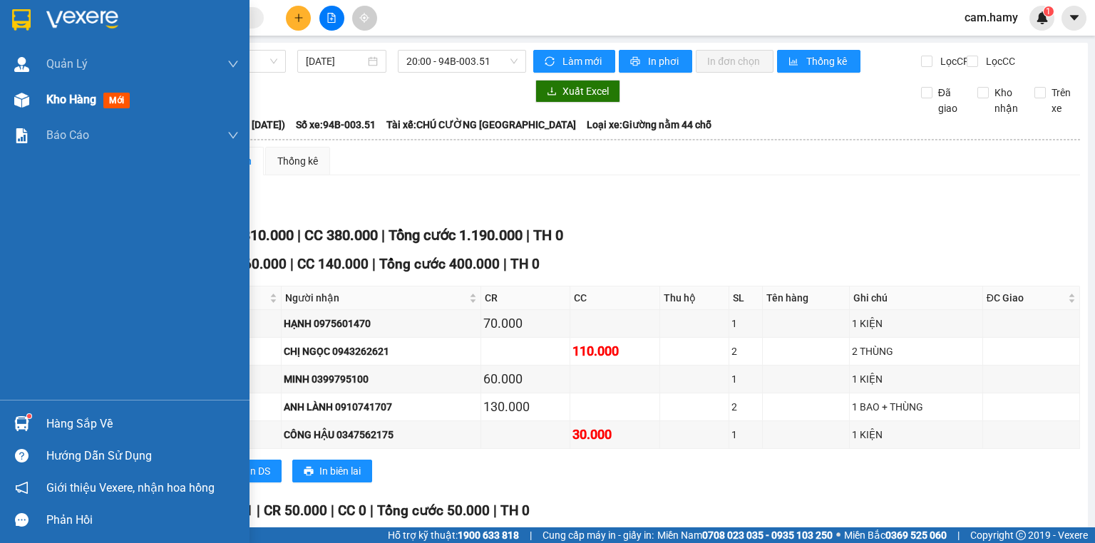
click at [44, 89] on div "Kho hàng mới" at bounding box center [125, 100] width 250 height 36
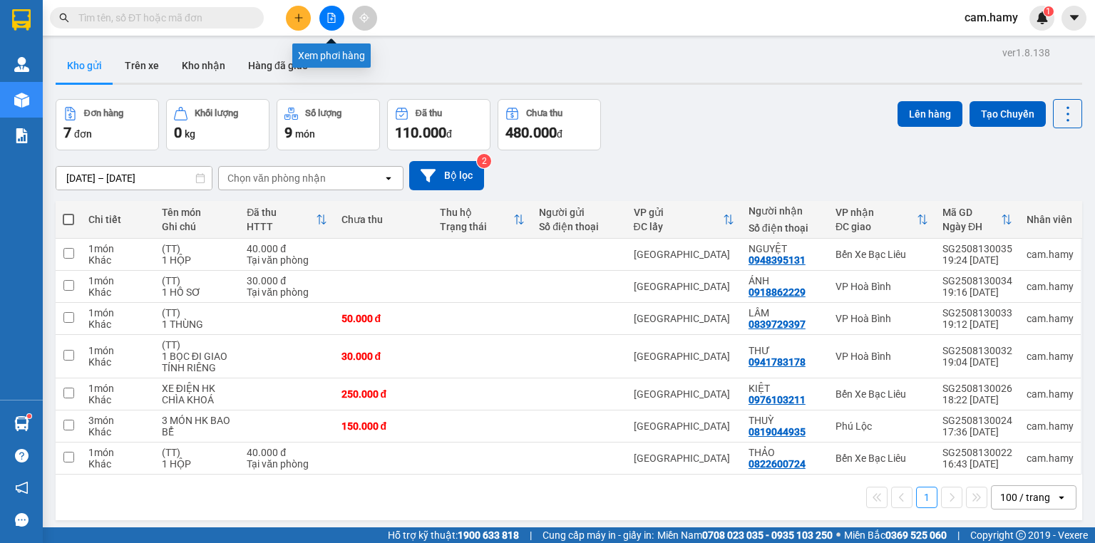
click at [331, 14] on icon "file-add" at bounding box center [332, 18] width 10 height 10
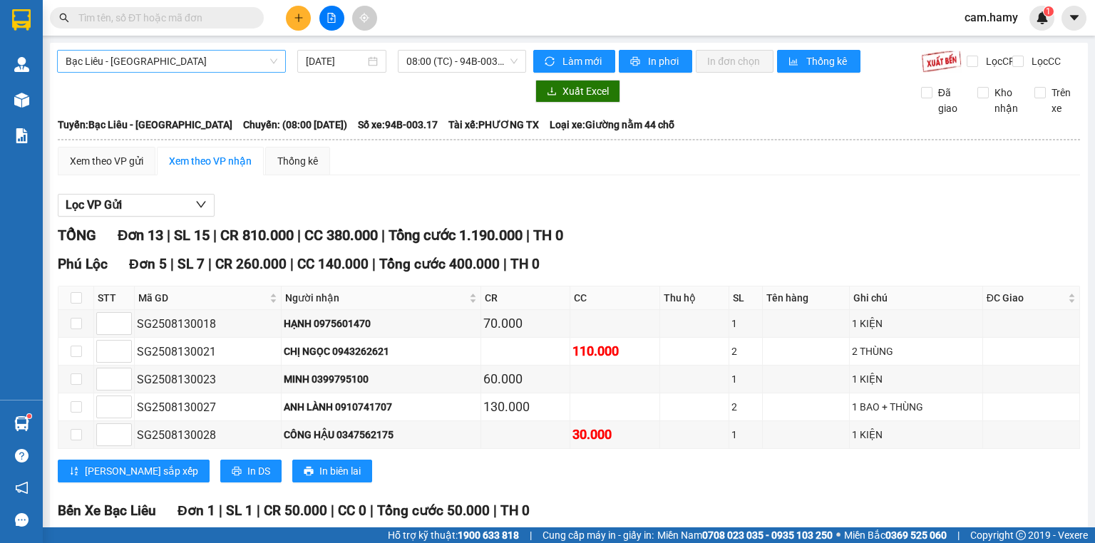
click at [197, 61] on span "Bạc Liêu - [GEOGRAPHIC_DATA]" at bounding box center [172, 61] width 212 height 21
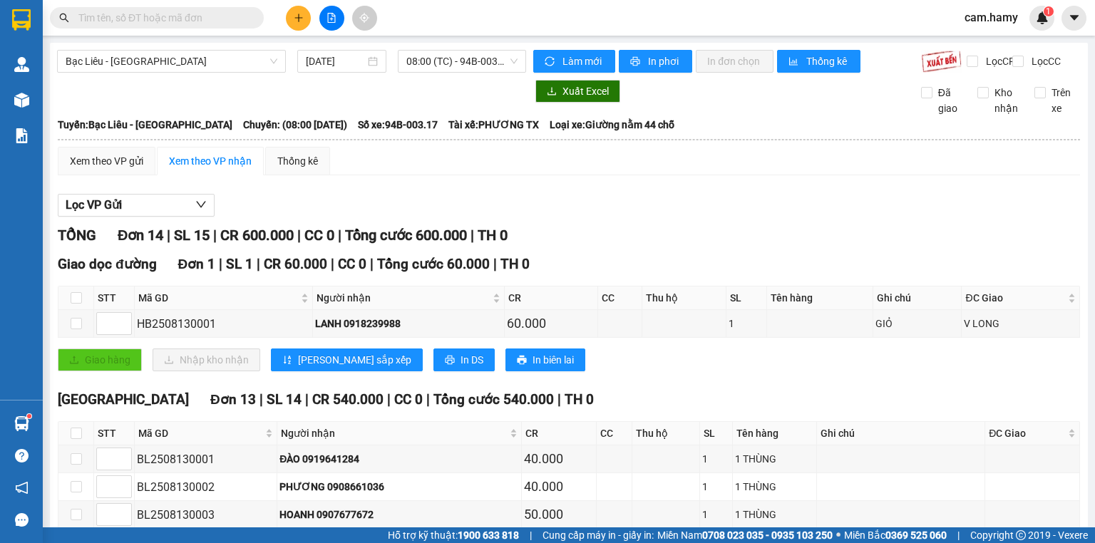
drag, startPoint x: 288, startPoint y: 404, endPoint x: 376, endPoint y: 408, distance: 88.5
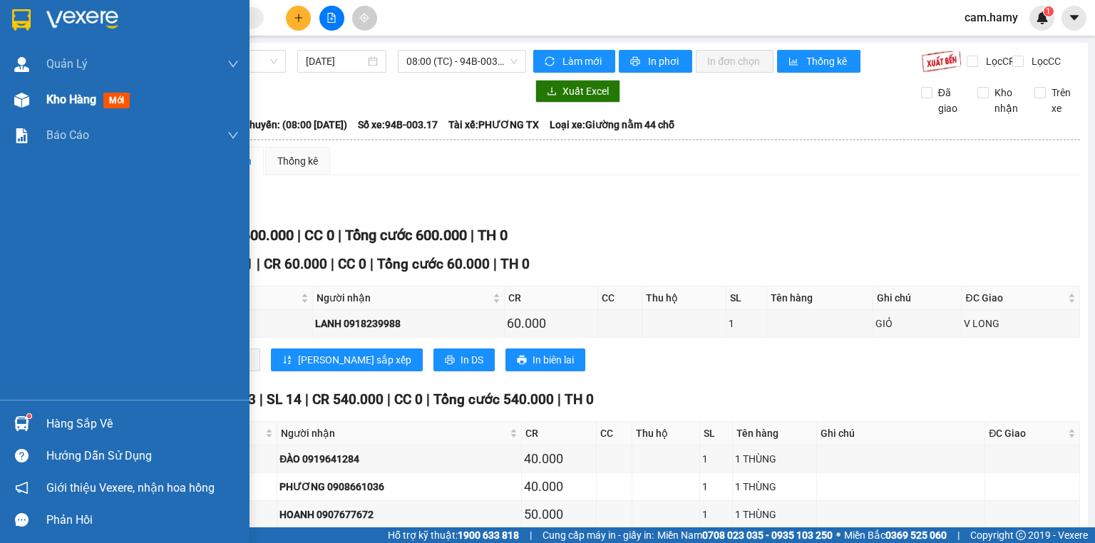
click at [34, 116] on div "Kho hàng mới" at bounding box center [125, 100] width 250 height 36
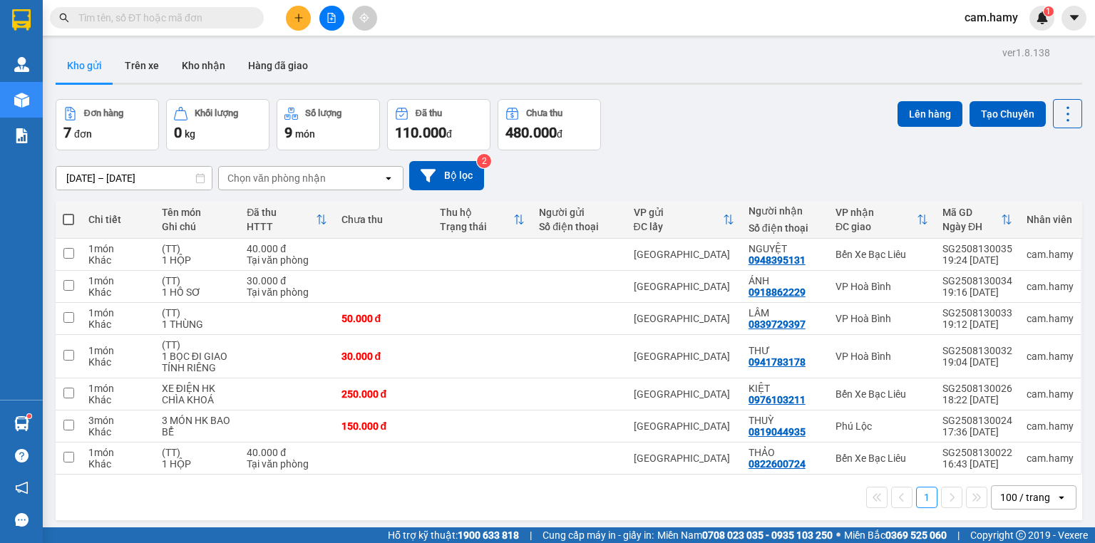
click at [68, 214] on span at bounding box center [68, 219] width 11 height 11
click at [68, 212] on input "checkbox" at bounding box center [68, 212] width 0 height 0
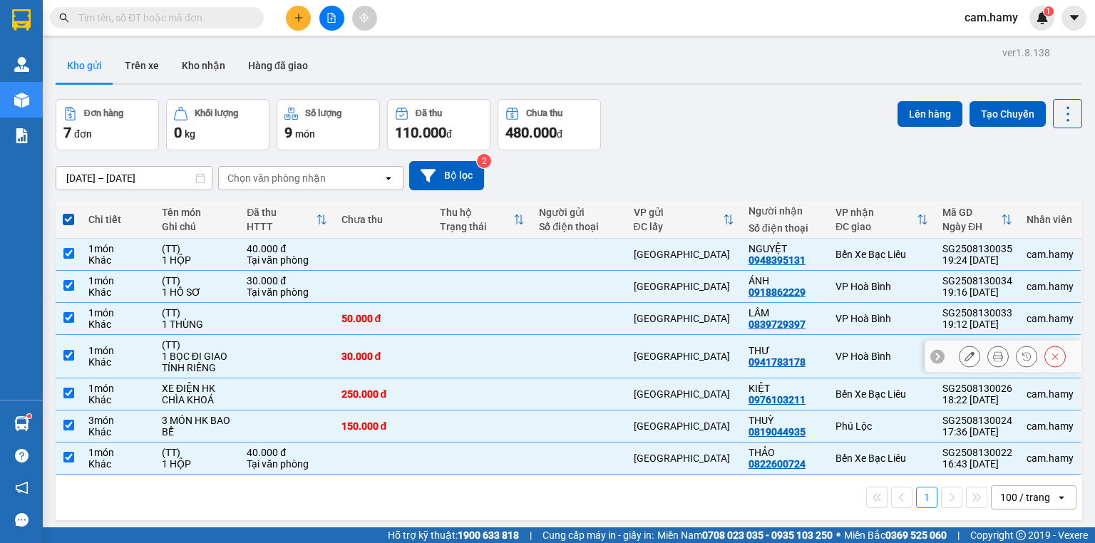
click at [211, 383] on div "XE ĐIỆN HK CHÌA KHOÁ" at bounding box center [197, 394] width 71 height 23
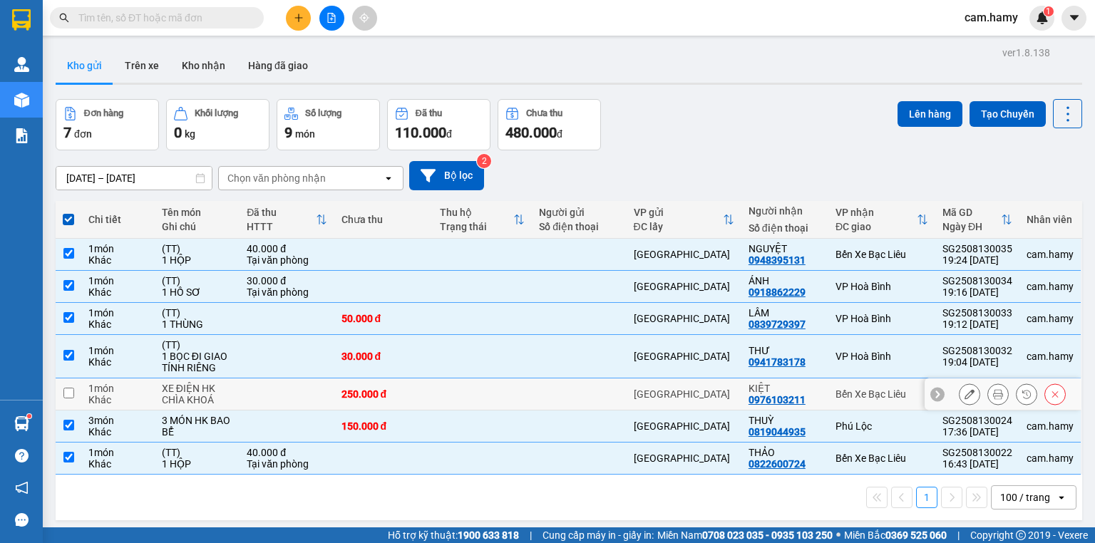
click at [204, 411] on td "3 MÓN HK BAO BỂ" at bounding box center [197, 427] width 85 height 32
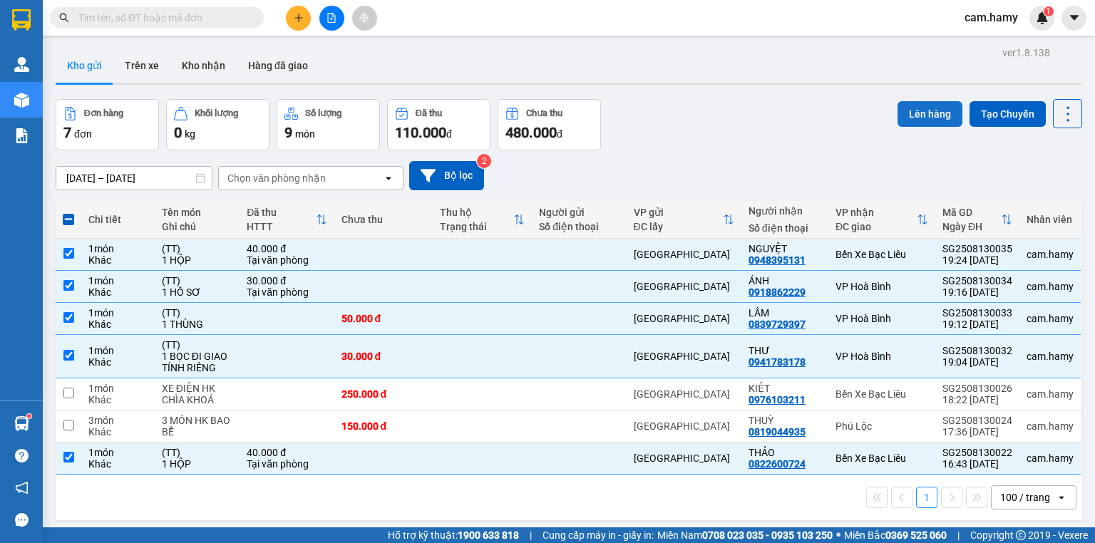
click at [904, 101] on button "Lên hàng" at bounding box center [930, 114] width 65 height 26
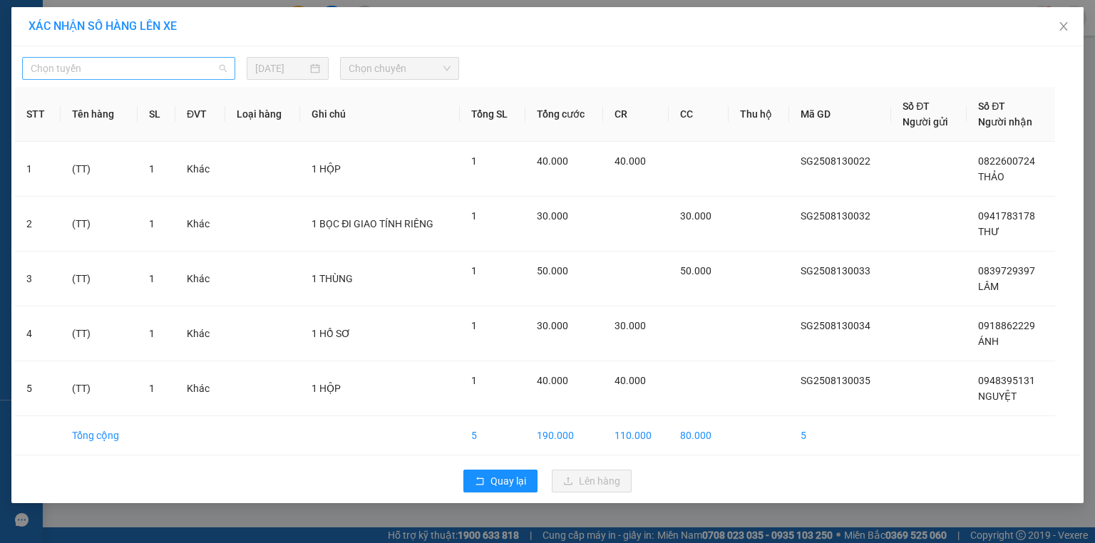
click at [140, 78] on span "Chọn tuyến" at bounding box center [129, 68] width 196 height 21
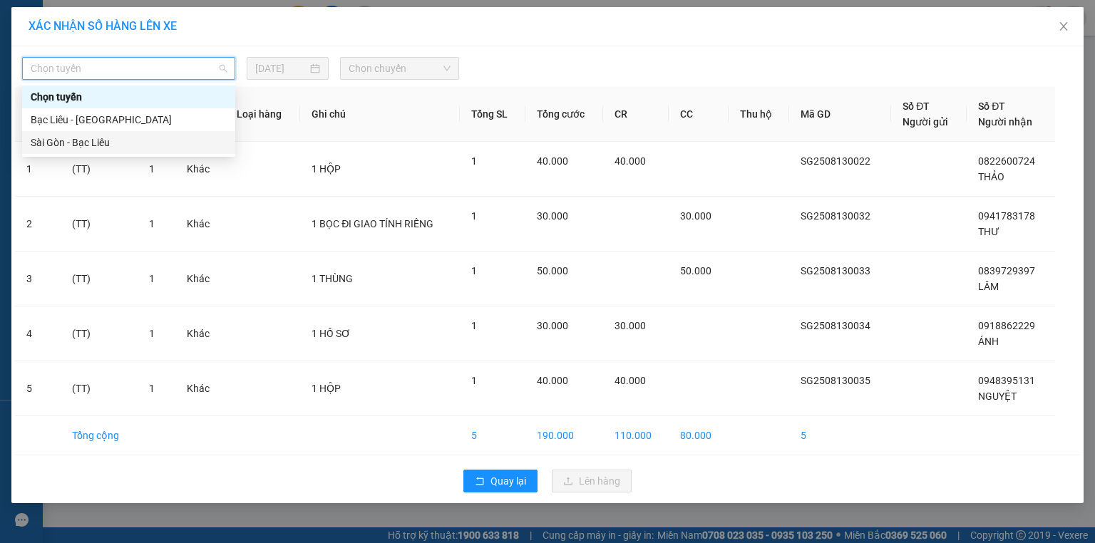
click at [108, 143] on div "Sài Gòn - Bạc Liêu" at bounding box center [129, 143] width 196 height 16
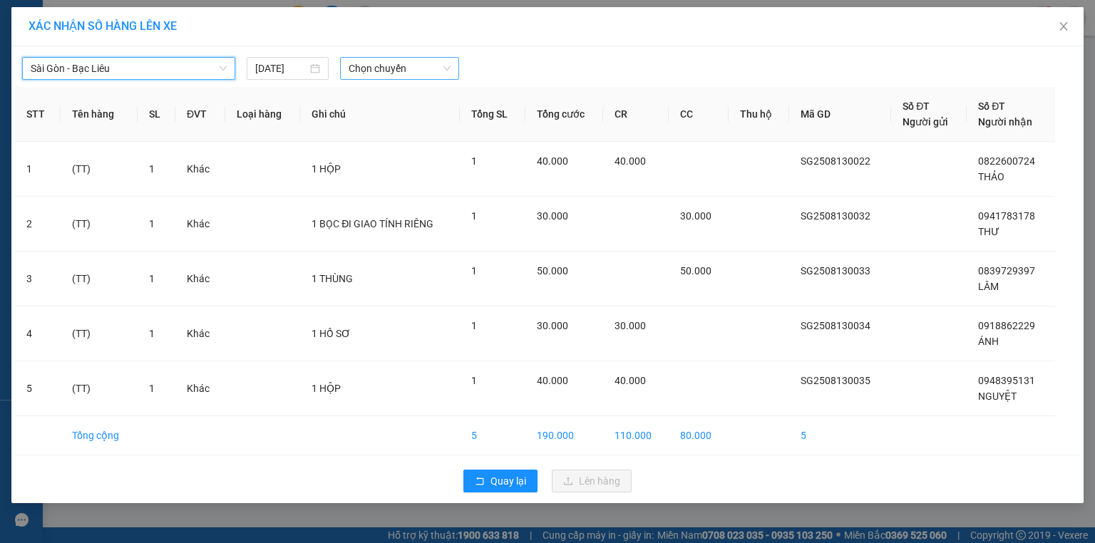
click at [394, 66] on span "Chọn chuyến" at bounding box center [400, 68] width 103 height 21
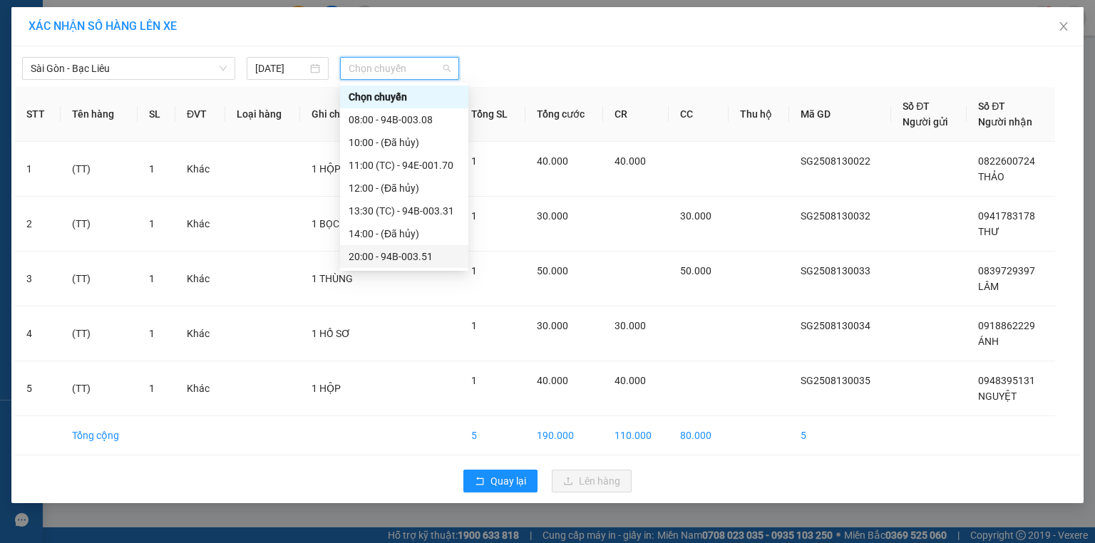
click at [426, 249] on div "20:00 - 94B-003.51" at bounding box center [404, 257] width 111 height 16
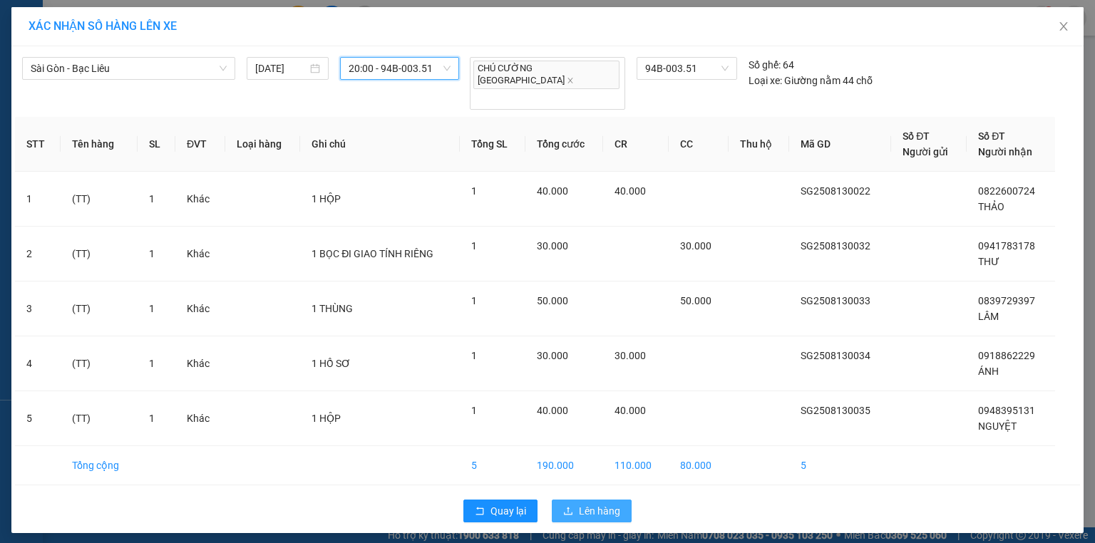
click at [601, 503] on span "Lên hàng" at bounding box center [599, 511] width 41 height 16
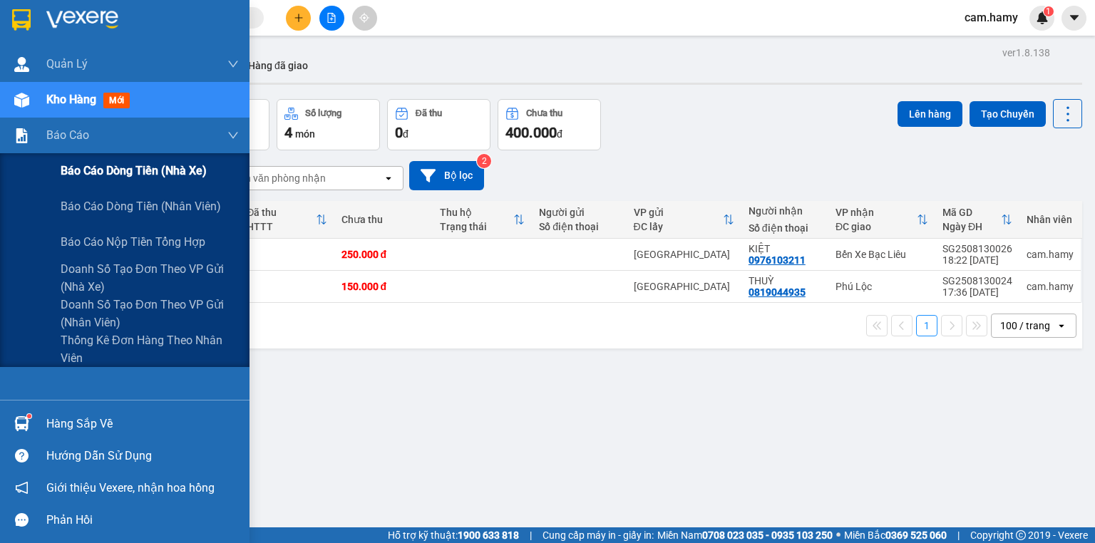
click at [91, 183] on div "Báo cáo dòng tiền (nhà xe)" at bounding box center [150, 171] width 178 height 36
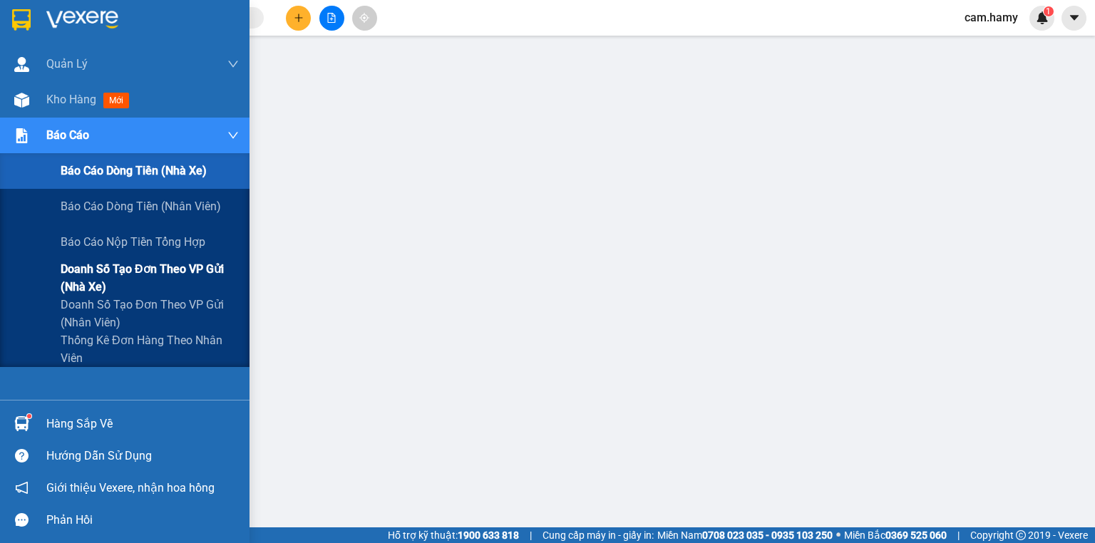
click at [111, 262] on span "Doanh số tạo đơn theo VP gửi (nhà xe)" at bounding box center [150, 278] width 178 height 36
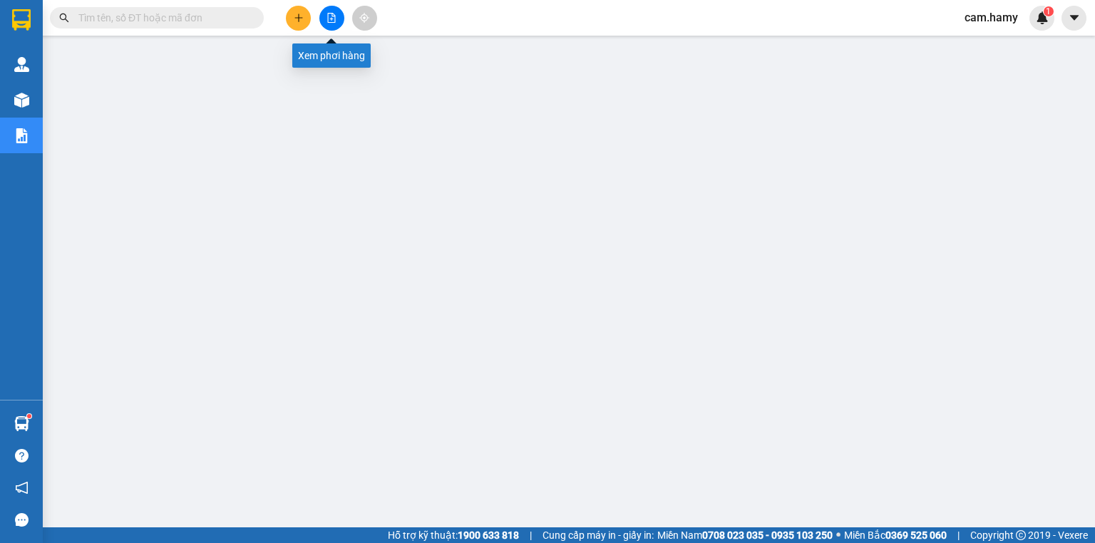
click at [336, 15] on icon "file-add" at bounding box center [332, 18] width 10 height 10
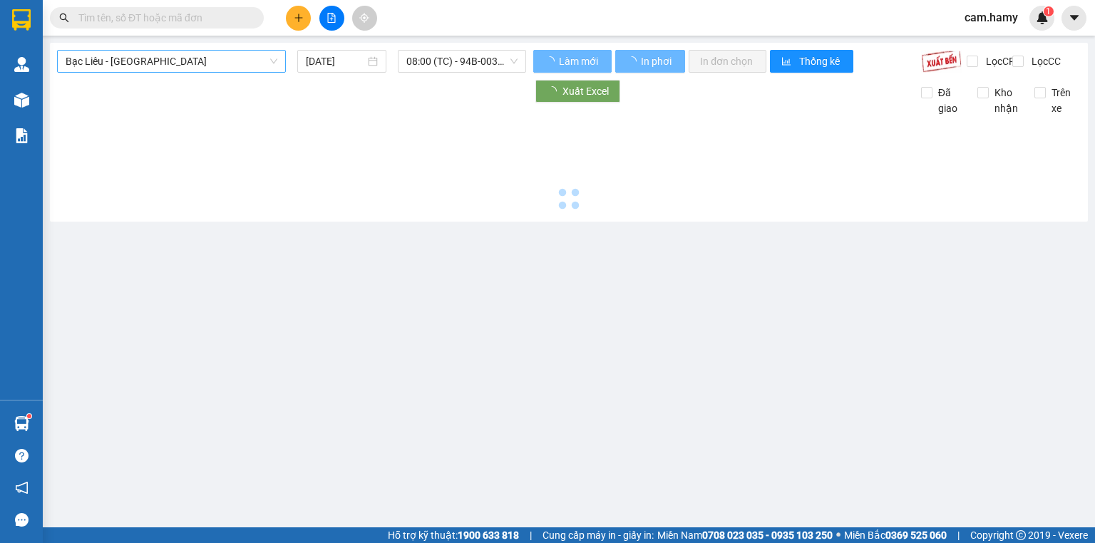
click at [113, 48] on div "Bạc Liêu - [GEOGRAPHIC_DATA] [DATE] 08:00 (TC) - 94B-003.17 Làm mới In phơi In …" at bounding box center [569, 132] width 1038 height 179
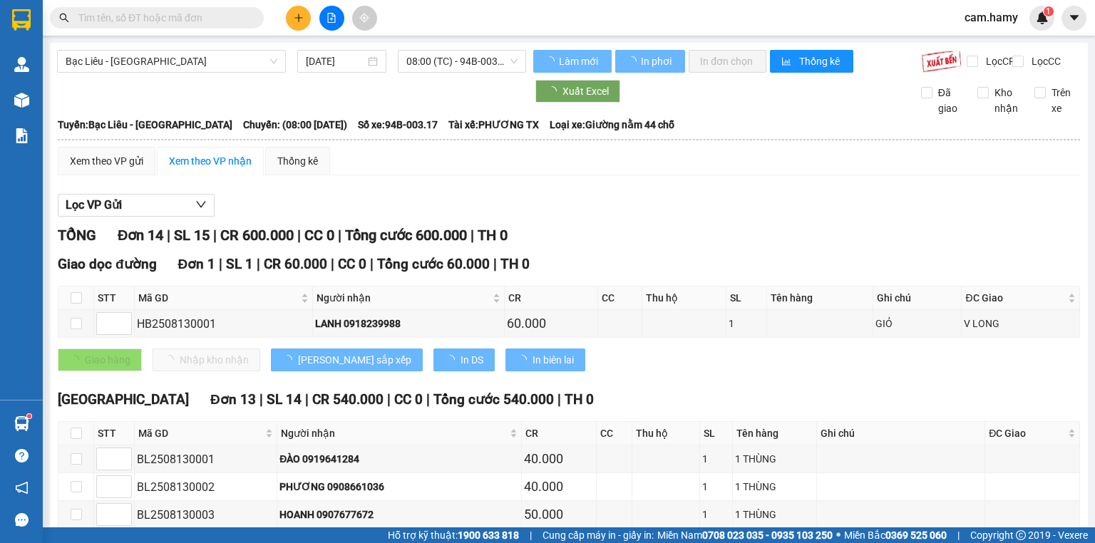
click at [115, 73] on div "Bạc Liêu - [GEOGRAPHIC_DATA] [DATE] 08:00 (TC) - 94B-003.17" at bounding box center [291, 61] width 469 height 23
click at [120, 63] on span "Bạc Liêu - [GEOGRAPHIC_DATA]" at bounding box center [172, 61] width 212 height 21
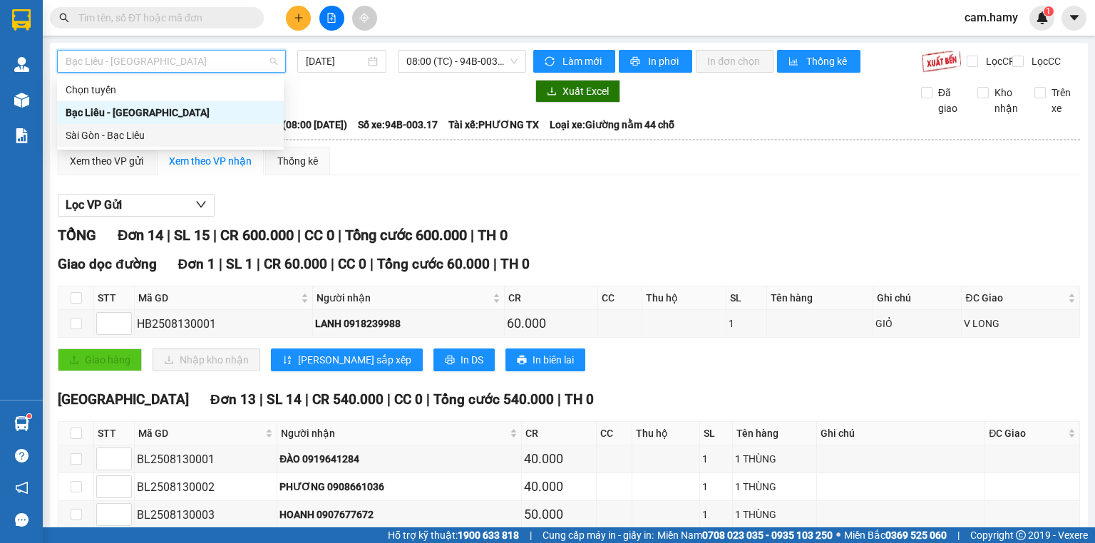
click at [113, 128] on div "Sài Gòn - Bạc Liêu" at bounding box center [171, 136] width 210 height 16
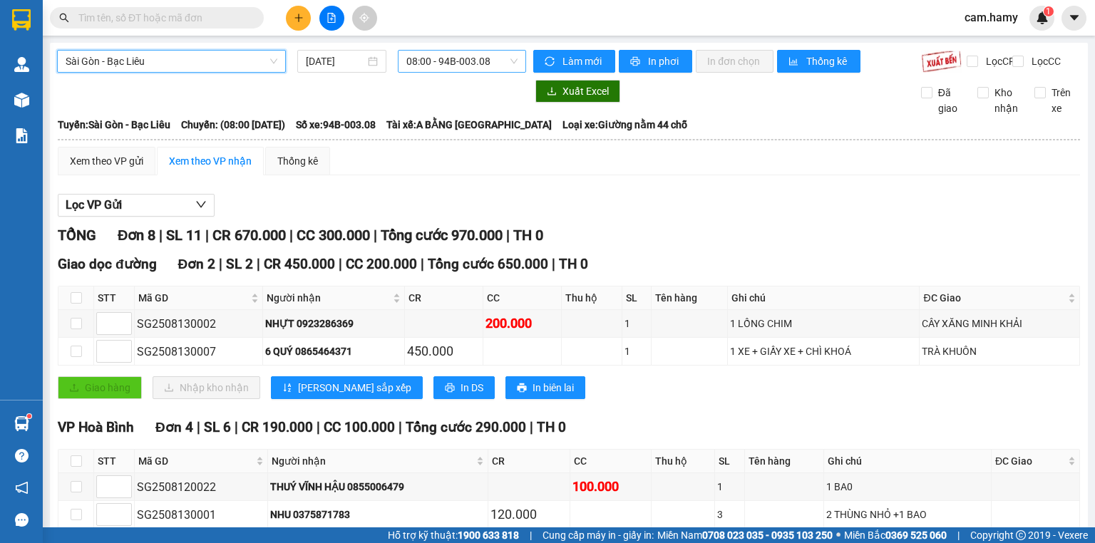
click at [441, 66] on span "08:00 - 94B-003.08" at bounding box center [462, 61] width 112 height 21
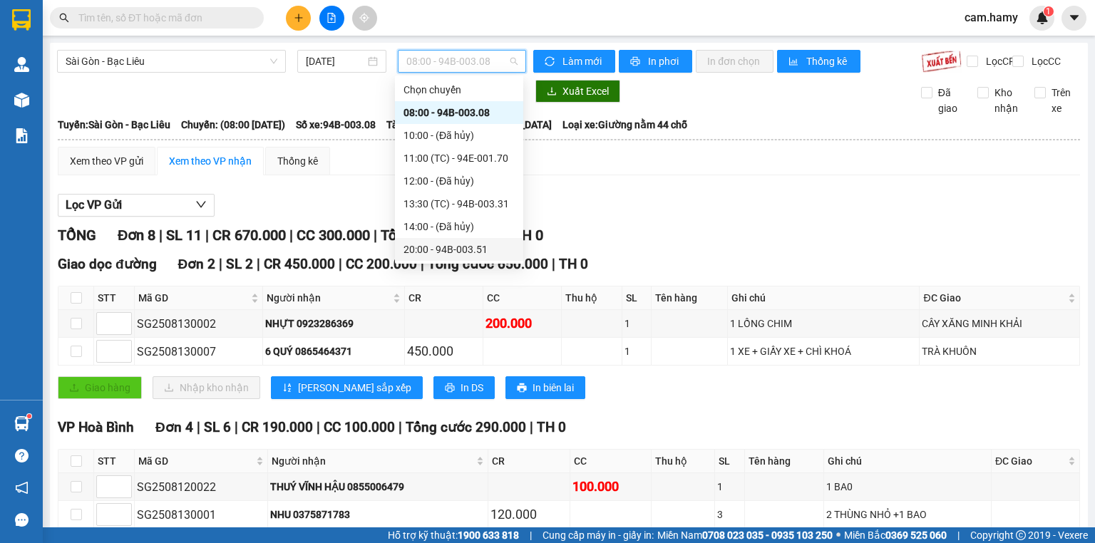
click at [478, 242] on div "20:00 - 94B-003.51" at bounding box center [459, 250] width 111 height 16
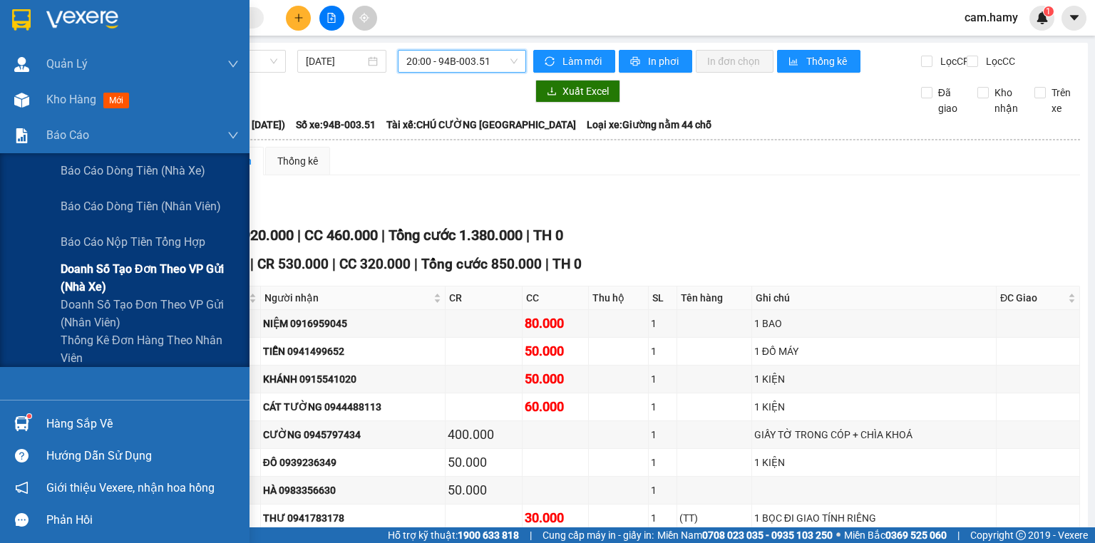
click at [113, 270] on span "Doanh số tạo đơn theo VP gửi (nhà xe)" at bounding box center [150, 278] width 178 height 36
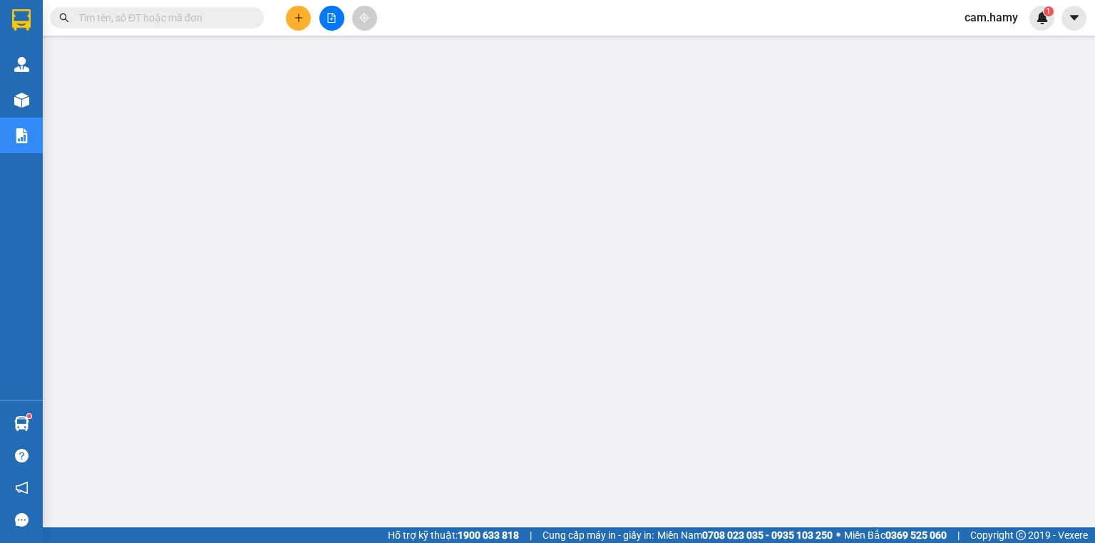
click at [328, 19] on icon "file-add" at bounding box center [332, 18] width 10 height 10
